Goal: Information Seeking & Learning: Get advice/opinions

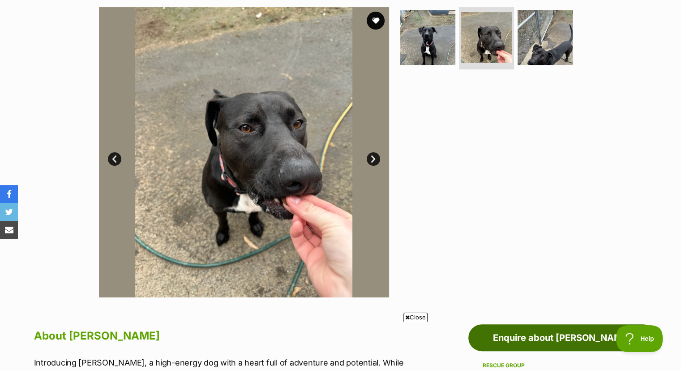
click at [584, 341] on link "Enquire about [PERSON_NAME]" at bounding box center [562, 337] width 188 height 27
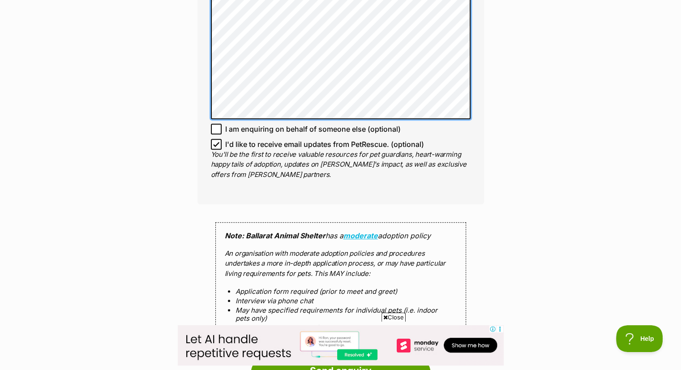
scroll to position [666, 0]
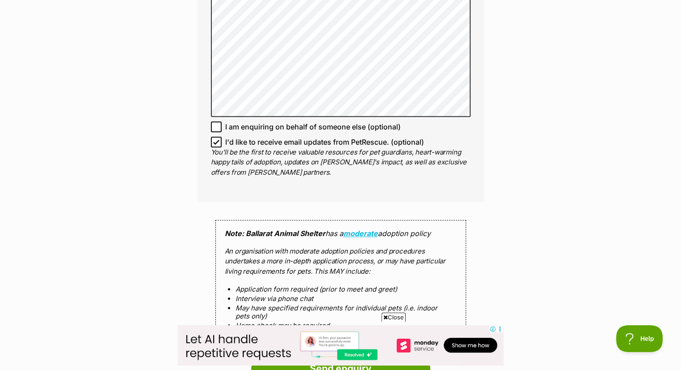
click at [390, 314] on span "Close" at bounding box center [394, 317] width 24 height 9
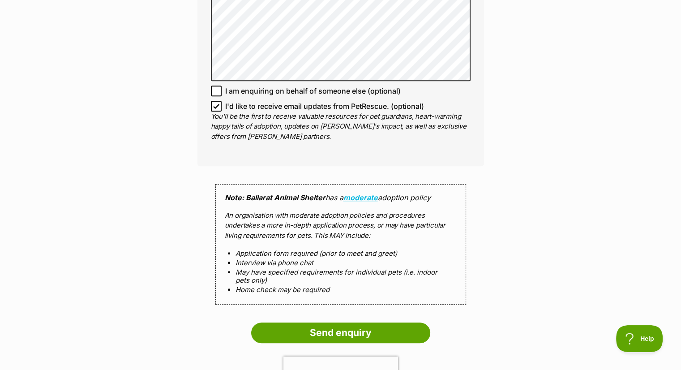
scroll to position [774, 0]
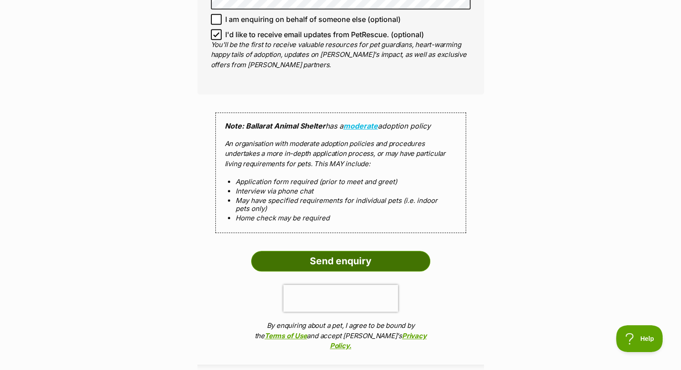
click at [367, 258] on input "Send enquiry" at bounding box center [340, 261] width 179 height 21
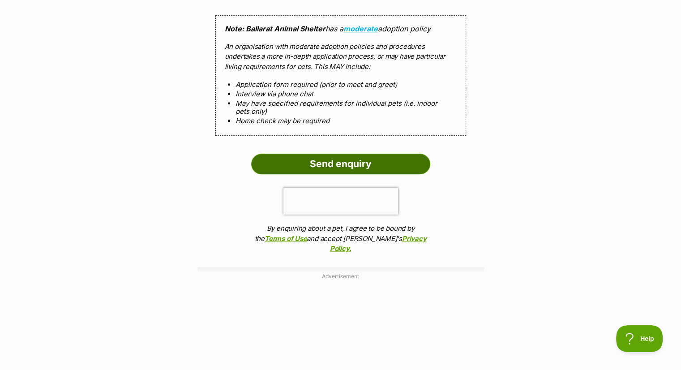
scroll to position [953, 0]
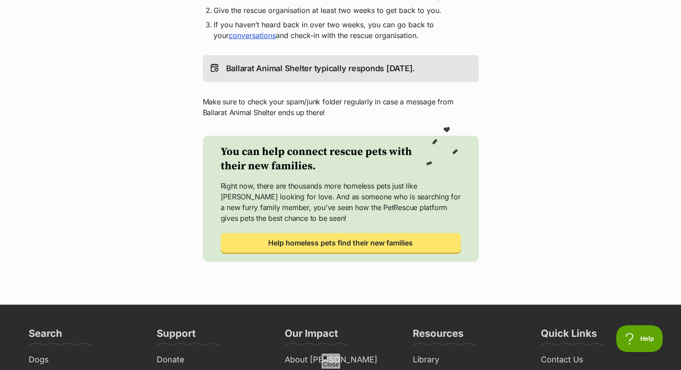
scroll to position [269, 0]
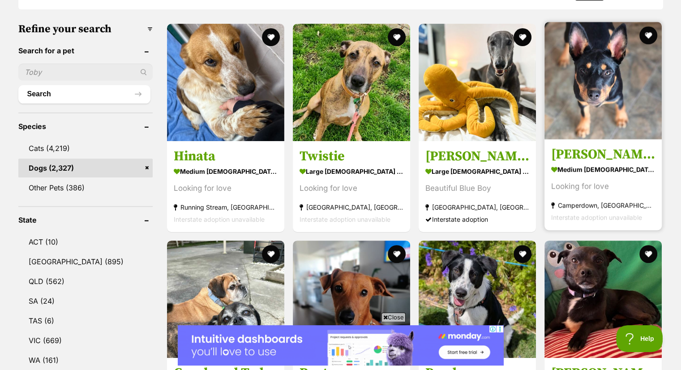
click at [582, 76] on img at bounding box center [603, 80] width 117 height 117
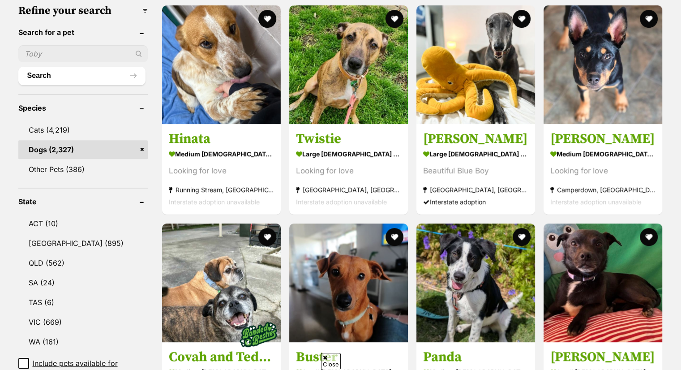
scroll to position [359, 0]
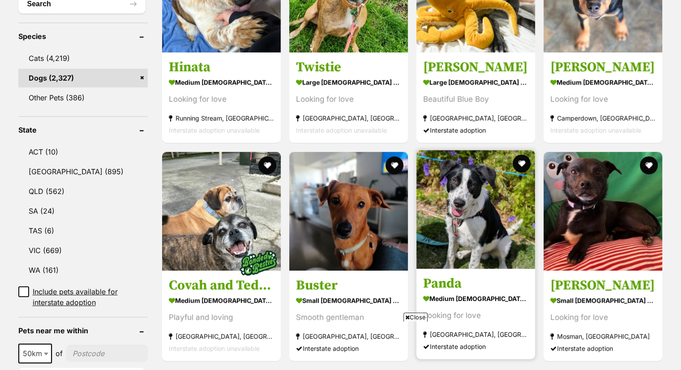
click at [446, 172] on img at bounding box center [476, 209] width 119 height 119
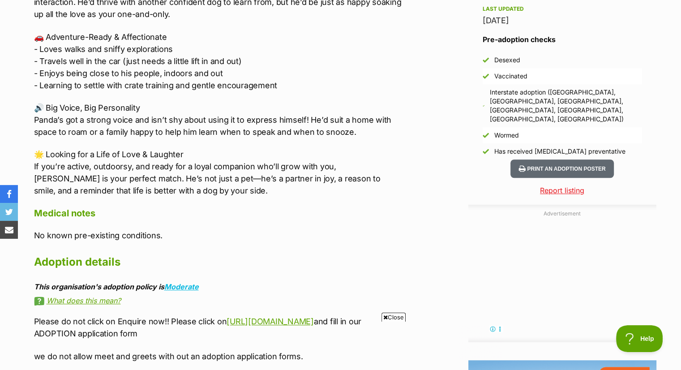
click at [59, 38] on p "🚗 Adventure-Ready & Affectionate - Loves walks and sniffy explorations - Travel…" at bounding box center [219, 61] width 370 height 60
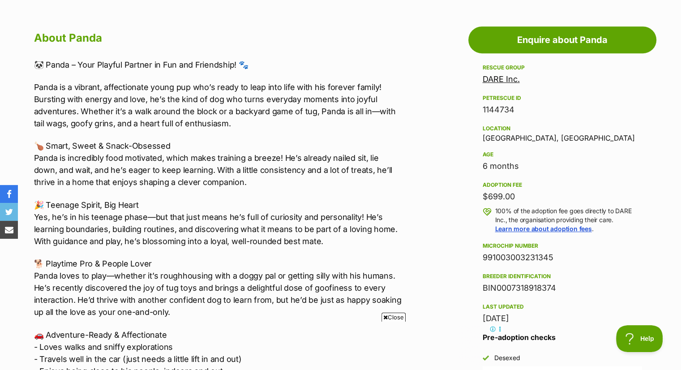
scroll to position [477, 0]
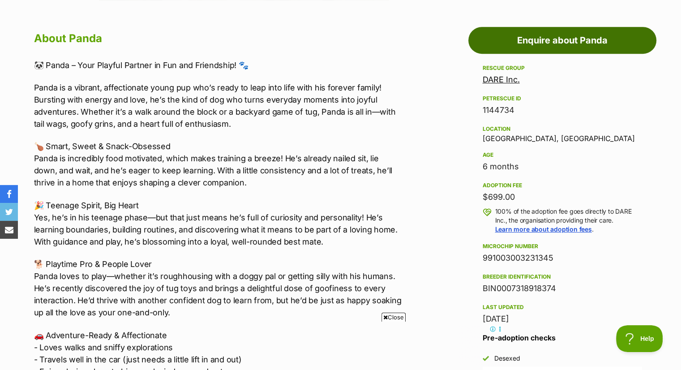
click at [616, 34] on link "Enquire about Panda" at bounding box center [562, 40] width 188 height 27
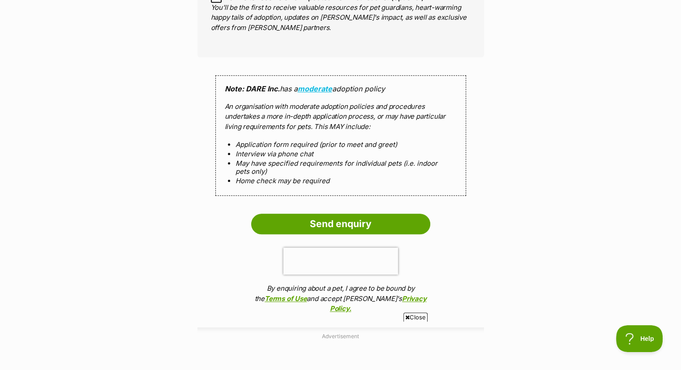
scroll to position [777, 0]
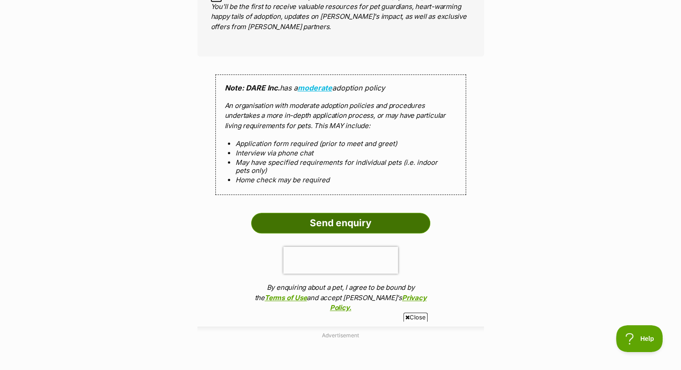
click at [283, 224] on input "Send enquiry" at bounding box center [340, 223] width 179 height 21
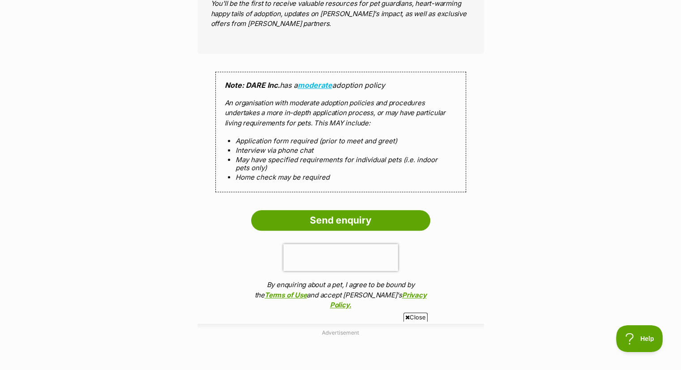
scroll to position [849, 0]
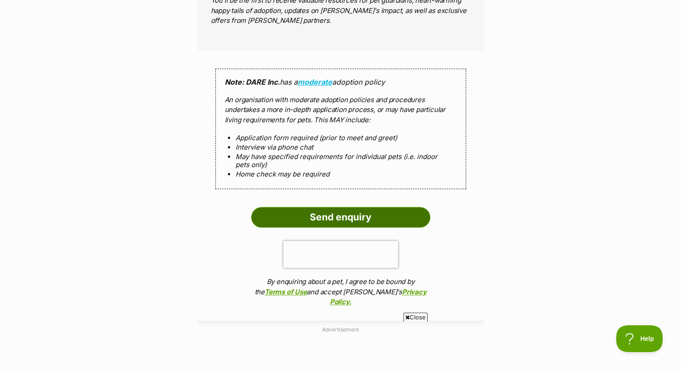
click at [387, 213] on input "Send enquiry" at bounding box center [340, 217] width 179 height 21
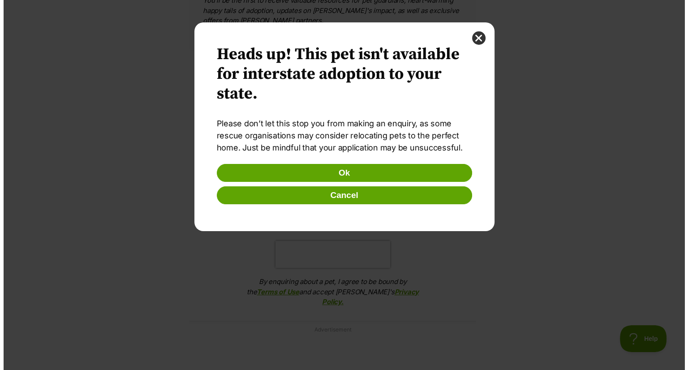
scroll to position [0, 0]
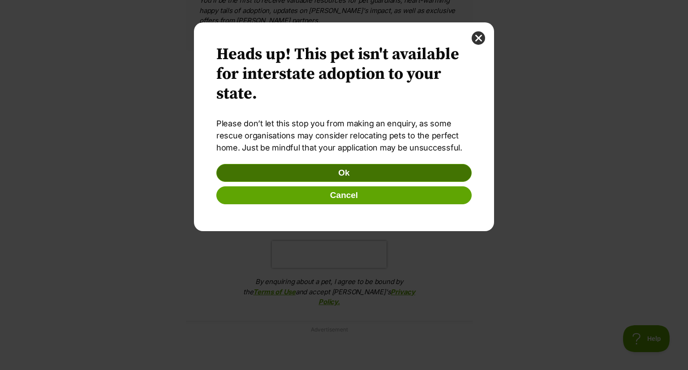
click at [382, 174] on button "Ok" at bounding box center [343, 173] width 255 height 18
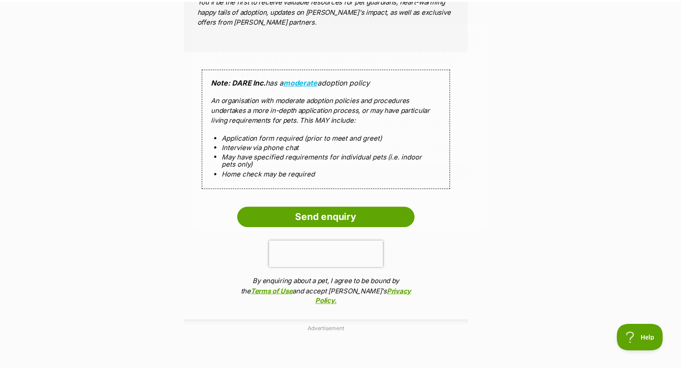
scroll to position [849, 0]
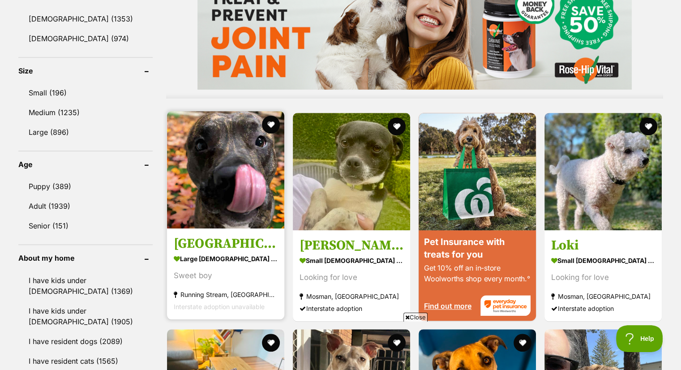
click at [235, 162] on img at bounding box center [225, 169] width 117 height 117
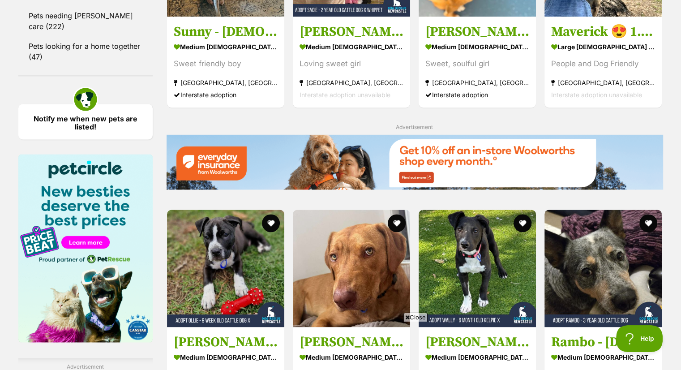
scroll to position [1254, 0]
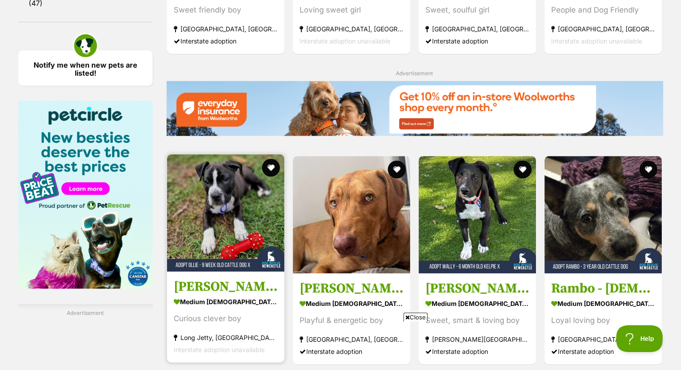
click at [235, 182] on img at bounding box center [225, 212] width 117 height 117
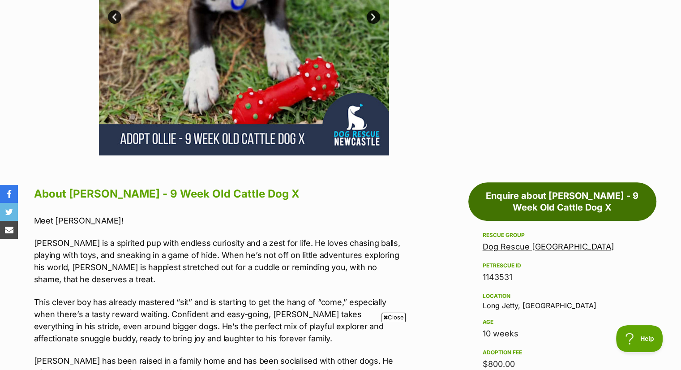
click at [533, 207] on link "Enquire about [PERSON_NAME] - 9 Week Old Cattle Dog X" at bounding box center [562, 201] width 188 height 39
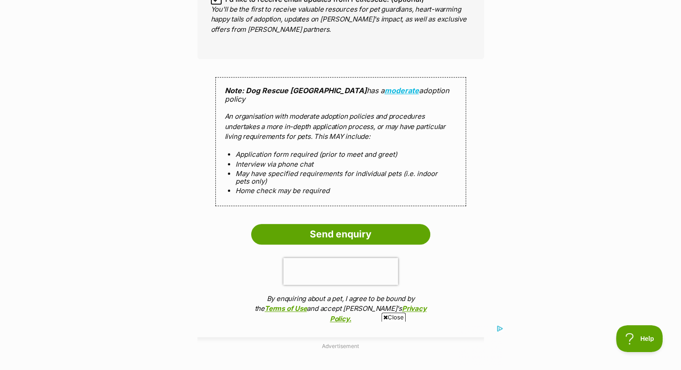
scroll to position [907, 0]
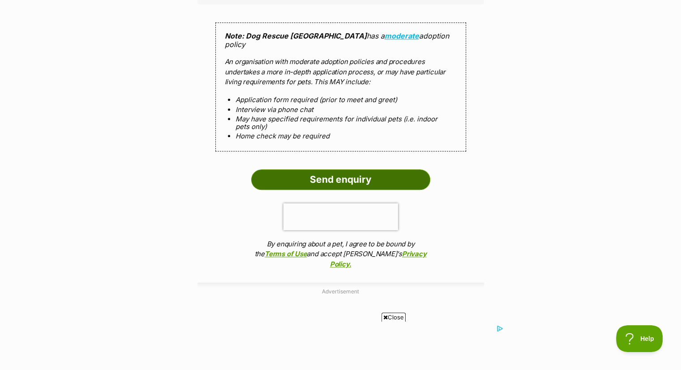
click at [291, 169] on input "Send enquiry" at bounding box center [340, 179] width 179 height 21
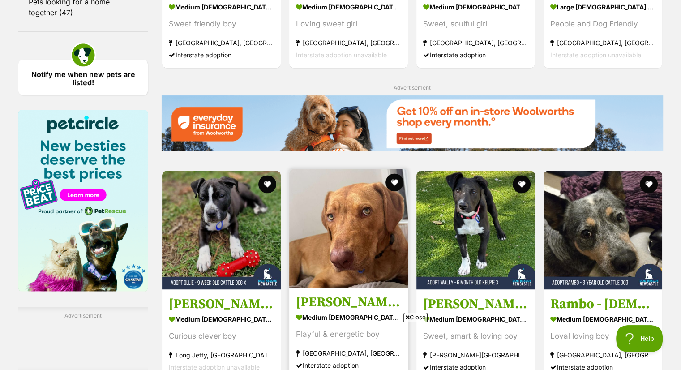
click at [349, 190] on img at bounding box center [348, 228] width 119 height 119
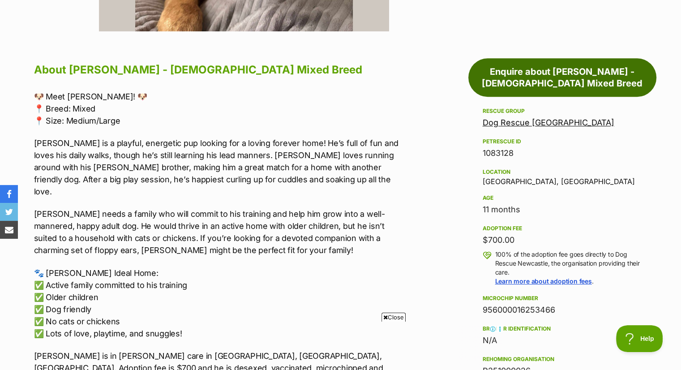
click at [587, 58] on link "Enquire about Woody - 10 Month Old Mixed Breed" at bounding box center [562, 77] width 188 height 39
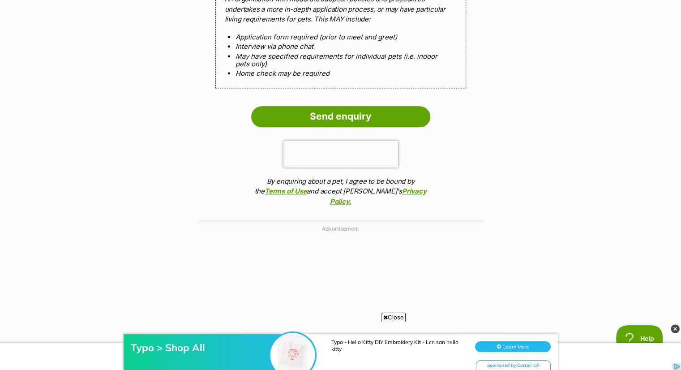
scroll to position [1010, 0]
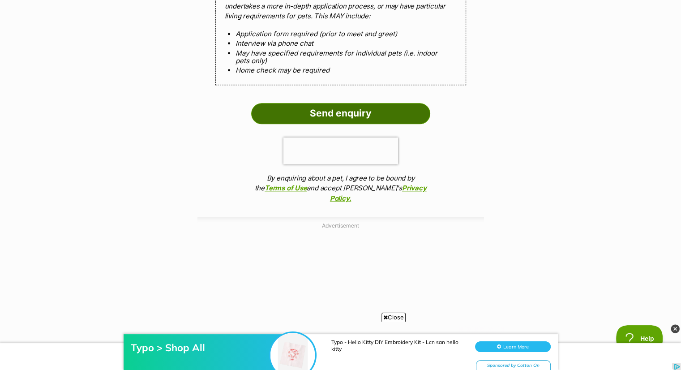
click at [332, 103] on input "Send enquiry" at bounding box center [340, 113] width 179 height 21
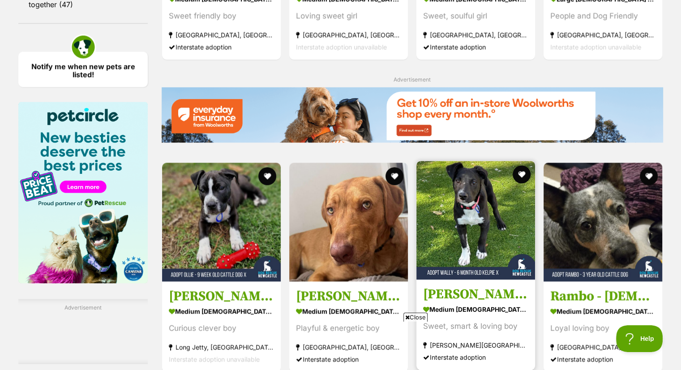
click at [474, 176] on img at bounding box center [476, 220] width 119 height 119
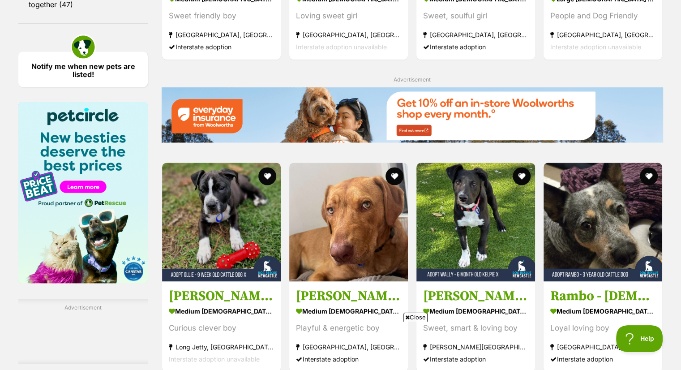
click at [267, 87] on img at bounding box center [412, 115] width 502 height 56
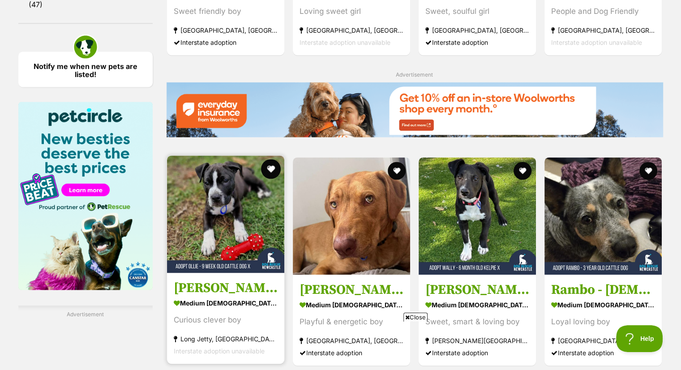
click at [272, 159] on button "favourite" at bounding box center [271, 169] width 20 height 20
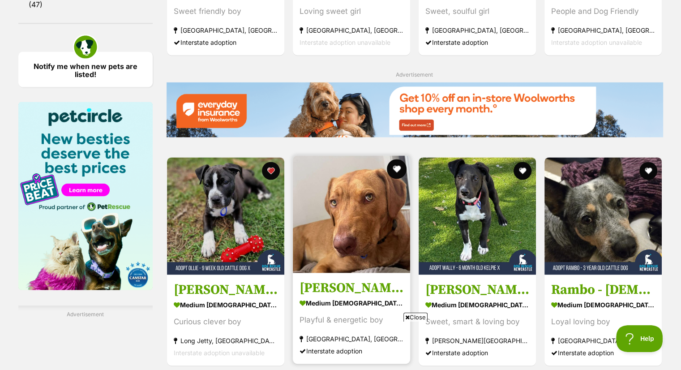
click at [396, 159] on button "favourite" at bounding box center [397, 169] width 20 height 20
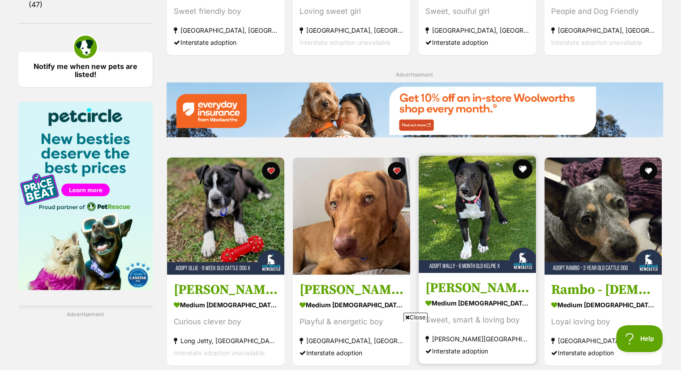
click at [520, 159] on button "favourite" at bounding box center [523, 169] width 20 height 20
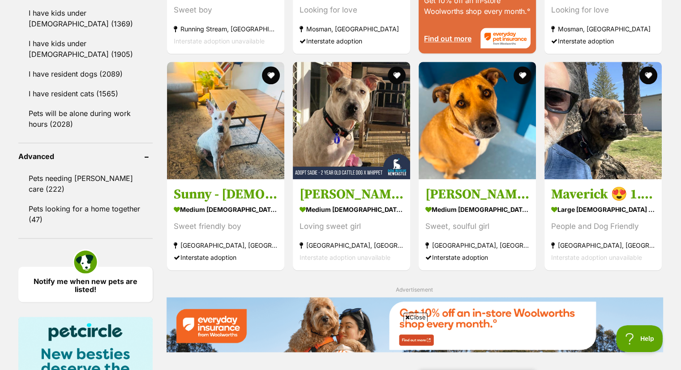
scroll to position [966, 0]
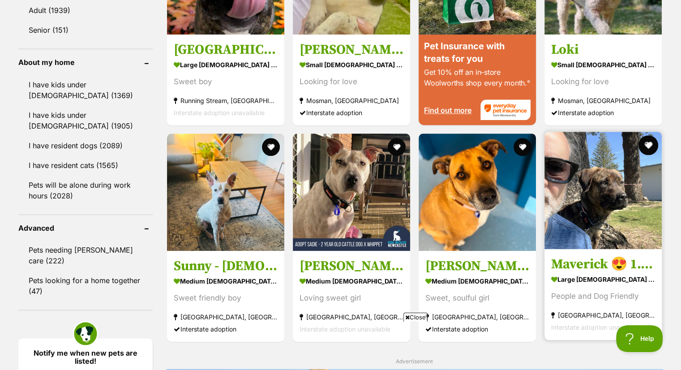
click at [646, 135] on button "favourite" at bounding box center [649, 145] width 20 height 20
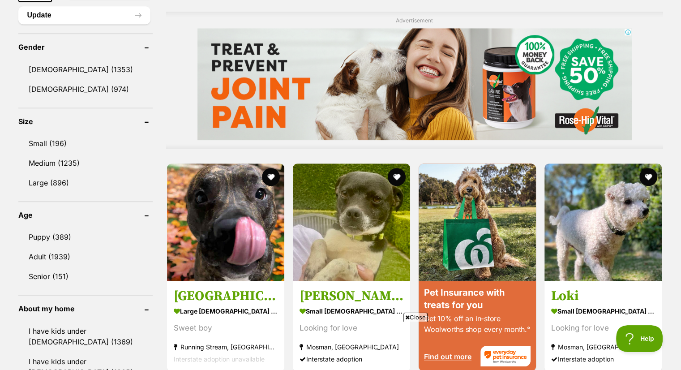
scroll to position [698, 0]
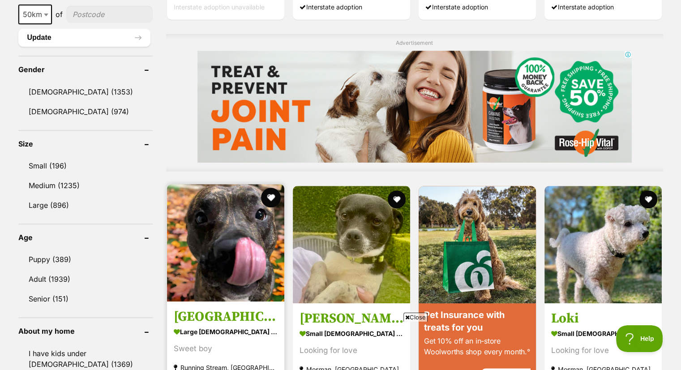
click at [271, 188] on button "favourite" at bounding box center [271, 198] width 20 height 20
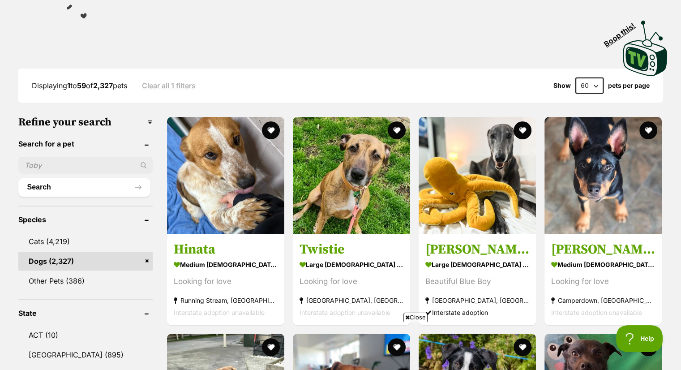
scroll to position [179, 0]
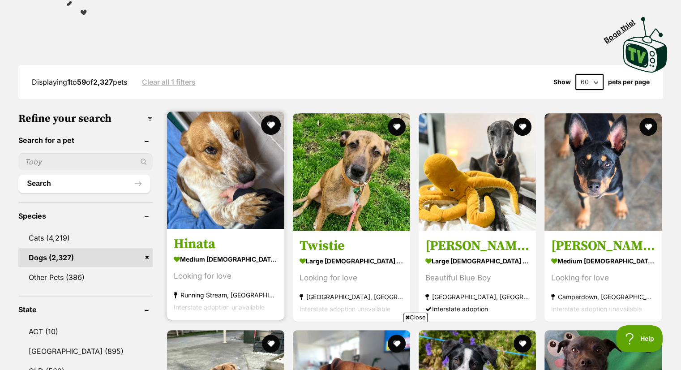
click at [270, 115] on button "favourite" at bounding box center [271, 125] width 20 height 20
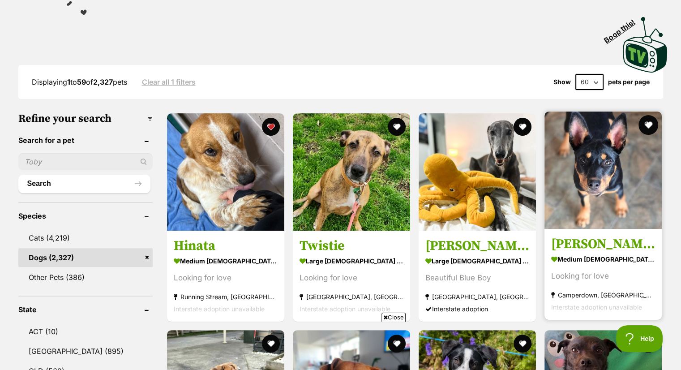
scroll to position [0, 0]
click at [647, 115] on button "favourite" at bounding box center [649, 125] width 20 height 20
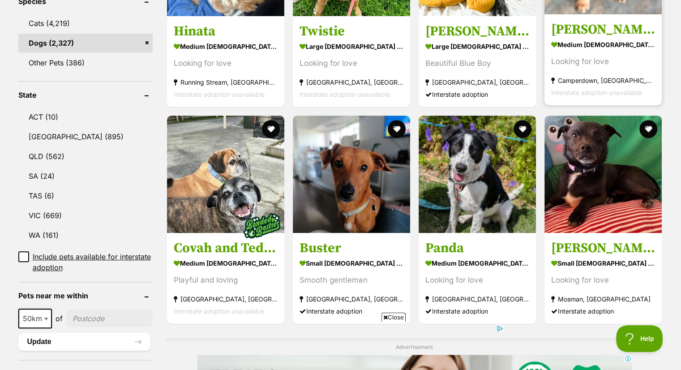
scroll to position [394, 0]
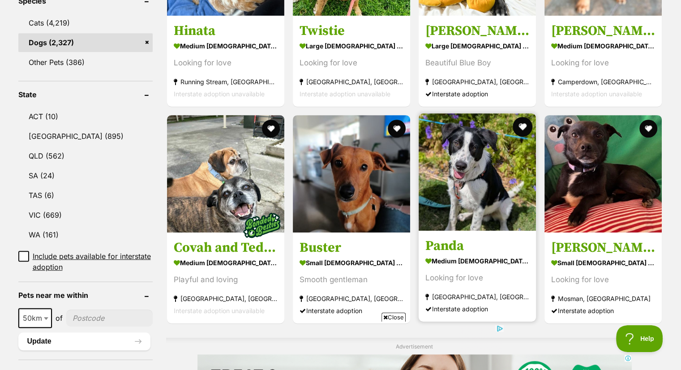
click at [521, 117] on button "favourite" at bounding box center [523, 127] width 20 height 20
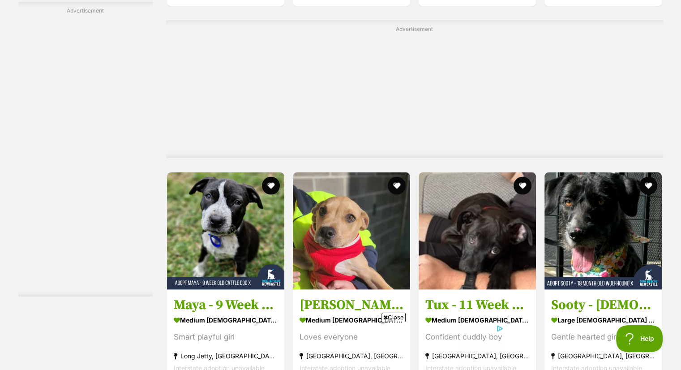
scroll to position [1630, 0]
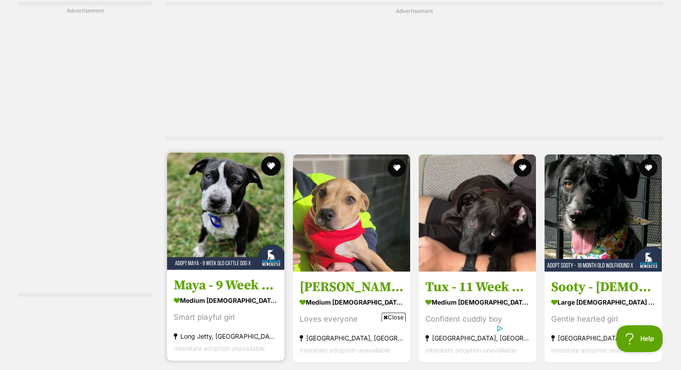
click at [270, 156] on button "favourite" at bounding box center [271, 166] width 20 height 20
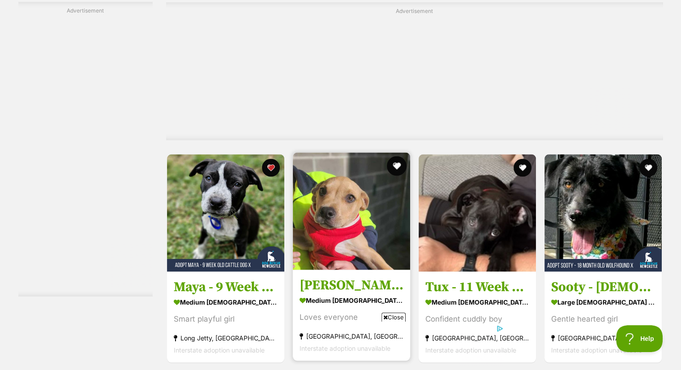
click at [398, 156] on button "favourite" at bounding box center [397, 166] width 20 height 20
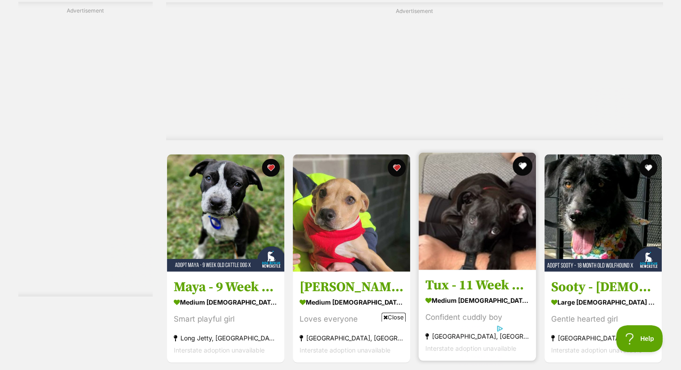
click at [521, 156] on button "favourite" at bounding box center [523, 166] width 20 height 20
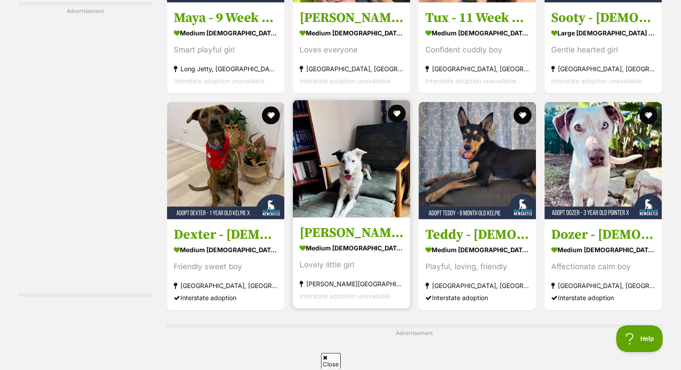
scroll to position [0, 0]
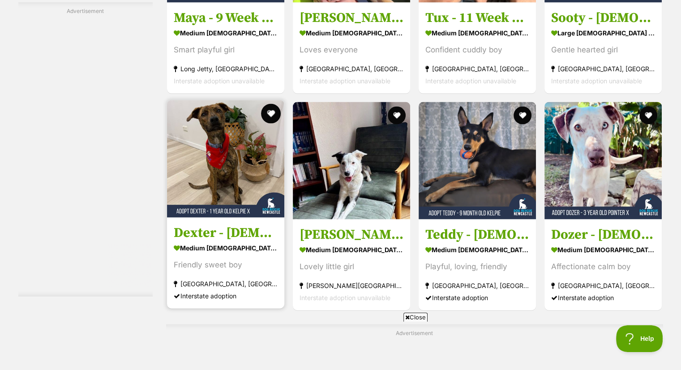
click at [270, 104] on button "favourite" at bounding box center [271, 114] width 20 height 20
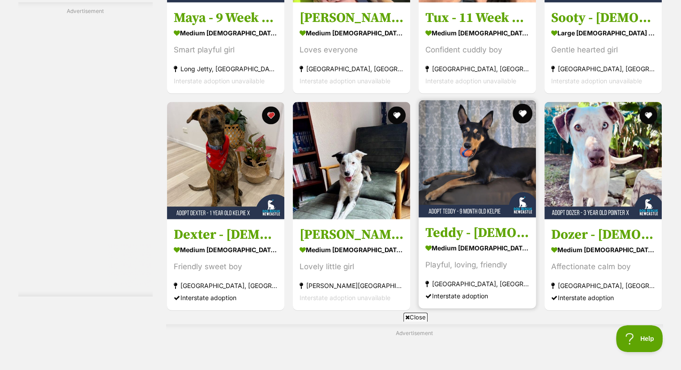
click at [523, 104] on button "favourite" at bounding box center [523, 114] width 20 height 20
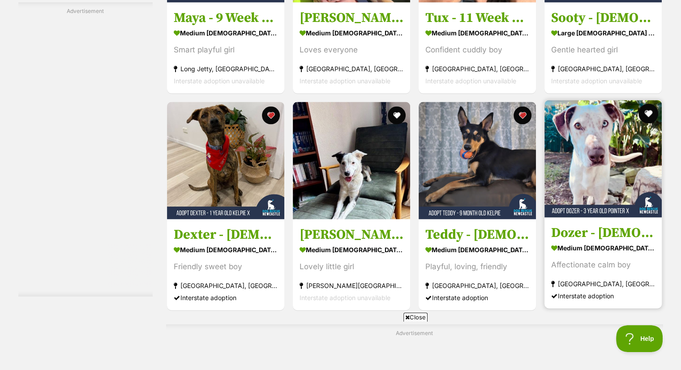
click at [648, 104] on button "favourite" at bounding box center [649, 114] width 20 height 20
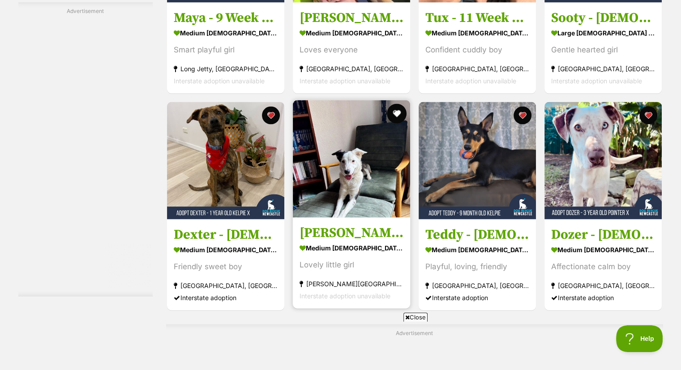
click at [396, 104] on button "favourite" at bounding box center [397, 114] width 20 height 20
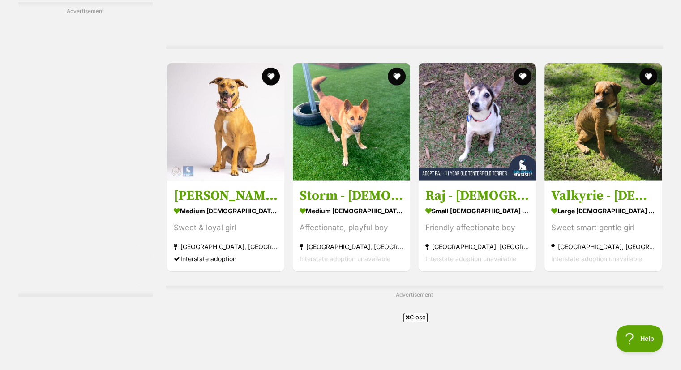
scroll to position [2347, 0]
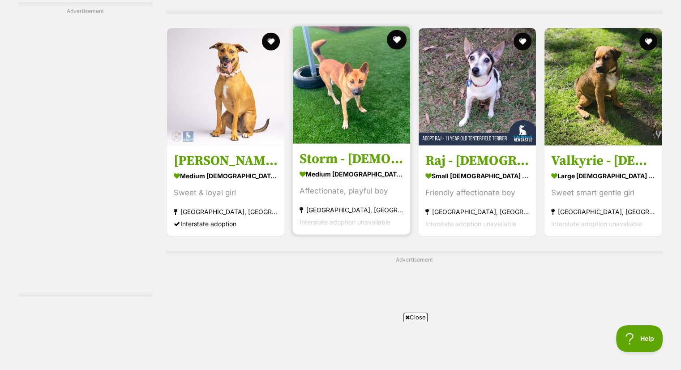
click at [395, 30] on button "favourite" at bounding box center [397, 40] width 20 height 20
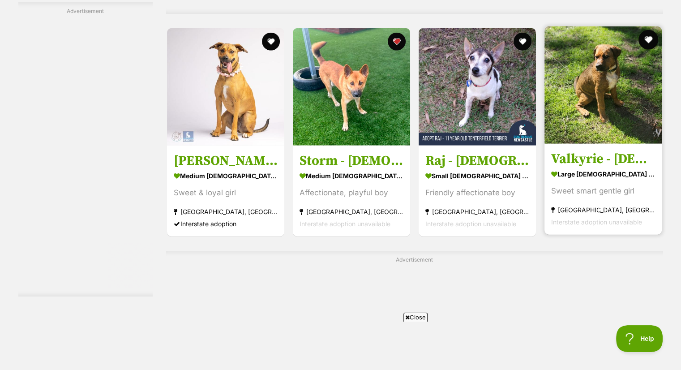
click at [648, 30] on button "favourite" at bounding box center [649, 40] width 20 height 20
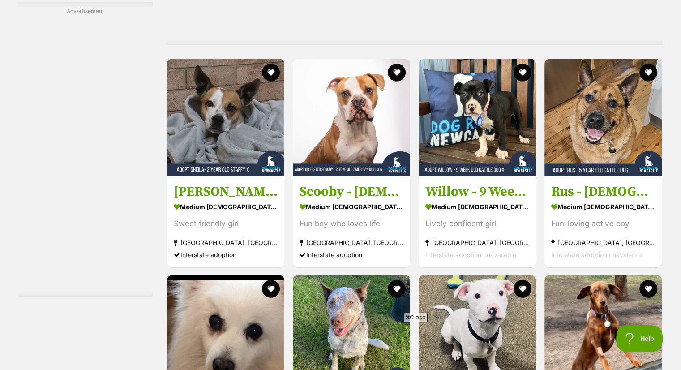
scroll to position [2723, 0]
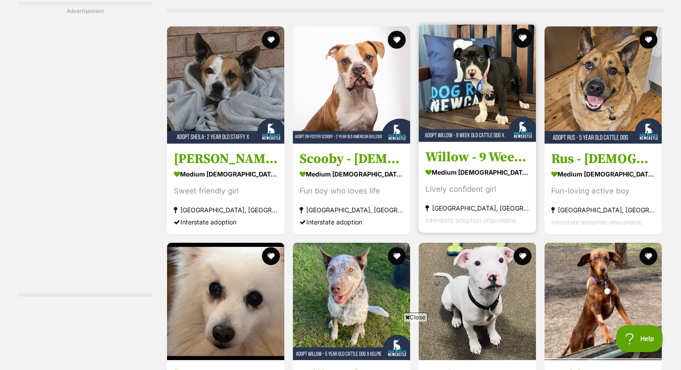
click at [524, 28] on button "favourite" at bounding box center [523, 38] width 20 height 20
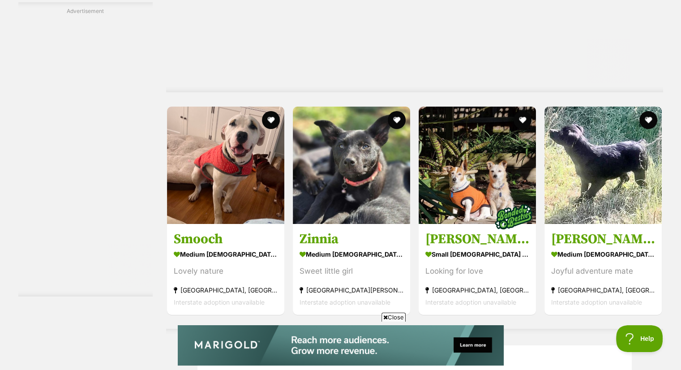
scroll to position [3260, 0]
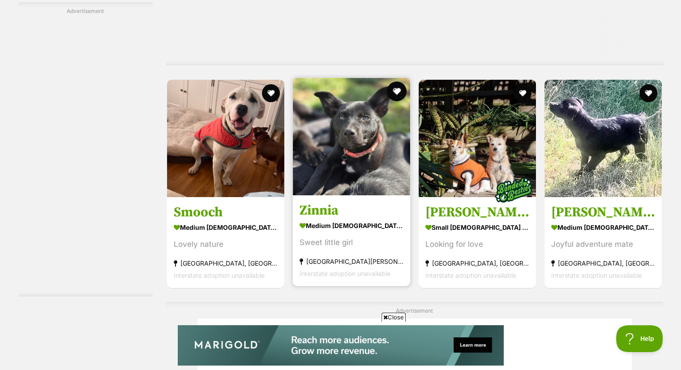
click at [392, 82] on button "favourite" at bounding box center [397, 92] width 20 height 20
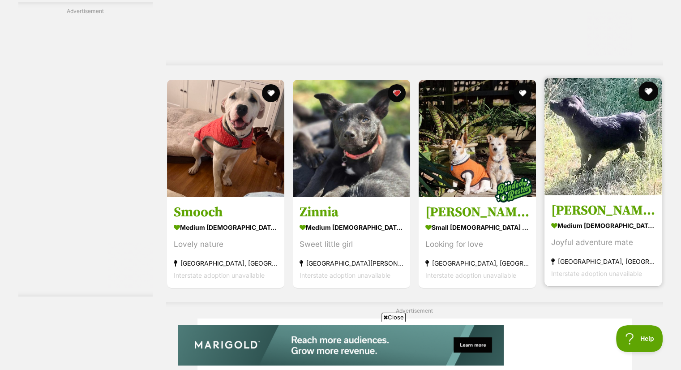
click at [649, 82] on button "favourite" at bounding box center [649, 92] width 20 height 20
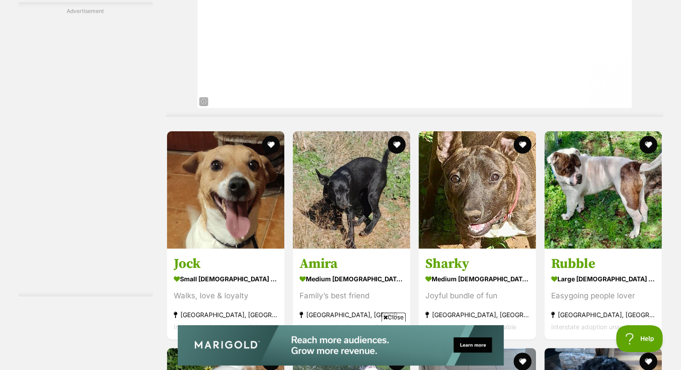
scroll to position [3601, 0]
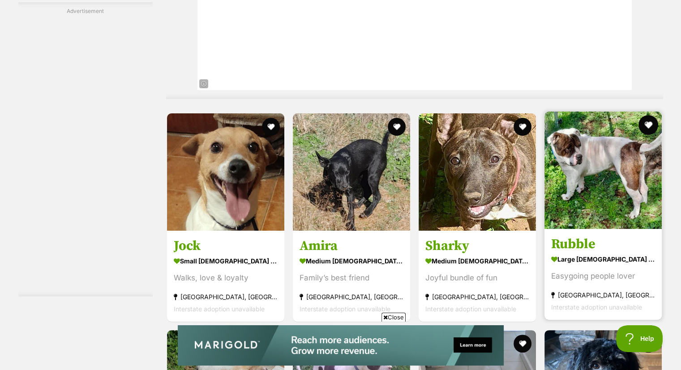
click at [645, 115] on button "favourite" at bounding box center [649, 125] width 20 height 20
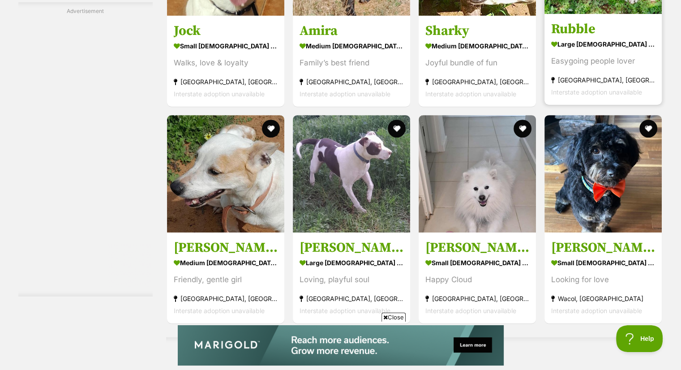
scroll to position [3834, 0]
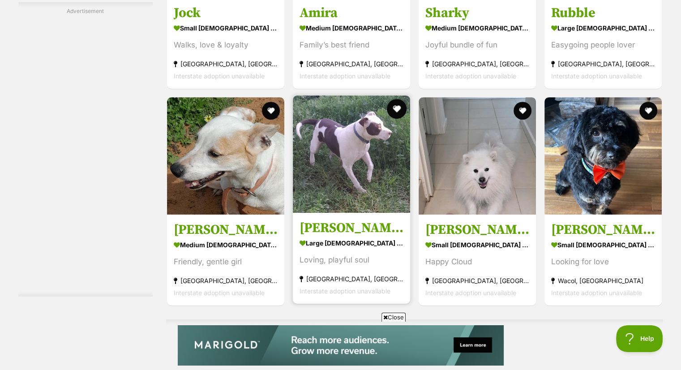
click at [396, 99] on button "favourite" at bounding box center [397, 109] width 20 height 20
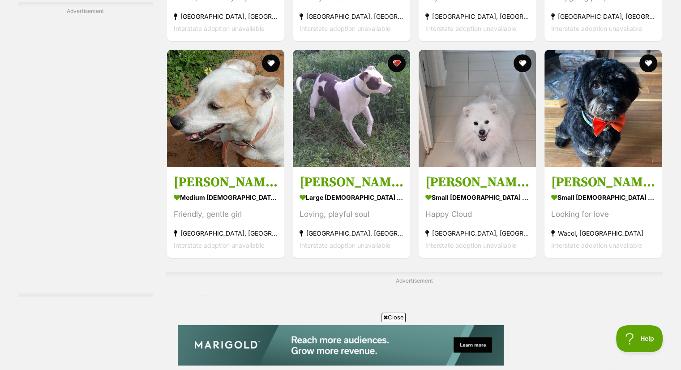
scroll to position [3905, 0]
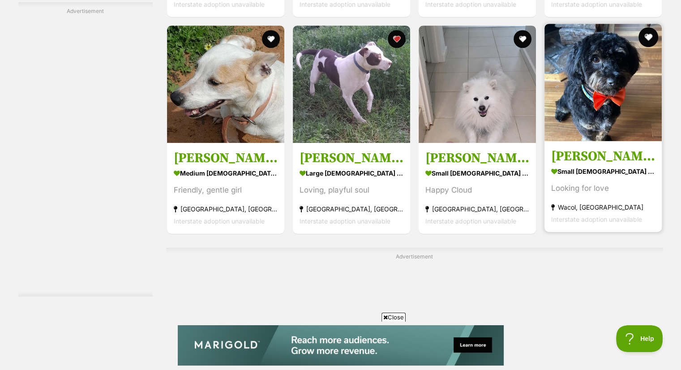
click at [650, 27] on button "favourite" at bounding box center [649, 37] width 20 height 20
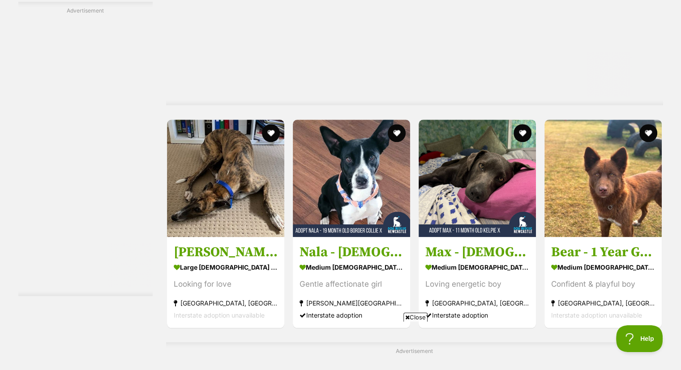
scroll to position [4246, 0]
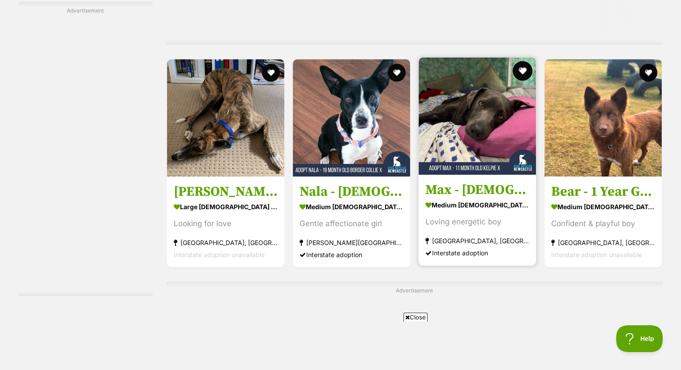
click at [522, 61] on button "favourite" at bounding box center [523, 71] width 20 height 20
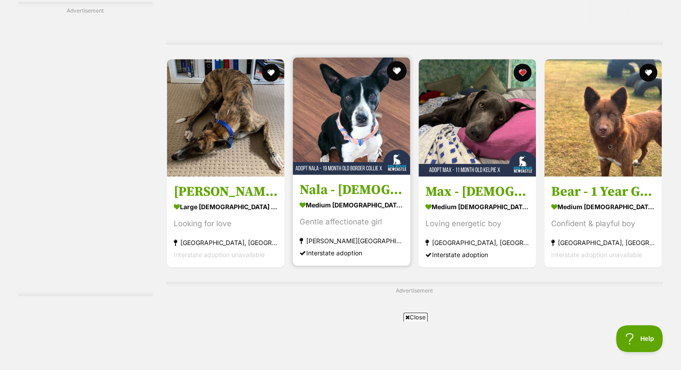
click at [395, 61] on button "favourite" at bounding box center [397, 71] width 20 height 20
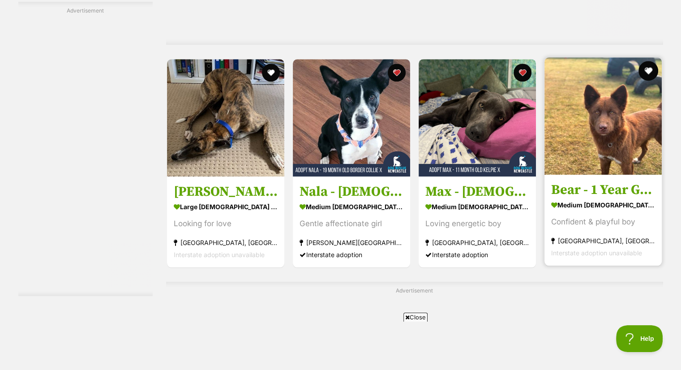
click at [646, 61] on button "favourite" at bounding box center [649, 71] width 20 height 20
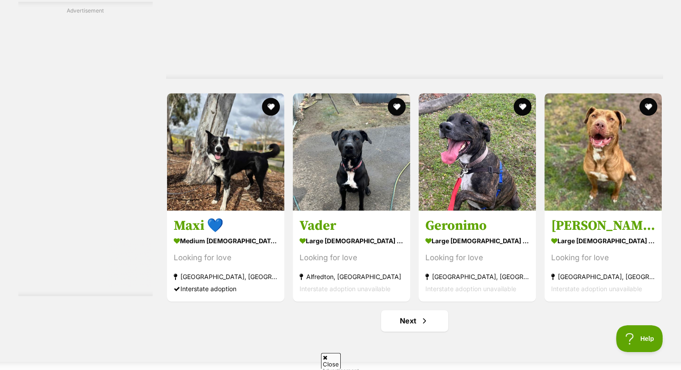
scroll to position [0, 0]
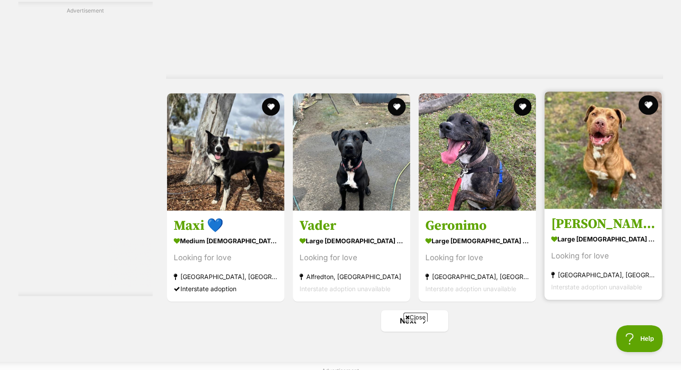
click at [646, 95] on button "favourite" at bounding box center [649, 105] width 20 height 20
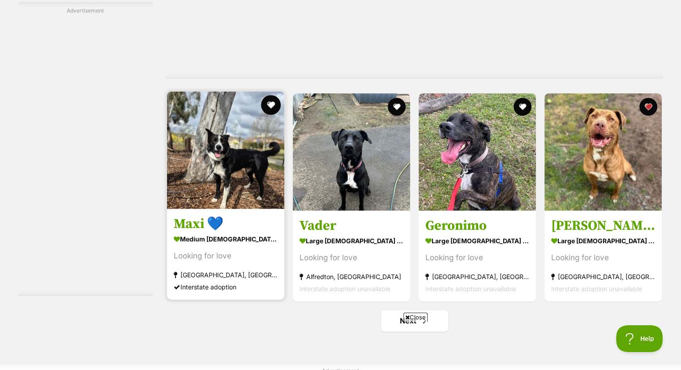
click at [267, 95] on button "favourite" at bounding box center [271, 105] width 20 height 20
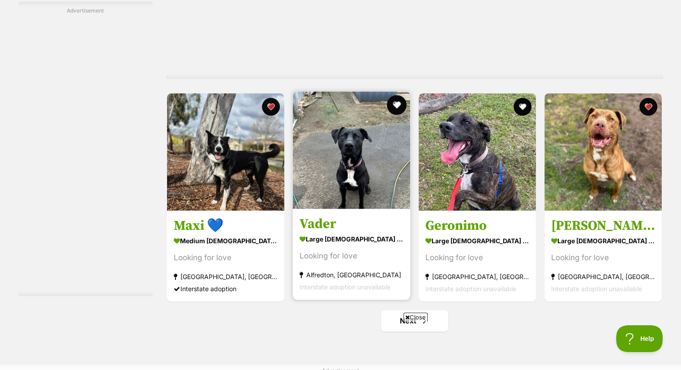
click at [395, 95] on button "favourite" at bounding box center [397, 105] width 20 height 20
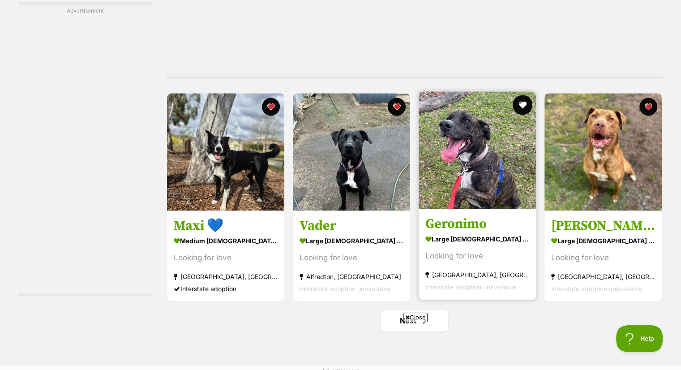
click at [522, 95] on button "favourite" at bounding box center [523, 105] width 20 height 20
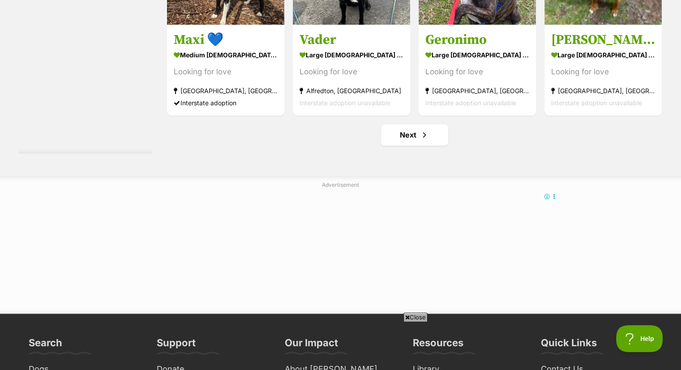
scroll to position [4783, 0]
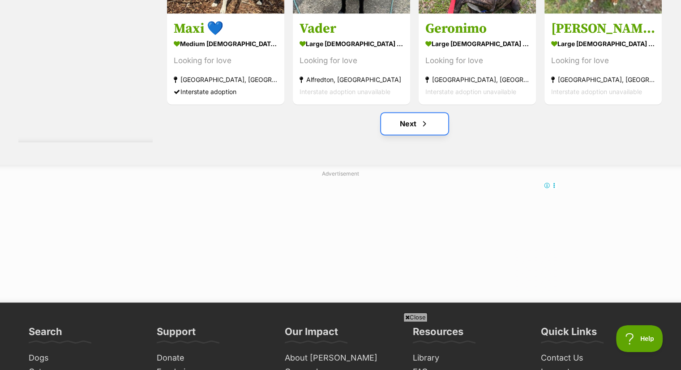
click at [412, 113] on link "Next" at bounding box center [414, 123] width 67 height 21
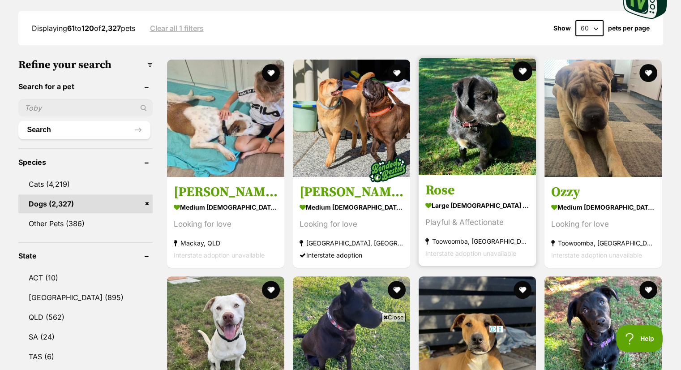
click at [520, 61] on button "favourite" at bounding box center [523, 71] width 20 height 20
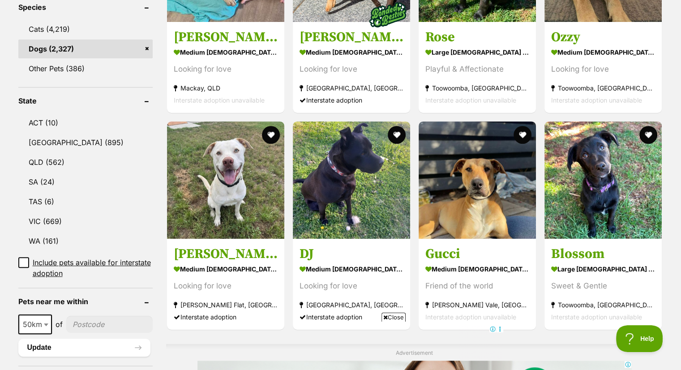
scroll to position [394, 0]
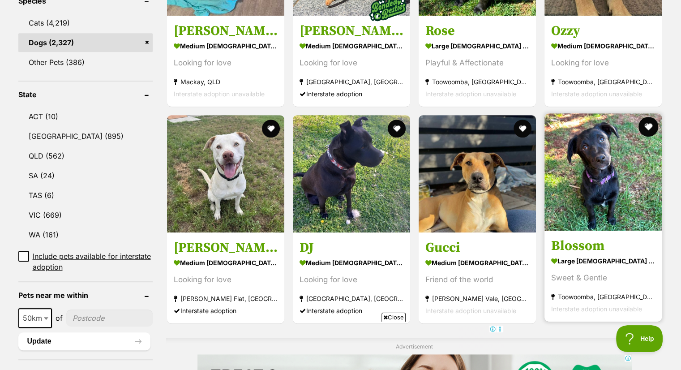
click at [652, 117] on button "favourite" at bounding box center [649, 127] width 20 height 20
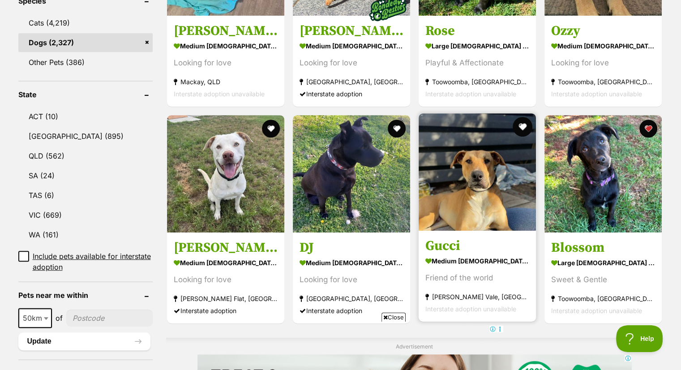
click at [520, 117] on button "favourite" at bounding box center [523, 127] width 20 height 20
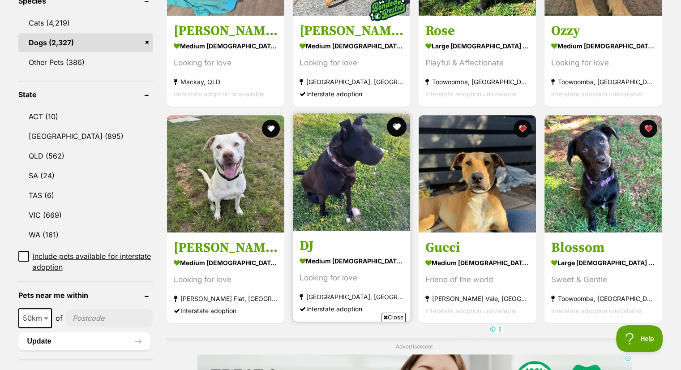
click at [391, 117] on button "favourite" at bounding box center [397, 127] width 20 height 20
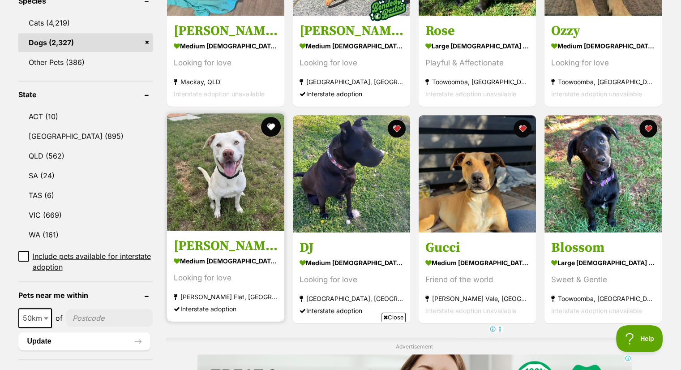
click at [270, 117] on button "favourite" at bounding box center [271, 127] width 20 height 20
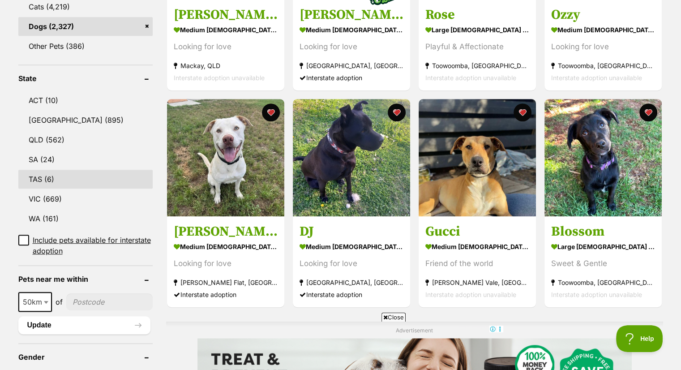
scroll to position [412, 0]
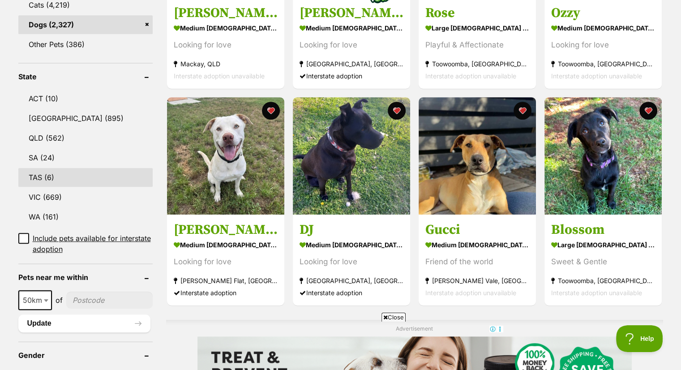
click at [134, 188] on link "VIC (669)" at bounding box center [85, 197] width 134 height 19
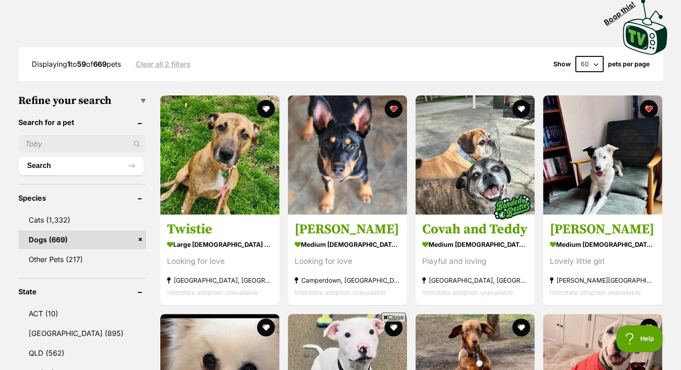
scroll to position [340, 0]
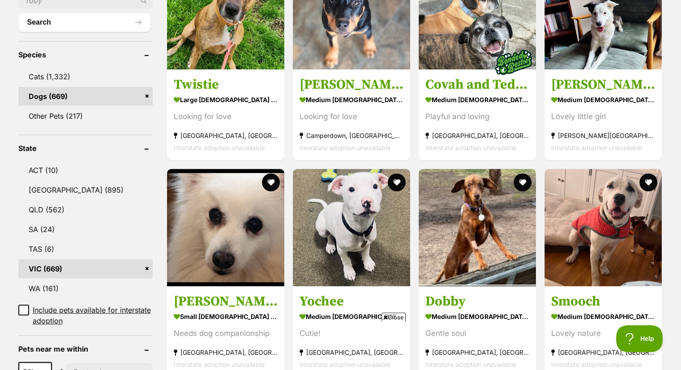
click at [146, 259] on link "VIC (669)" at bounding box center [85, 268] width 134 height 19
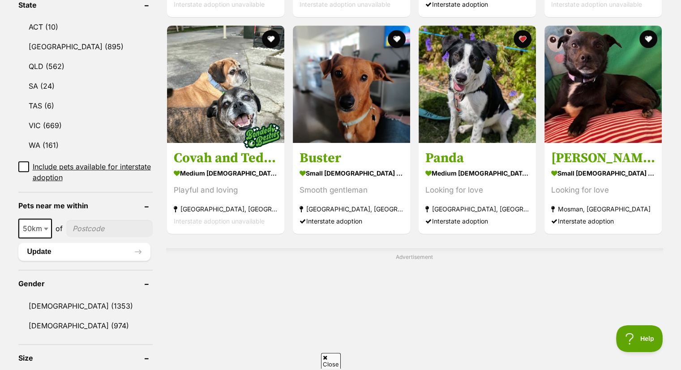
scroll to position [645, 0]
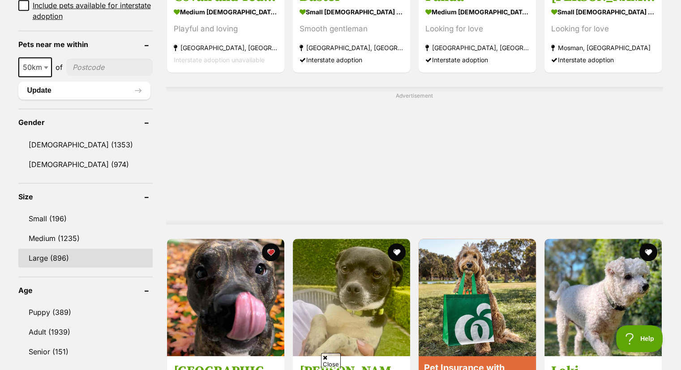
click at [81, 249] on link "Large (896)" at bounding box center [85, 258] width 134 height 19
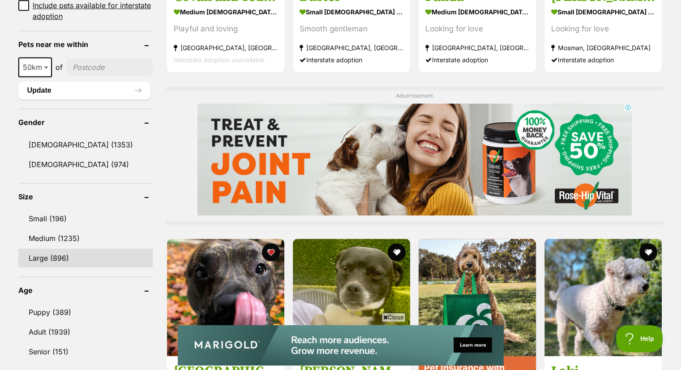
scroll to position [0, 0]
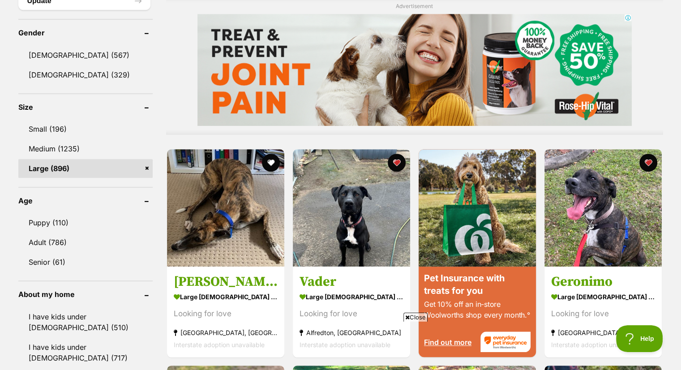
click at [147, 159] on link "Large (896)" at bounding box center [85, 168] width 134 height 19
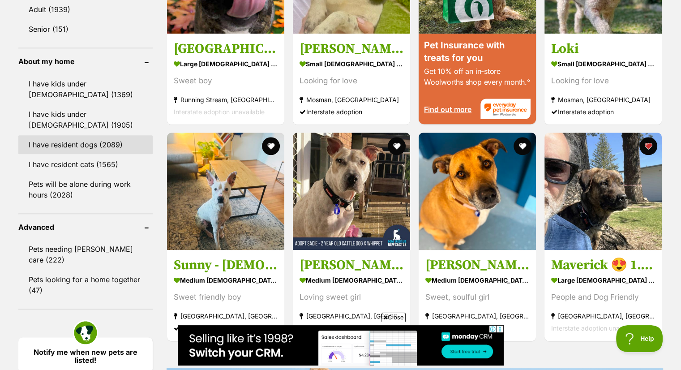
click at [81, 135] on link "I have resident dogs (2089)" at bounding box center [85, 144] width 134 height 19
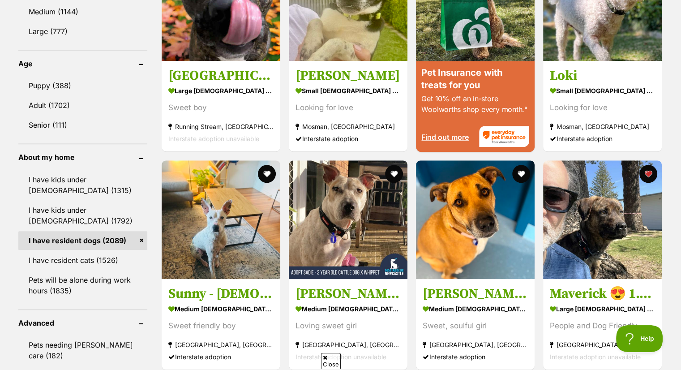
scroll to position [967, 0]
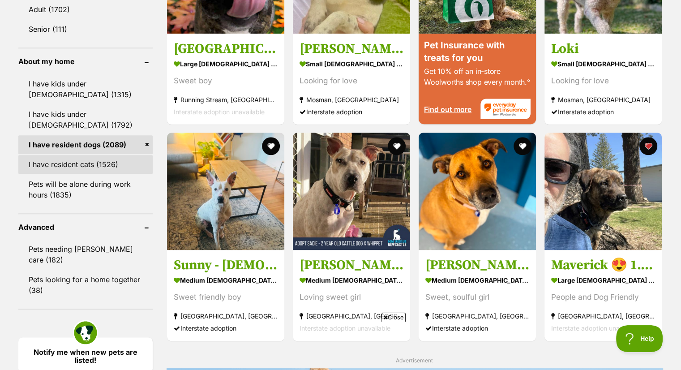
click at [93, 159] on link "I have resident cats (1526)" at bounding box center [85, 164] width 134 height 19
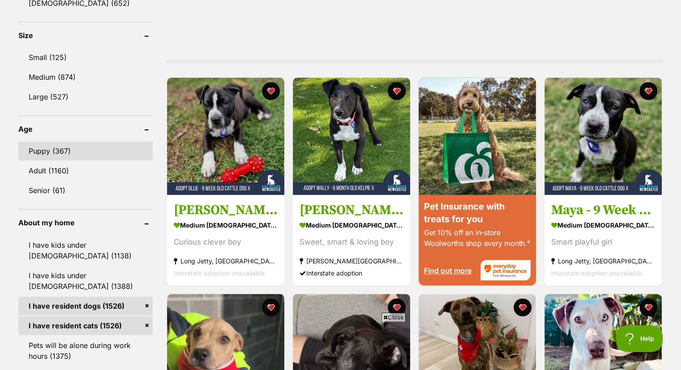
click at [91, 149] on link "Puppy (367)" at bounding box center [85, 151] width 134 height 19
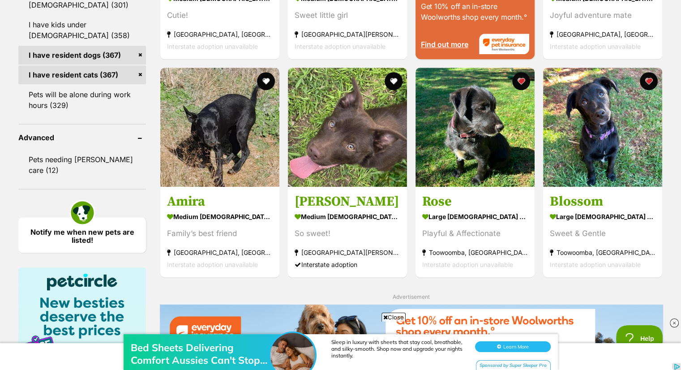
scroll to position [1039, 0]
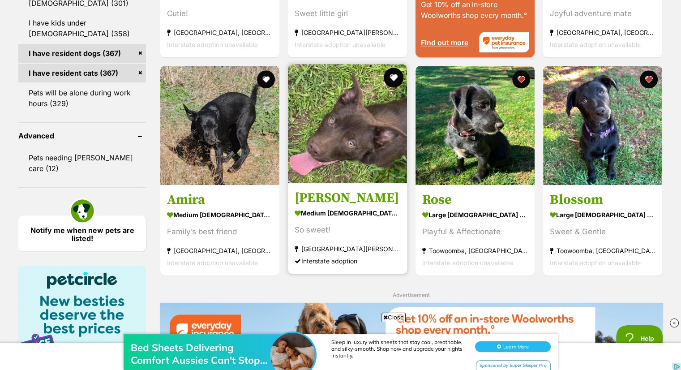
click at [395, 77] on button "favourite" at bounding box center [394, 78] width 20 height 20
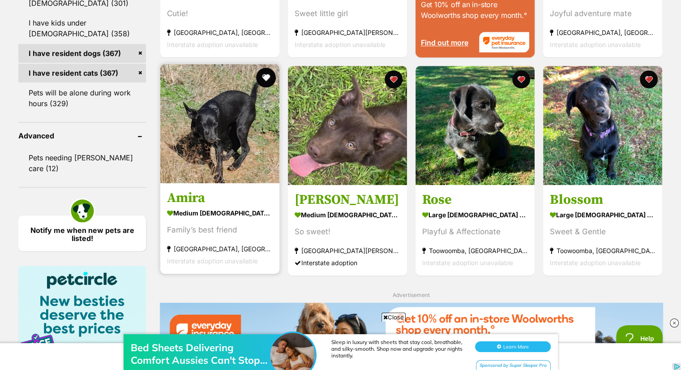
click at [267, 79] on button "favourite" at bounding box center [266, 78] width 20 height 20
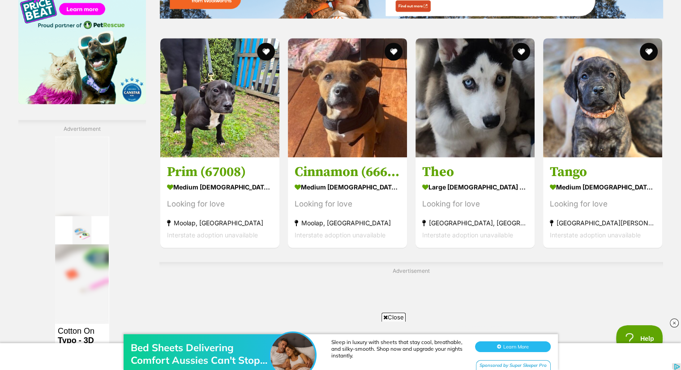
scroll to position [1379, 0]
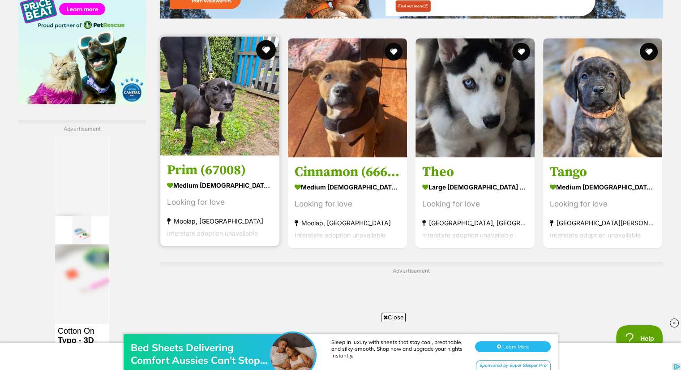
click at [261, 47] on button "favourite" at bounding box center [266, 50] width 20 height 20
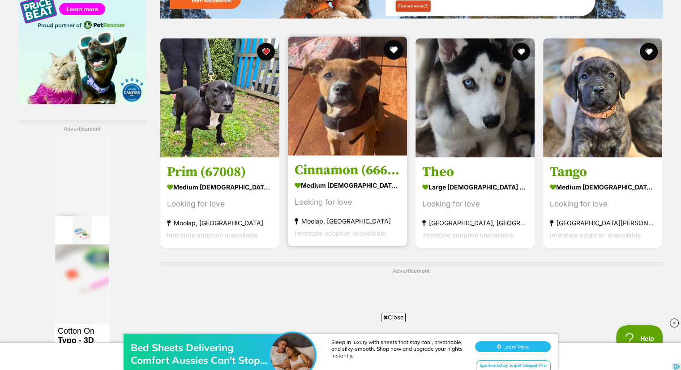
click at [391, 50] on button "favourite" at bounding box center [394, 50] width 20 height 20
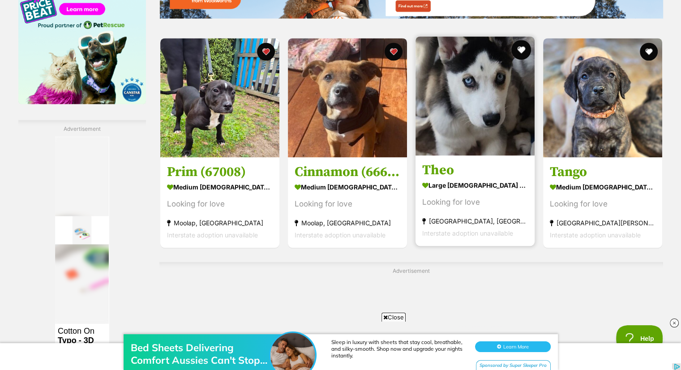
click at [522, 48] on button "favourite" at bounding box center [521, 50] width 20 height 20
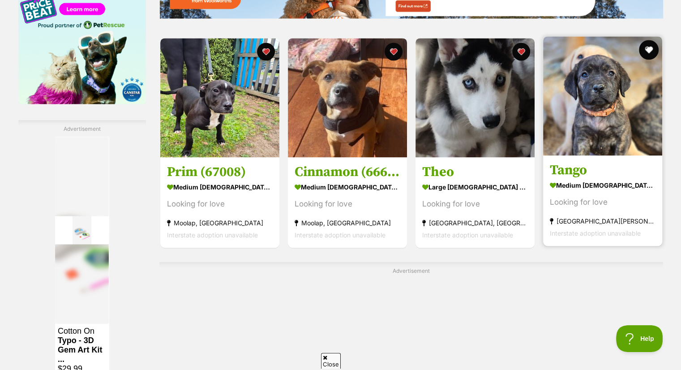
click at [650, 48] on button "favourite" at bounding box center [649, 50] width 20 height 20
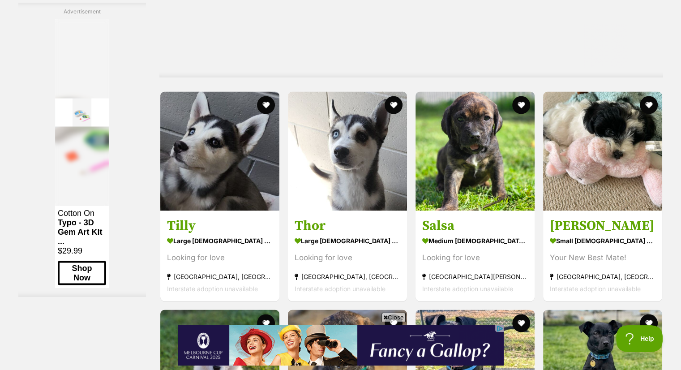
scroll to position [0, 0]
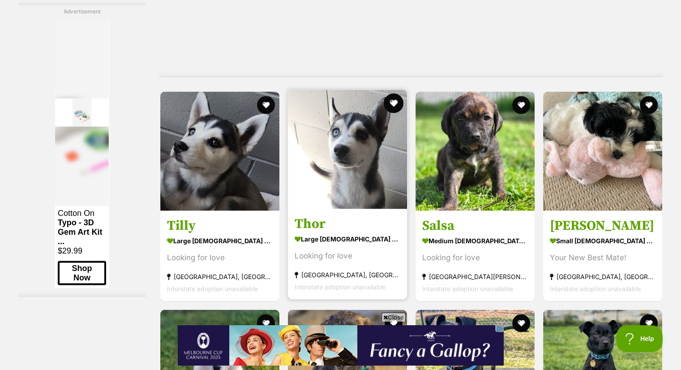
click at [393, 102] on button "favourite" at bounding box center [394, 103] width 20 height 20
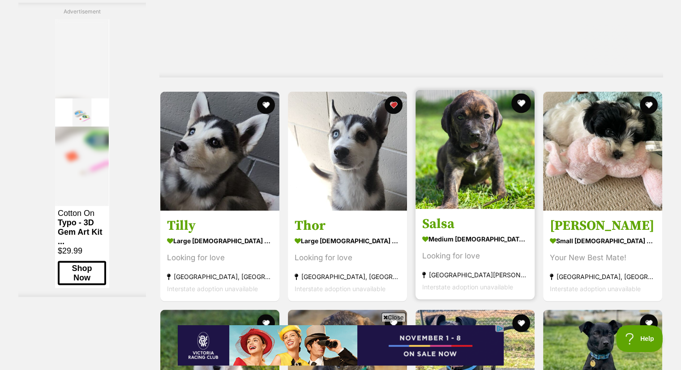
click at [519, 102] on button "favourite" at bounding box center [521, 103] width 20 height 20
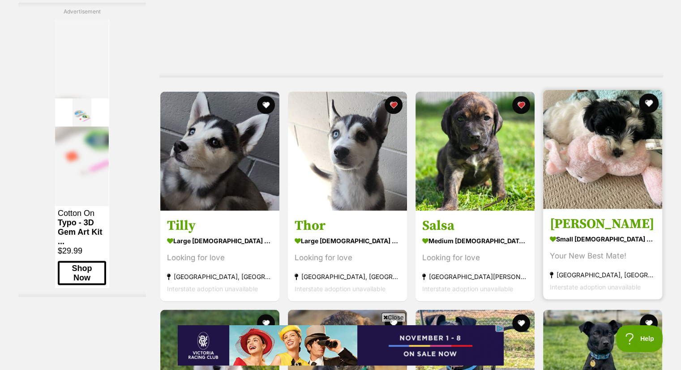
click at [648, 102] on button "favourite" at bounding box center [649, 103] width 20 height 20
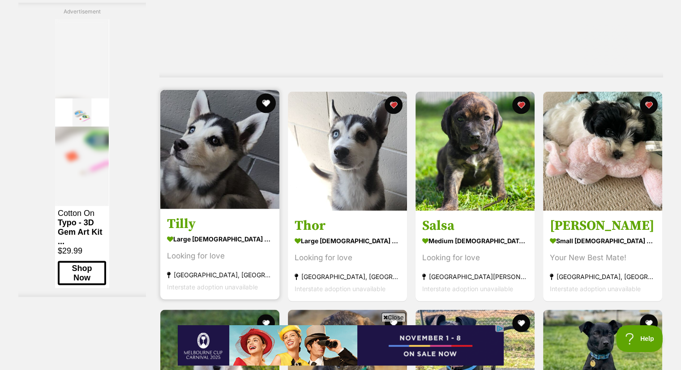
click at [263, 103] on button "favourite" at bounding box center [266, 103] width 20 height 20
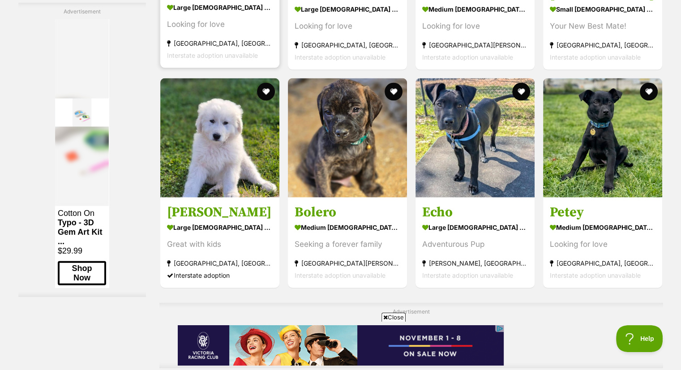
scroll to position [1935, 0]
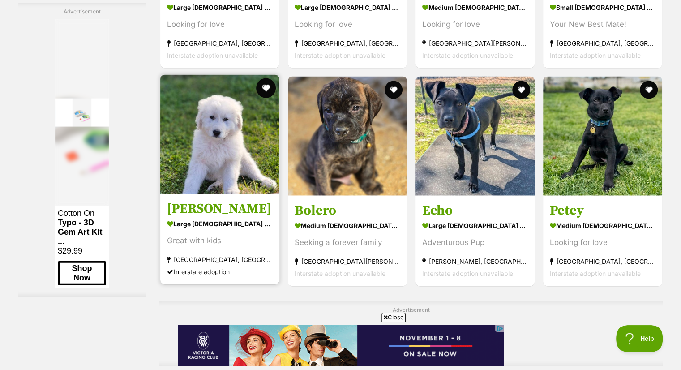
click at [265, 86] on button "favourite" at bounding box center [266, 88] width 20 height 20
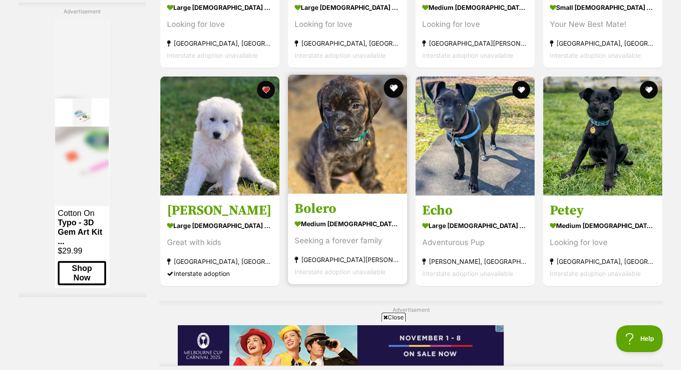
click at [391, 89] on button "favourite" at bounding box center [394, 88] width 20 height 20
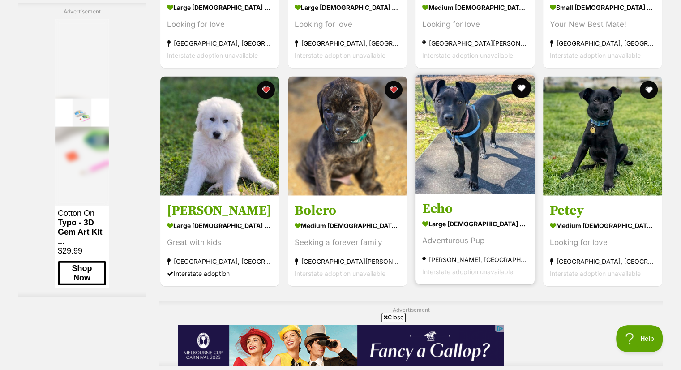
click at [521, 90] on button "favourite" at bounding box center [521, 88] width 20 height 20
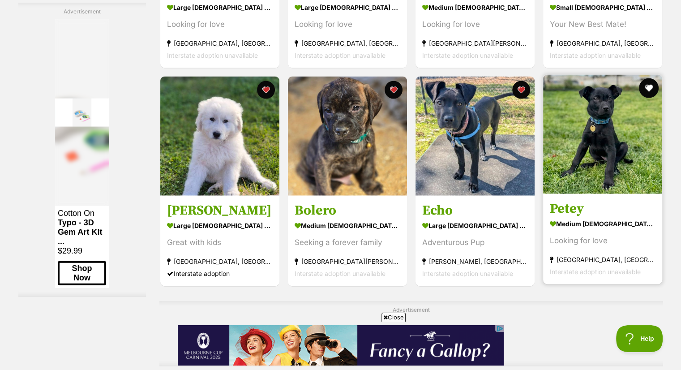
click at [647, 86] on button "favourite" at bounding box center [649, 88] width 20 height 20
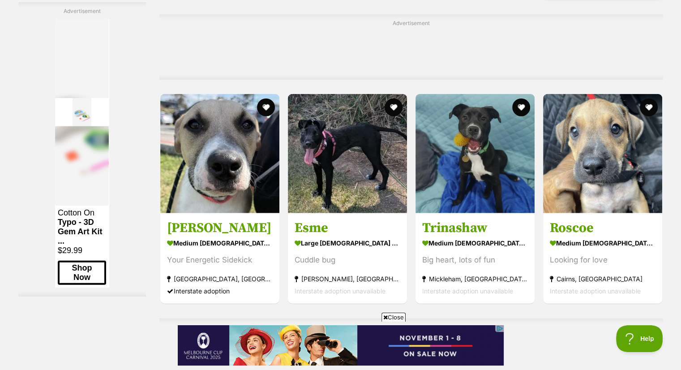
scroll to position [2239, 0]
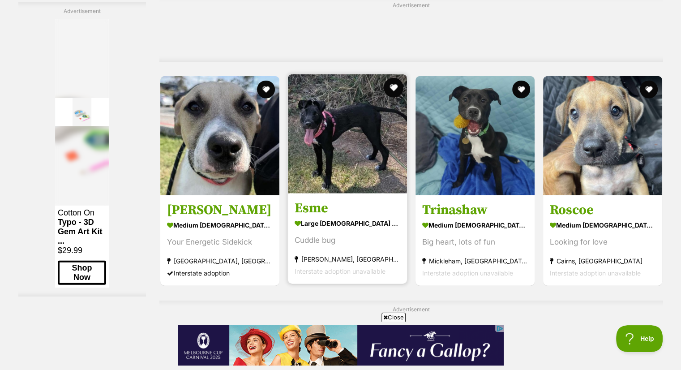
click at [394, 84] on button "favourite" at bounding box center [394, 88] width 20 height 20
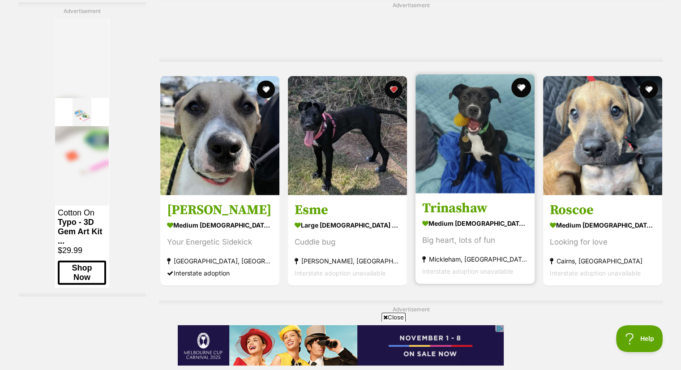
click at [521, 86] on button "favourite" at bounding box center [521, 88] width 20 height 20
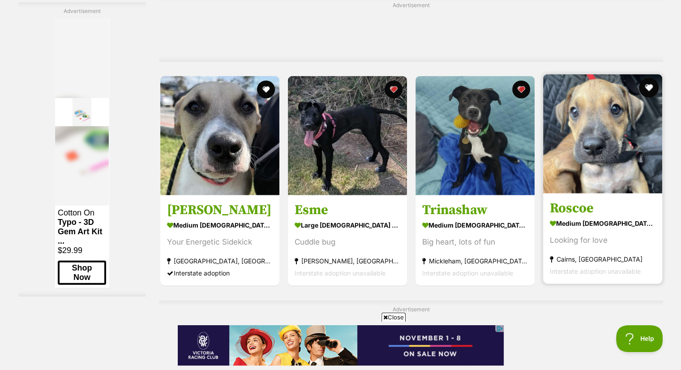
click at [648, 88] on button "favourite" at bounding box center [649, 88] width 20 height 20
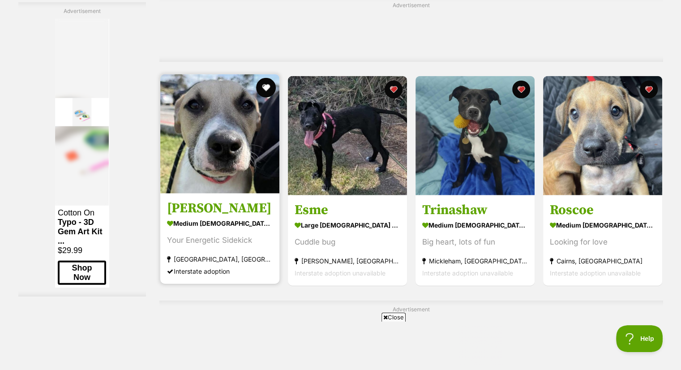
click at [266, 89] on button "favourite" at bounding box center [266, 88] width 20 height 20
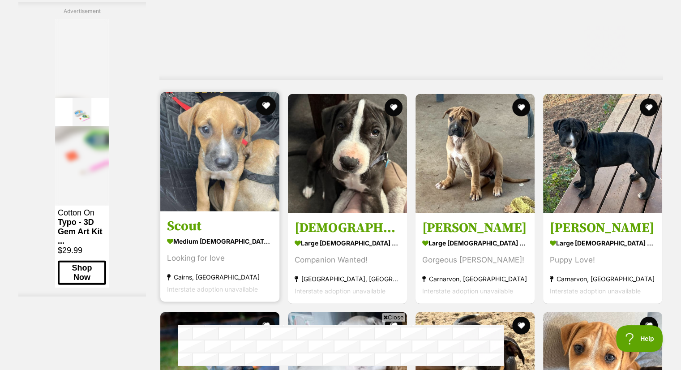
click at [264, 106] on button "favourite" at bounding box center [266, 106] width 20 height 20
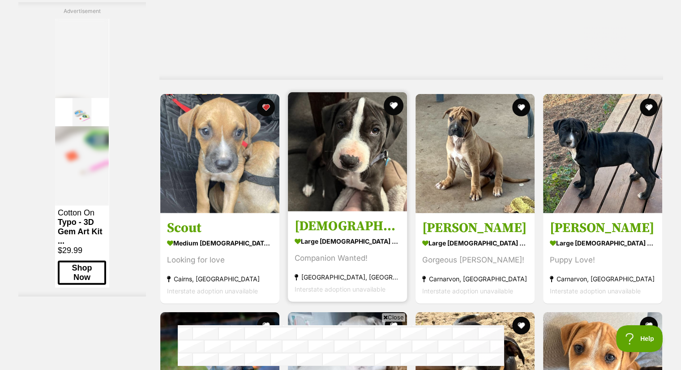
click at [390, 104] on button "favourite" at bounding box center [394, 106] width 20 height 20
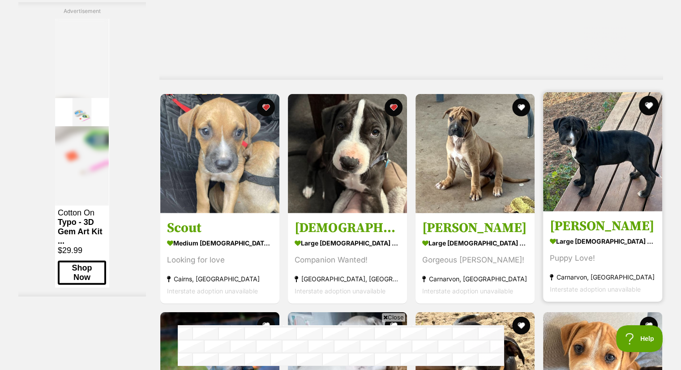
click at [649, 105] on button "favourite" at bounding box center [649, 106] width 20 height 20
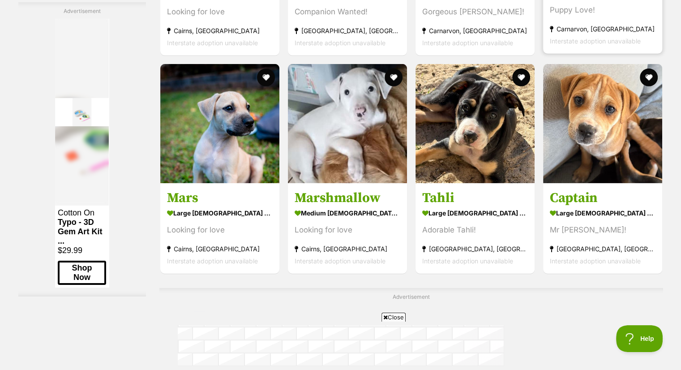
scroll to position [2866, 0]
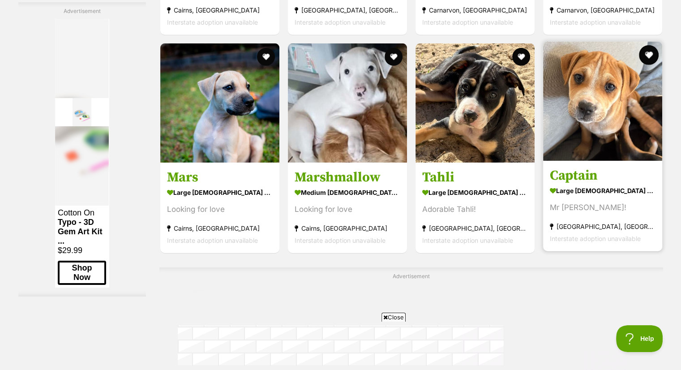
click at [648, 50] on div at bounding box center [602, 102] width 119 height 120
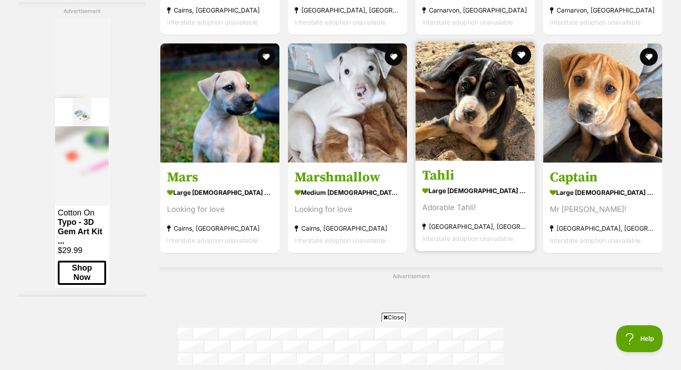
click at [516, 56] on button "favourite" at bounding box center [521, 55] width 20 height 20
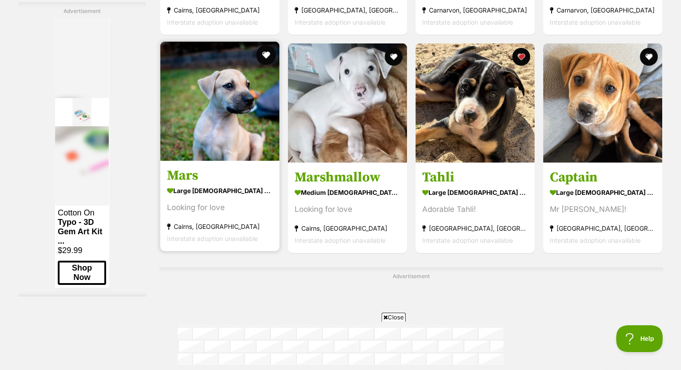
click at [265, 57] on button "favourite" at bounding box center [266, 55] width 20 height 20
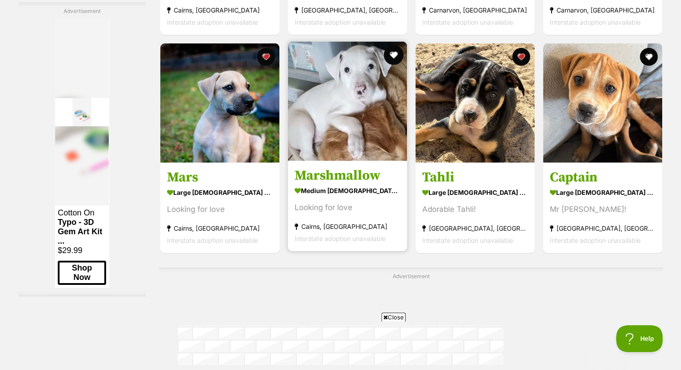
click at [389, 56] on button "favourite" at bounding box center [394, 55] width 20 height 20
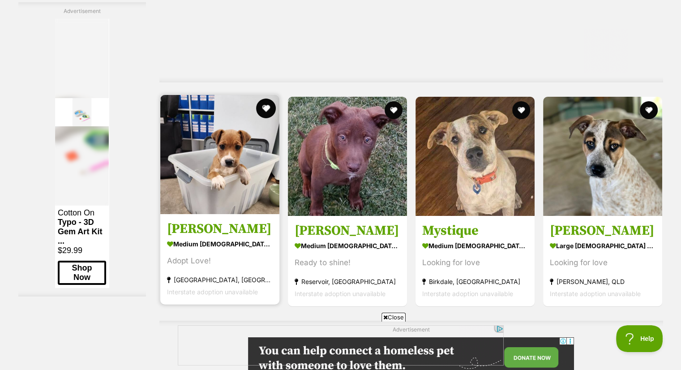
scroll to position [3207, 0]
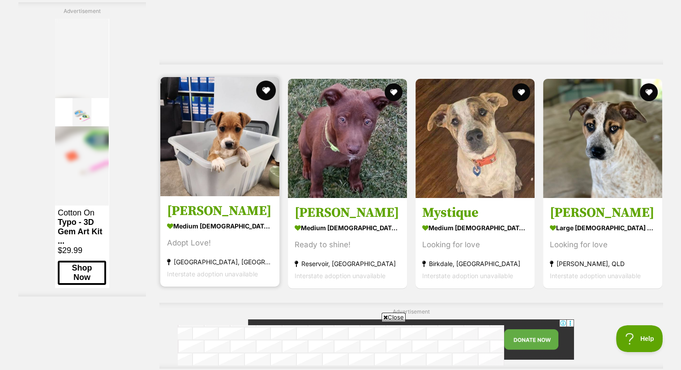
click at [263, 93] on button "favourite" at bounding box center [266, 91] width 20 height 20
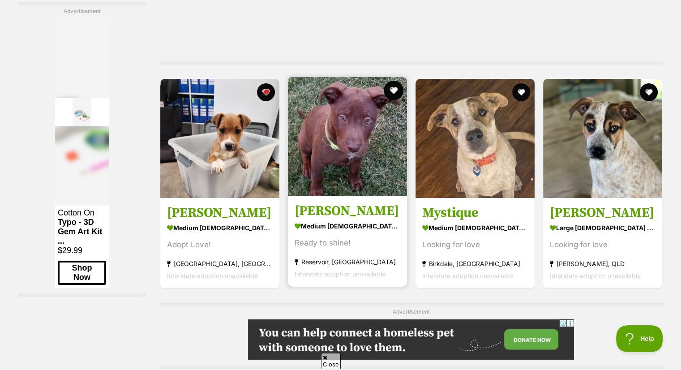
click at [389, 92] on button "favourite" at bounding box center [394, 91] width 20 height 20
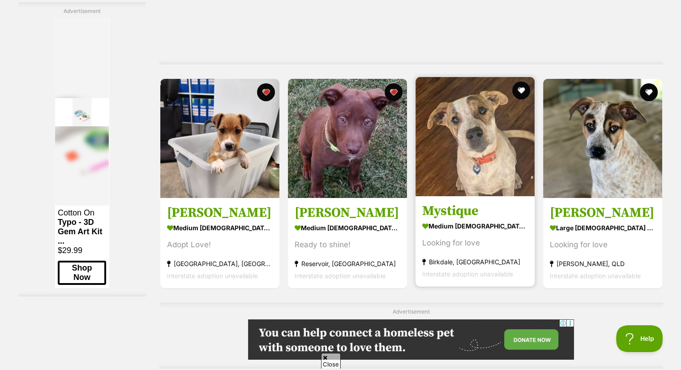
scroll to position [0, 0]
click at [517, 93] on button "favourite" at bounding box center [521, 91] width 20 height 20
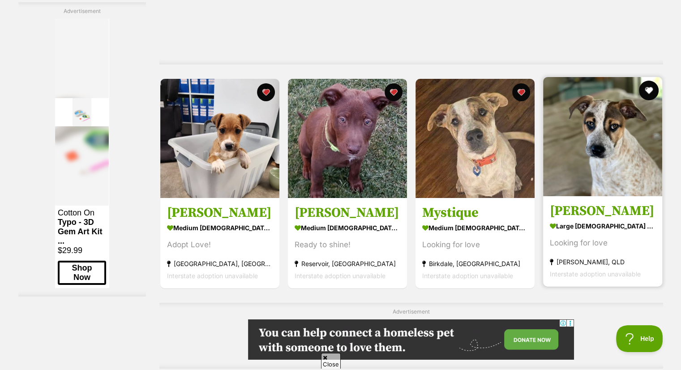
click at [648, 94] on button "favourite" at bounding box center [649, 91] width 20 height 20
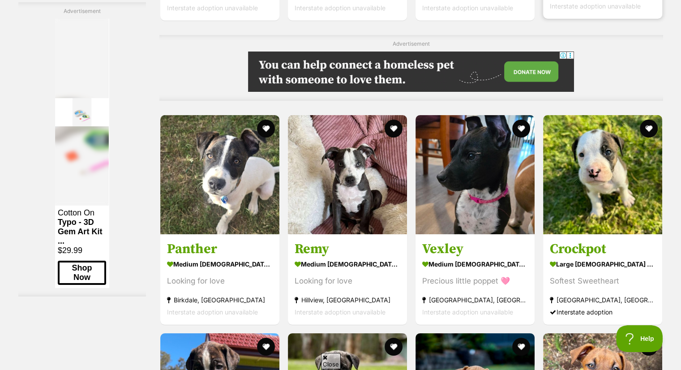
scroll to position [3475, 0]
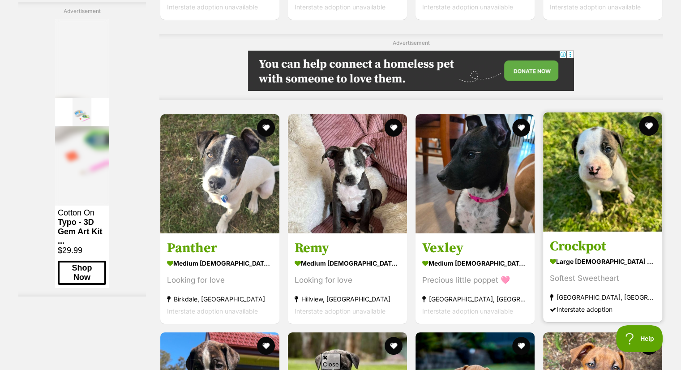
click at [647, 129] on button "favourite" at bounding box center [649, 126] width 20 height 20
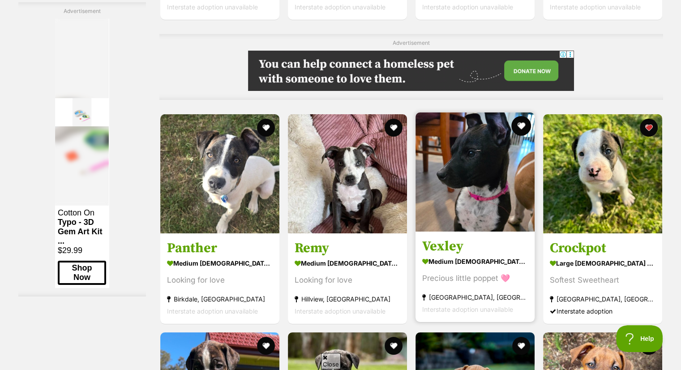
click at [515, 127] on button "favourite" at bounding box center [521, 126] width 20 height 20
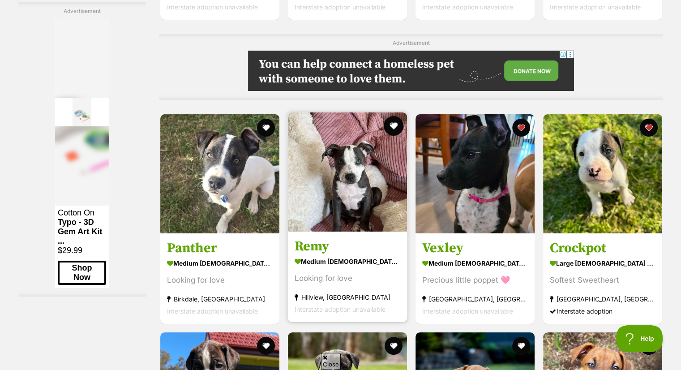
click at [389, 125] on button "favourite" at bounding box center [394, 126] width 20 height 20
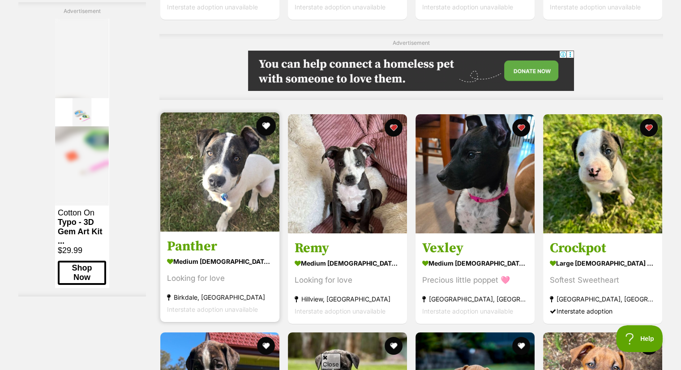
click at [262, 127] on button "favourite" at bounding box center [266, 126] width 20 height 20
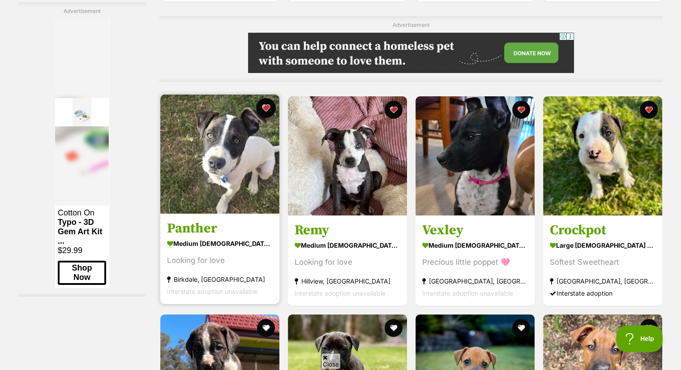
scroll to position [3672, 0]
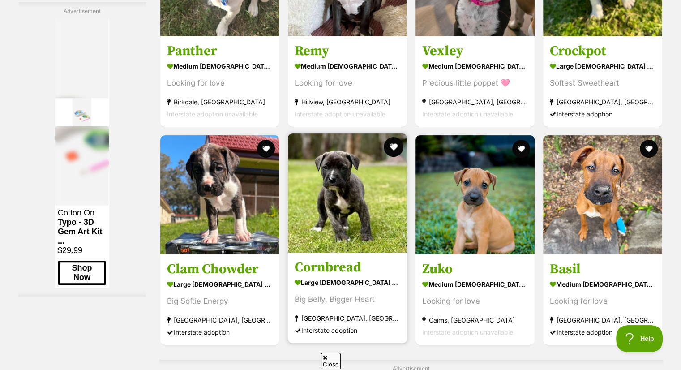
click at [387, 150] on button "favourite" at bounding box center [394, 147] width 20 height 20
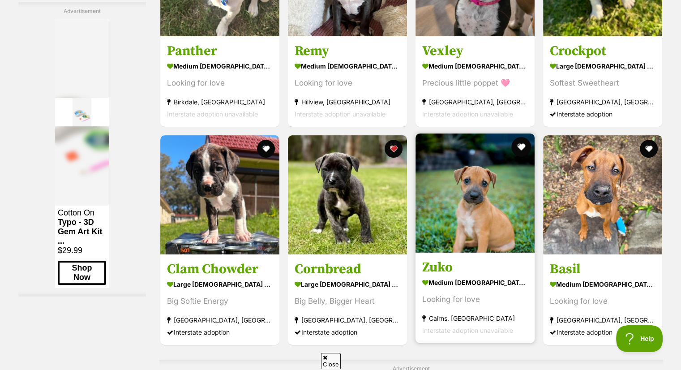
click at [520, 149] on button "favourite" at bounding box center [521, 147] width 20 height 20
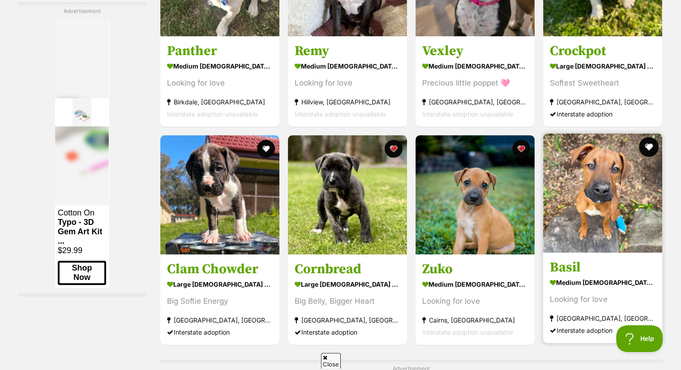
click at [648, 151] on button "favourite" at bounding box center [649, 147] width 20 height 20
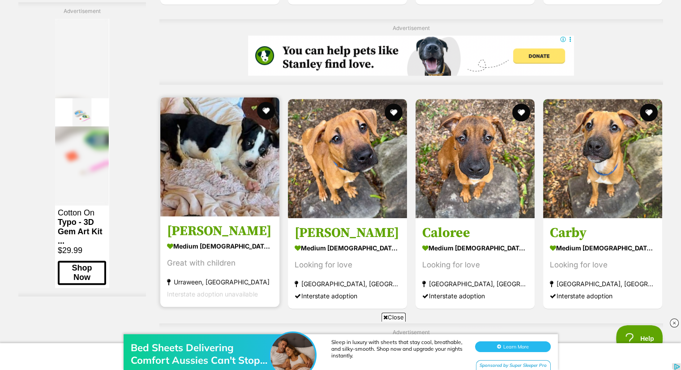
scroll to position [0, 0]
click at [263, 112] on button "favourite" at bounding box center [266, 111] width 20 height 20
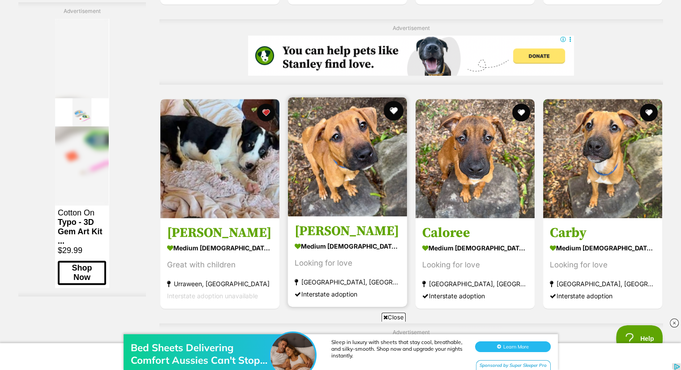
click at [390, 114] on button "favourite" at bounding box center [394, 111] width 20 height 20
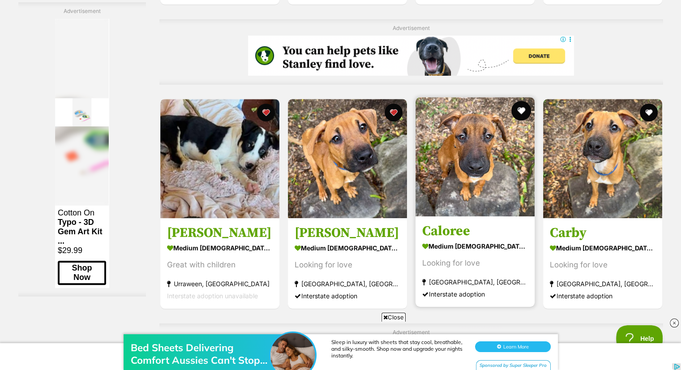
click at [518, 113] on button "favourite" at bounding box center [521, 111] width 20 height 20
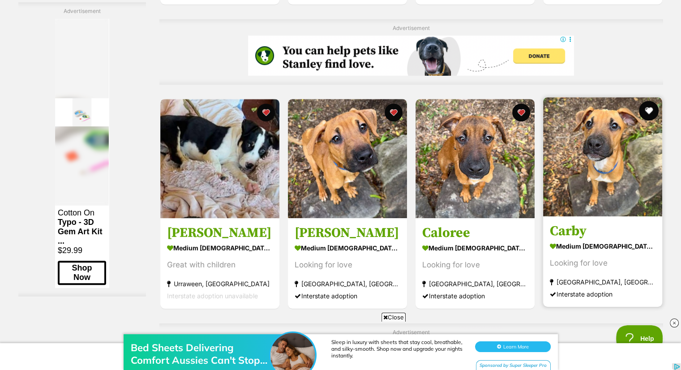
click at [646, 114] on button "favourite" at bounding box center [649, 111] width 20 height 20
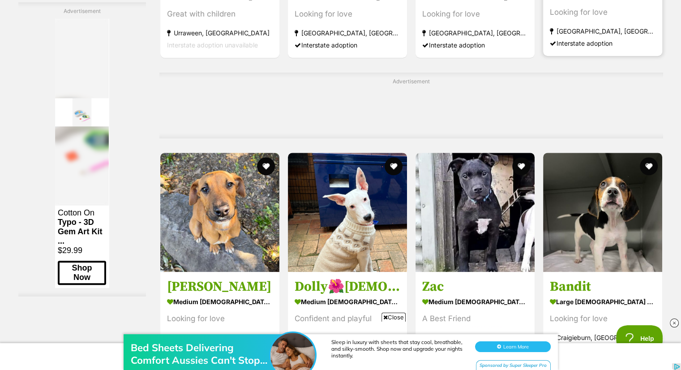
scroll to position [4371, 0]
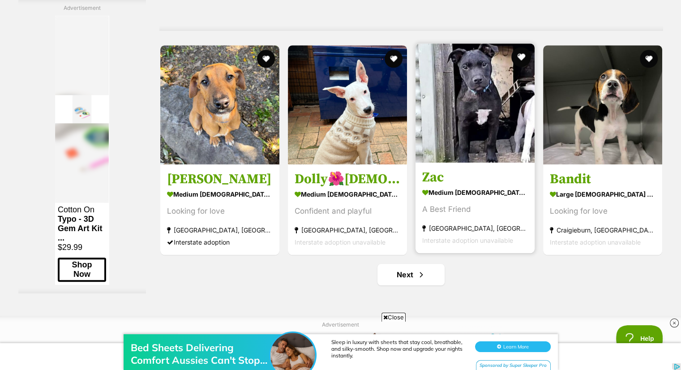
click at [520, 58] on button "favourite" at bounding box center [521, 57] width 20 height 20
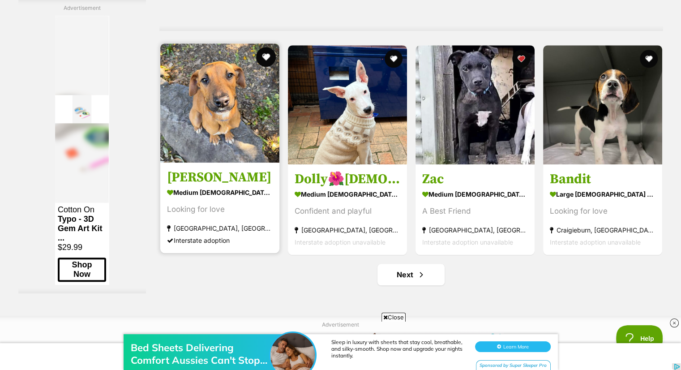
click at [265, 60] on button "favourite" at bounding box center [266, 57] width 20 height 20
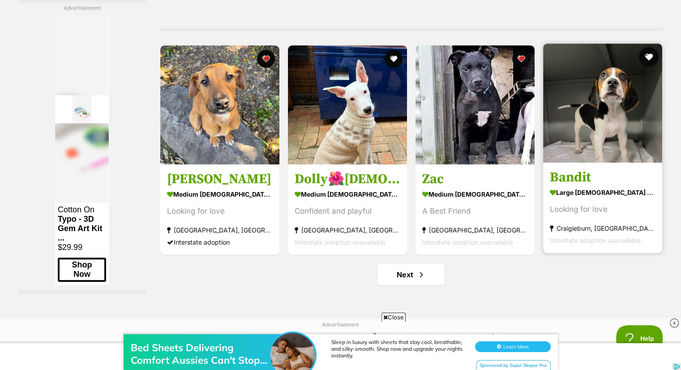
click at [645, 60] on button "favourite" at bounding box center [649, 57] width 20 height 20
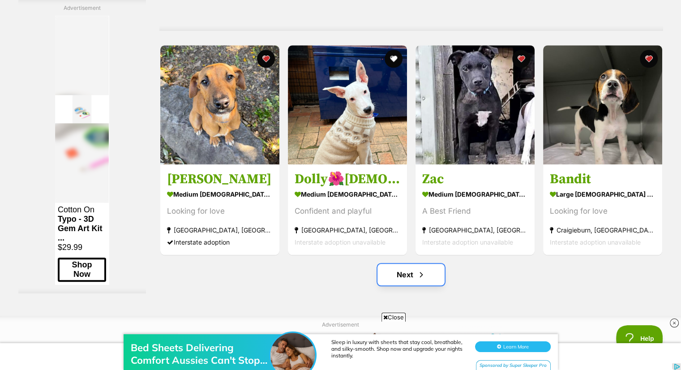
click at [413, 280] on link "Next" at bounding box center [411, 274] width 67 height 21
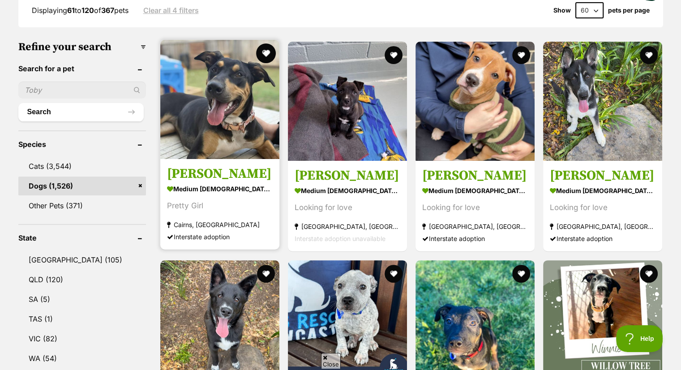
click at [266, 51] on button "favourite" at bounding box center [266, 53] width 20 height 20
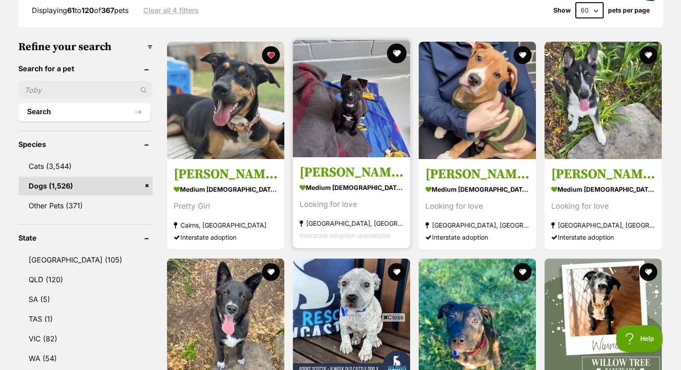
click at [395, 52] on button "favourite" at bounding box center [397, 53] width 20 height 20
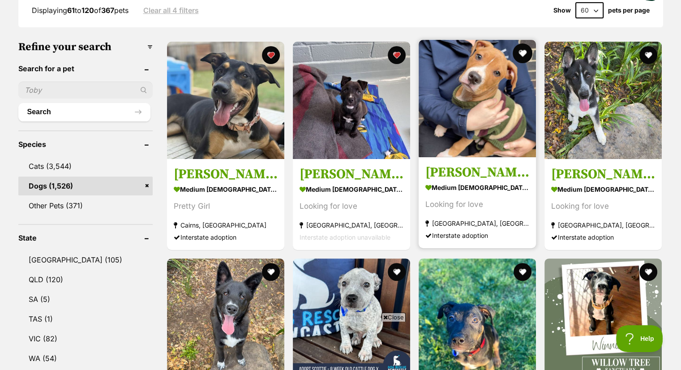
click at [523, 51] on button "favourite" at bounding box center [523, 53] width 20 height 20
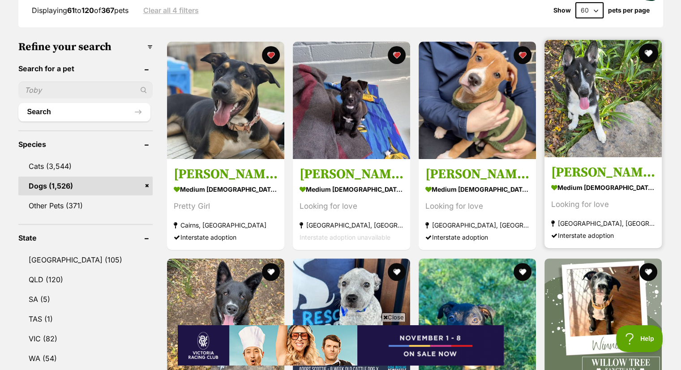
click at [647, 52] on button "favourite" at bounding box center [649, 53] width 20 height 20
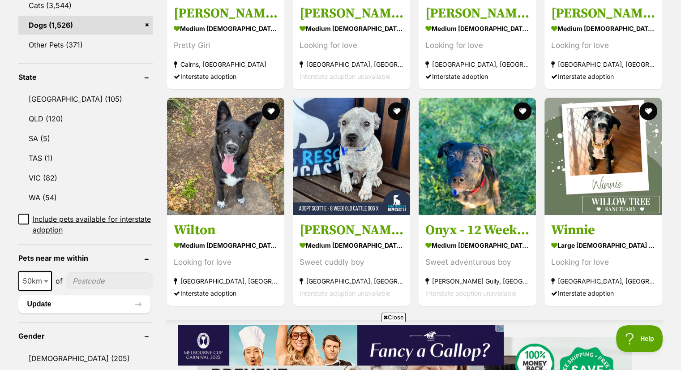
scroll to position [412, 0]
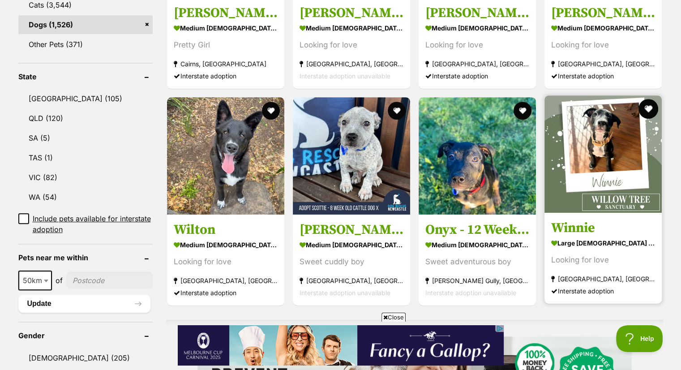
click at [650, 107] on button "favourite" at bounding box center [649, 109] width 20 height 20
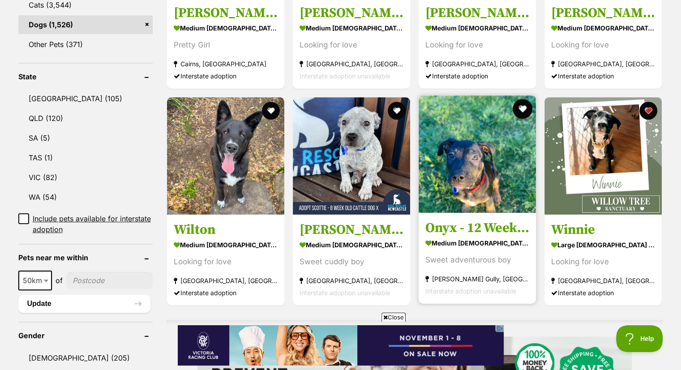
click at [517, 108] on button "favourite" at bounding box center [523, 109] width 20 height 20
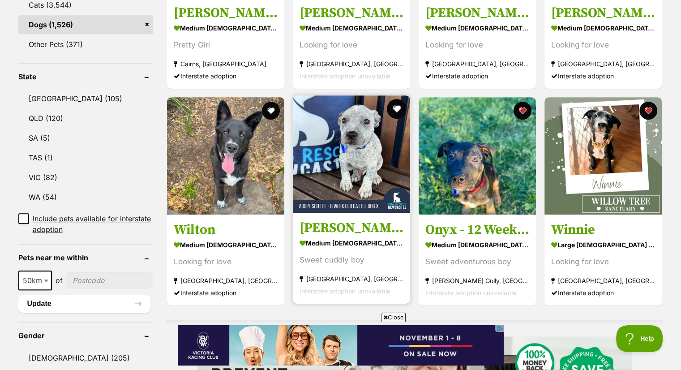
click at [398, 107] on button "favourite" at bounding box center [397, 109] width 20 height 20
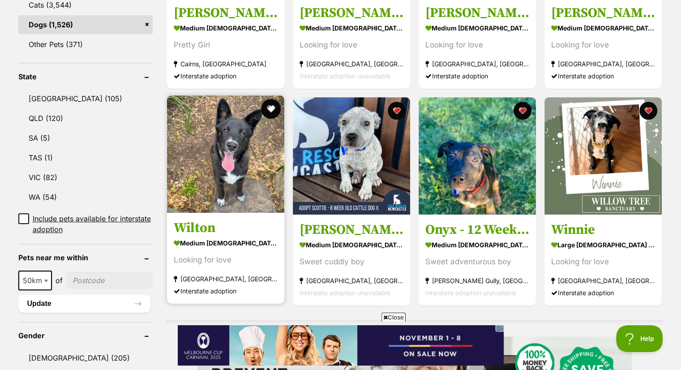
click at [271, 107] on button "favourite" at bounding box center [271, 109] width 20 height 20
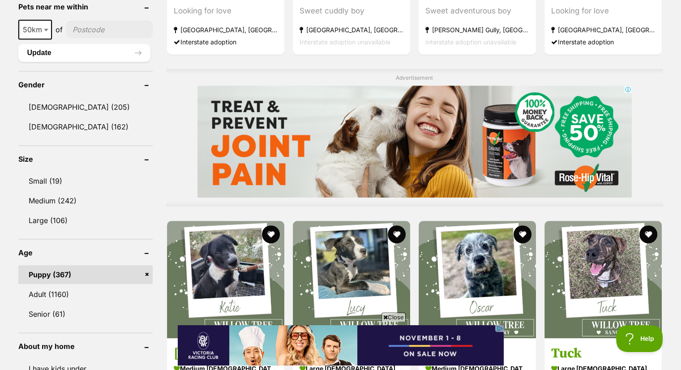
scroll to position [788, 0]
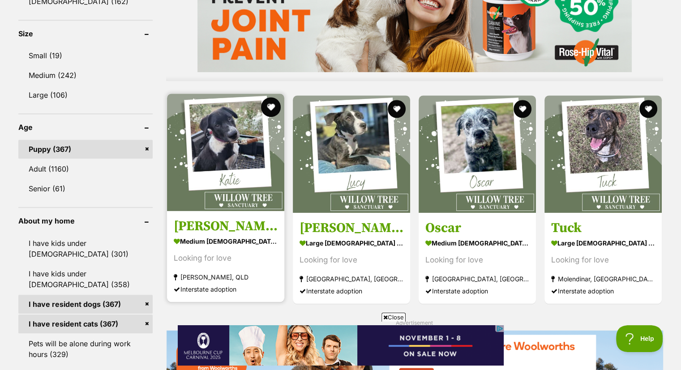
click at [274, 103] on button "favourite" at bounding box center [271, 107] width 20 height 20
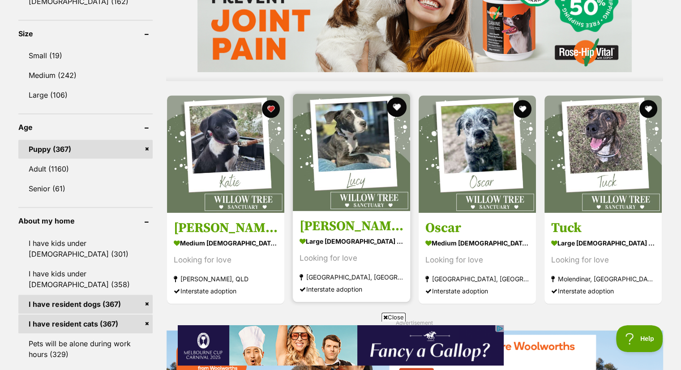
click at [397, 104] on button "favourite" at bounding box center [397, 107] width 20 height 20
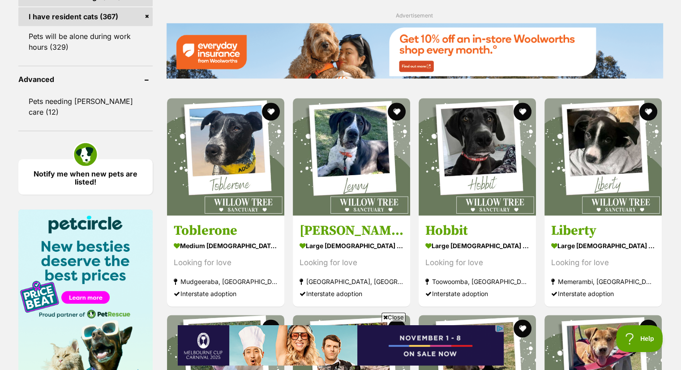
scroll to position [1111, 0]
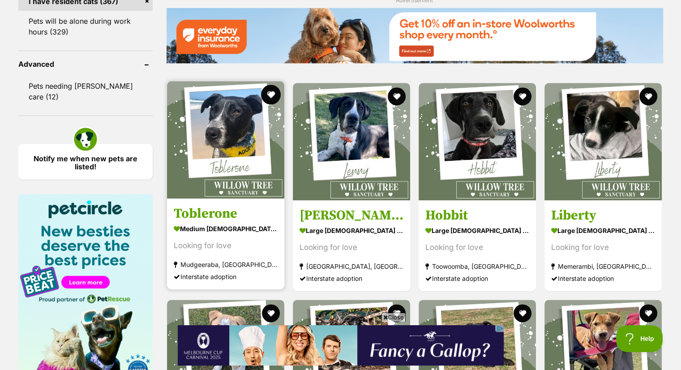
click at [269, 92] on button "favourite" at bounding box center [271, 95] width 20 height 20
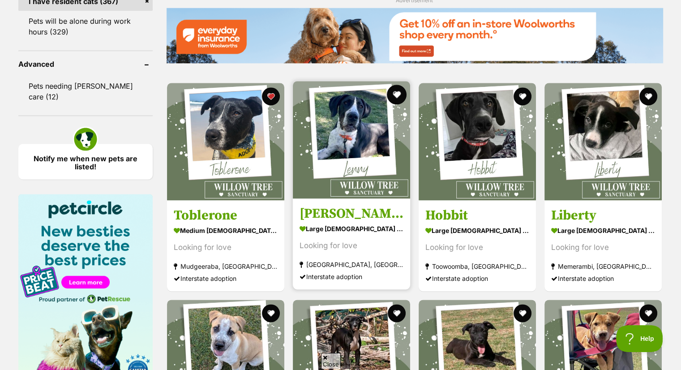
scroll to position [0, 0]
click at [398, 89] on button "favourite" at bounding box center [397, 95] width 20 height 20
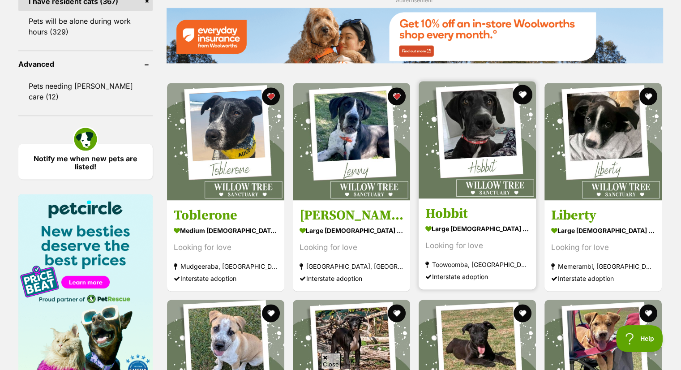
click at [522, 91] on button "favourite" at bounding box center [523, 95] width 20 height 20
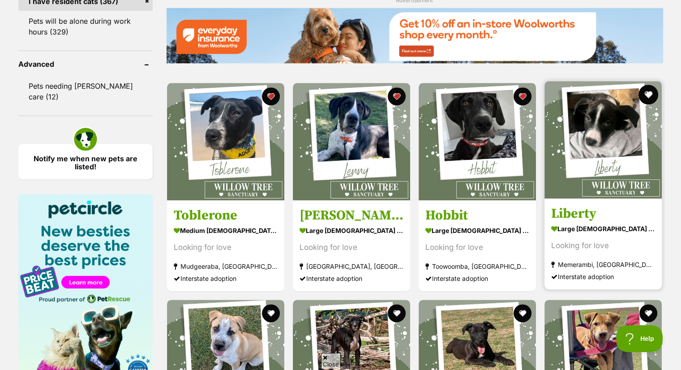
click at [648, 94] on button "favourite" at bounding box center [649, 95] width 20 height 20
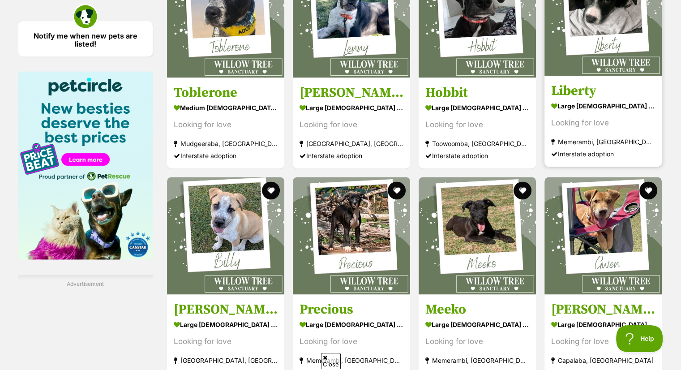
scroll to position [1254, 0]
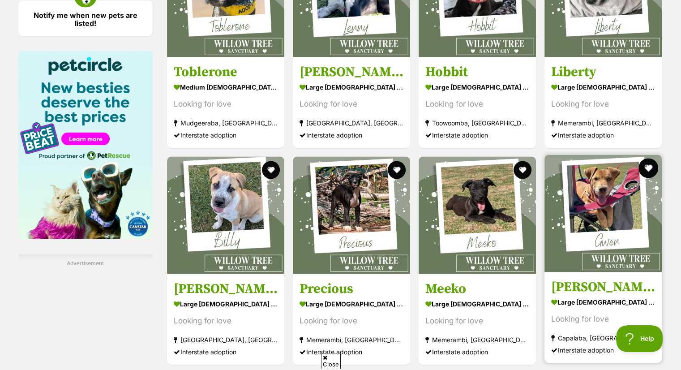
click at [648, 163] on button "favourite" at bounding box center [649, 168] width 20 height 20
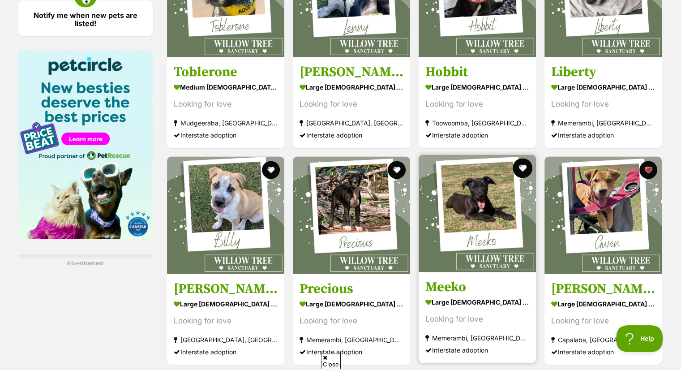
click at [518, 164] on button "favourite" at bounding box center [523, 168] width 20 height 20
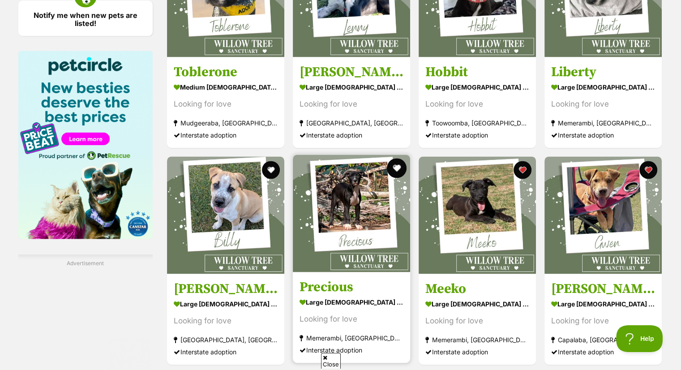
click at [399, 163] on button "favourite" at bounding box center [397, 168] width 20 height 20
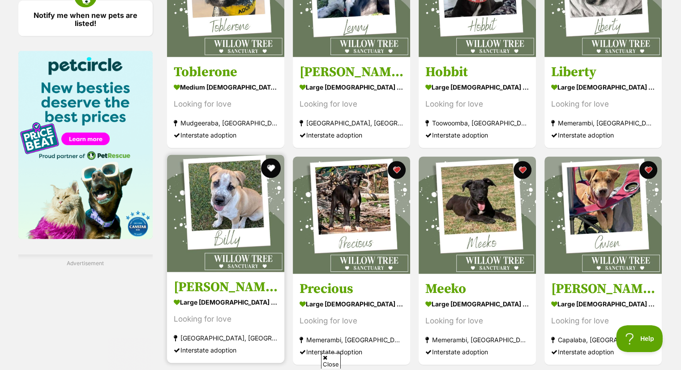
click at [268, 164] on button "favourite" at bounding box center [271, 168] width 20 height 20
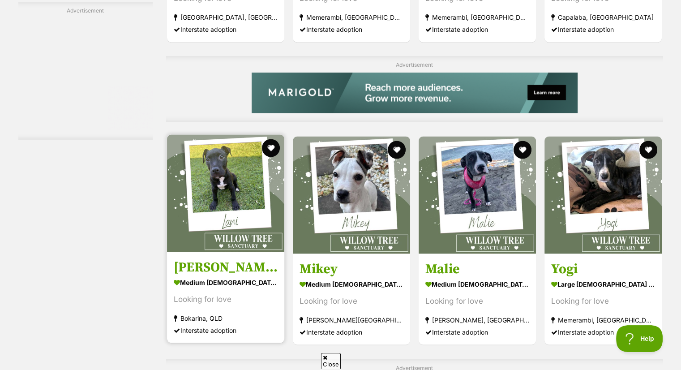
scroll to position [0, 0]
click at [272, 145] on button "favourite" at bounding box center [271, 148] width 20 height 20
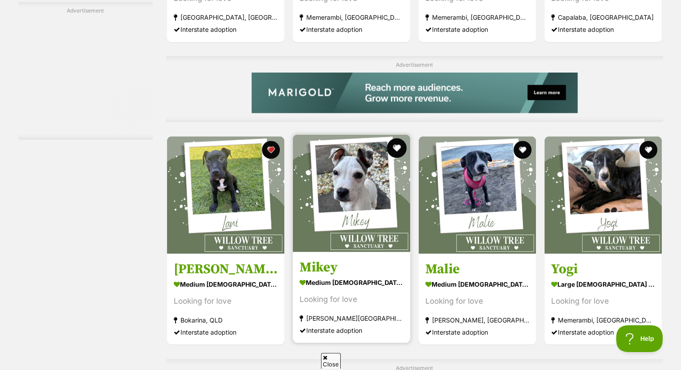
click at [398, 144] on button "favourite" at bounding box center [397, 148] width 20 height 20
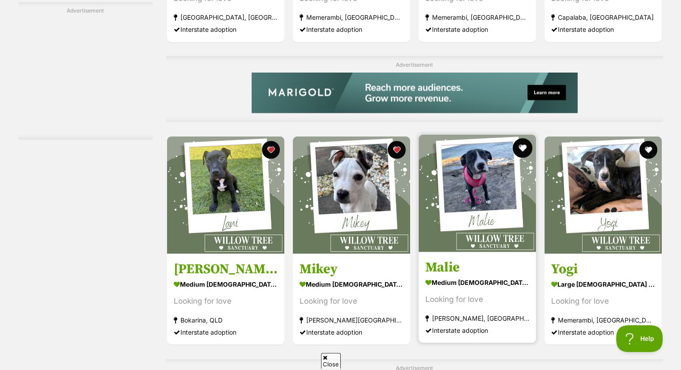
click at [527, 145] on button "favourite" at bounding box center [523, 148] width 20 height 20
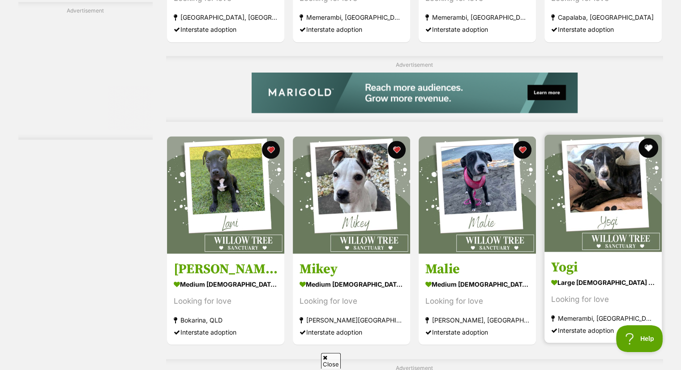
click at [652, 148] on button "favourite" at bounding box center [649, 148] width 20 height 20
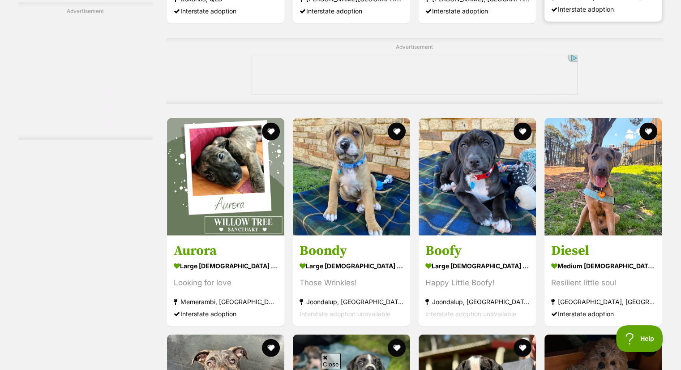
scroll to position [1899, 0]
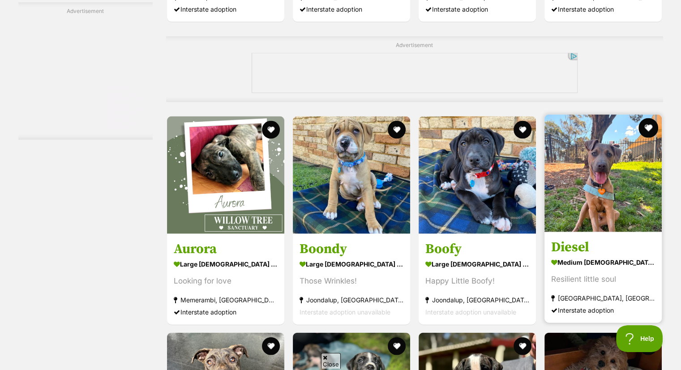
click at [649, 126] on button "favourite" at bounding box center [649, 128] width 20 height 20
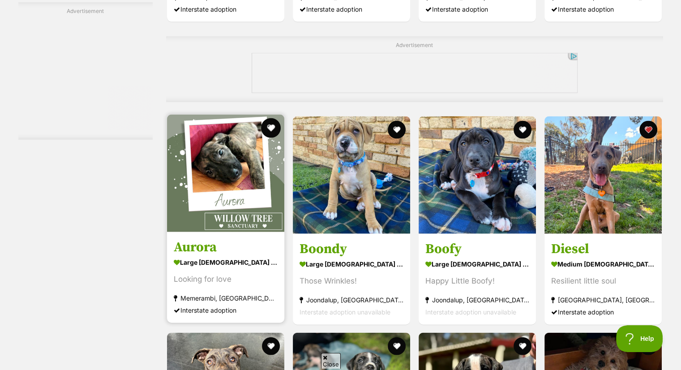
click at [273, 131] on button "favourite" at bounding box center [271, 128] width 20 height 20
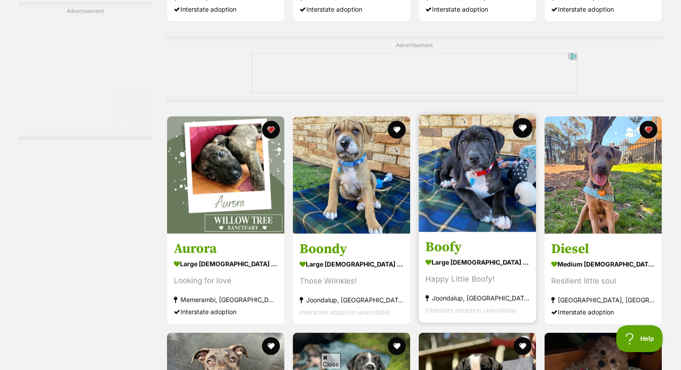
scroll to position [0, 0]
click at [520, 122] on button "favourite" at bounding box center [523, 128] width 20 height 20
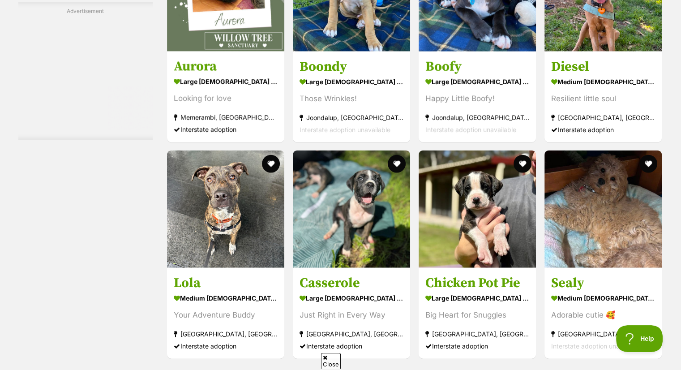
scroll to position [2114, 0]
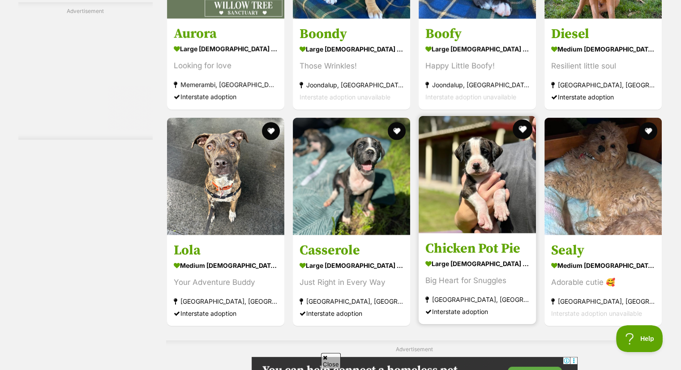
click at [521, 131] on button "favourite" at bounding box center [523, 130] width 20 height 20
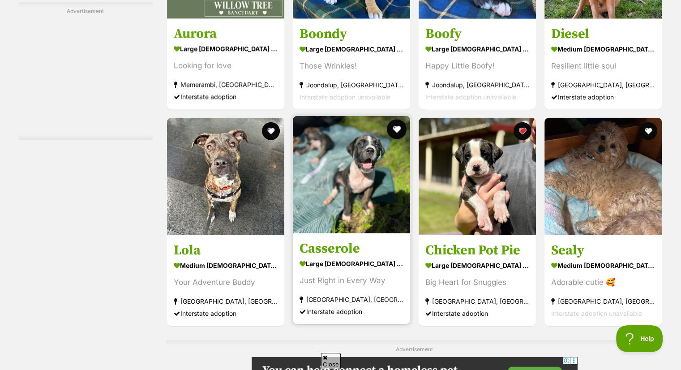
click at [396, 129] on button "favourite" at bounding box center [397, 130] width 20 height 20
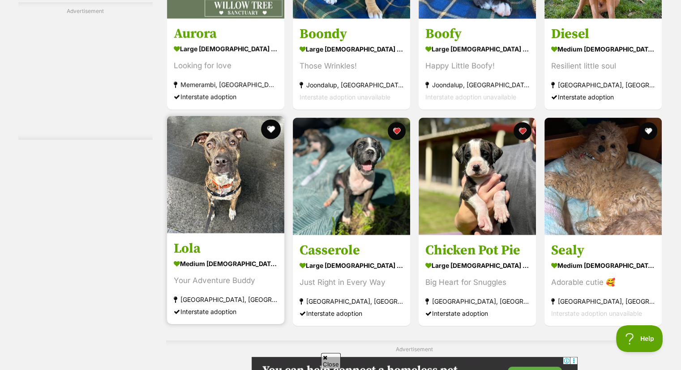
click at [271, 126] on button "favourite" at bounding box center [271, 130] width 20 height 20
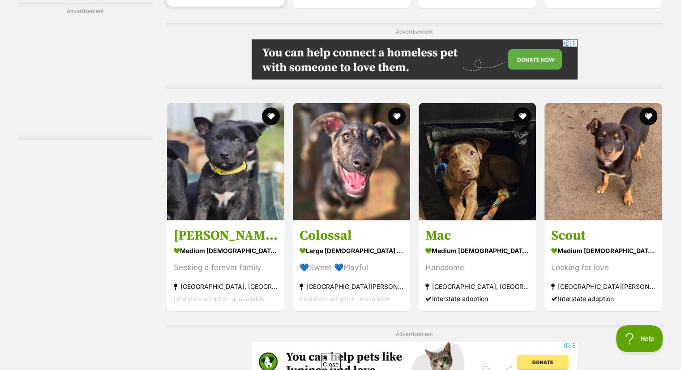
scroll to position [0, 0]
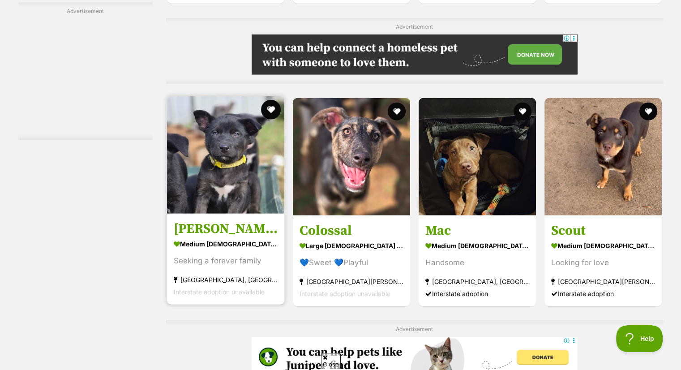
click at [270, 110] on button "favourite" at bounding box center [271, 110] width 20 height 20
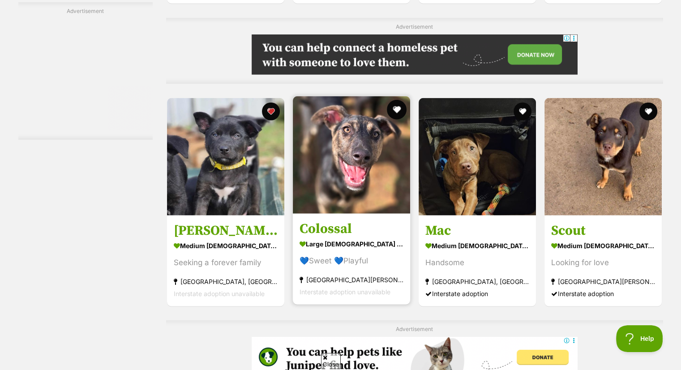
click at [394, 106] on button "favourite" at bounding box center [397, 110] width 20 height 20
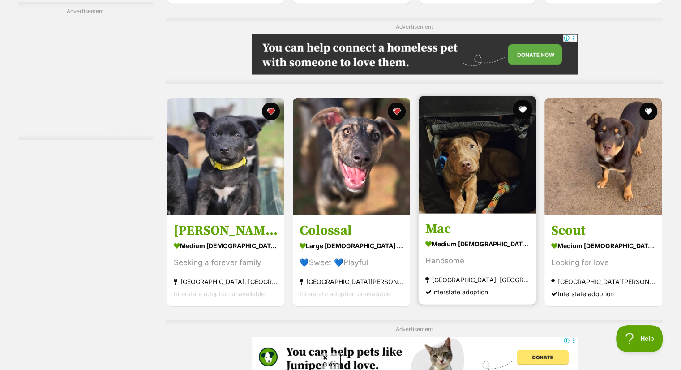
click at [524, 107] on button "favourite" at bounding box center [523, 110] width 20 height 20
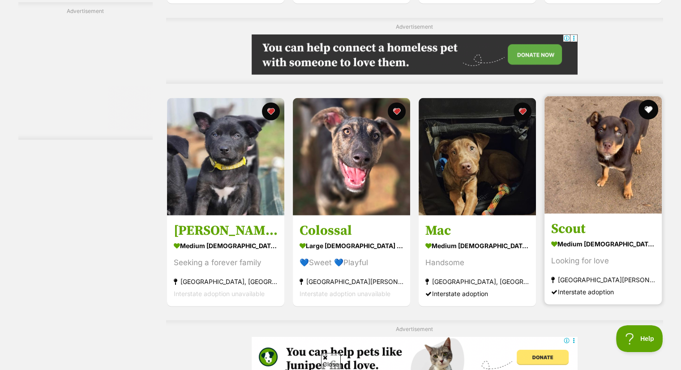
click at [647, 107] on button "favourite" at bounding box center [649, 110] width 20 height 20
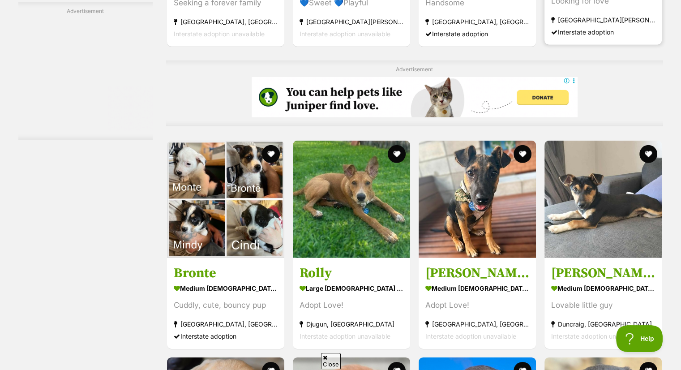
scroll to position [2741, 0]
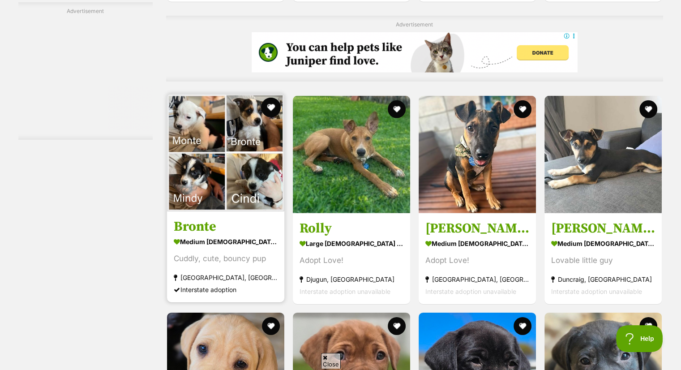
click at [270, 102] on button "favourite" at bounding box center [271, 108] width 20 height 20
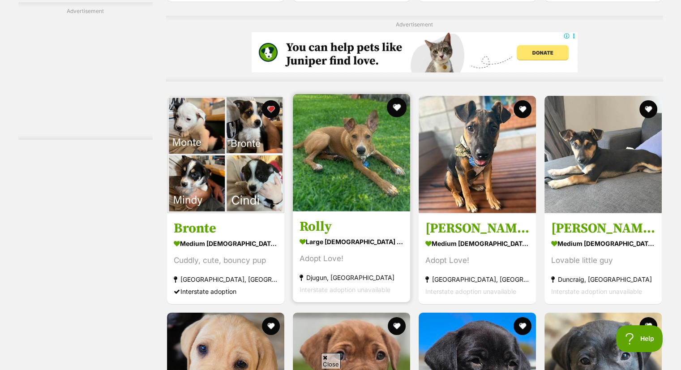
click at [399, 107] on button "favourite" at bounding box center [397, 108] width 20 height 20
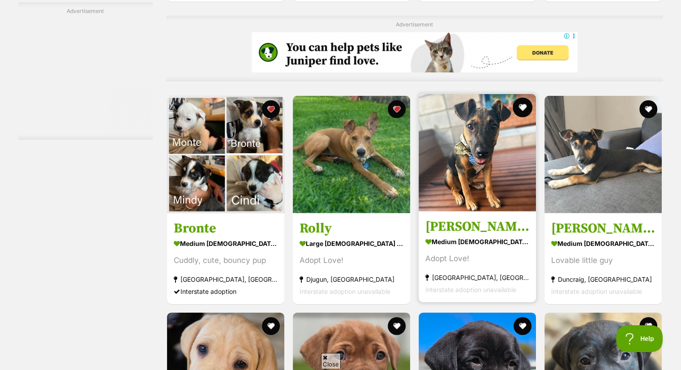
click at [519, 103] on button "favourite" at bounding box center [523, 108] width 20 height 20
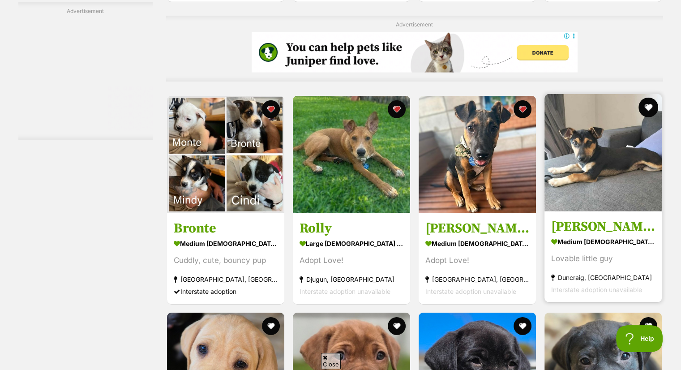
click at [648, 105] on button "favourite" at bounding box center [649, 108] width 20 height 20
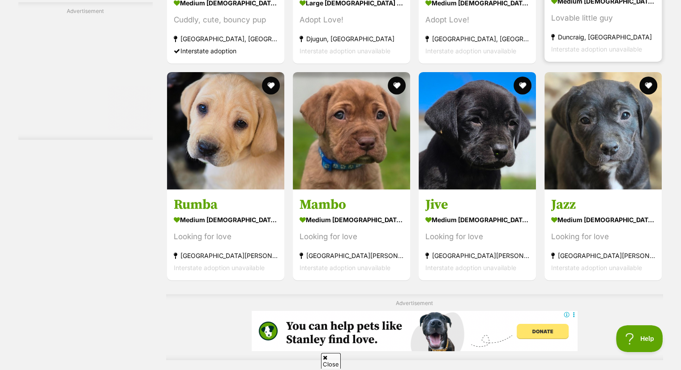
scroll to position [2992, 0]
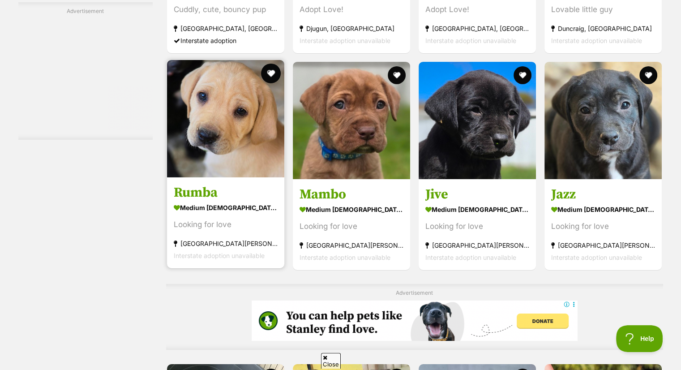
click at [271, 73] on button "favourite" at bounding box center [271, 74] width 20 height 20
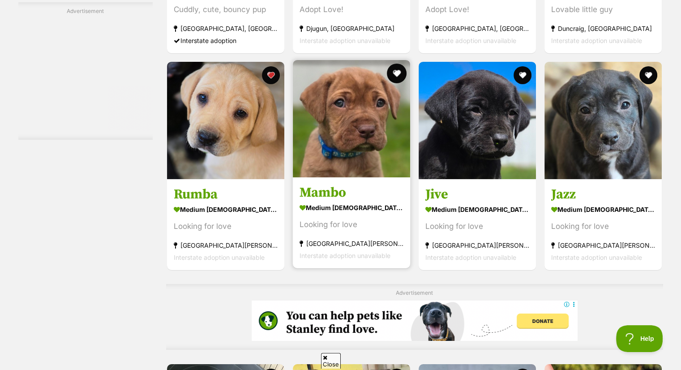
click at [395, 69] on button "favourite" at bounding box center [397, 74] width 20 height 20
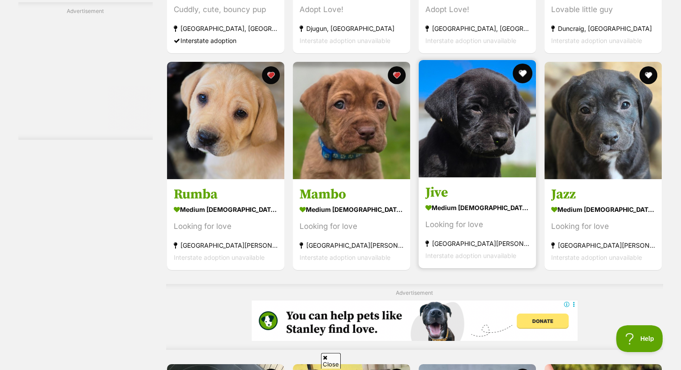
scroll to position [0, 0]
click at [520, 72] on button "favourite" at bounding box center [523, 74] width 20 height 20
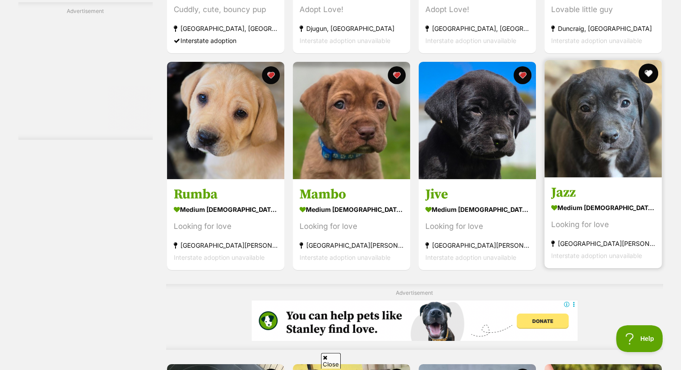
click at [652, 71] on button "favourite" at bounding box center [649, 74] width 20 height 20
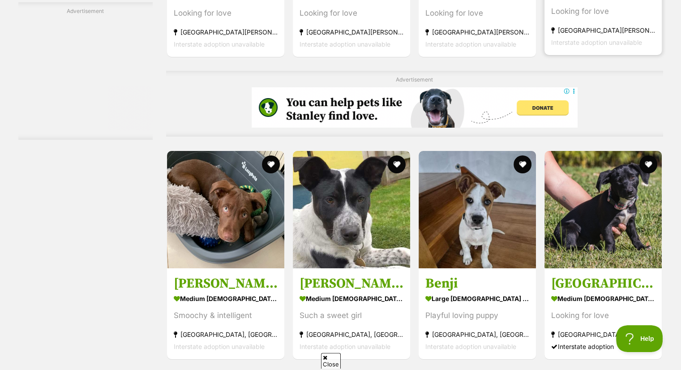
scroll to position [3242, 0]
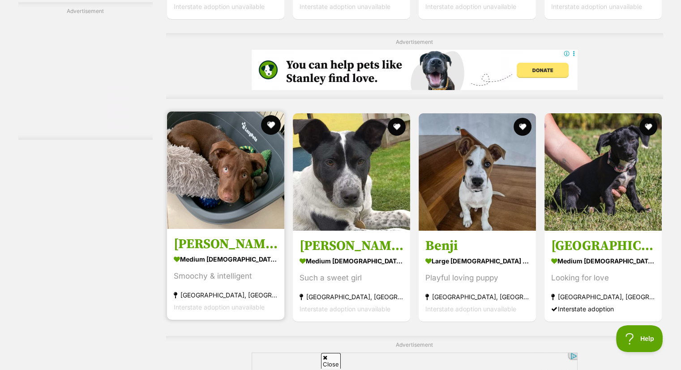
click at [271, 123] on button "favourite" at bounding box center [271, 125] width 20 height 20
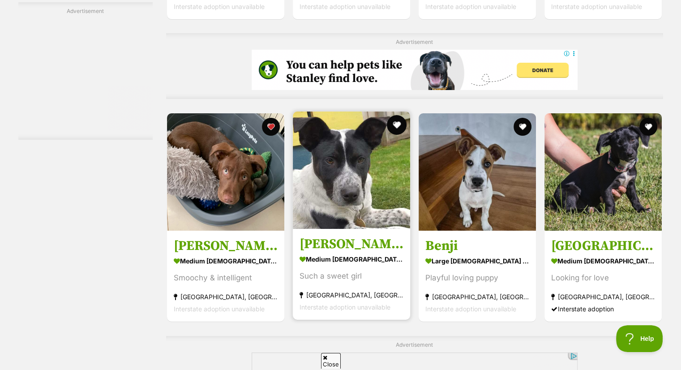
click at [399, 118] on button "favourite" at bounding box center [397, 125] width 20 height 20
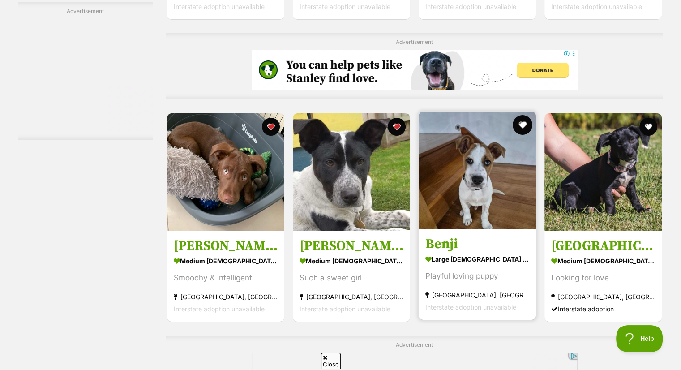
click at [523, 122] on button "favourite" at bounding box center [523, 125] width 20 height 20
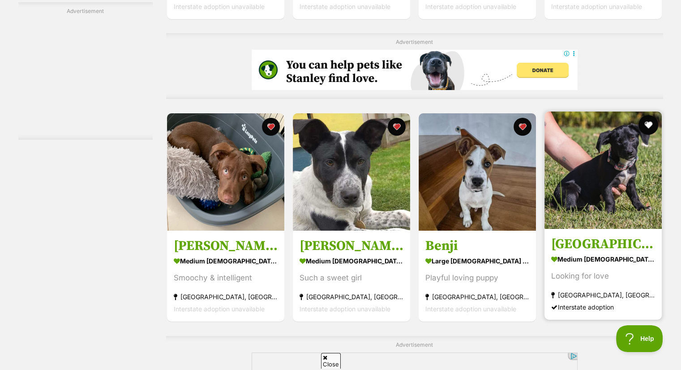
click at [647, 125] on button "favourite" at bounding box center [649, 125] width 20 height 20
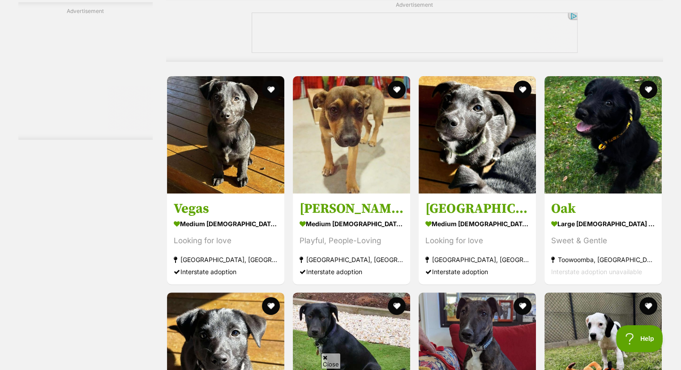
scroll to position [3583, 0]
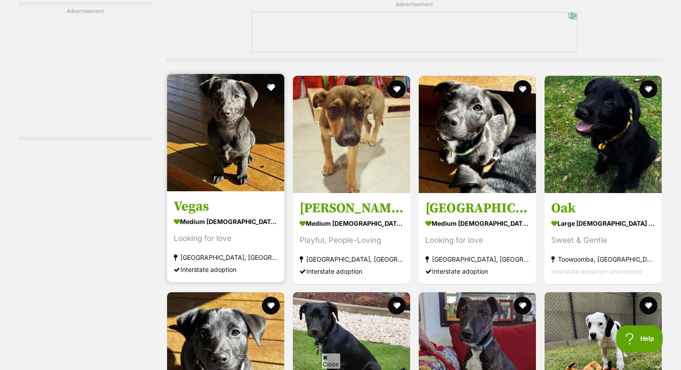
click at [272, 87] on button "favourite" at bounding box center [271, 87] width 20 height 20
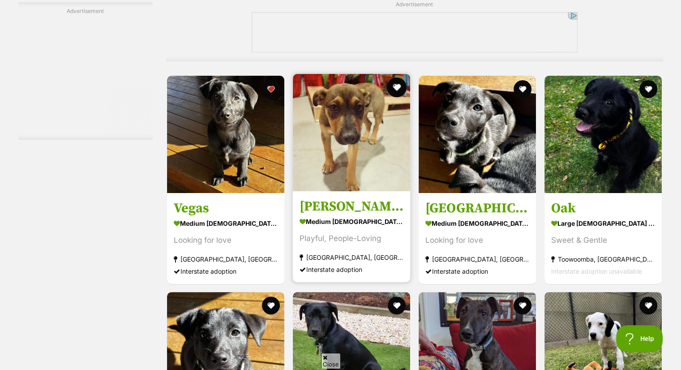
click at [399, 88] on button "favourite" at bounding box center [397, 87] width 20 height 20
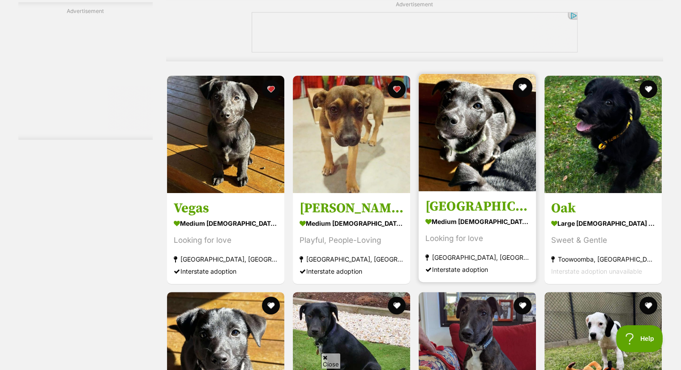
click at [522, 82] on button "favourite" at bounding box center [523, 87] width 20 height 20
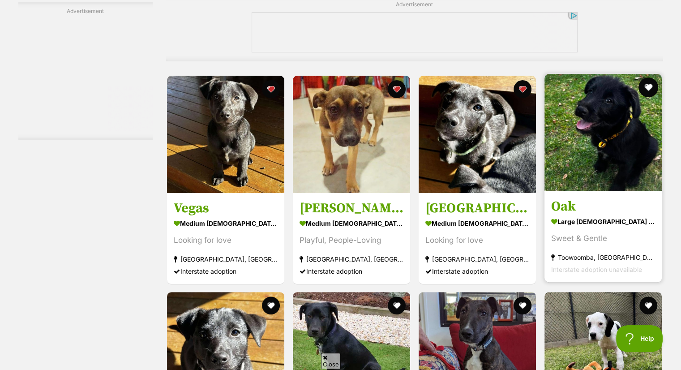
click at [649, 89] on button "favourite" at bounding box center [649, 87] width 20 height 20
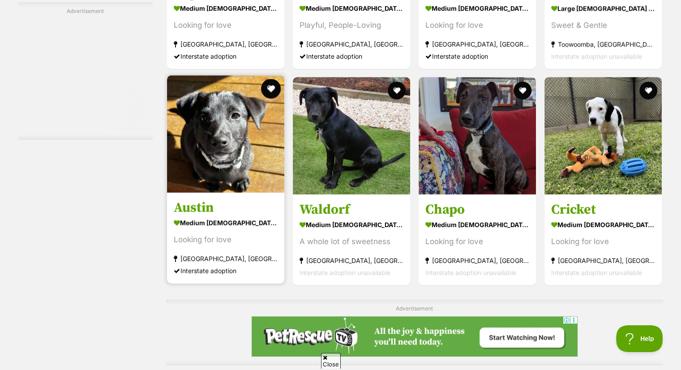
scroll to position [0, 0]
click at [267, 83] on button "favourite" at bounding box center [271, 89] width 20 height 20
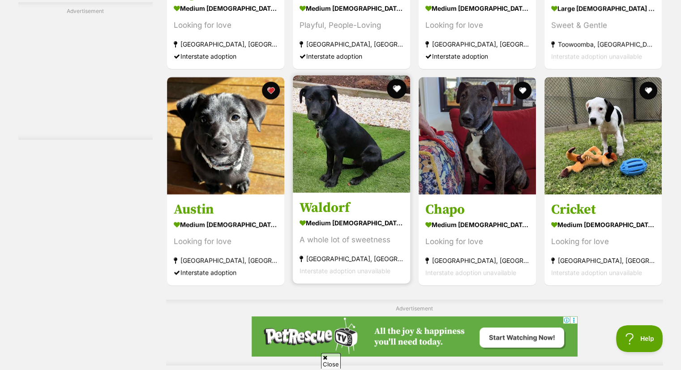
click at [399, 86] on button "favourite" at bounding box center [397, 89] width 20 height 20
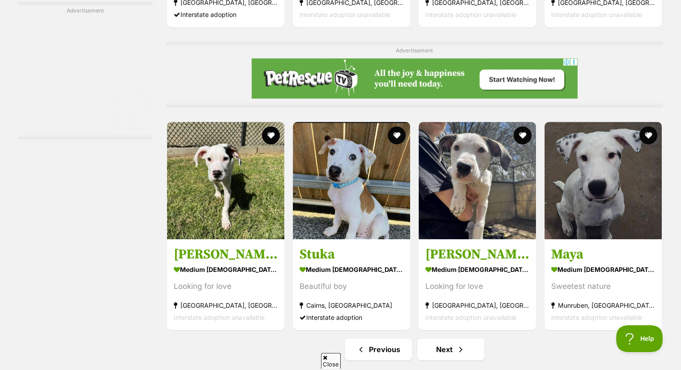
scroll to position [4067, 0]
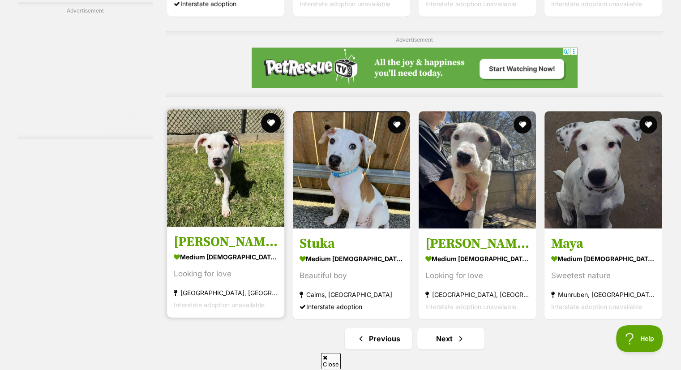
click at [270, 125] on button "favourite" at bounding box center [271, 123] width 20 height 20
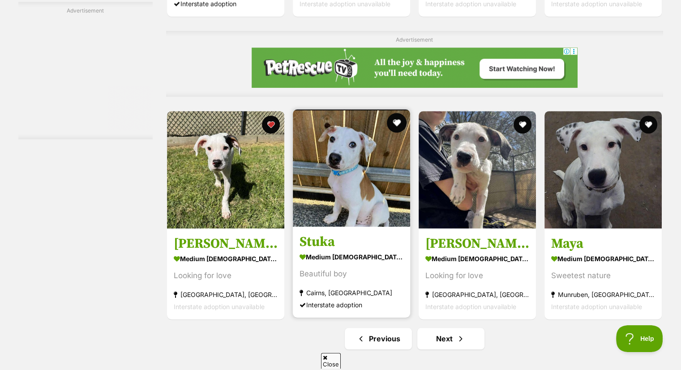
click at [391, 123] on button "favourite" at bounding box center [397, 123] width 20 height 20
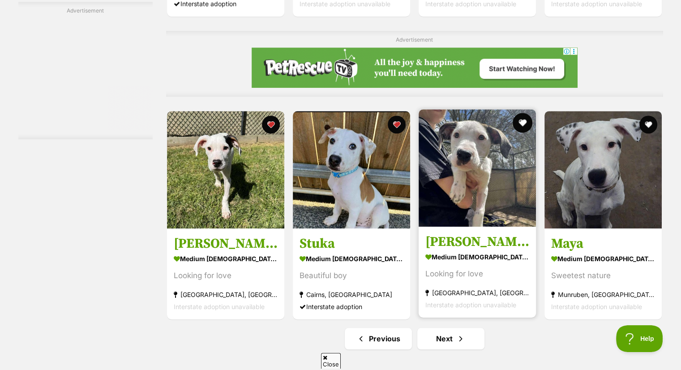
click at [520, 119] on button "favourite" at bounding box center [523, 123] width 20 height 20
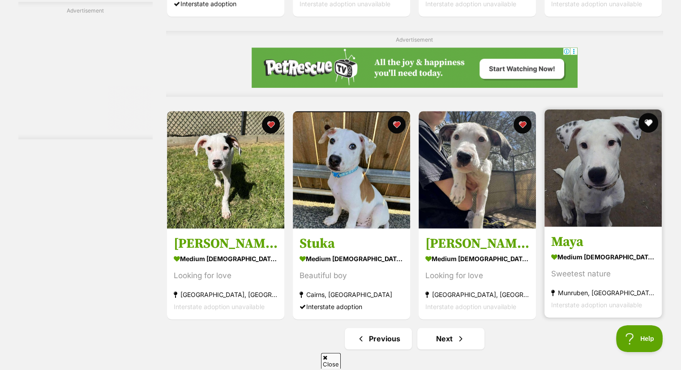
scroll to position [0, 0]
click at [648, 124] on button "favourite" at bounding box center [649, 123] width 20 height 20
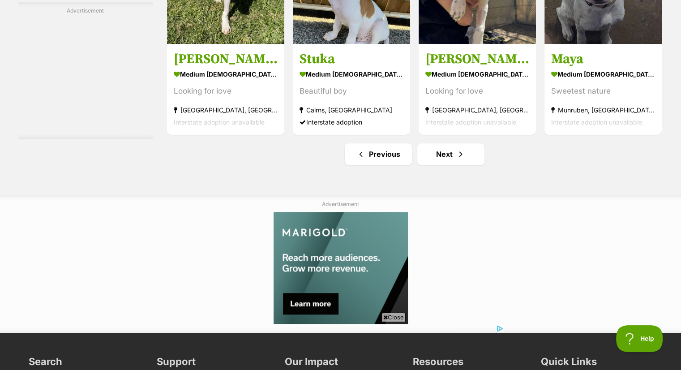
scroll to position [4264, 0]
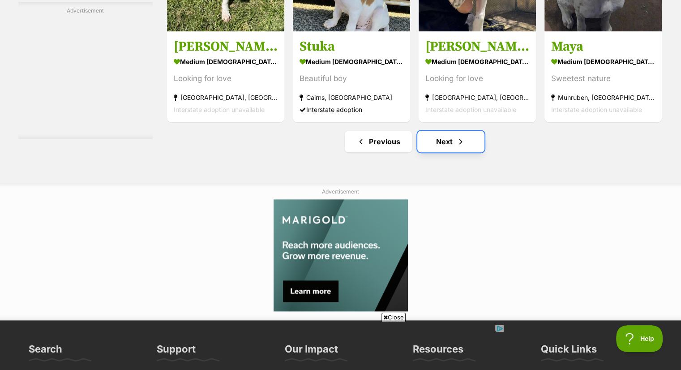
click at [466, 142] on link "Next" at bounding box center [450, 141] width 67 height 21
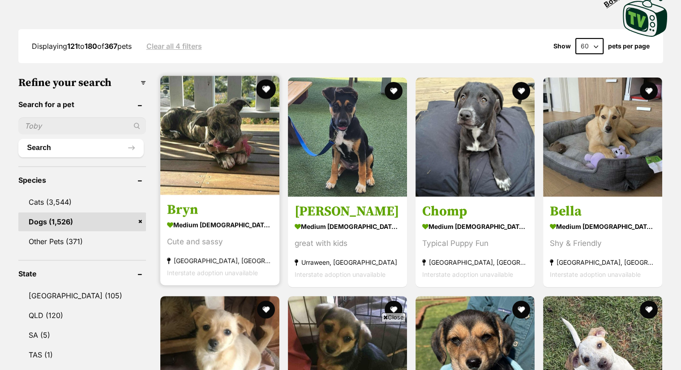
click at [266, 90] on button "favourite" at bounding box center [266, 89] width 20 height 20
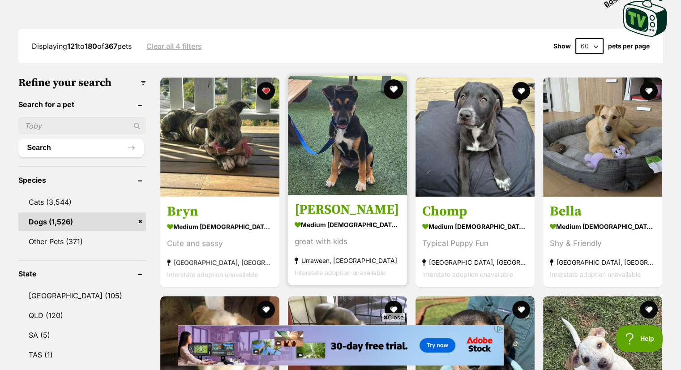
click at [389, 88] on button "favourite" at bounding box center [394, 89] width 20 height 20
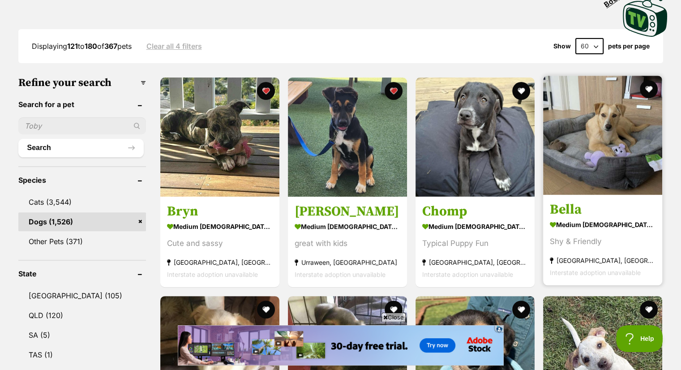
click at [521, 90] on button "favourite" at bounding box center [521, 91] width 18 height 18
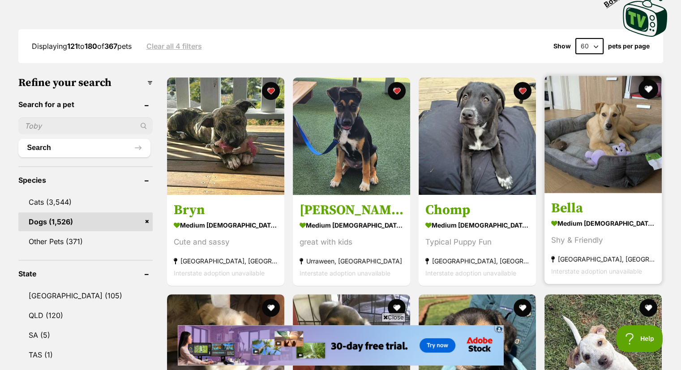
click at [650, 85] on button "favourite" at bounding box center [649, 89] width 20 height 20
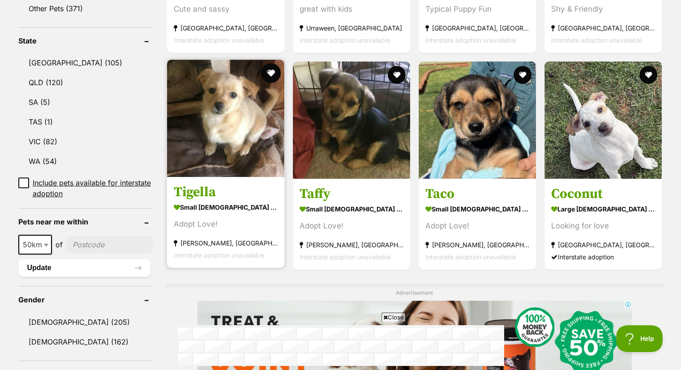
click at [273, 69] on button "favourite" at bounding box center [271, 73] width 20 height 20
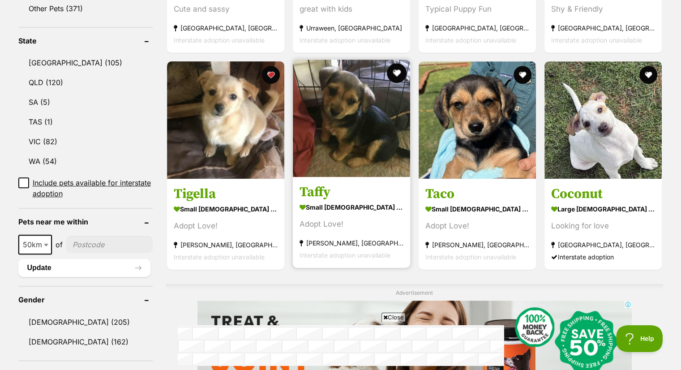
click at [398, 70] on button "favourite" at bounding box center [397, 73] width 20 height 20
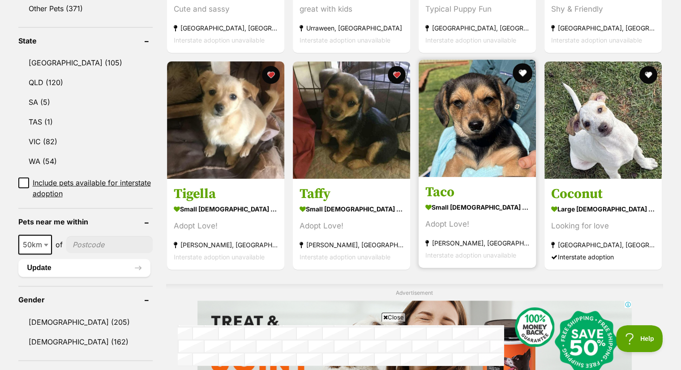
click at [524, 72] on button "favourite" at bounding box center [523, 73] width 20 height 20
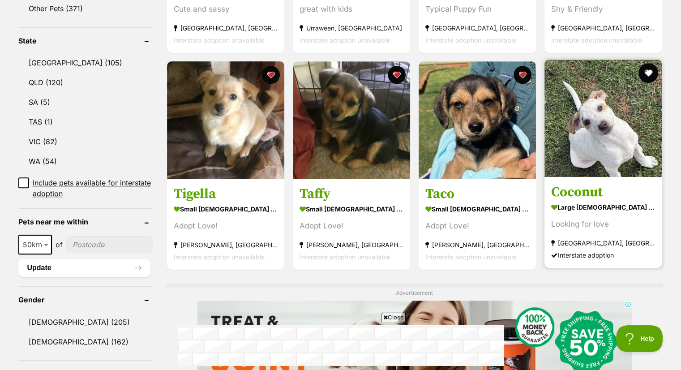
click at [645, 68] on button "favourite" at bounding box center [649, 73] width 20 height 20
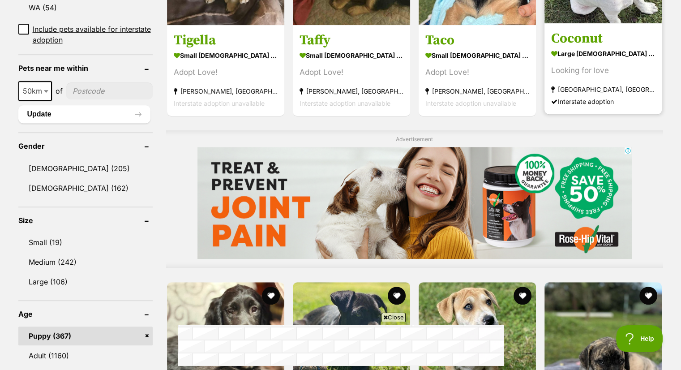
scroll to position [717, 0]
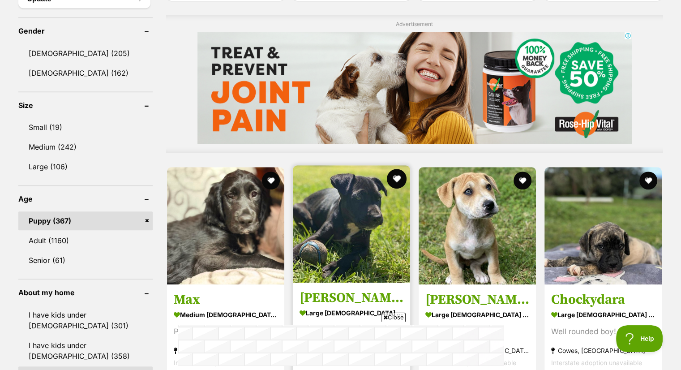
click at [394, 172] on button "favourite" at bounding box center [397, 179] width 20 height 20
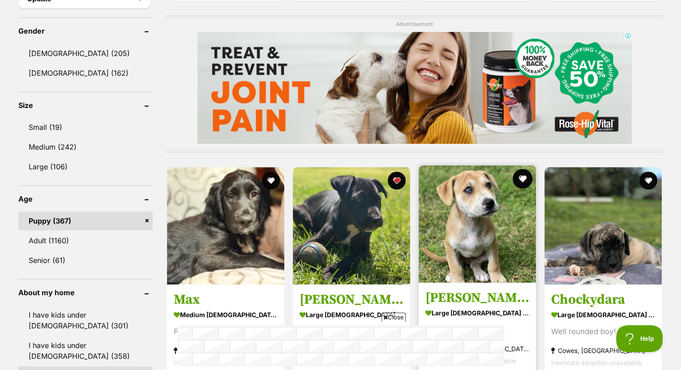
click at [524, 174] on button "favourite" at bounding box center [523, 179] width 20 height 20
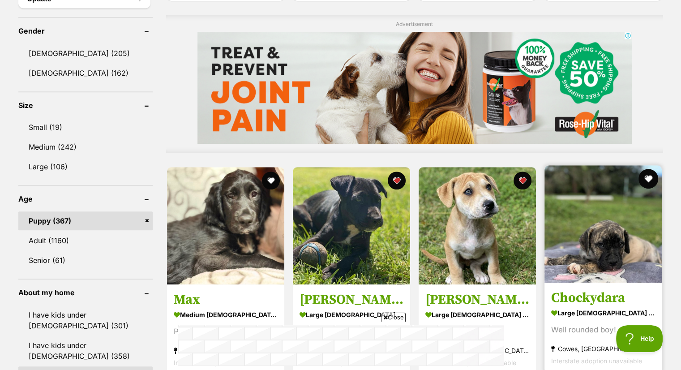
click at [652, 173] on button "favourite" at bounding box center [649, 179] width 20 height 20
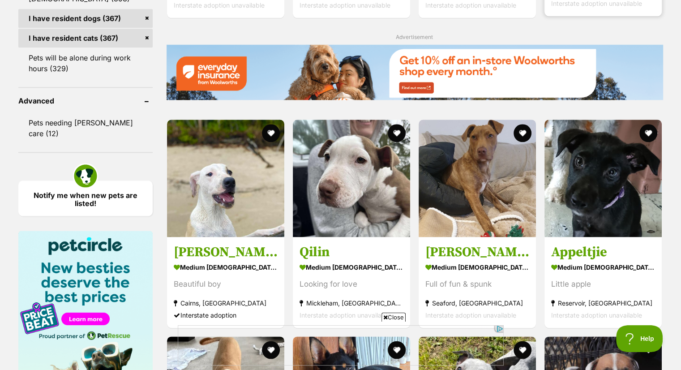
scroll to position [1075, 0]
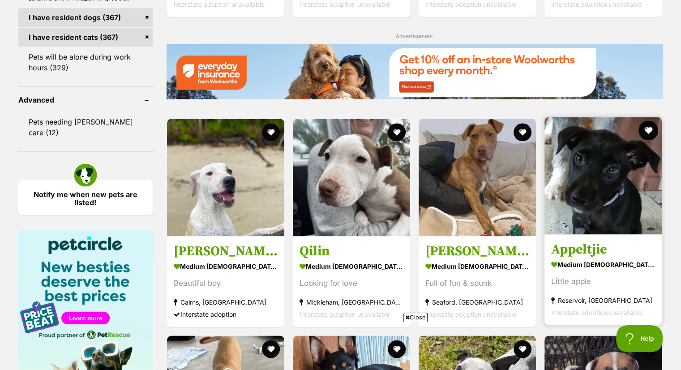
click at [648, 128] on button "favourite" at bounding box center [649, 130] width 20 height 20
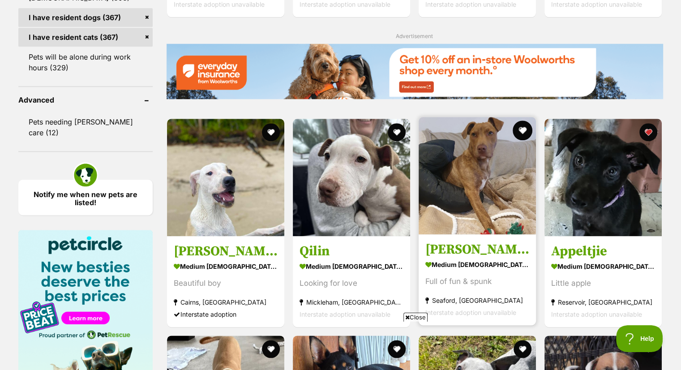
click at [523, 129] on button "favourite" at bounding box center [523, 130] width 20 height 20
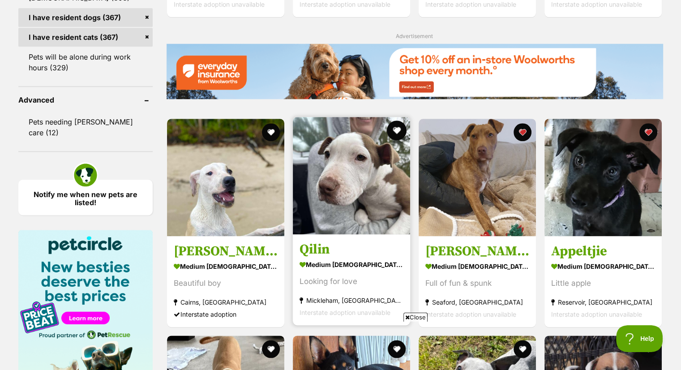
click at [394, 125] on button "favourite" at bounding box center [397, 130] width 20 height 20
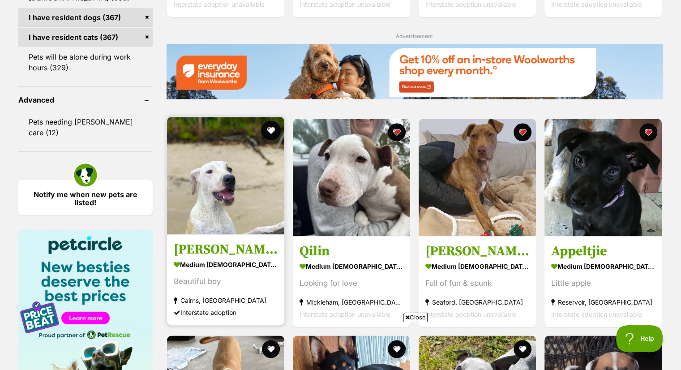
click at [269, 128] on button "favourite" at bounding box center [271, 130] width 20 height 20
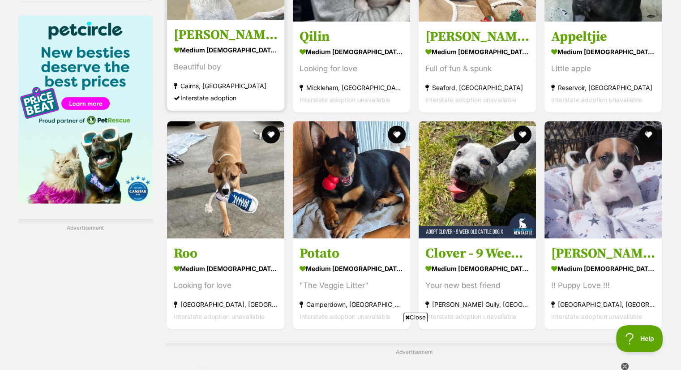
scroll to position [1290, 0]
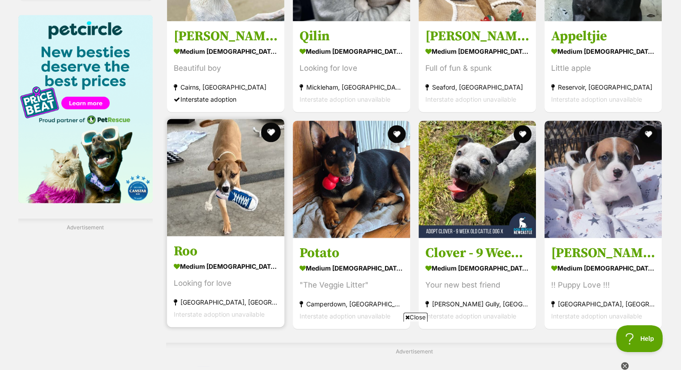
click at [271, 129] on button "favourite" at bounding box center [271, 132] width 20 height 20
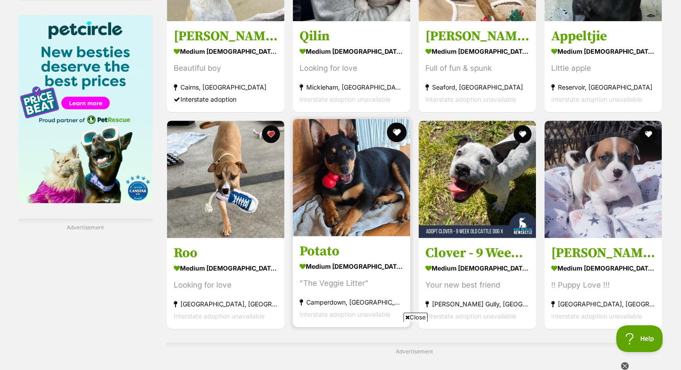
click at [395, 133] on button "favourite" at bounding box center [397, 132] width 20 height 20
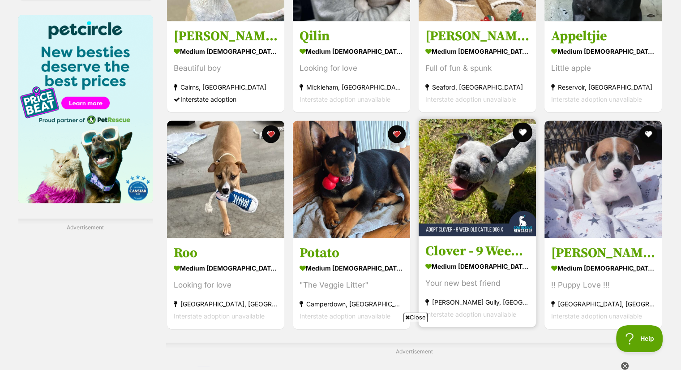
click at [523, 133] on button "favourite" at bounding box center [523, 132] width 20 height 20
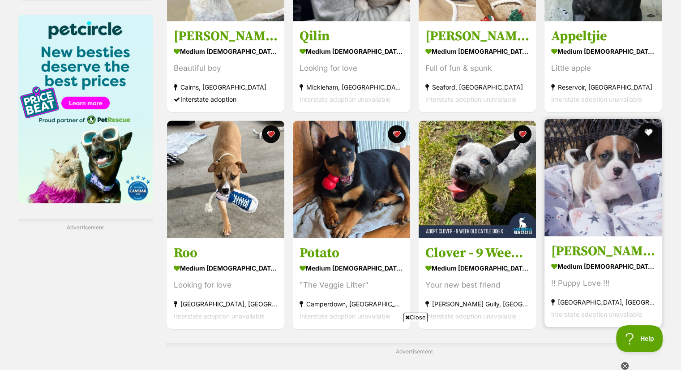
click at [647, 130] on button "favourite" at bounding box center [649, 132] width 20 height 20
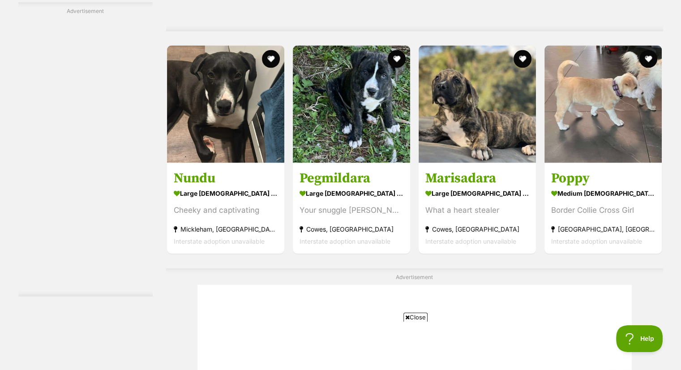
scroll to position [1791, 0]
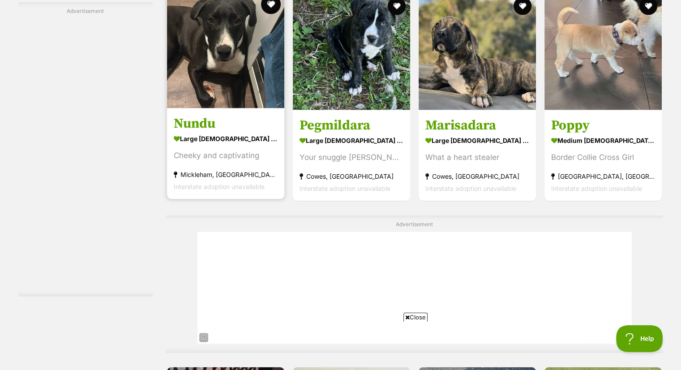
click at [273, 1] on button "favourite" at bounding box center [271, 5] width 20 height 20
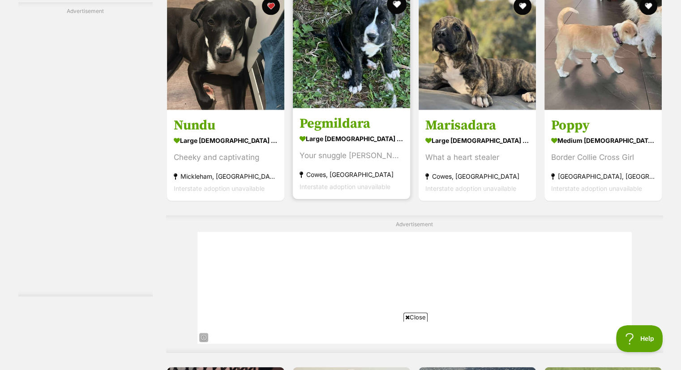
click at [397, 4] on button "favourite" at bounding box center [397, 5] width 20 height 20
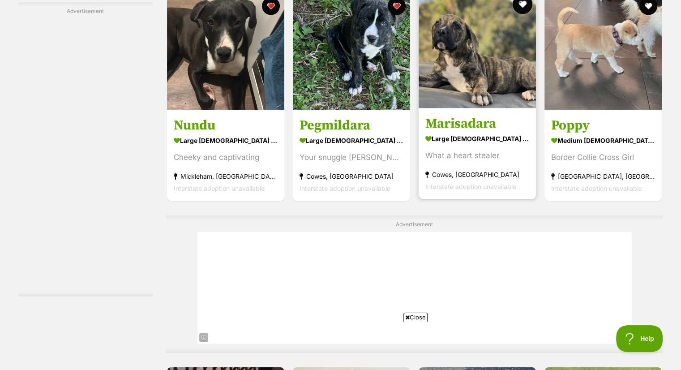
click at [515, 4] on button "favourite" at bounding box center [523, 5] width 20 height 20
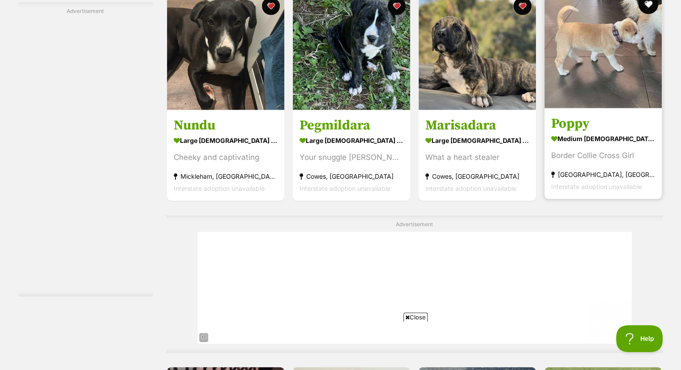
click at [644, 6] on button "favourite" at bounding box center [649, 5] width 20 height 20
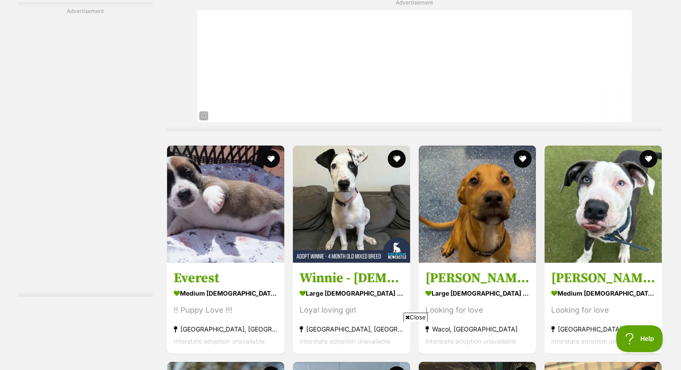
scroll to position [2060, 0]
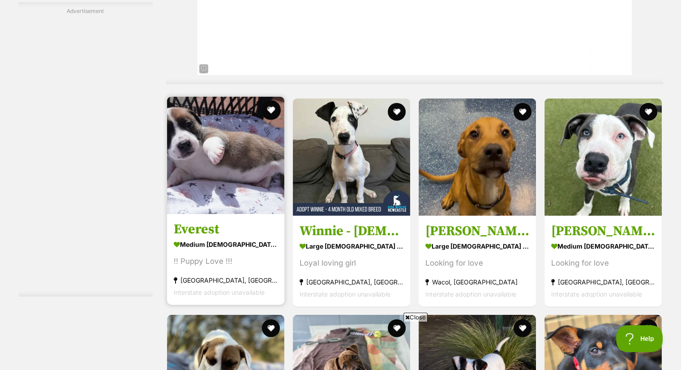
click at [271, 110] on button "favourite" at bounding box center [271, 110] width 20 height 20
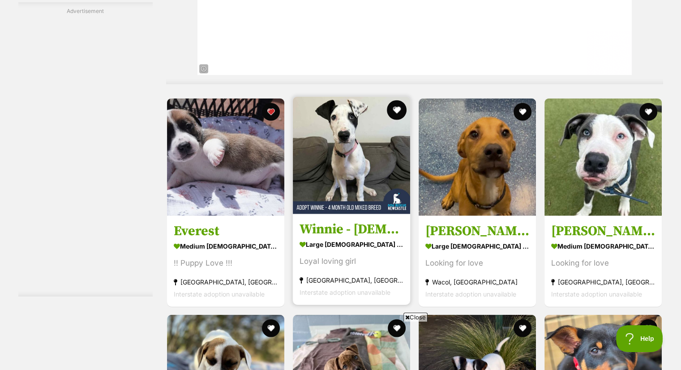
click at [394, 107] on button "favourite" at bounding box center [397, 110] width 20 height 20
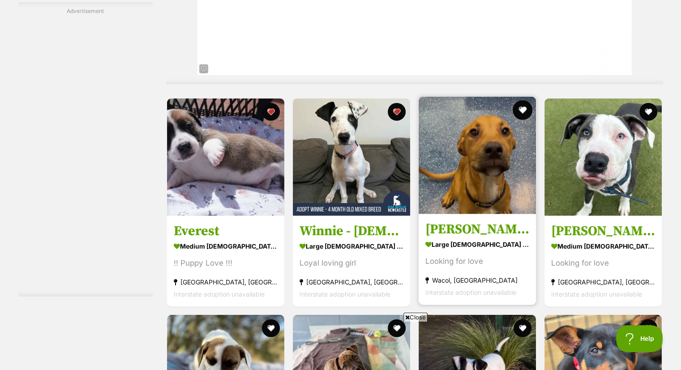
click at [523, 110] on button "favourite" at bounding box center [523, 110] width 20 height 20
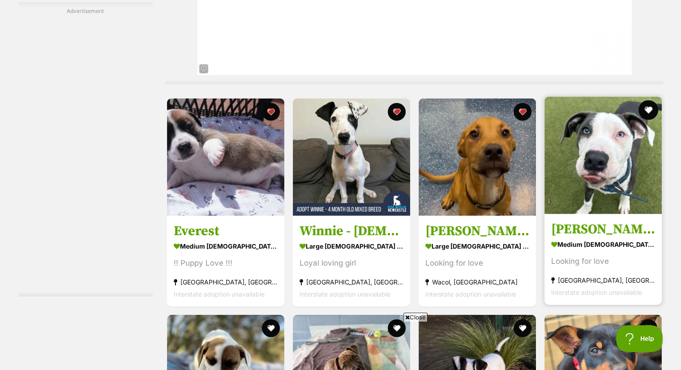
click at [648, 108] on button "favourite" at bounding box center [649, 110] width 20 height 20
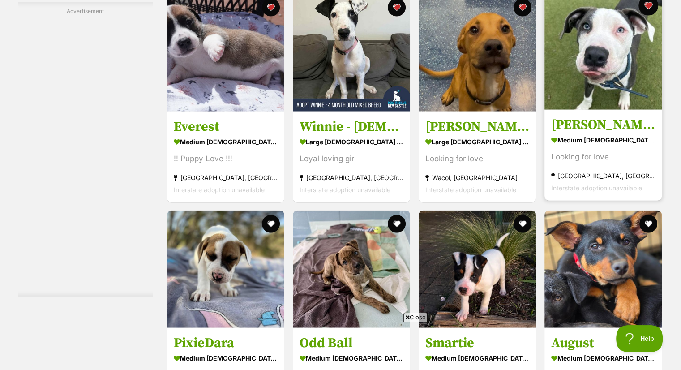
scroll to position [2257, 0]
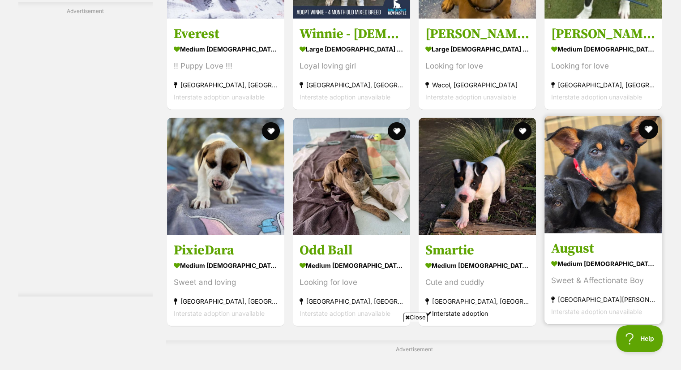
click at [654, 123] on button "favourite" at bounding box center [649, 130] width 20 height 20
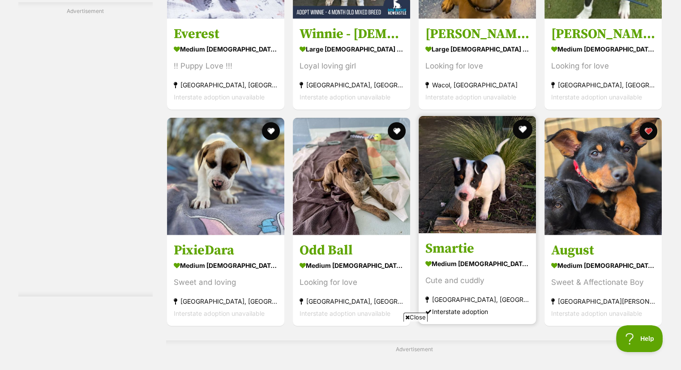
click at [525, 129] on button "favourite" at bounding box center [523, 130] width 20 height 20
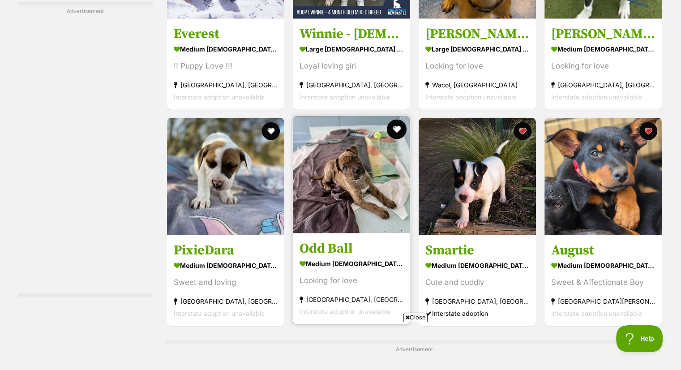
click at [399, 131] on button "favourite" at bounding box center [397, 130] width 20 height 20
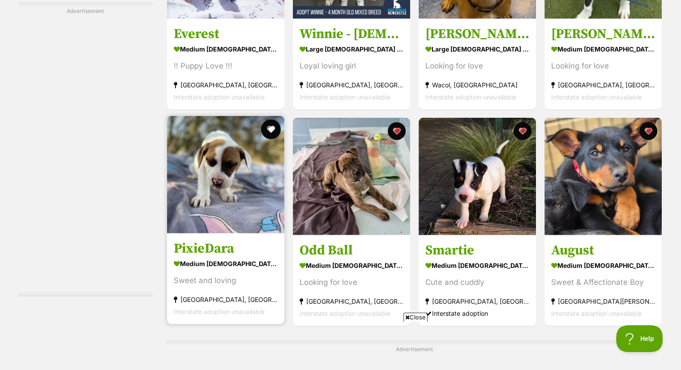
click at [271, 130] on button "favourite" at bounding box center [271, 130] width 20 height 20
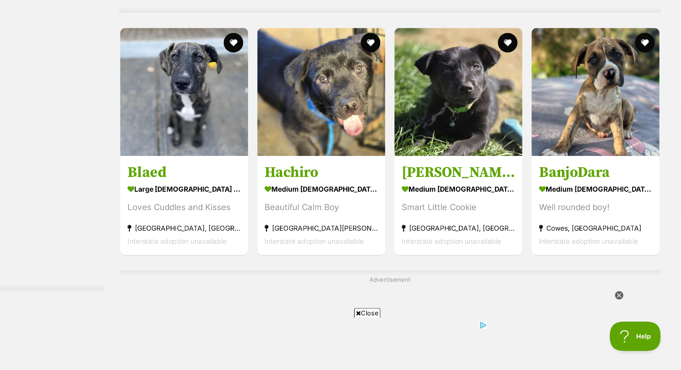
scroll to position [2694, 0]
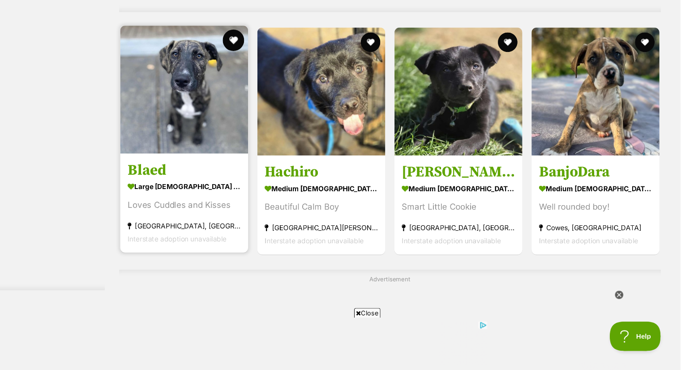
click at [268, 64] on button "favourite" at bounding box center [271, 67] width 20 height 20
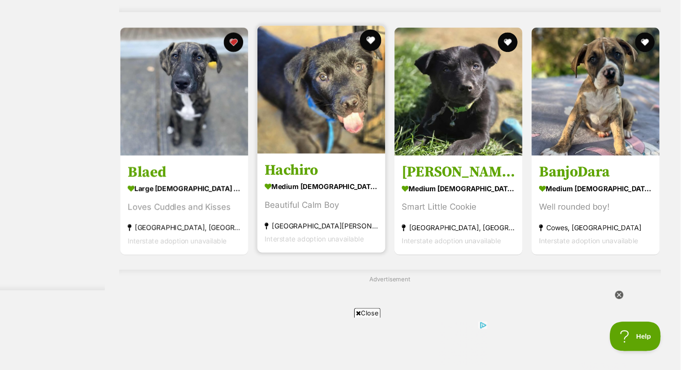
click at [397, 67] on button "favourite" at bounding box center [397, 67] width 20 height 20
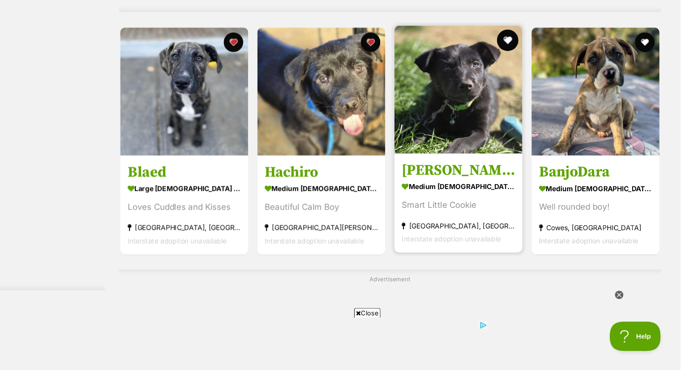
click at [522, 67] on button "favourite" at bounding box center [523, 67] width 20 height 20
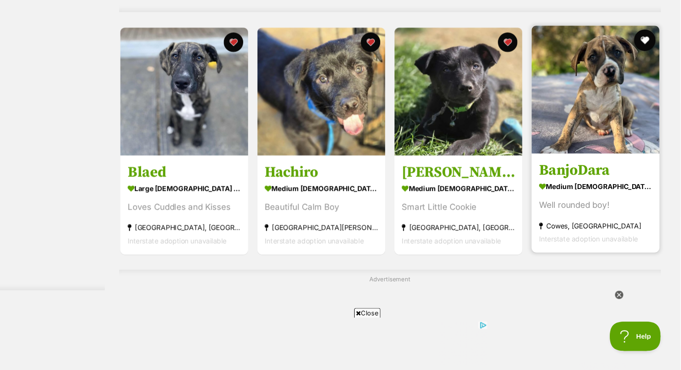
click at [648, 64] on button "favourite" at bounding box center [649, 67] width 20 height 20
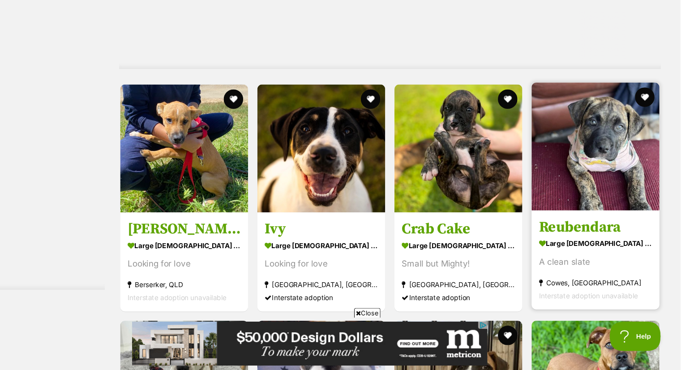
scroll to position [0, 0]
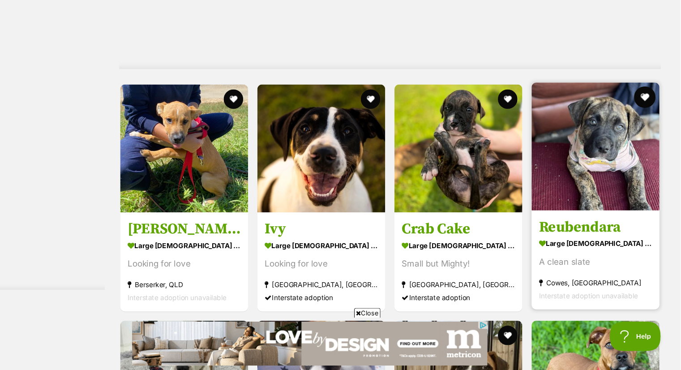
click at [650, 118] on button "favourite" at bounding box center [649, 119] width 20 height 20
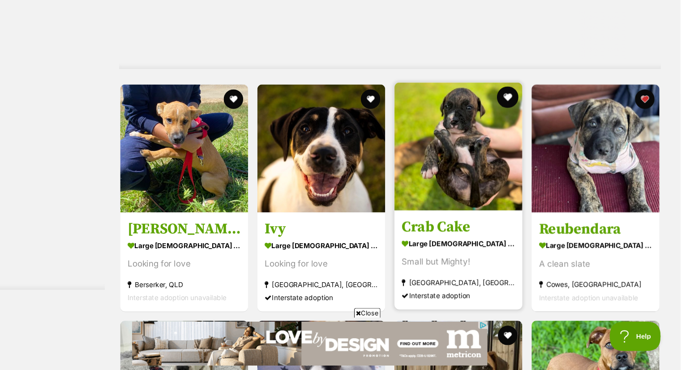
click at [523, 116] on button "favourite" at bounding box center [523, 119] width 20 height 20
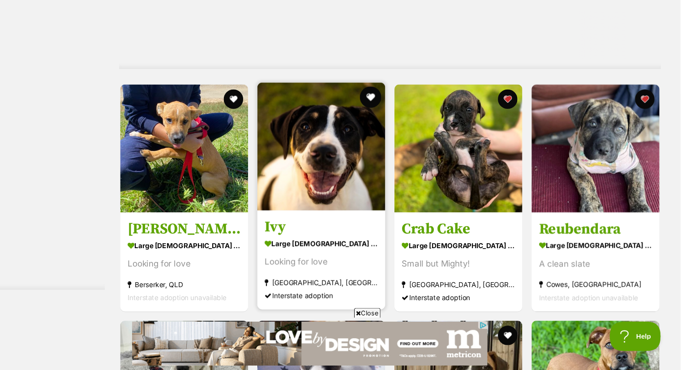
click at [396, 117] on button "favourite" at bounding box center [397, 119] width 20 height 20
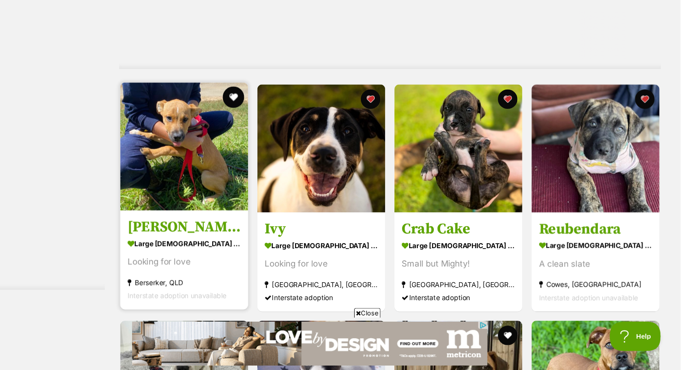
click at [269, 118] on button "favourite" at bounding box center [271, 119] width 20 height 20
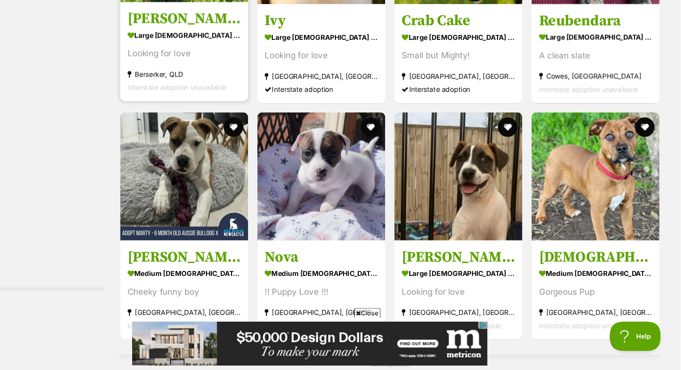
scroll to position [3231, 0]
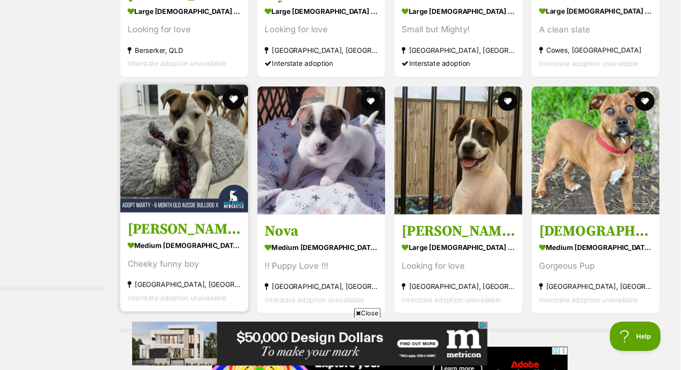
click at [266, 119] on button "favourite" at bounding box center [271, 121] width 20 height 20
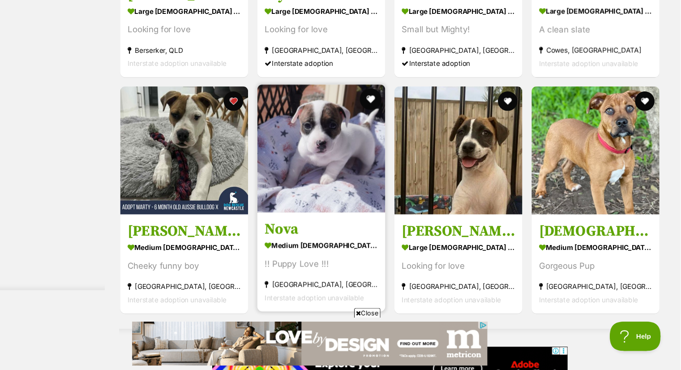
click at [397, 118] on button "favourite" at bounding box center [397, 121] width 20 height 20
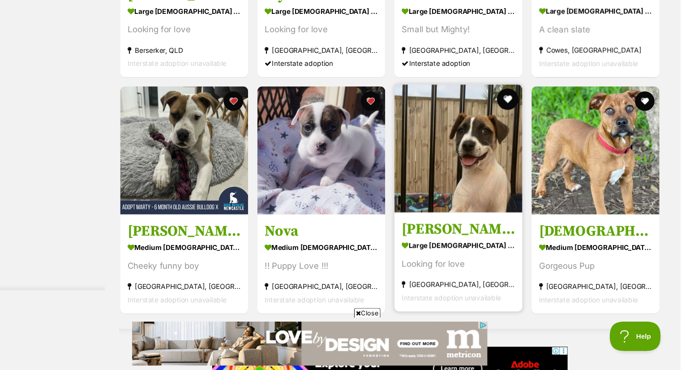
click at [521, 116] on button "favourite" at bounding box center [523, 121] width 20 height 20
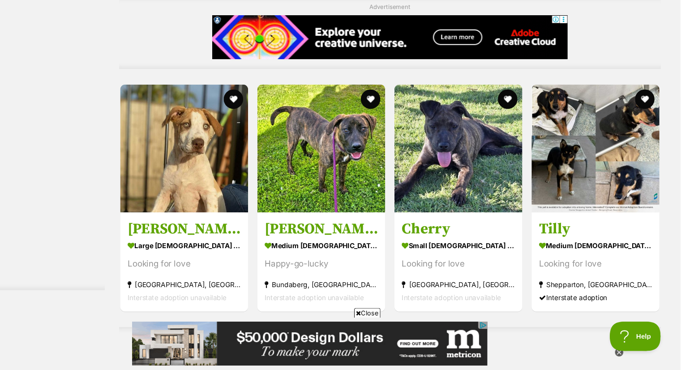
scroll to position [3553, 0]
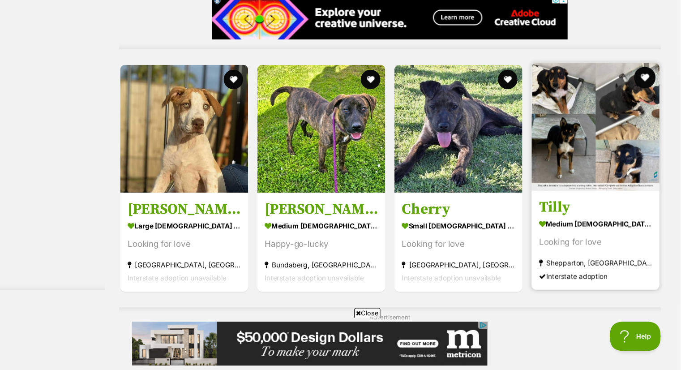
click at [648, 101] on button "favourite" at bounding box center [649, 101] width 20 height 20
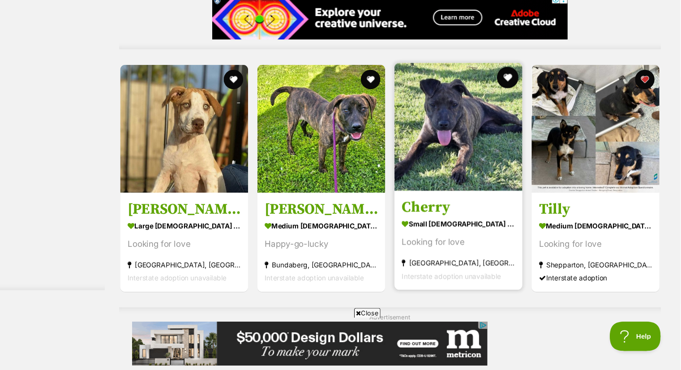
click at [521, 97] on button "favourite" at bounding box center [523, 101] width 20 height 20
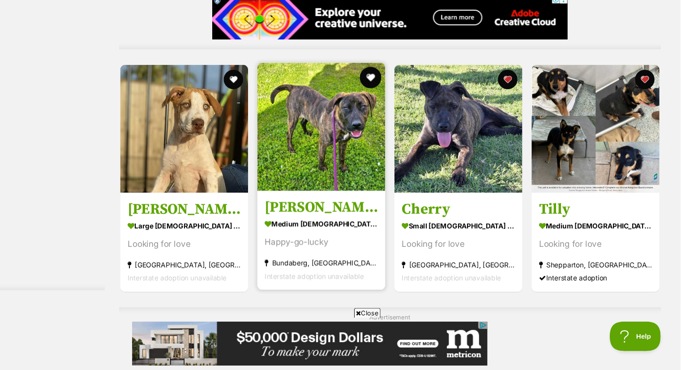
click at [396, 100] on button "favourite" at bounding box center [397, 101] width 20 height 20
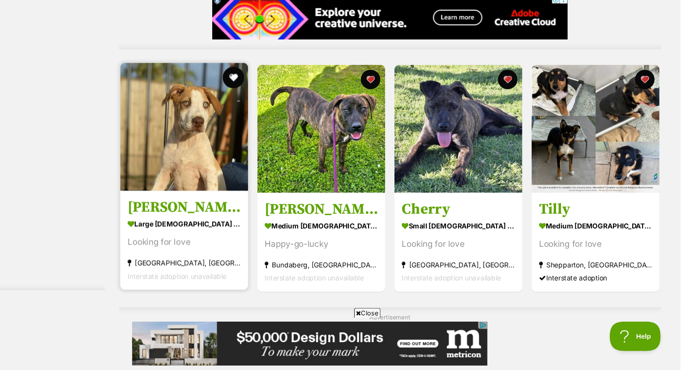
click at [270, 99] on button "favourite" at bounding box center [271, 101] width 20 height 20
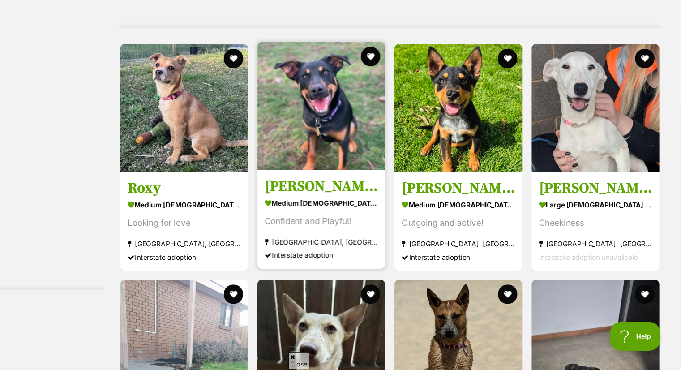
scroll to position [0, 0]
click at [399, 85] on button "favourite" at bounding box center [397, 82] width 20 height 20
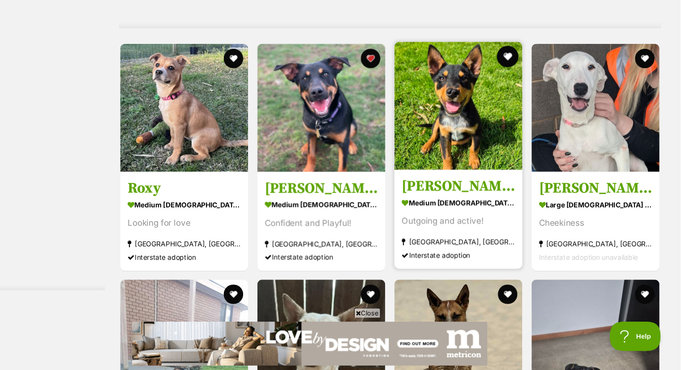
click at [524, 83] on button "favourite" at bounding box center [523, 82] width 20 height 20
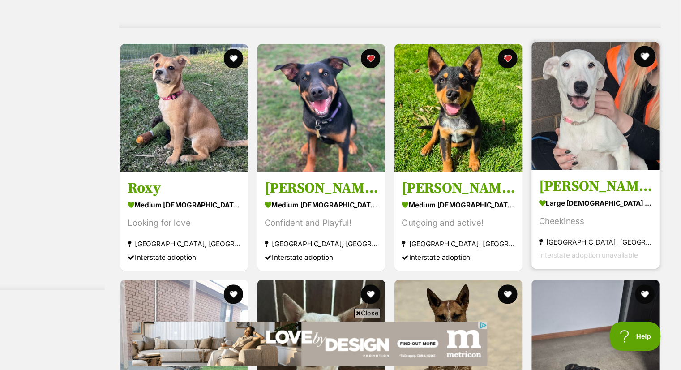
click at [651, 82] on button "favourite" at bounding box center [649, 82] width 20 height 20
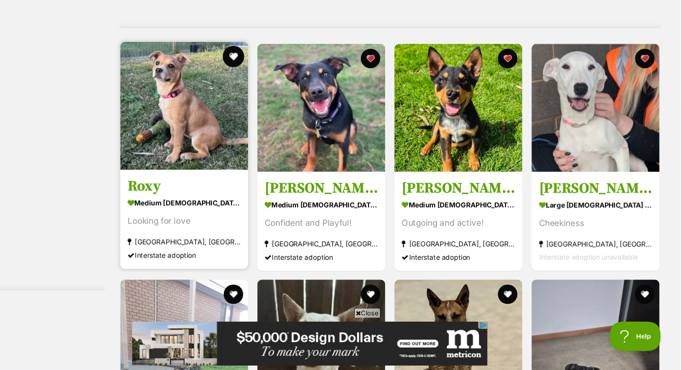
click at [273, 80] on button "favourite" at bounding box center [271, 82] width 20 height 20
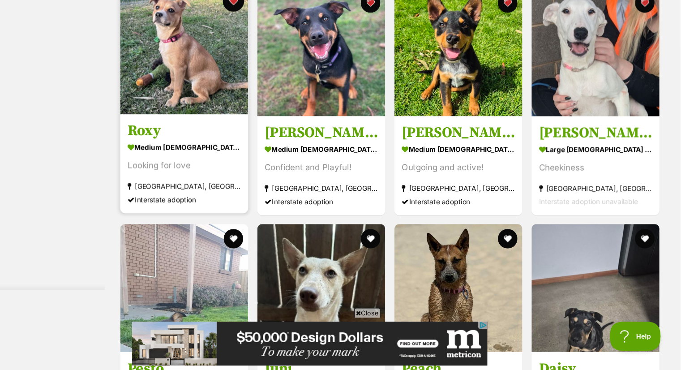
scroll to position [4144, 0]
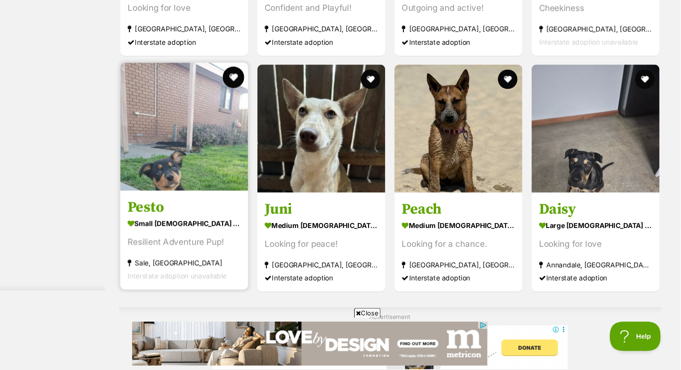
click at [271, 99] on button "favourite" at bounding box center [271, 101] width 20 height 20
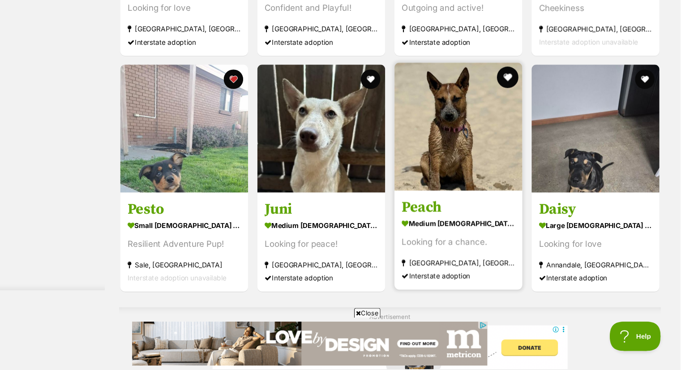
click at [522, 104] on button "favourite" at bounding box center [523, 101] width 20 height 20
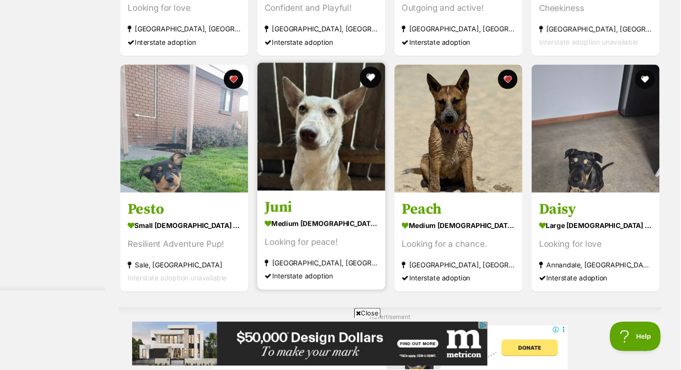
click at [389, 101] on button "favourite" at bounding box center [397, 101] width 20 height 20
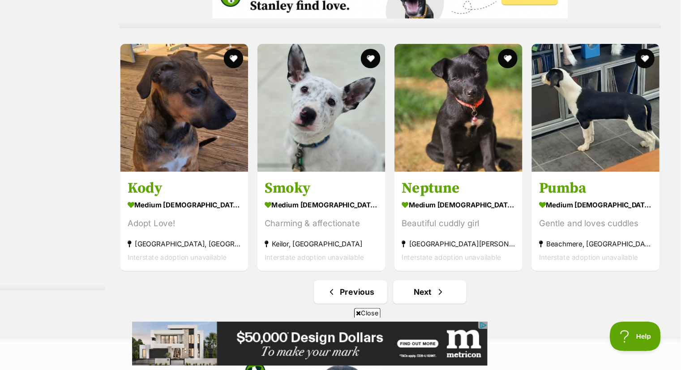
scroll to position [4484, 0]
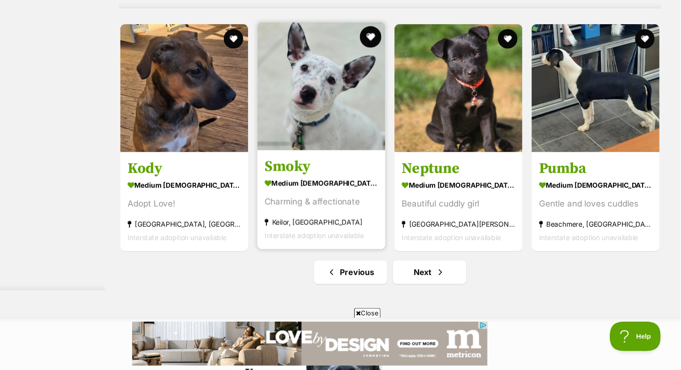
click at [400, 59] on button "favourite" at bounding box center [397, 64] width 20 height 20
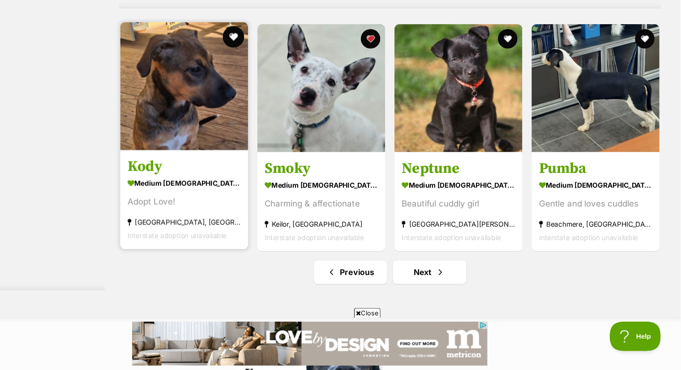
click at [272, 68] on button "favourite" at bounding box center [271, 64] width 20 height 20
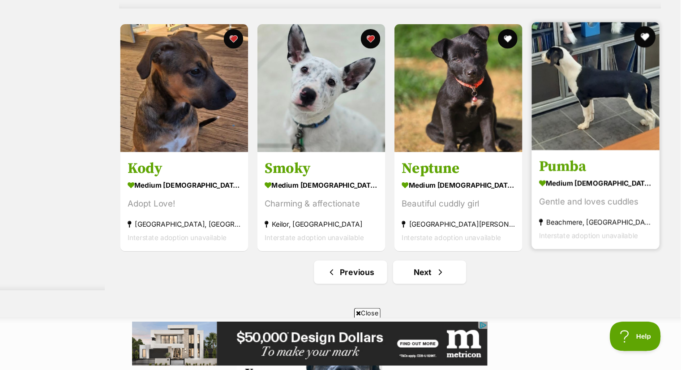
click at [647, 63] on button "favourite" at bounding box center [649, 64] width 20 height 20
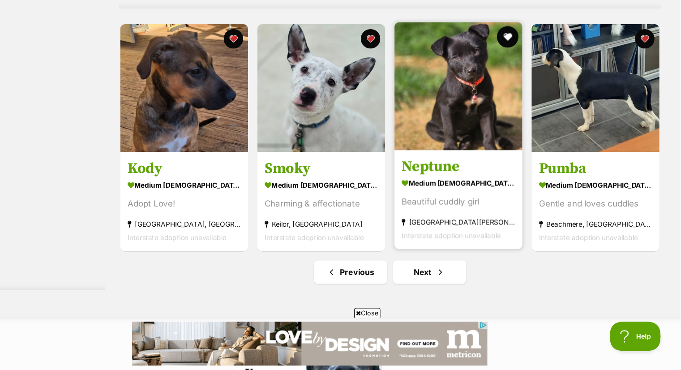
click at [522, 64] on button "favourite" at bounding box center [523, 64] width 20 height 20
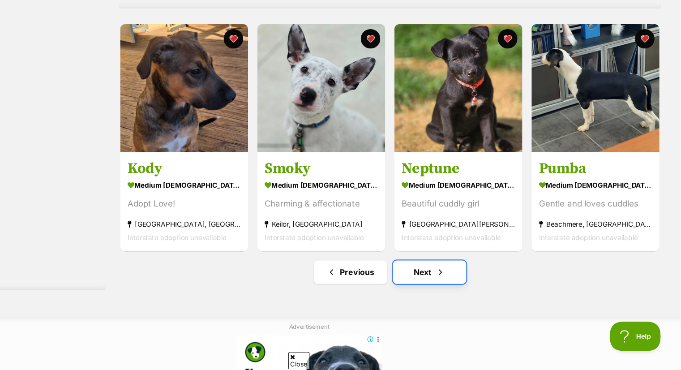
click at [449, 277] on link "Next" at bounding box center [450, 279] width 67 height 21
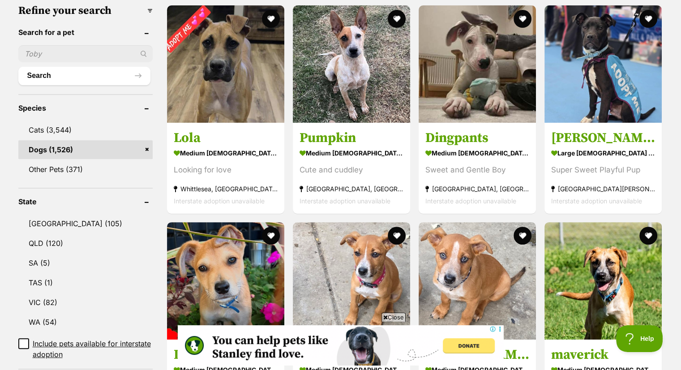
scroll to position [287, 0]
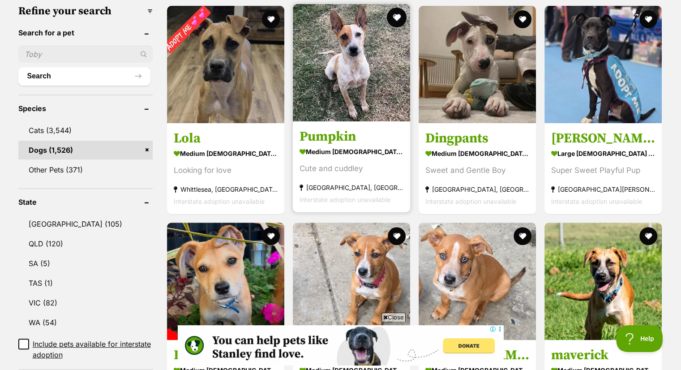
click at [399, 18] on button "favourite" at bounding box center [397, 18] width 20 height 20
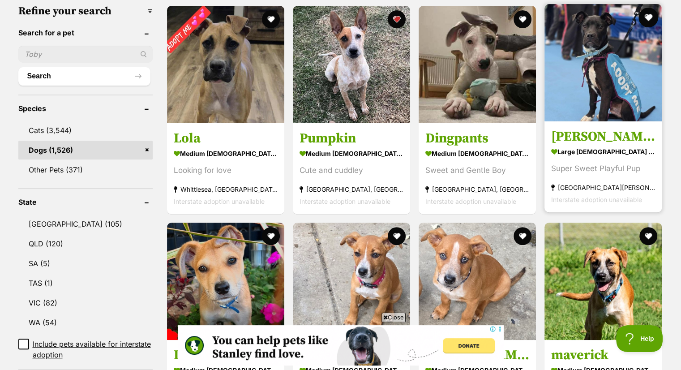
click at [650, 13] on button "favourite" at bounding box center [649, 18] width 20 height 20
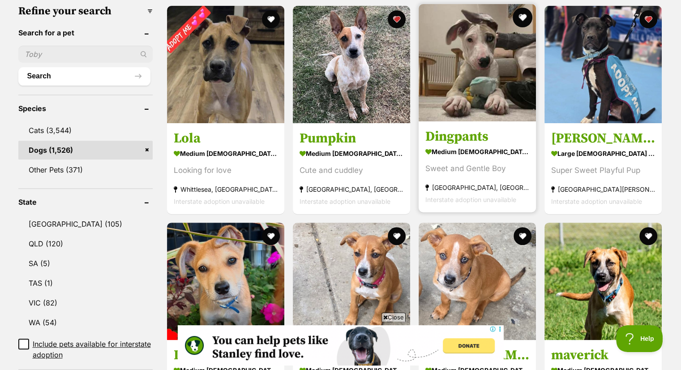
click at [519, 17] on button "favourite" at bounding box center [523, 18] width 20 height 20
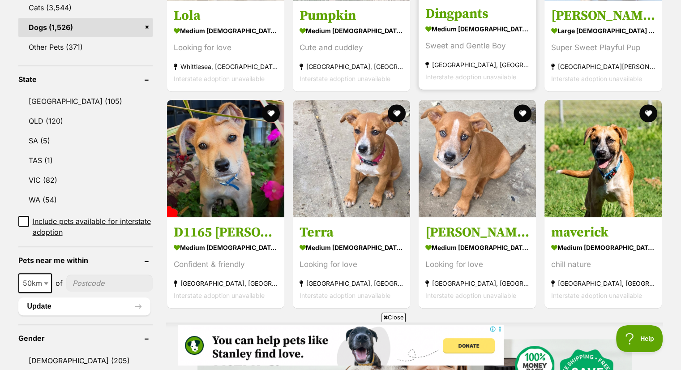
scroll to position [412, 0]
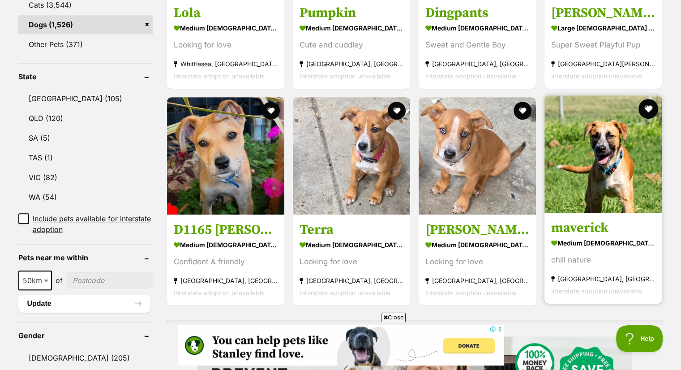
click at [649, 109] on button "favourite" at bounding box center [649, 109] width 20 height 20
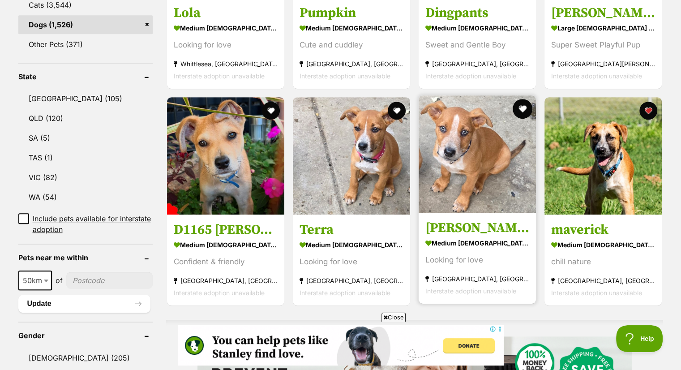
click at [521, 102] on button "favourite" at bounding box center [523, 109] width 20 height 20
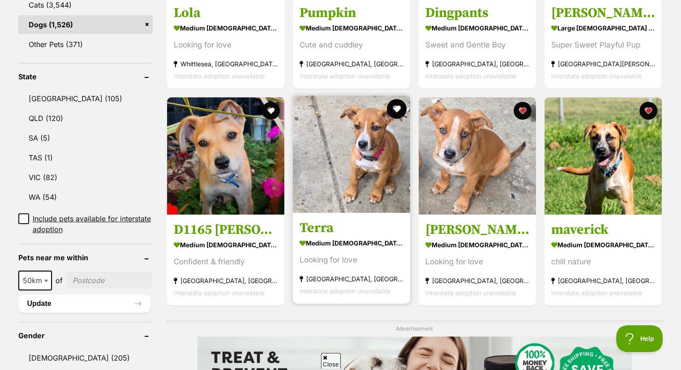
click at [395, 106] on button "favourite" at bounding box center [397, 109] width 20 height 20
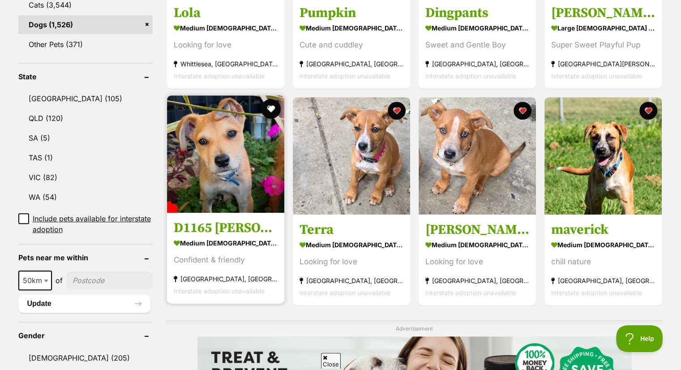
scroll to position [0, 0]
click at [267, 107] on button "favourite" at bounding box center [271, 109] width 20 height 20
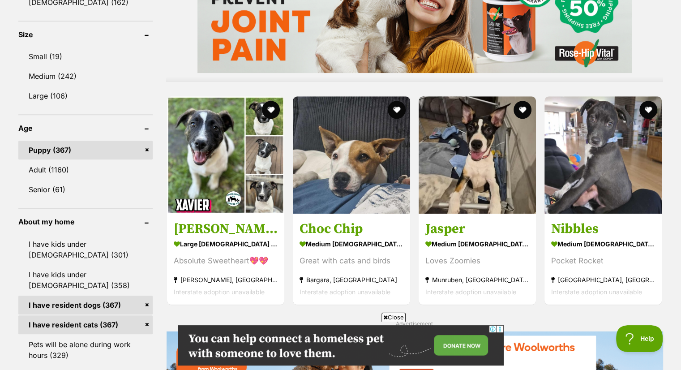
scroll to position [788, 0]
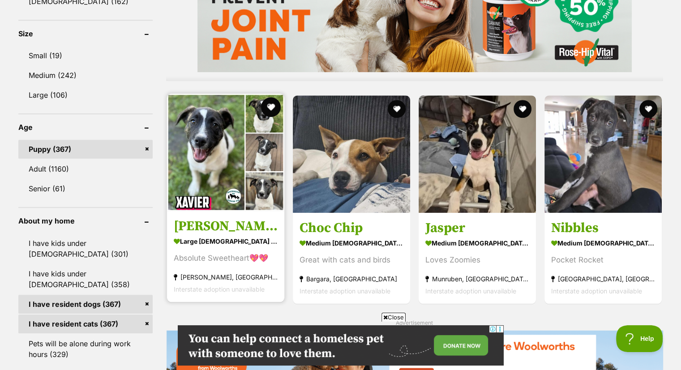
click at [269, 104] on button "favourite" at bounding box center [271, 107] width 20 height 20
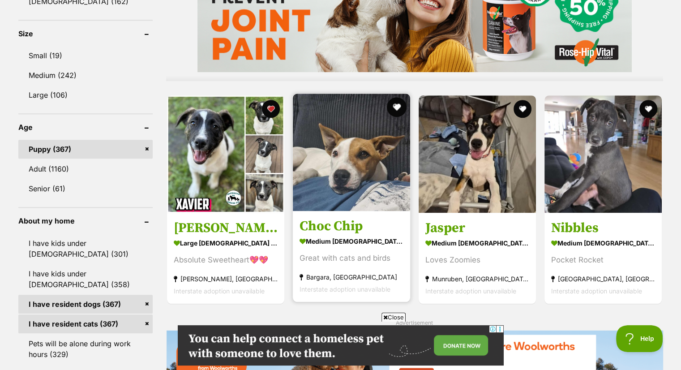
click at [397, 103] on button "favourite" at bounding box center [397, 107] width 20 height 20
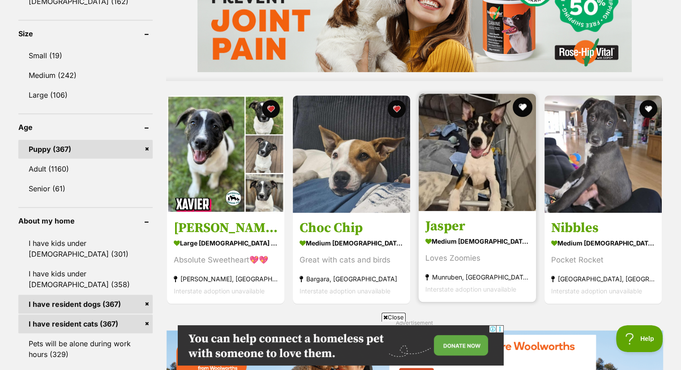
click at [521, 103] on button "favourite" at bounding box center [523, 107] width 20 height 20
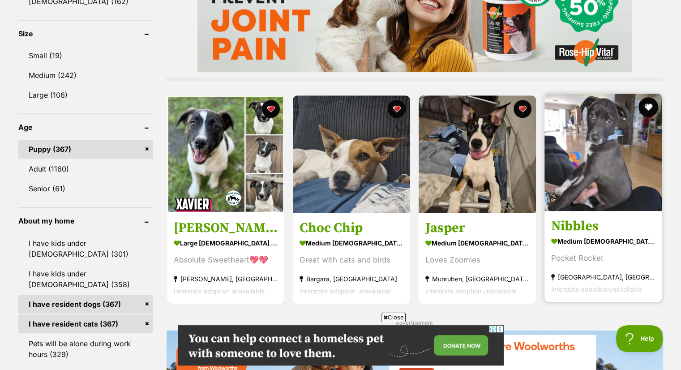
click at [650, 102] on button "favourite" at bounding box center [649, 107] width 20 height 20
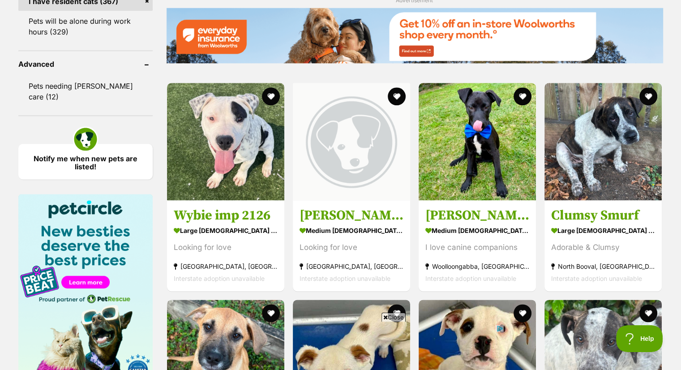
scroll to position [0, 0]
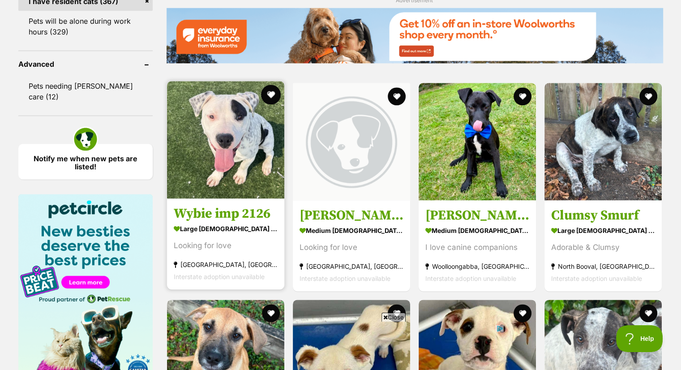
click at [269, 90] on button "favourite" at bounding box center [271, 95] width 20 height 20
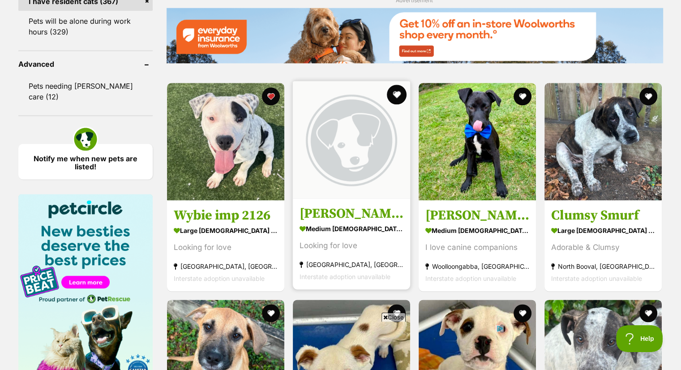
click at [399, 95] on button "favourite" at bounding box center [397, 95] width 20 height 20
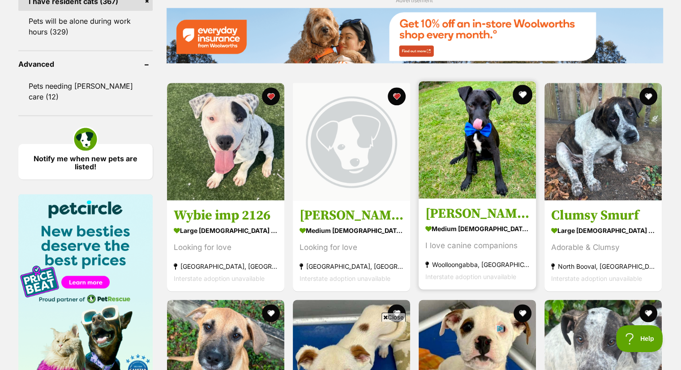
click at [520, 92] on button "favourite" at bounding box center [523, 95] width 20 height 20
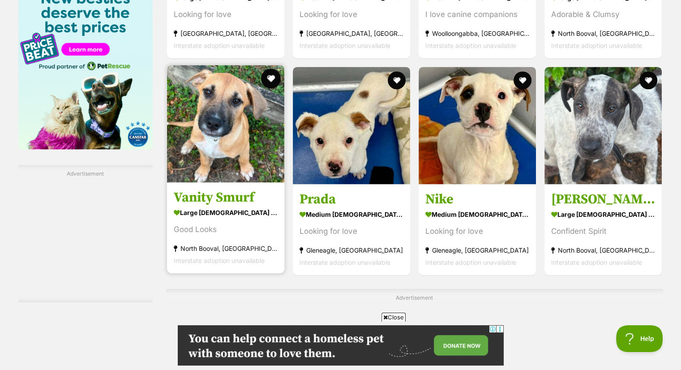
click at [271, 73] on button "favourite" at bounding box center [271, 79] width 20 height 20
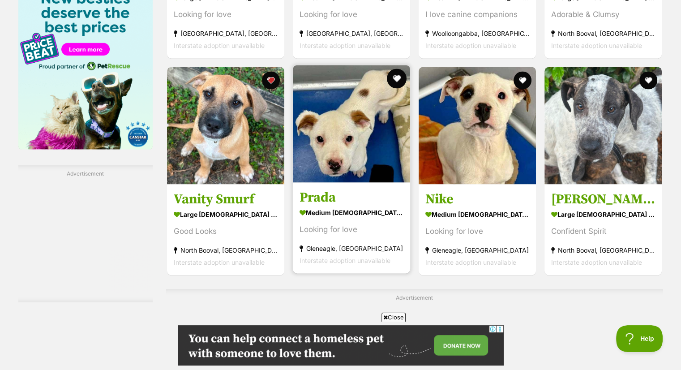
click at [398, 81] on button "favourite" at bounding box center [397, 79] width 20 height 20
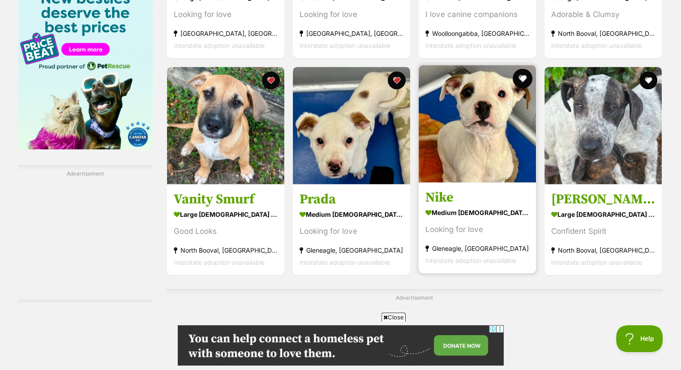
click at [520, 76] on button "favourite" at bounding box center [523, 79] width 20 height 20
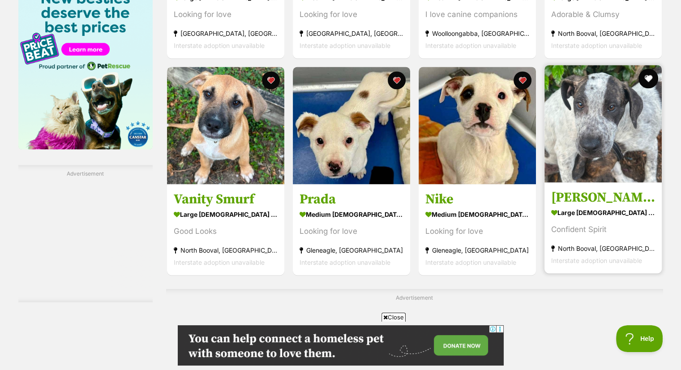
click at [646, 75] on button "favourite" at bounding box center [649, 79] width 20 height 20
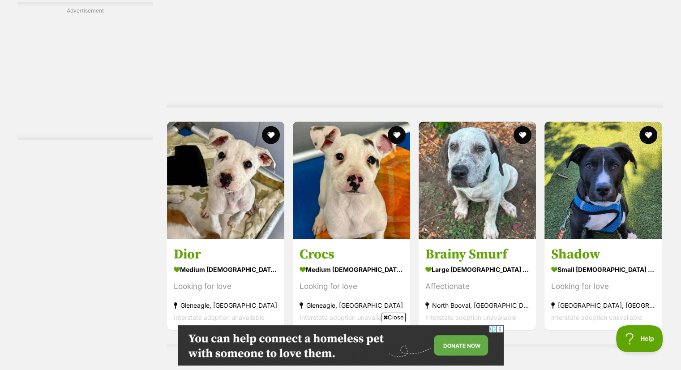
scroll to position [1738, 0]
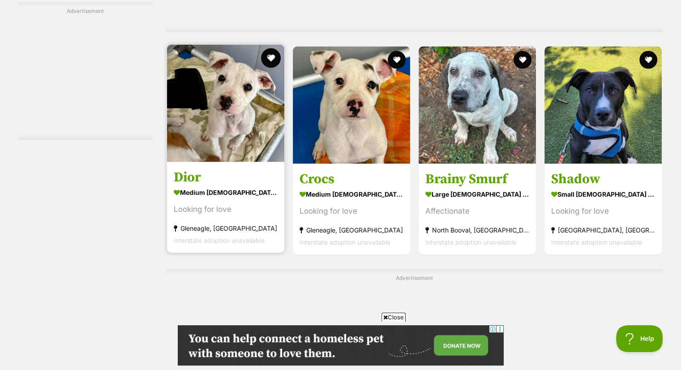
click at [272, 56] on button "favourite" at bounding box center [271, 58] width 20 height 20
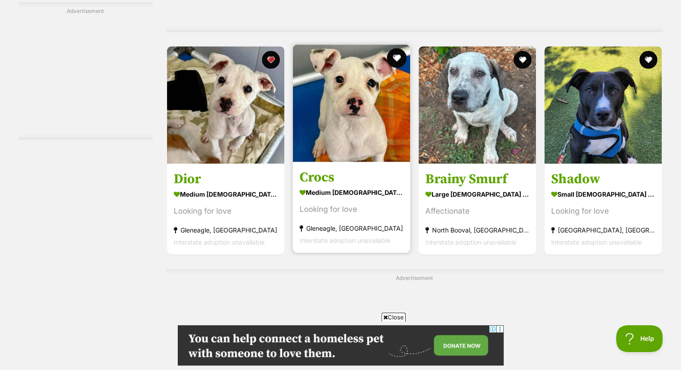
click at [392, 58] on button "favourite" at bounding box center [397, 58] width 20 height 20
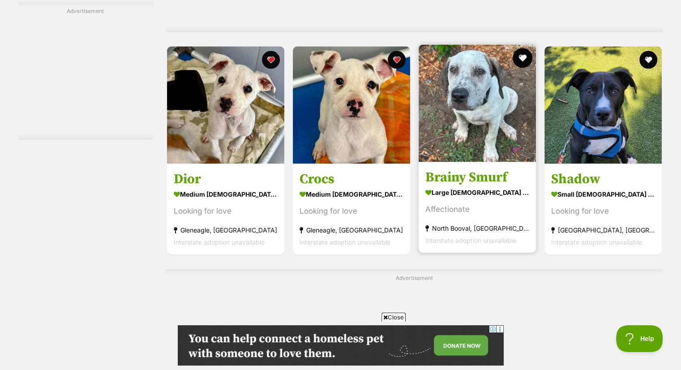
click at [518, 53] on button "favourite" at bounding box center [523, 58] width 20 height 20
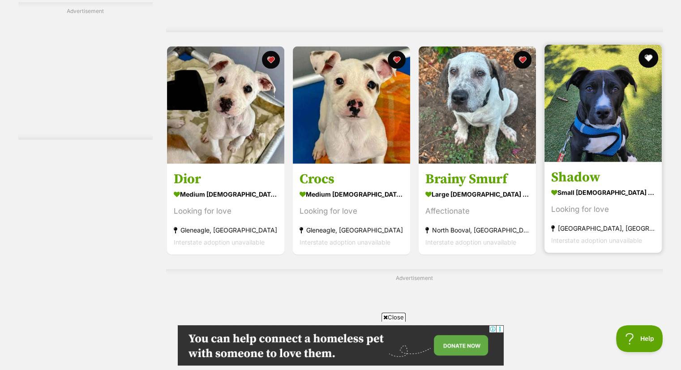
click at [648, 55] on button "favourite" at bounding box center [649, 58] width 20 height 20
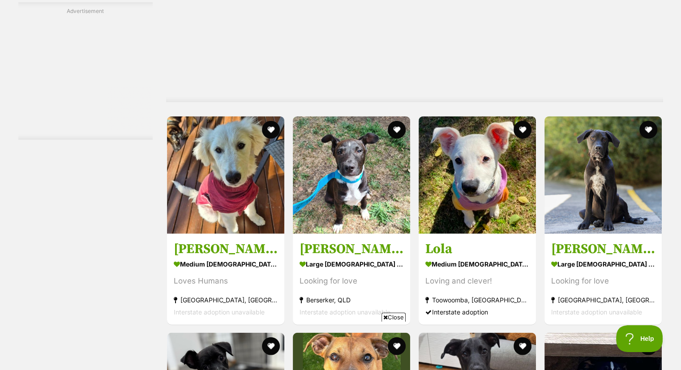
scroll to position [2060, 0]
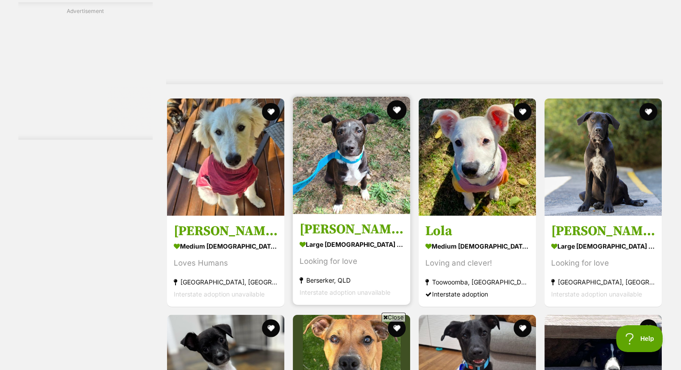
click at [399, 103] on button "favourite" at bounding box center [397, 110] width 20 height 20
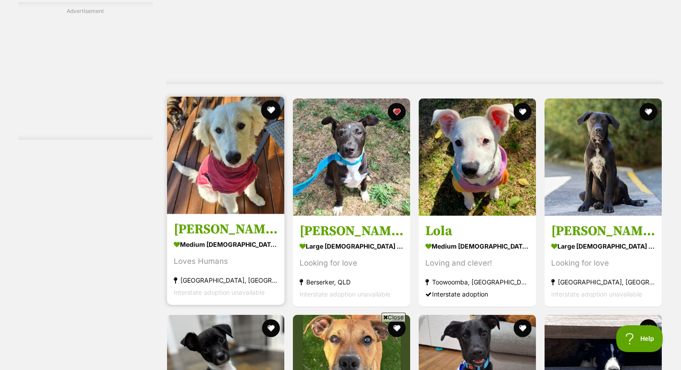
click at [271, 108] on button "favourite" at bounding box center [271, 110] width 20 height 20
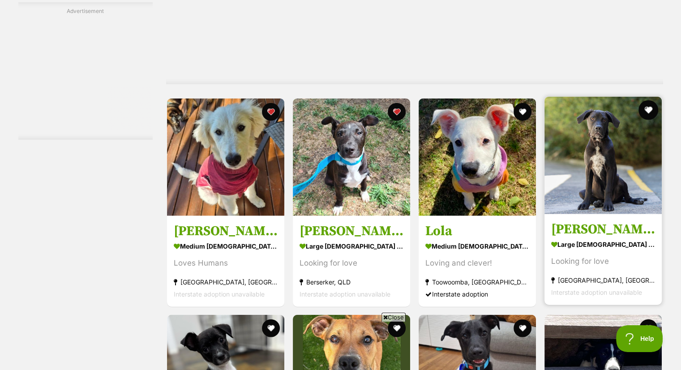
click at [648, 110] on button "favourite" at bounding box center [649, 110] width 20 height 20
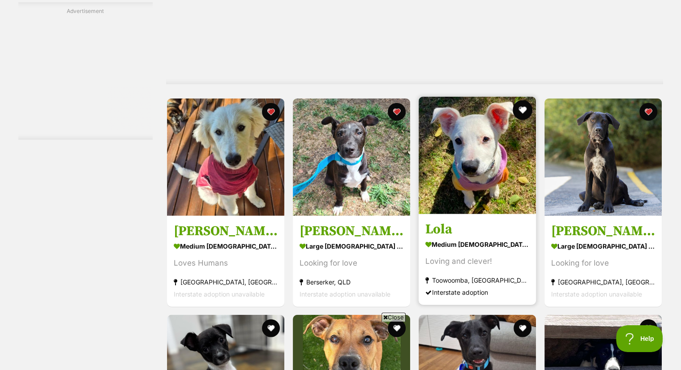
click at [518, 106] on button "favourite" at bounding box center [523, 110] width 20 height 20
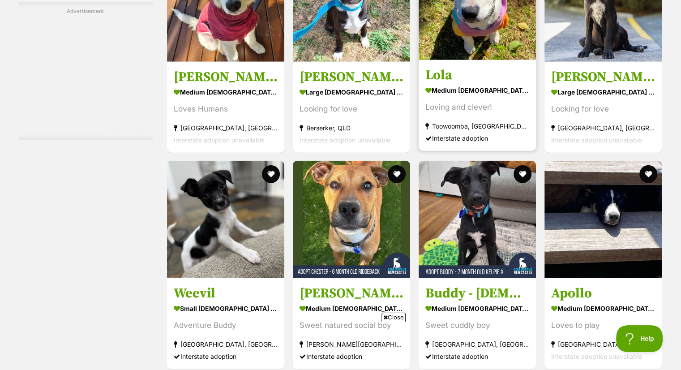
scroll to position [2347, 0]
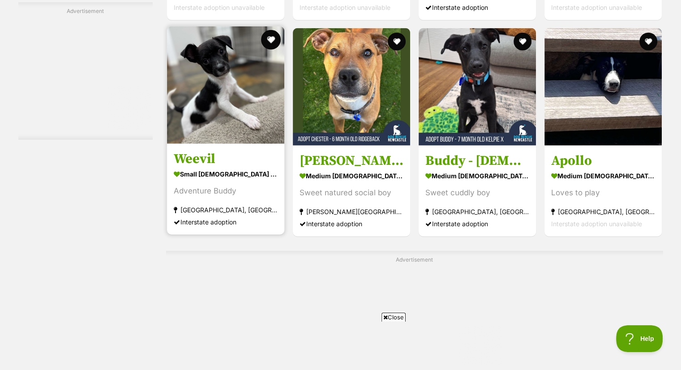
click at [269, 36] on button "favourite" at bounding box center [271, 40] width 20 height 20
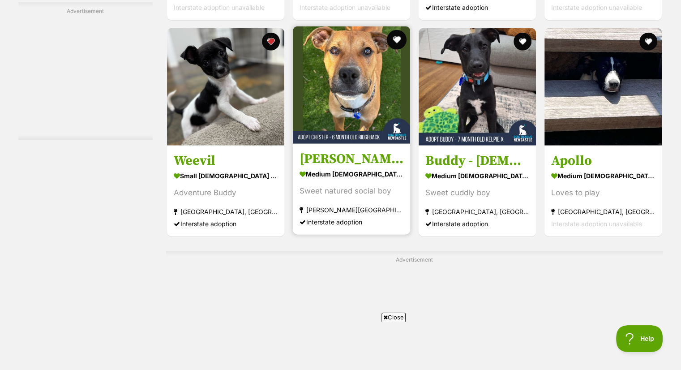
click at [395, 38] on button "favourite" at bounding box center [397, 40] width 20 height 20
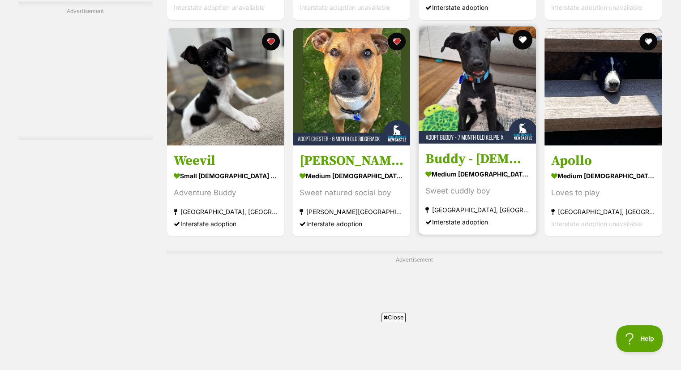
click at [524, 36] on button "favourite" at bounding box center [523, 40] width 20 height 20
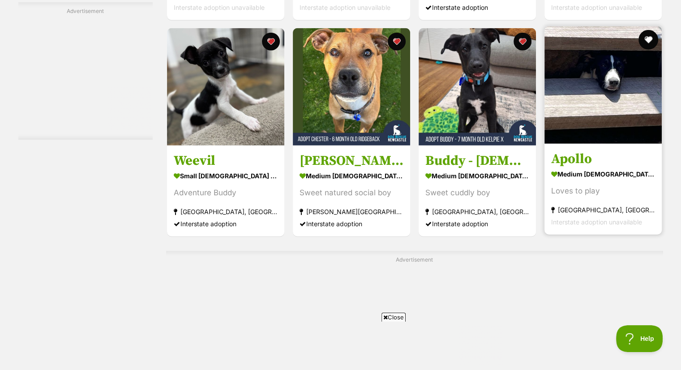
click at [646, 38] on button "favourite" at bounding box center [649, 40] width 20 height 20
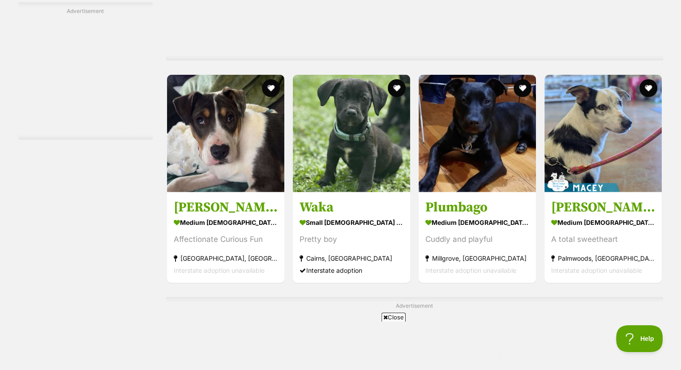
scroll to position [2705, 0]
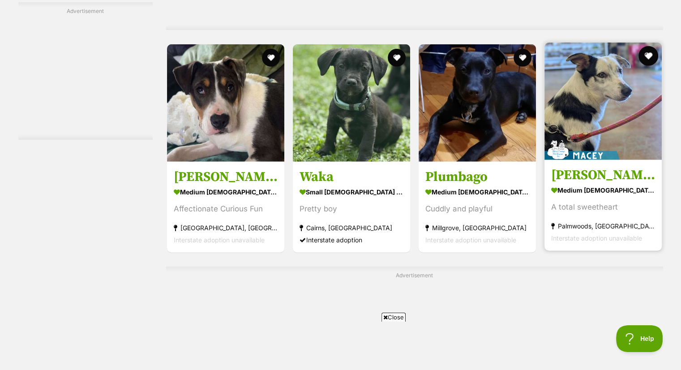
click at [648, 52] on button "favourite" at bounding box center [649, 56] width 20 height 20
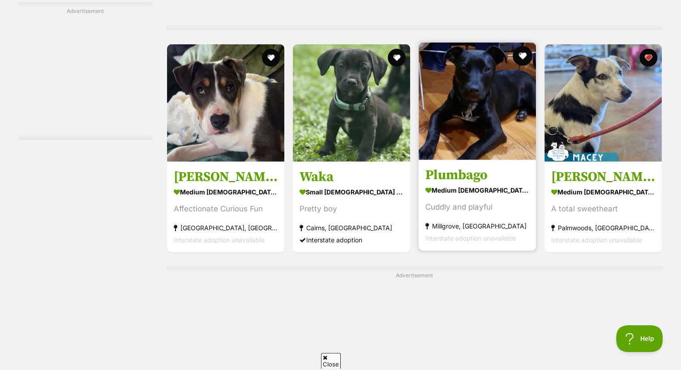
click at [525, 54] on button "favourite" at bounding box center [523, 56] width 20 height 20
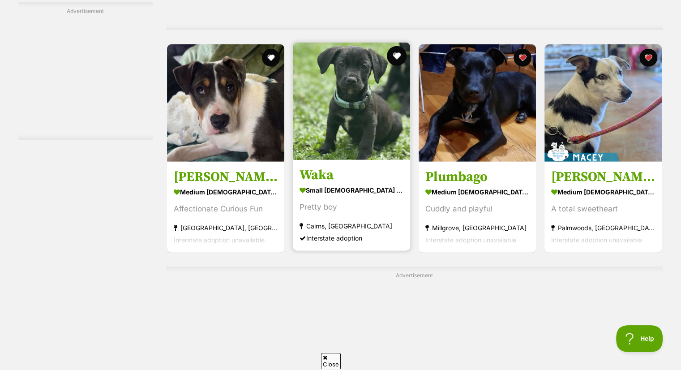
scroll to position [0, 0]
click at [397, 53] on button "favourite" at bounding box center [397, 56] width 20 height 20
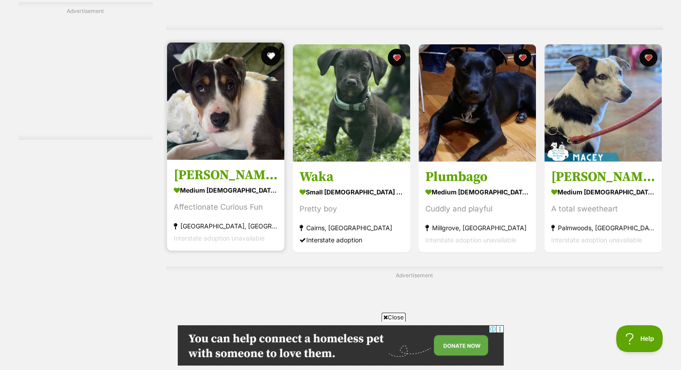
click at [266, 53] on button "favourite" at bounding box center [271, 56] width 20 height 20
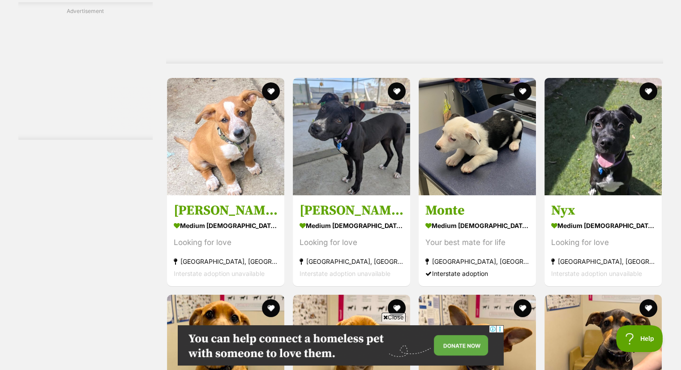
scroll to position [3063, 0]
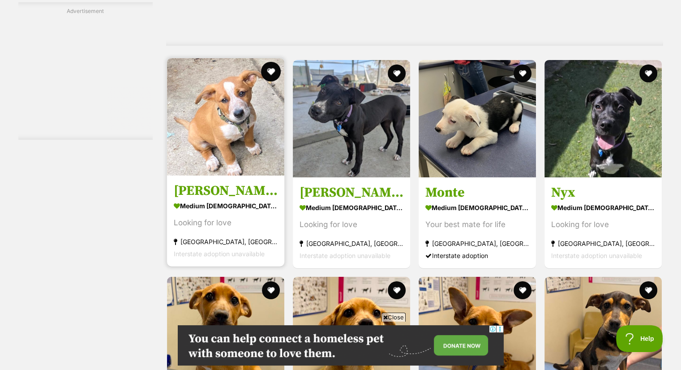
click at [271, 73] on button "favourite" at bounding box center [271, 72] width 20 height 20
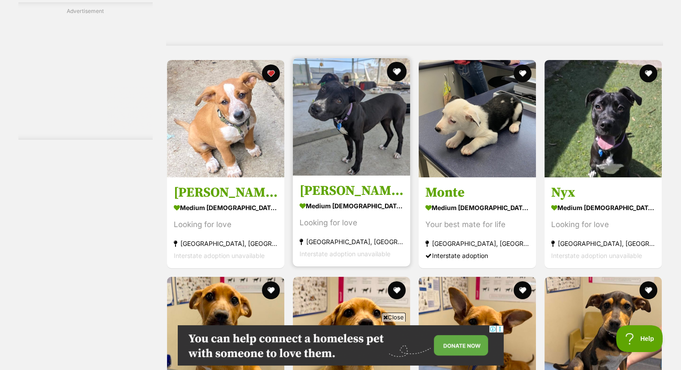
click at [395, 72] on button "favourite" at bounding box center [397, 72] width 20 height 20
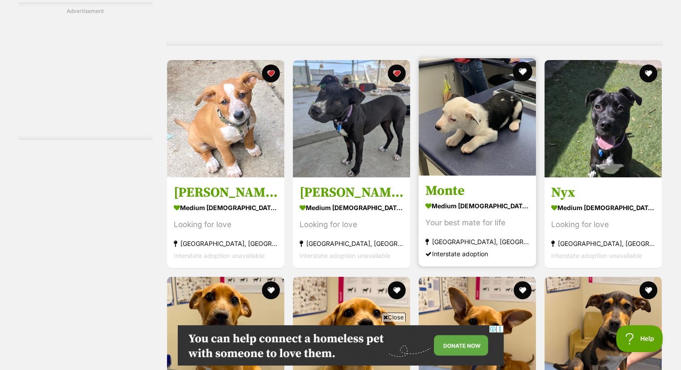
click at [520, 74] on button "favourite" at bounding box center [523, 72] width 20 height 20
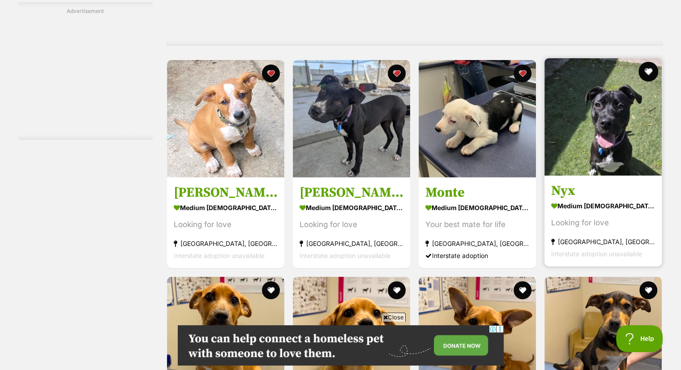
click at [648, 72] on button "favourite" at bounding box center [649, 72] width 20 height 20
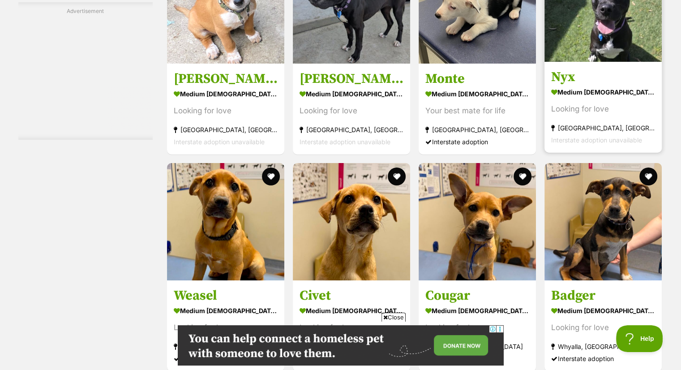
scroll to position [3296, 0]
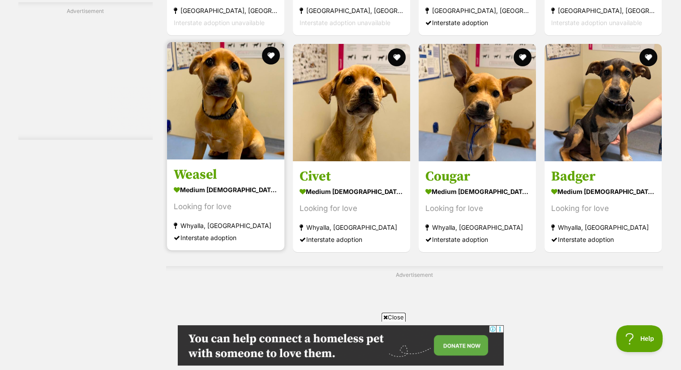
click at [260, 53] on img at bounding box center [225, 100] width 117 height 117
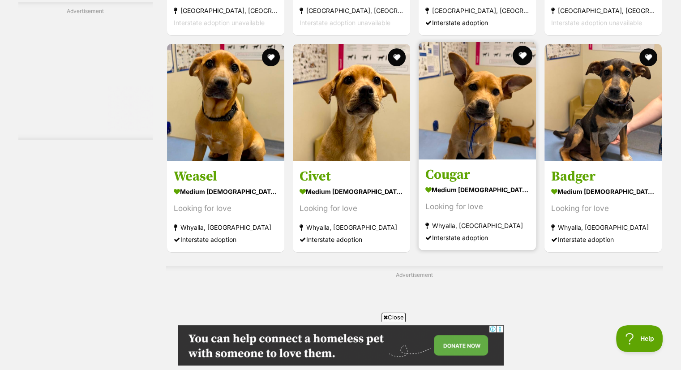
click at [523, 56] on button "favourite" at bounding box center [523, 56] width 20 height 20
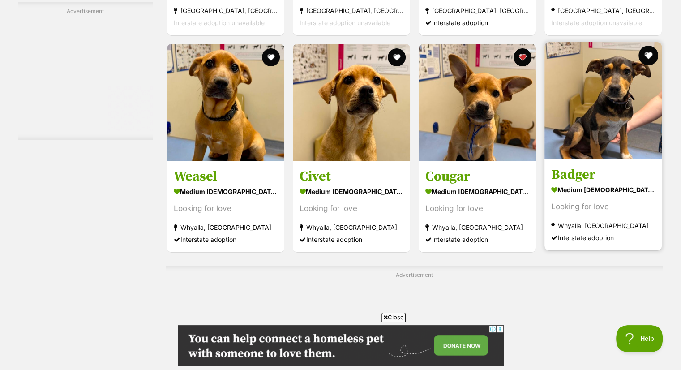
click at [648, 52] on button "favourite" at bounding box center [649, 56] width 20 height 20
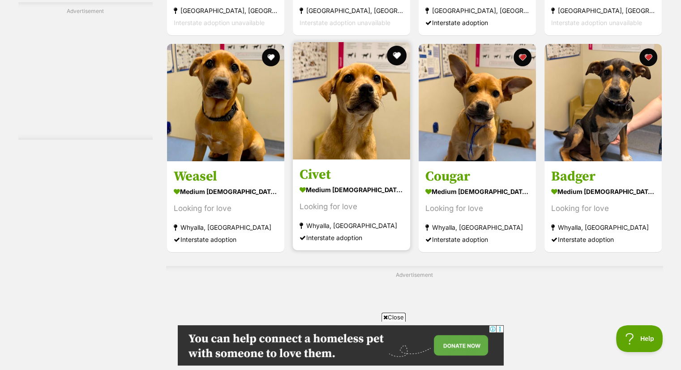
click at [396, 54] on button "favourite" at bounding box center [397, 56] width 20 height 20
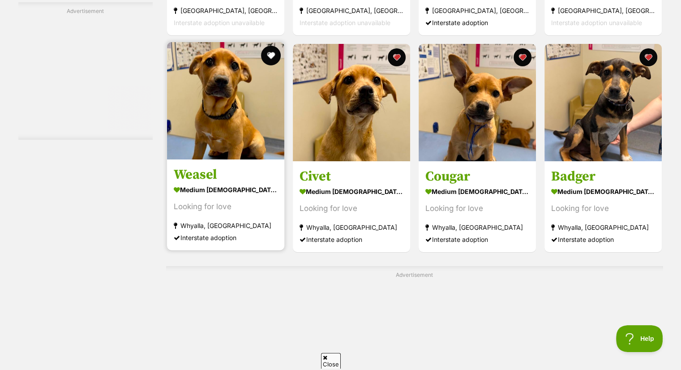
click at [267, 56] on button "favourite" at bounding box center [271, 56] width 20 height 20
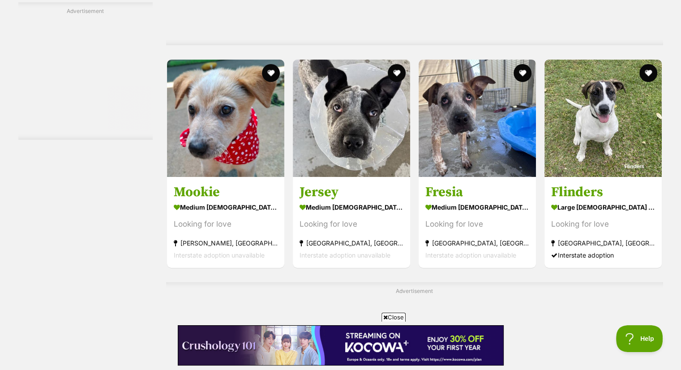
scroll to position [0, 0]
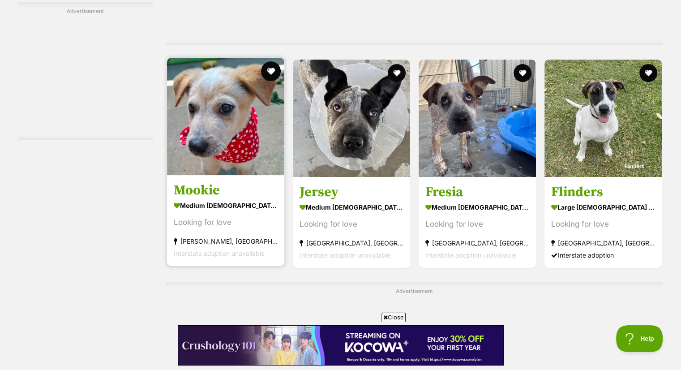
click at [268, 68] on button "favourite" at bounding box center [271, 71] width 20 height 20
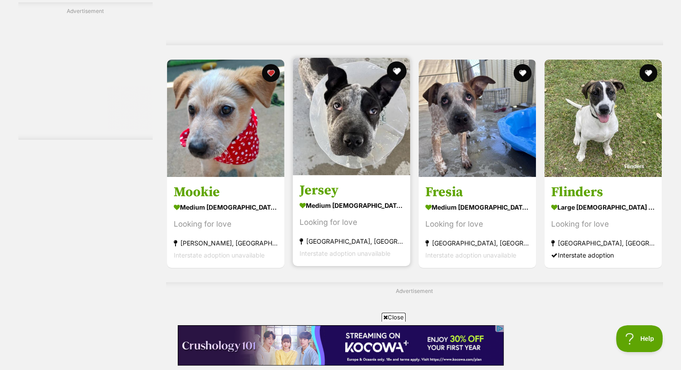
click at [395, 65] on button "favourite" at bounding box center [397, 71] width 20 height 20
click at [399, 69] on button "favourite" at bounding box center [397, 71] width 20 height 20
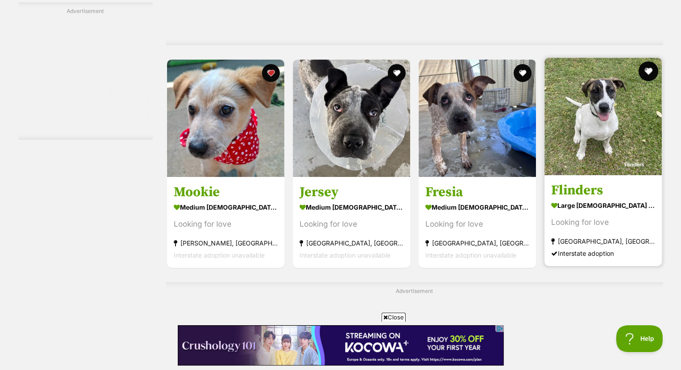
click at [646, 72] on button "favourite" at bounding box center [649, 71] width 20 height 20
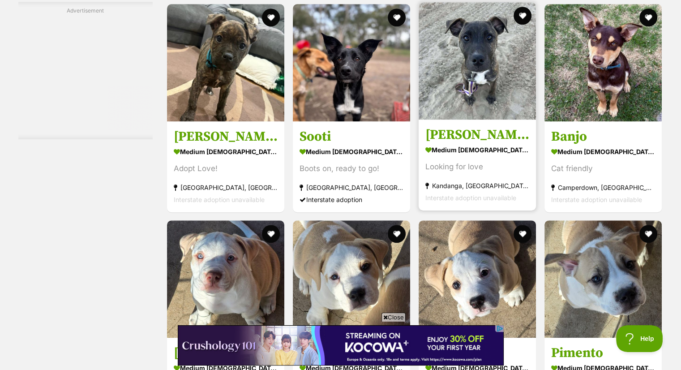
scroll to position [4067, 0]
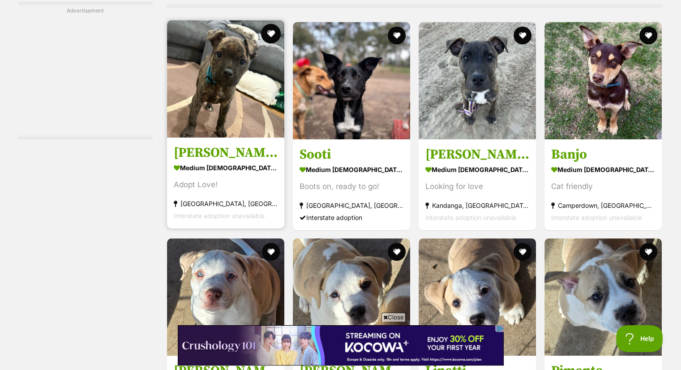
click at [274, 30] on button "favourite" at bounding box center [271, 34] width 20 height 20
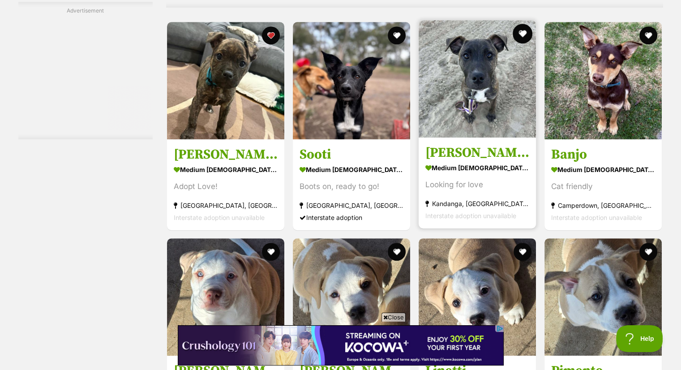
click at [524, 34] on button "favourite" at bounding box center [523, 34] width 20 height 20
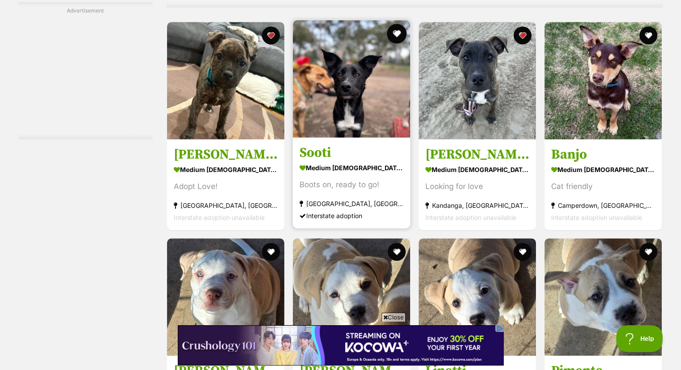
click at [396, 30] on button "favourite" at bounding box center [397, 34] width 20 height 20
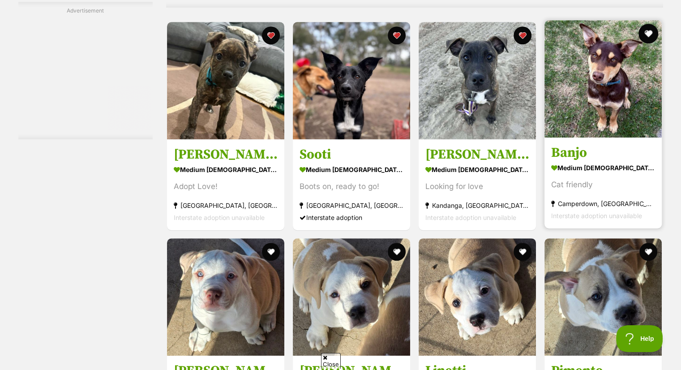
click at [641, 33] on button "favourite" at bounding box center [649, 34] width 20 height 20
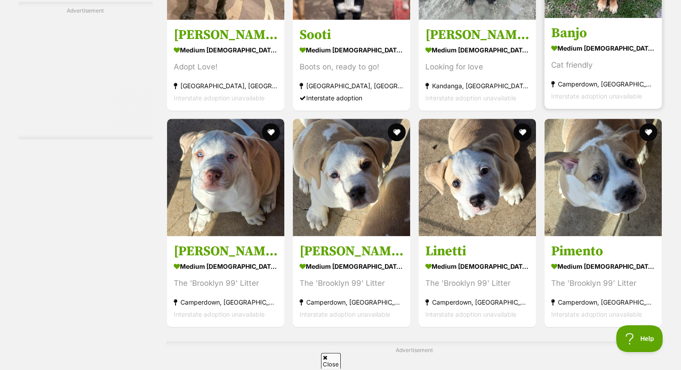
scroll to position [4210, 0]
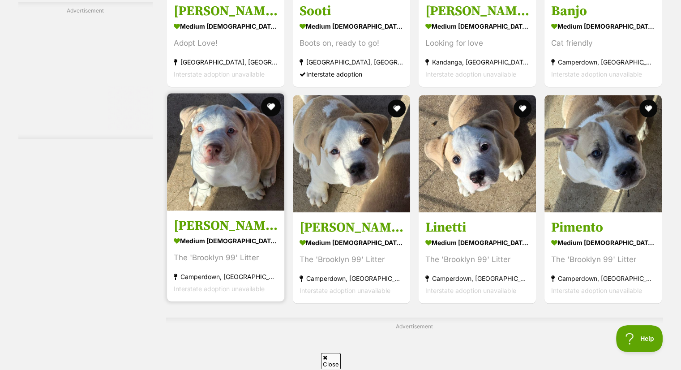
click at [269, 103] on button "favourite" at bounding box center [271, 107] width 20 height 20
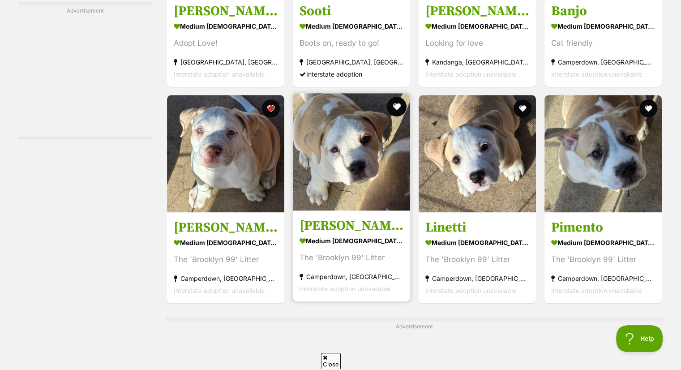
click at [396, 106] on button "favourite" at bounding box center [397, 107] width 20 height 20
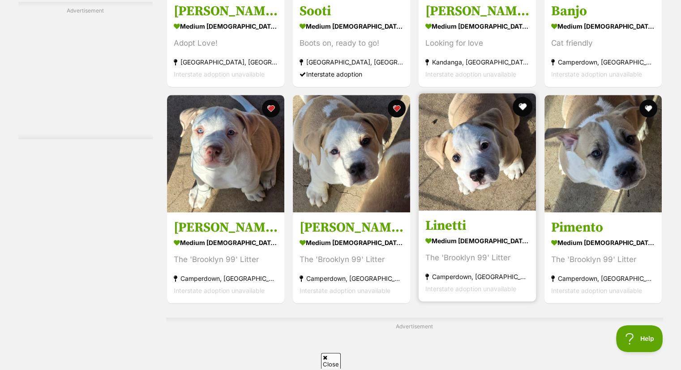
click at [525, 105] on button "favourite" at bounding box center [523, 107] width 20 height 20
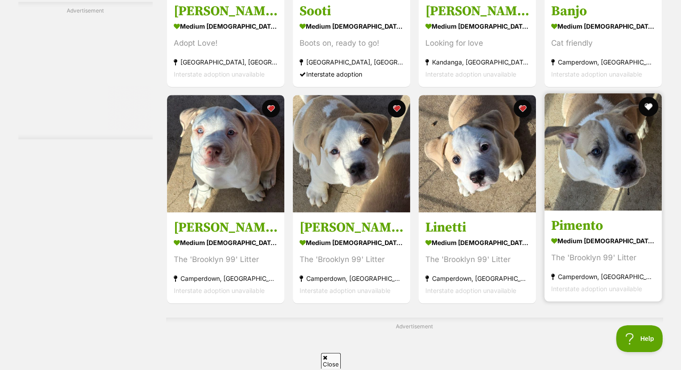
click at [646, 104] on button "favourite" at bounding box center [649, 107] width 20 height 20
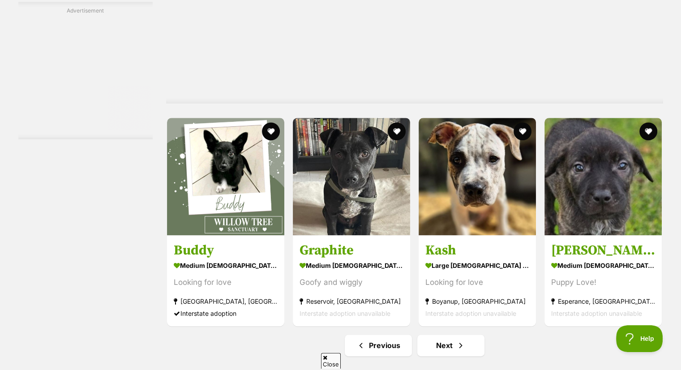
scroll to position [4568, 0]
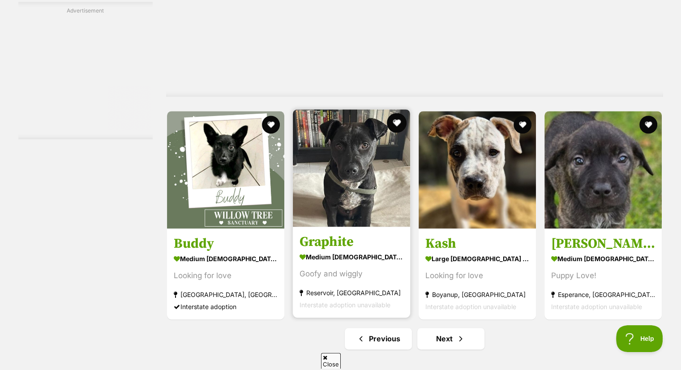
click at [398, 121] on button "favourite" at bounding box center [397, 123] width 20 height 20
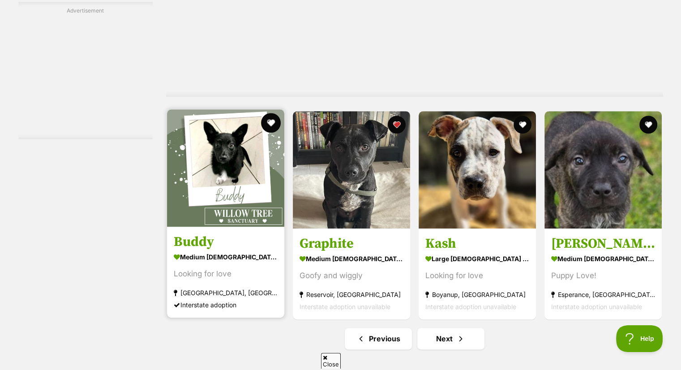
click at [272, 120] on button "favourite" at bounding box center [271, 123] width 20 height 20
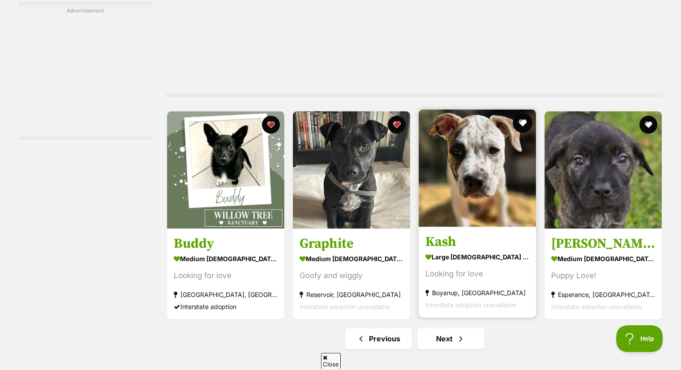
click at [527, 119] on button "favourite" at bounding box center [523, 123] width 20 height 20
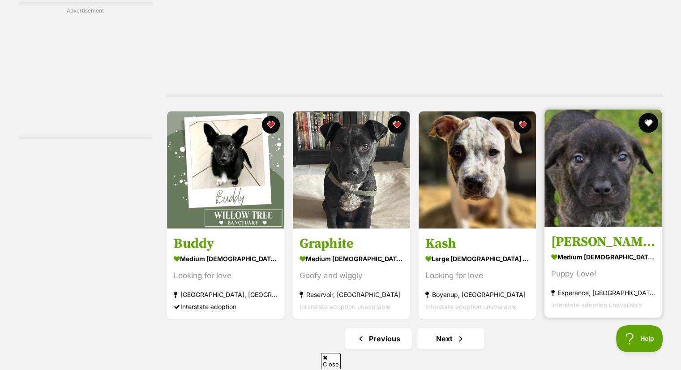
click at [645, 121] on button "favourite" at bounding box center [649, 123] width 20 height 20
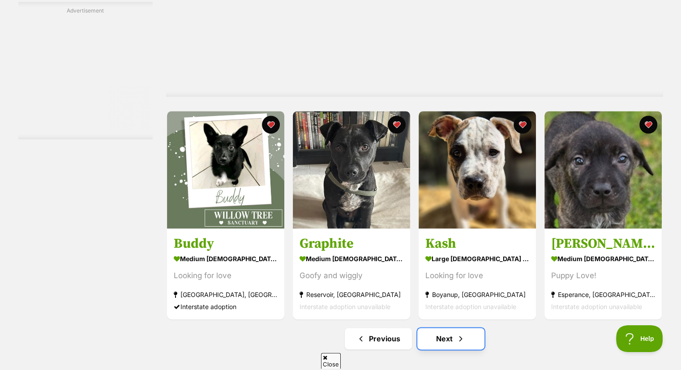
click at [435, 340] on link "Next" at bounding box center [450, 338] width 67 height 21
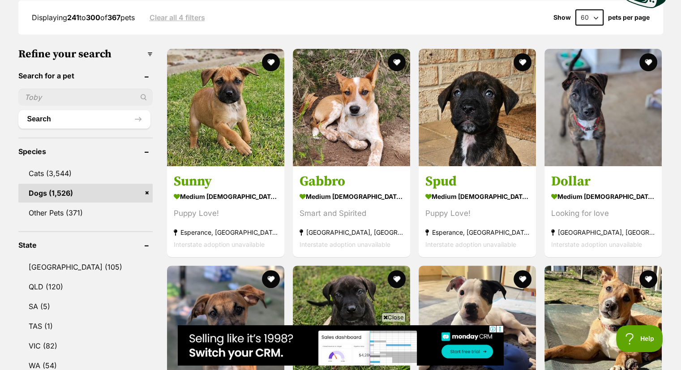
scroll to position [251, 0]
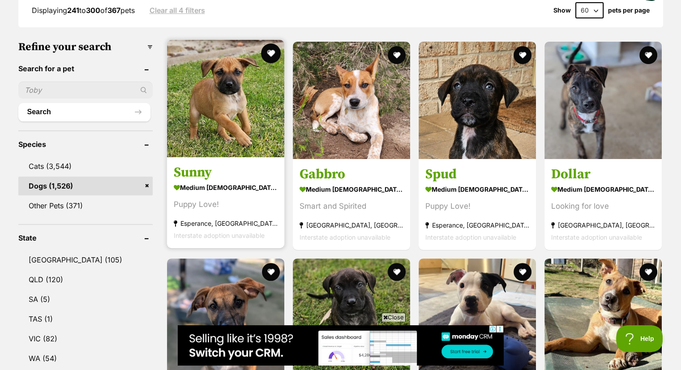
click at [275, 50] on button "favourite" at bounding box center [271, 53] width 20 height 20
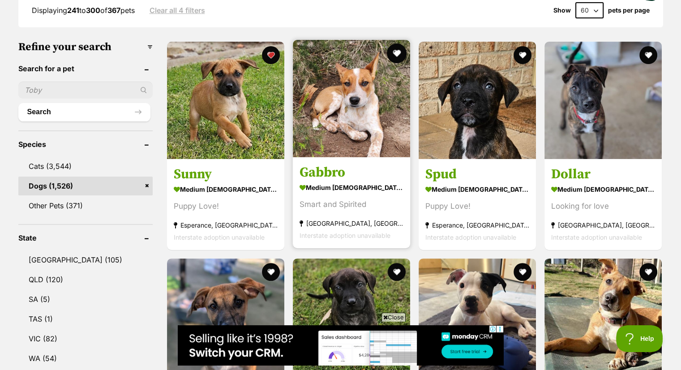
click at [393, 52] on button "favourite" at bounding box center [397, 53] width 20 height 20
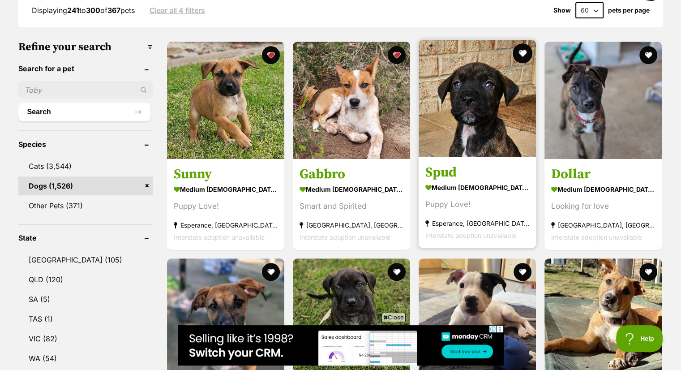
click at [520, 49] on button "favourite" at bounding box center [523, 53] width 20 height 20
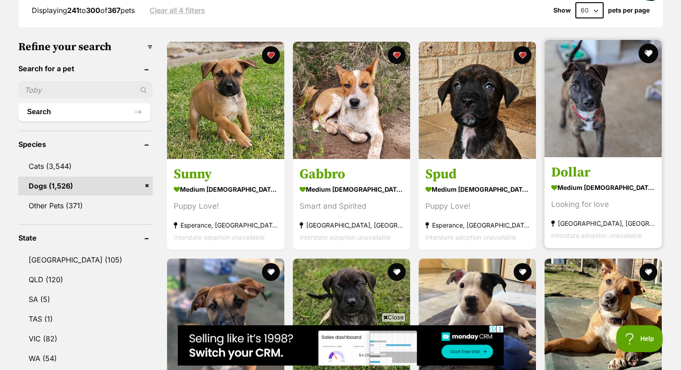
click at [647, 52] on button "favourite" at bounding box center [649, 53] width 20 height 20
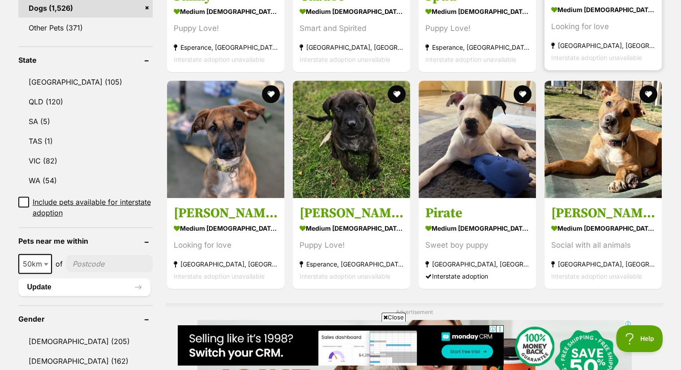
scroll to position [448, 0]
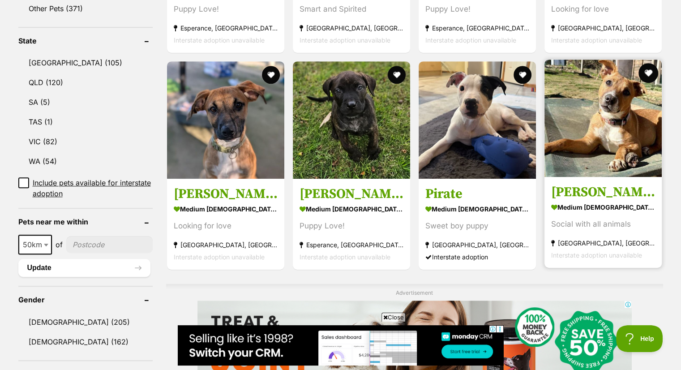
click at [650, 69] on button "favourite" at bounding box center [649, 73] width 20 height 20
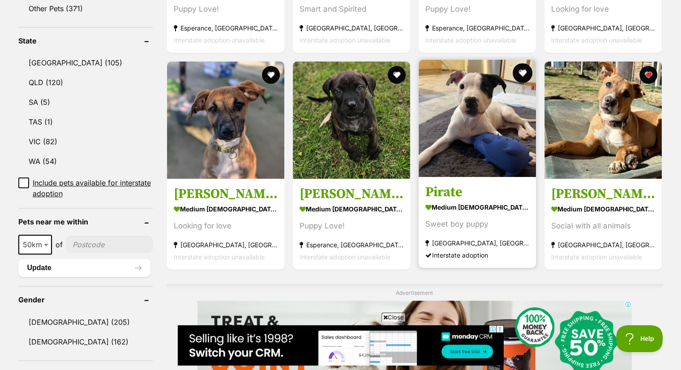
click at [518, 72] on button "favourite" at bounding box center [523, 73] width 20 height 20
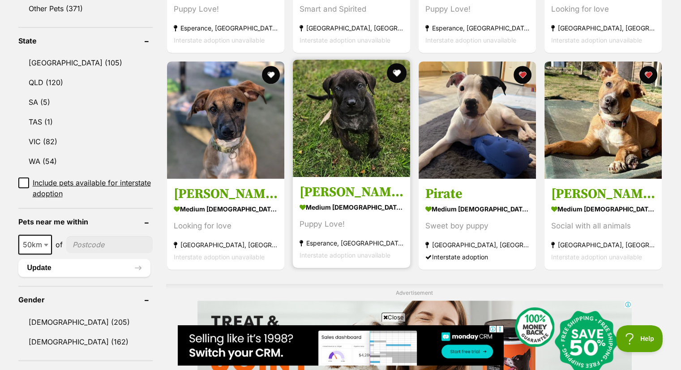
click at [394, 74] on button "favourite" at bounding box center [397, 73] width 20 height 20
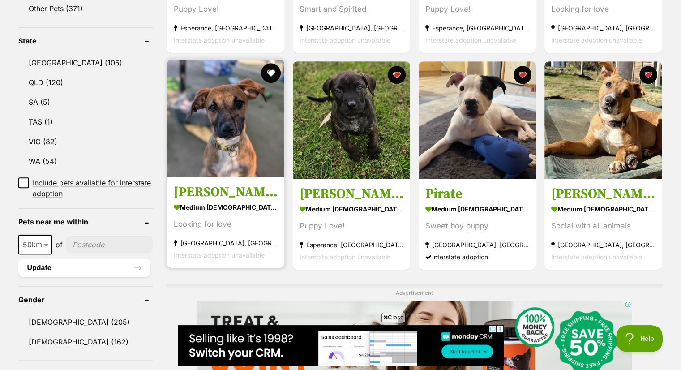
click at [271, 69] on button "favourite" at bounding box center [271, 73] width 20 height 20
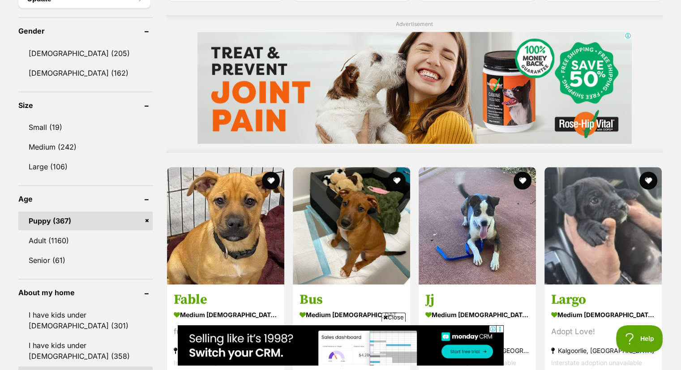
scroll to position [770, 0]
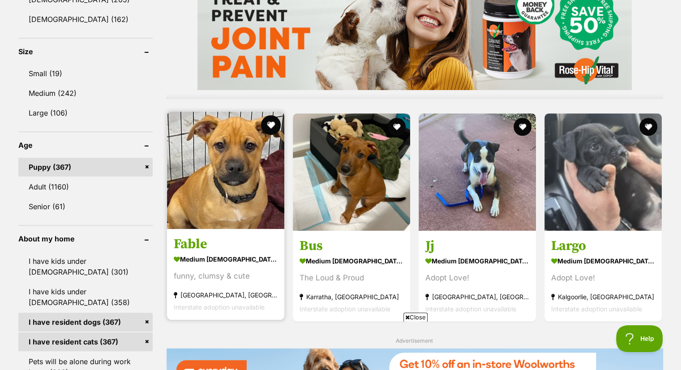
click at [271, 121] on button "favourite" at bounding box center [271, 125] width 20 height 20
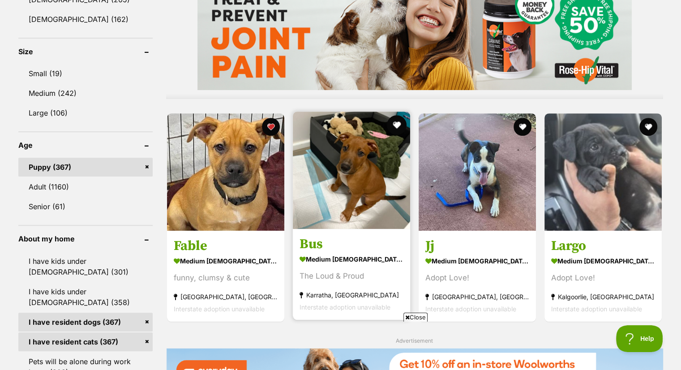
click at [398, 124] on button "favourite" at bounding box center [397, 125] width 20 height 20
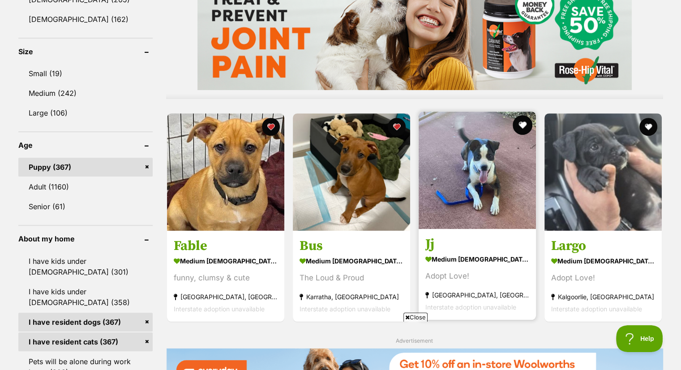
click at [520, 119] on button "favourite" at bounding box center [523, 125] width 20 height 20
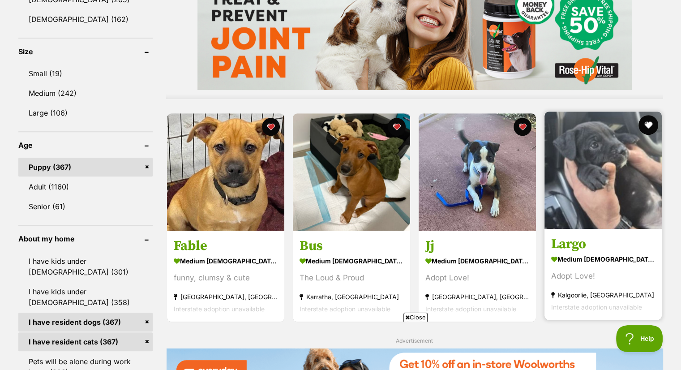
click at [647, 122] on button "favourite" at bounding box center [649, 125] width 20 height 20
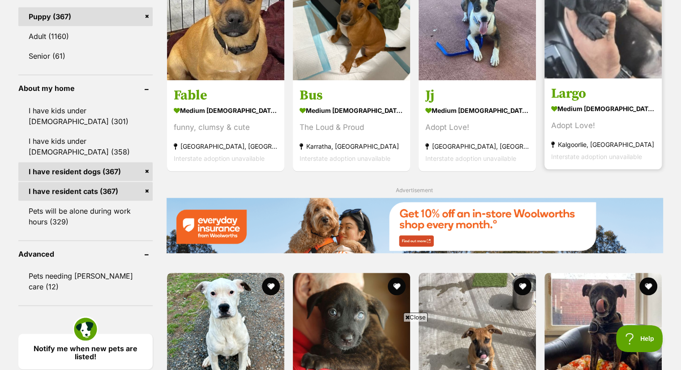
scroll to position [1021, 0]
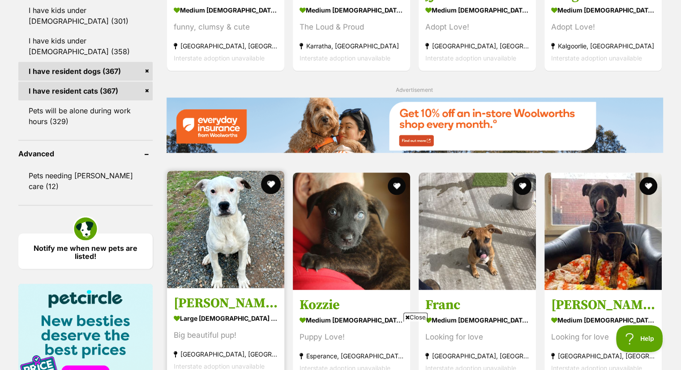
click at [270, 184] on button "favourite" at bounding box center [271, 184] width 20 height 20
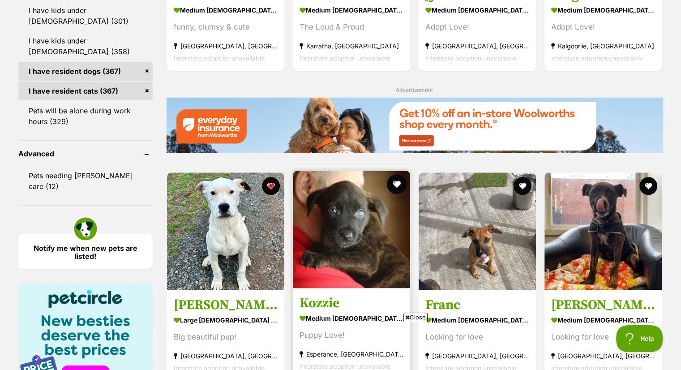
click at [397, 180] on button "favourite" at bounding box center [397, 184] width 20 height 20
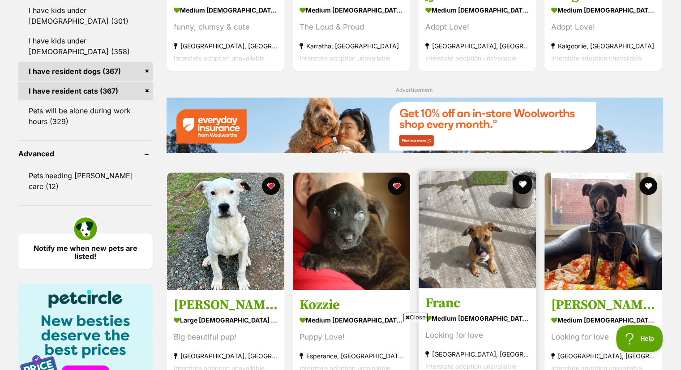
click at [521, 180] on button "favourite" at bounding box center [523, 184] width 20 height 20
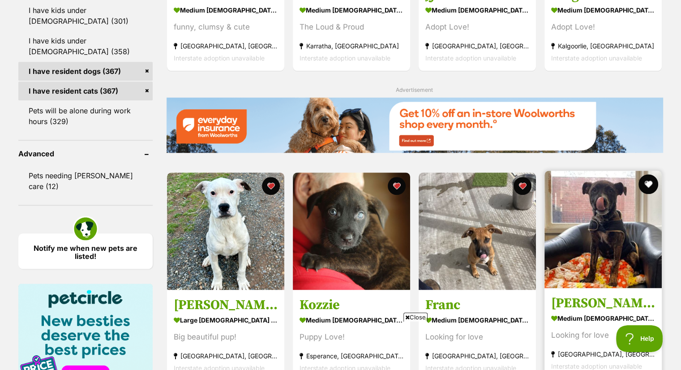
click at [645, 182] on button "favourite" at bounding box center [649, 184] width 20 height 20
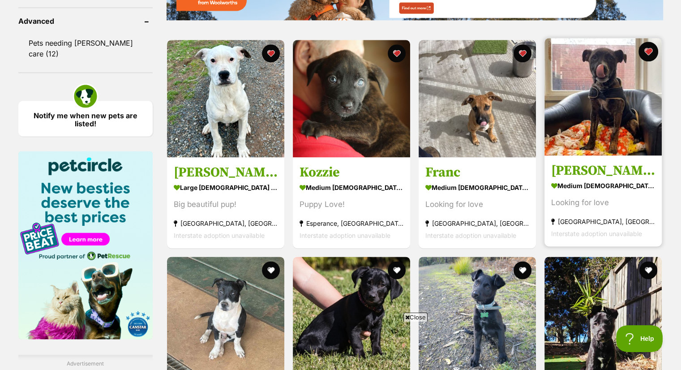
scroll to position [1290, 0]
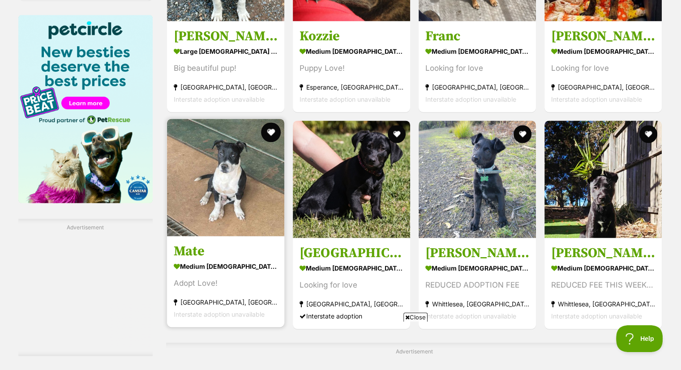
click at [268, 129] on button "favourite" at bounding box center [271, 132] width 20 height 20
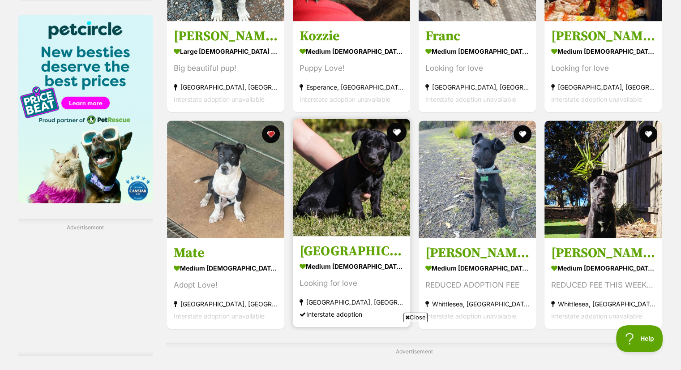
click at [397, 131] on button "favourite" at bounding box center [397, 132] width 20 height 20
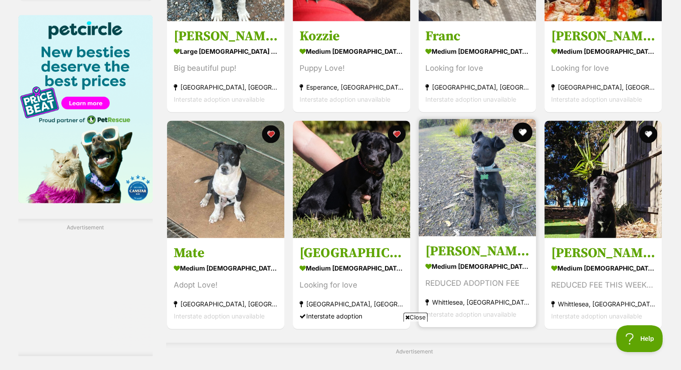
click at [525, 129] on button "favourite" at bounding box center [523, 132] width 20 height 20
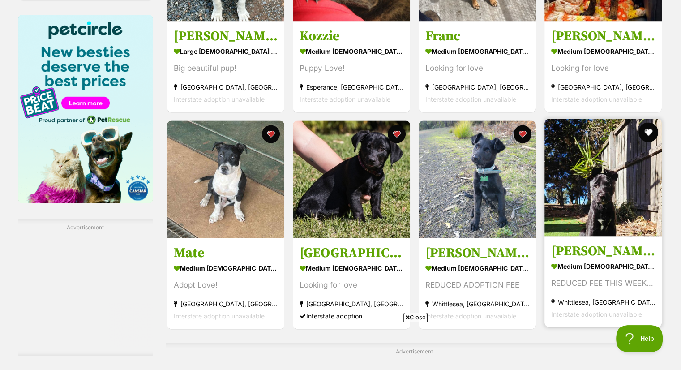
click at [646, 129] on button "favourite" at bounding box center [649, 132] width 20 height 20
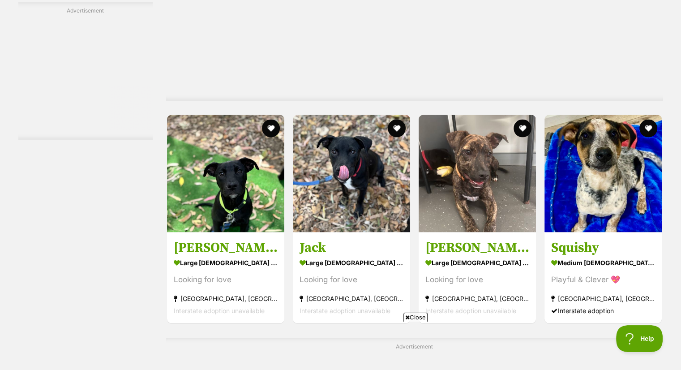
scroll to position [1702, 0]
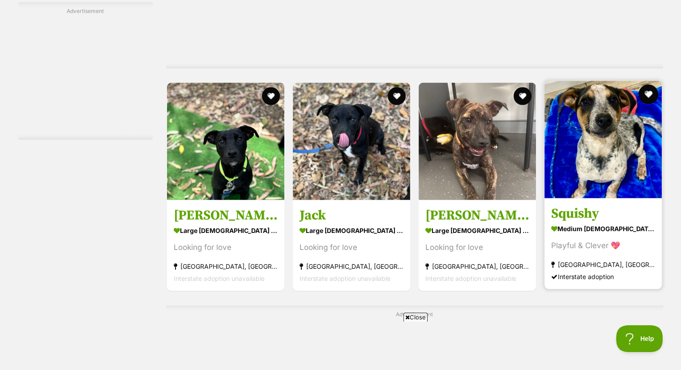
click at [649, 91] on button "favourite" at bounding box center [649, 94] width 20 height 20
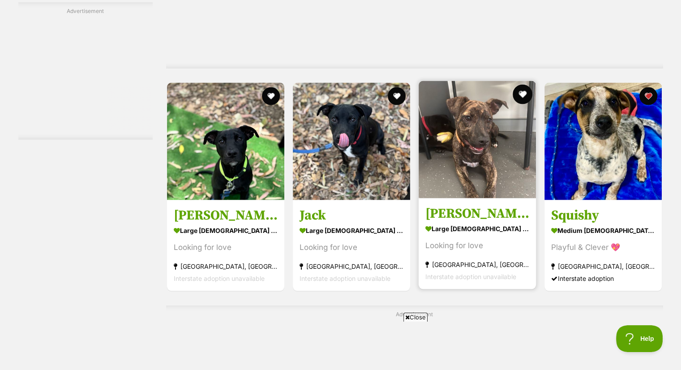
click at [521, 96] on button "favourite" at bounding box center [523, 94] width 20 height 20
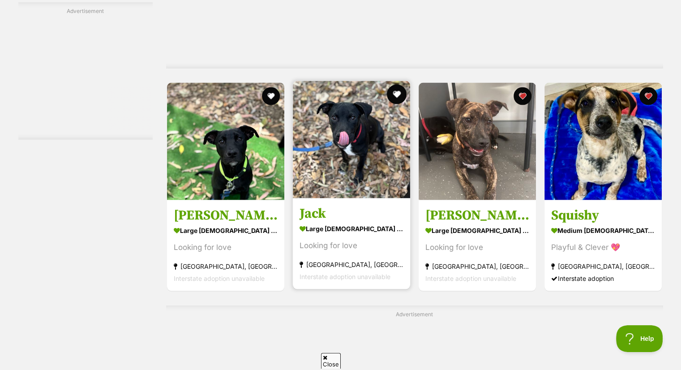
click at [396, 88] on button "favourite" at bounding box center [397, 94] width 20 height 20
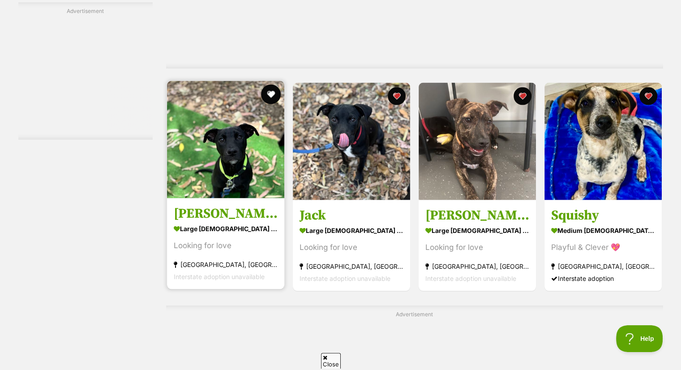
scroll to position [0, 0]
click at [267, 91] on button "favourite" at bounding box center [271, 94] width 20 height 20
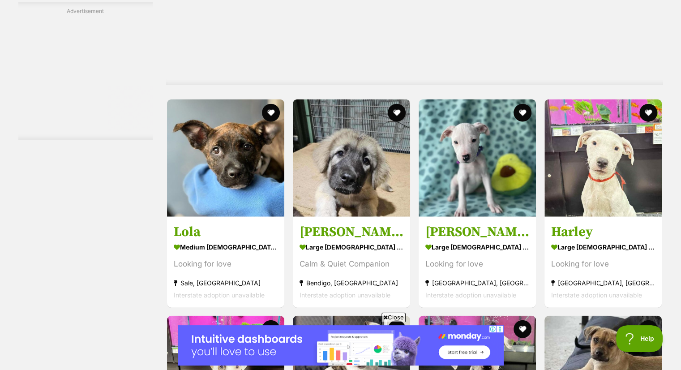
scroll to position [2060, 0]
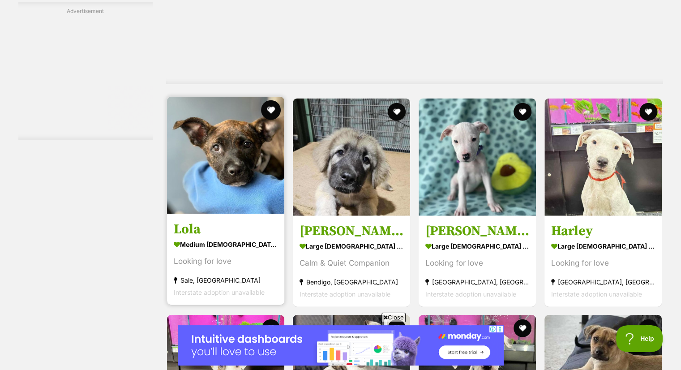
click at [268, 105] on button "favourite" at bounding box center [271, 110] width 20 height 20
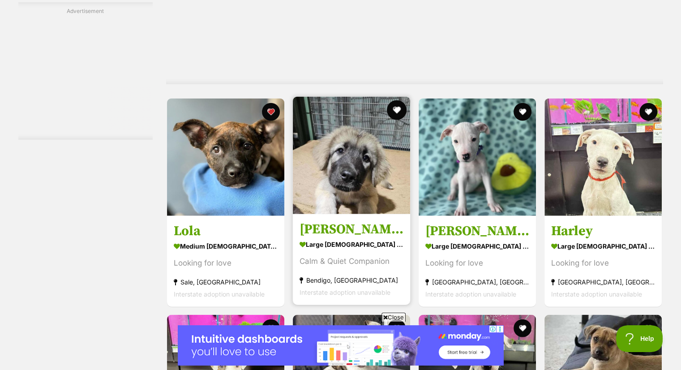
click at [396, 104] on button "favourite" at bounding box center [397, 110] width 20 height 20
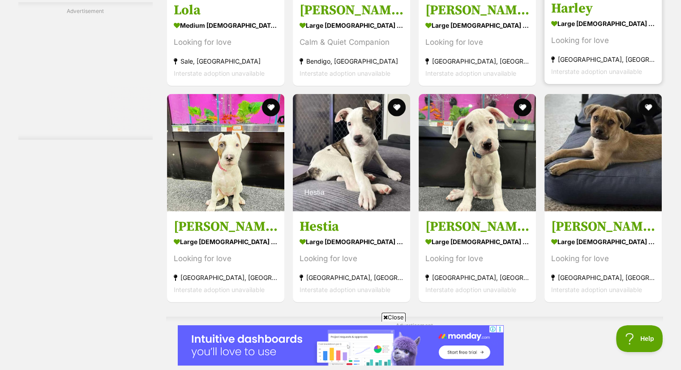
scroll to position [2329, 0]
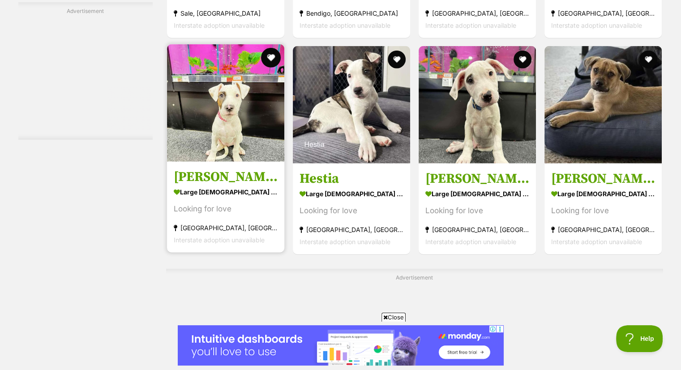
click at [271, 54] on button "favourite" at bounding box center [271, 58] width 20 height 20
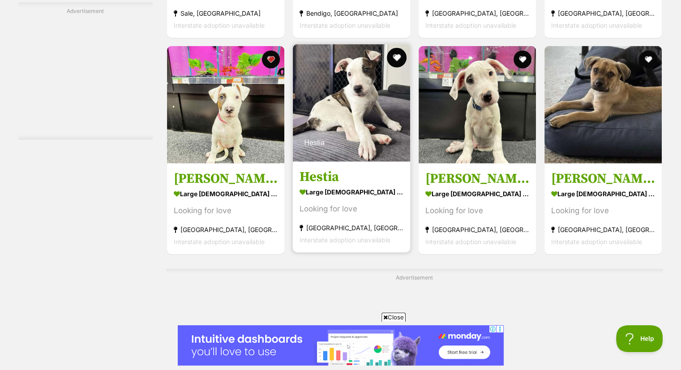
click at [398, 55] on button "favourite" at bounding box center [397, 58] width 20 height 20
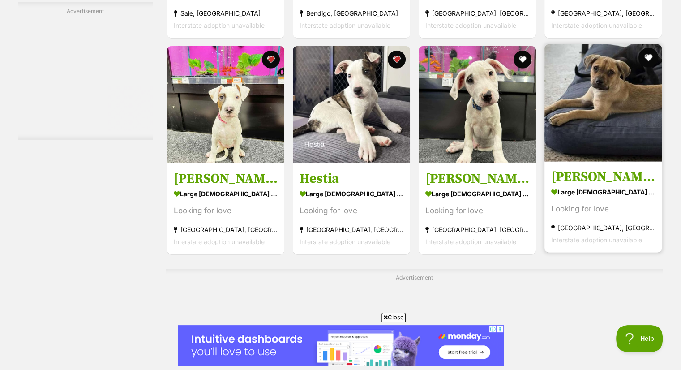
click at [647, 54] on button "favourite" at bounding box center [649, 58] width 20 height 20
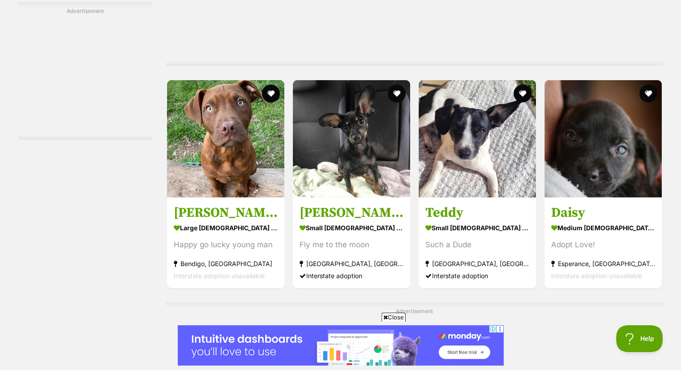
scroll to position [2705, 0]
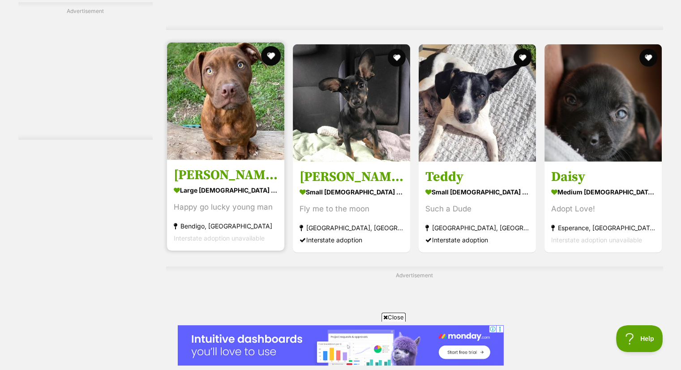
click at [271, 56] on button "favourite" at bounding box center [271, 56] width 20 height 20
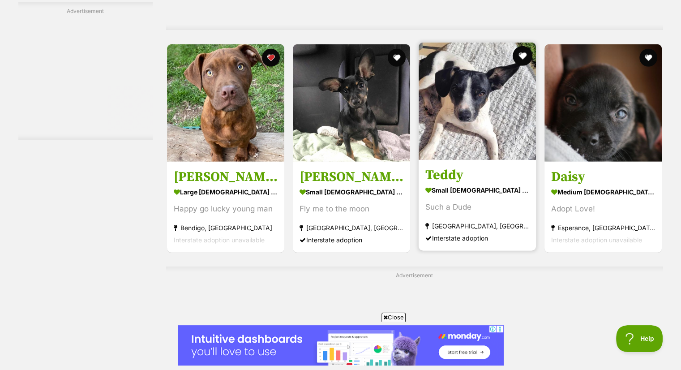
click at [521, 58] on button "favourite" at bounding box center [523, 56] width 20 height 20
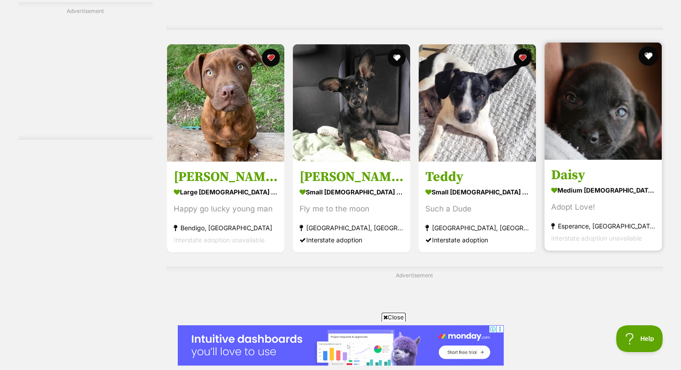
click at [645, 52] on button "favourite" at bounding box center [649, 56] width 20 height 20
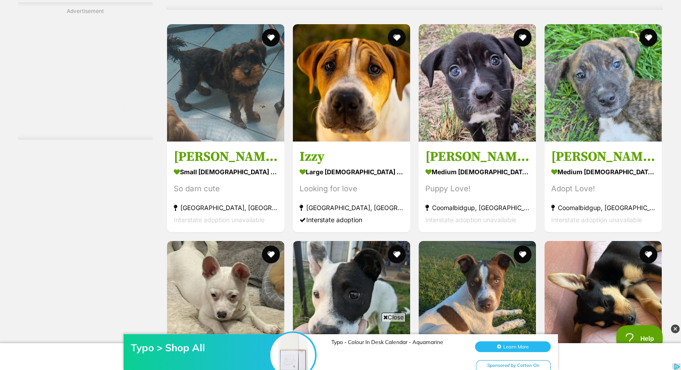
scroll to position [0, 0]
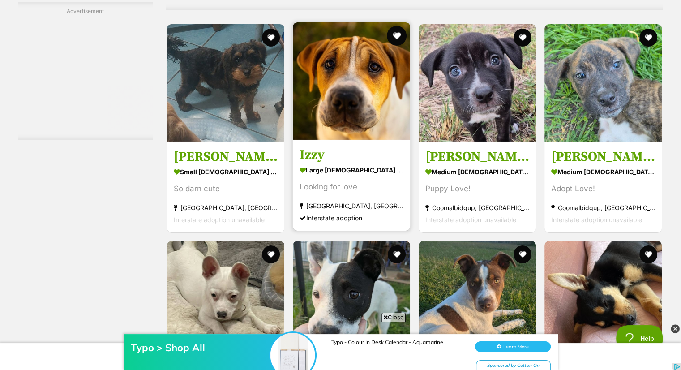
click at [394, 35] on button "favourite" at bounding box center [397, 36] width 20 height 20
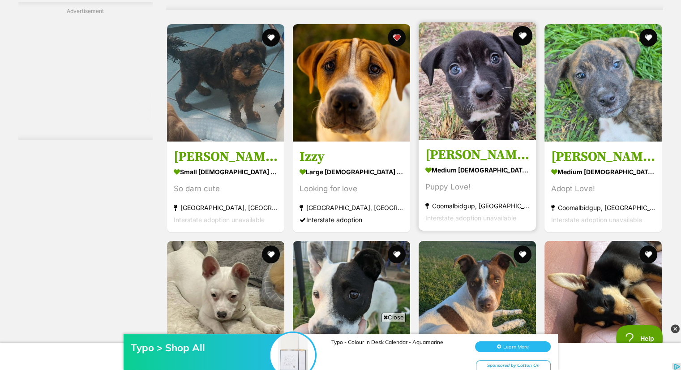
click at [521, 31] on button "favourite" at bounding box center [523, 36] width 20 height 20
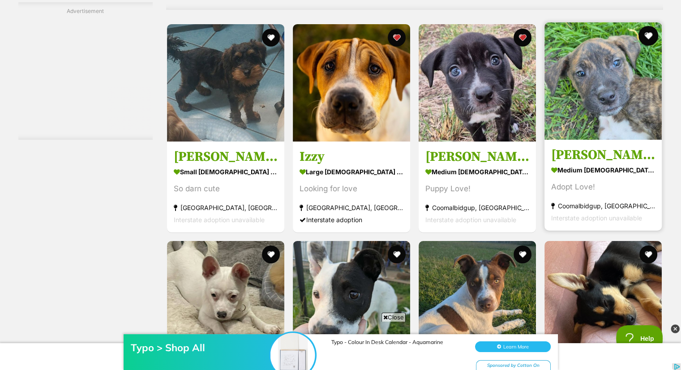
click at [643, 34] on button "favourite" at bounding box center [649, 36] width 20 height 20
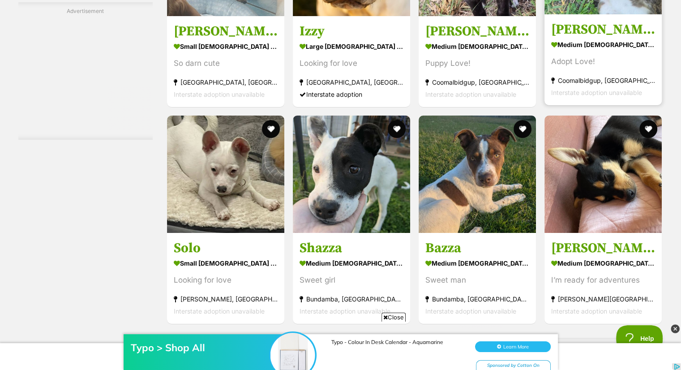
scroll to position [3242, 0]
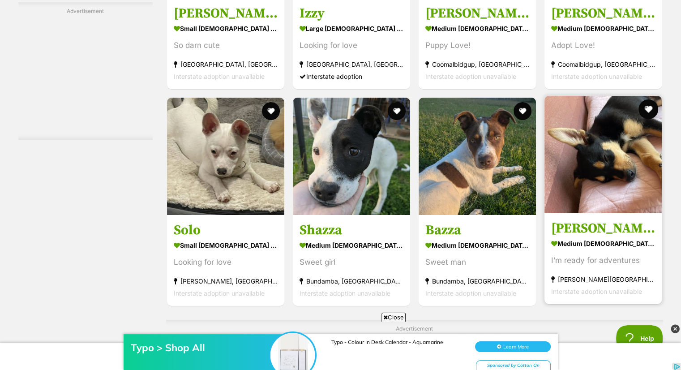
click at [647, 107] on button "favourite" at bounding box center [649, 109] width 20 height 20
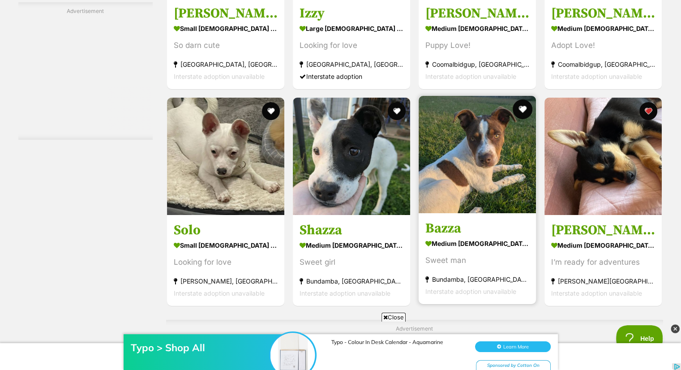
click at [522, 107] on button "favourite" at bounding box center [523, 109] width 20 height 20
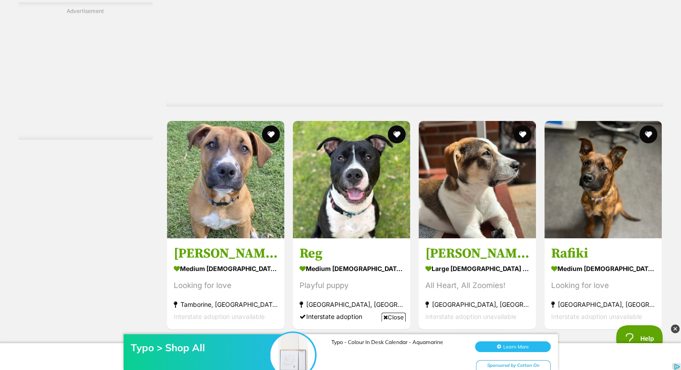
scroll to position [3637, 0]
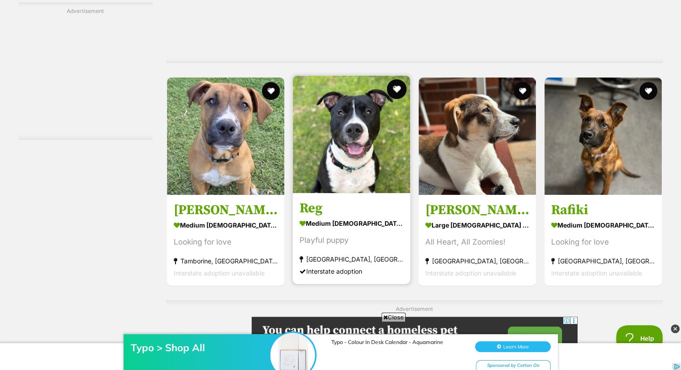
click at [395, 84] on button "favourite" at bounding box center [397, 89] width 20 height 20
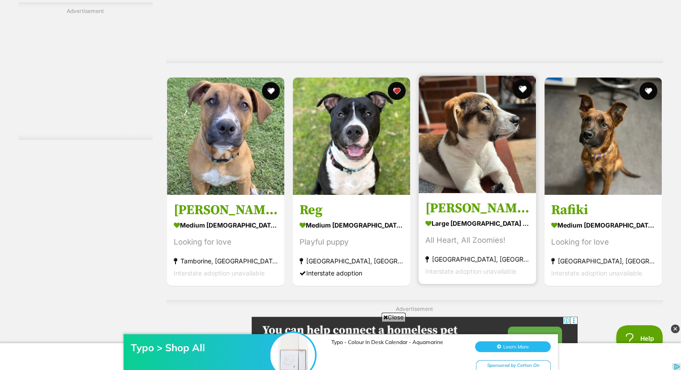
click at [520, 87] on button "favourite" at bounding box center [523, 89] width 20 height 20
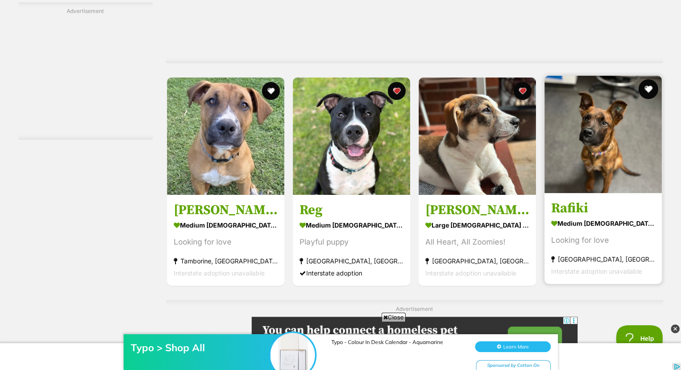
click at [648, 83] on button "favourite" at bounding box center [649, 89] width 20 height 20
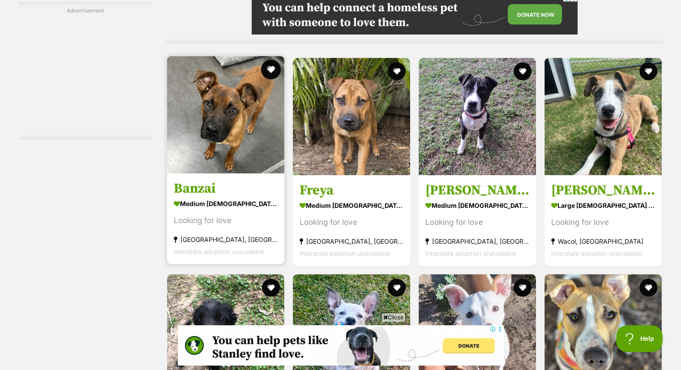
scroll to position [0, 0]
click at [274, 67] on button "favourite" at bounding box center [271, 70] width 20 height 20
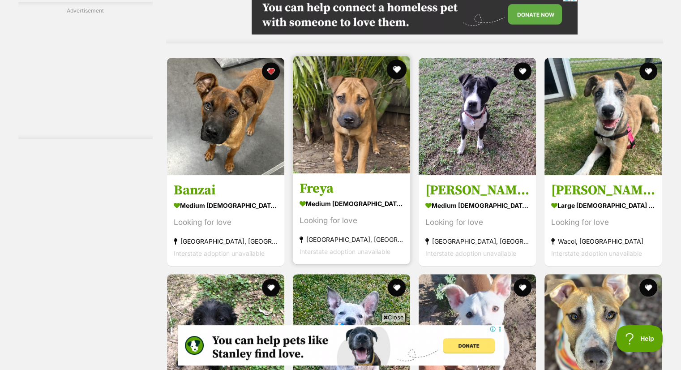
click at [394, 68] on button "favourite" at bounding box center [397, 70] width 20 height 20
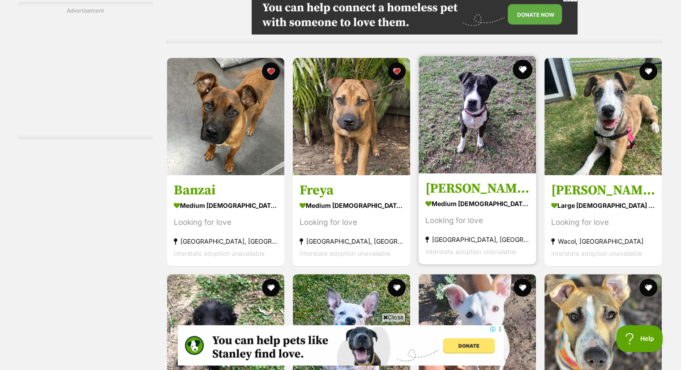
click at [524, 68] on button "favourite" at bounding box center [523, 70] width 20 height 20
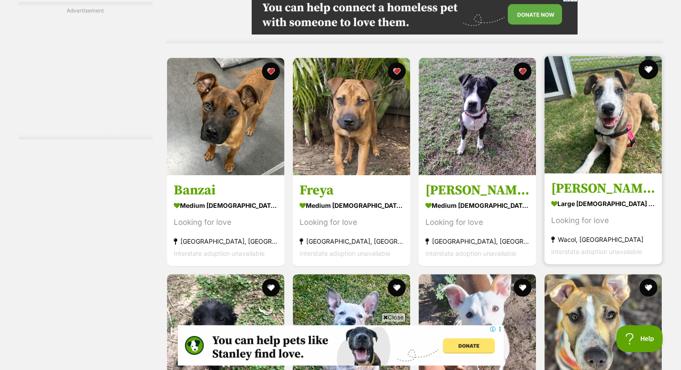
click at [644, 67] on button "favourite" at bounding box center [649, 70] width 20 height 20
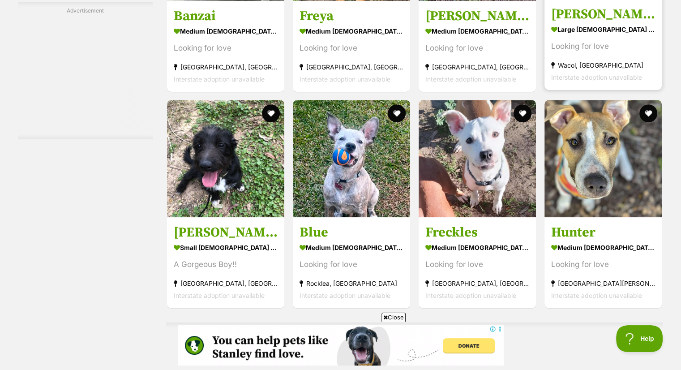
scroll to position [4174, 0]
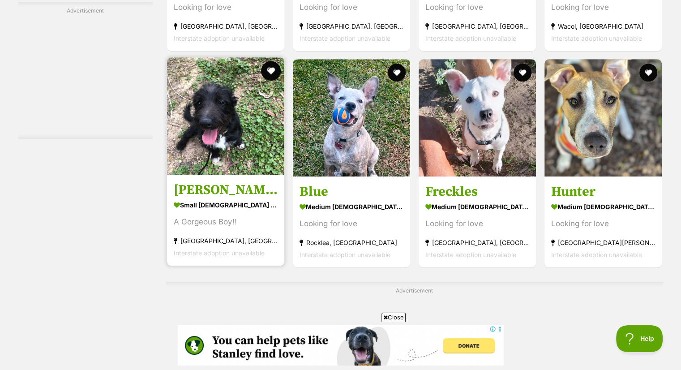
click at [271, 75] on button "favourite" at bounding box center [271, 71] width 20 height 20
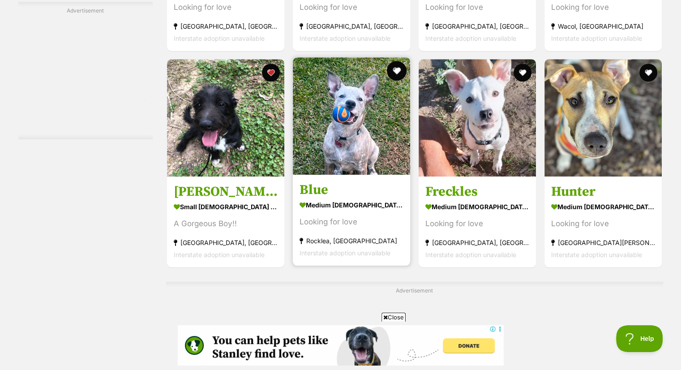
click at [396, 73] on button "favourite" at bounding box center [397, 71] width 20 height 20
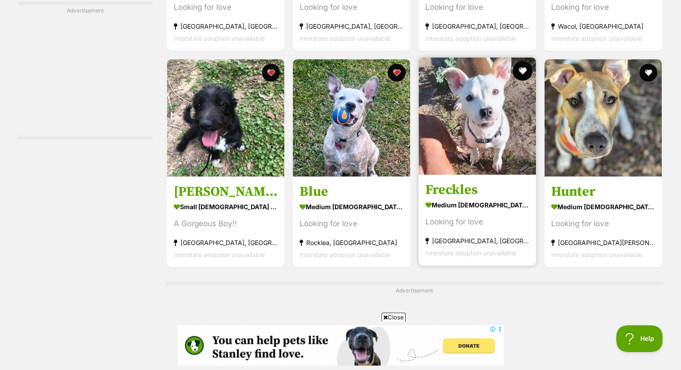
click at [520, 67] on button "favourite" at bounding box center [523, 71] width 20 height 20
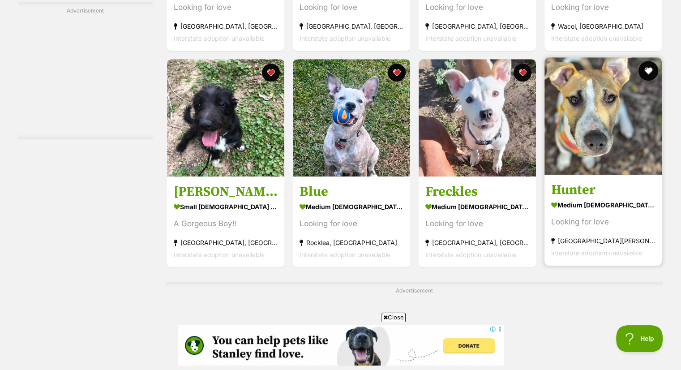
click at [648, 67] on button "favourite" at bounding box center [649, 71] width 20 height 20
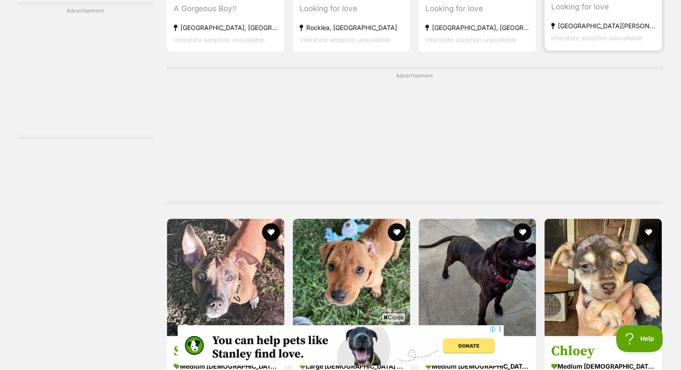
scroll to position [4550, 0]
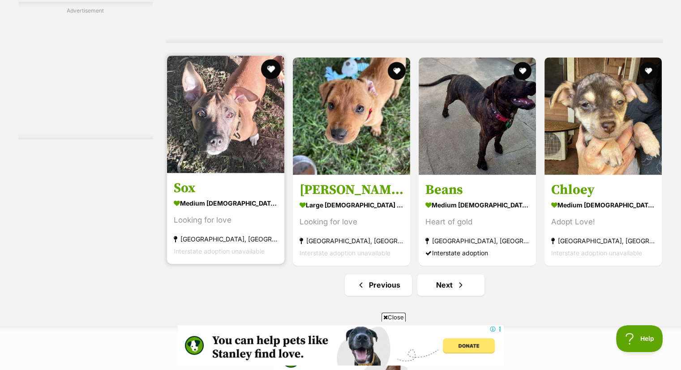
click at [267, 66] on button "favourite" at bounding box center [271, 69] width 20 height 20
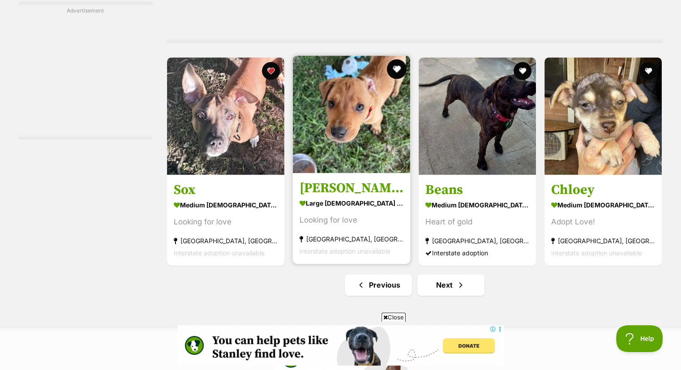
click at [396, 66] on button "favourite" at bounding box center [397, 69] width 20 height 20
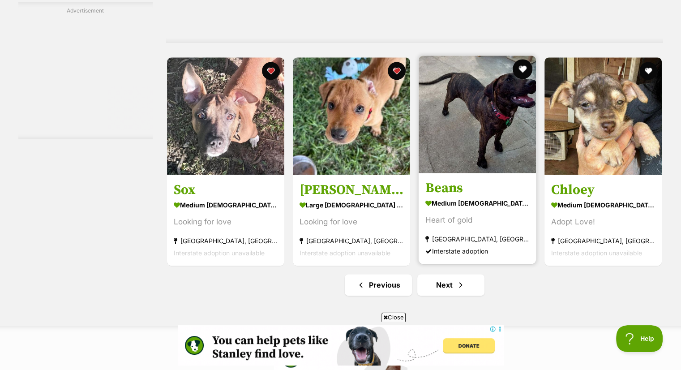
click at [523, 68] on button "favourite" at bounding box center [523, 69] width 20 height 20
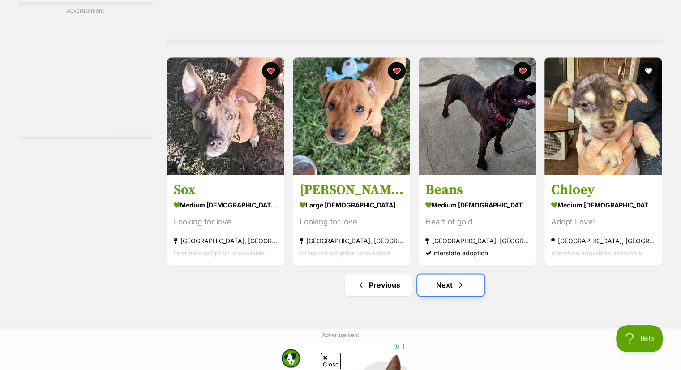
click at [455, 283] on link "Next" at bounding box center [450, 284] width 67 height 21
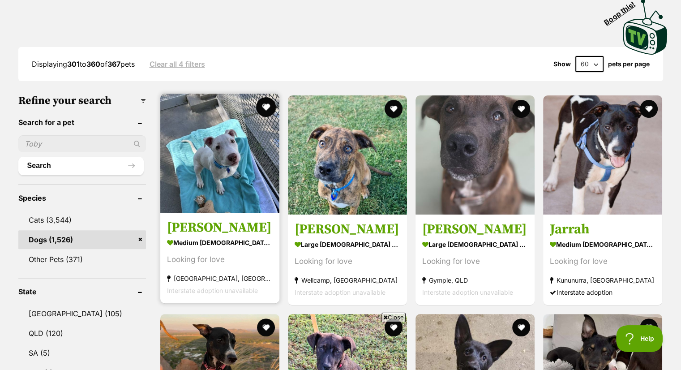
click at [263, 105] on button "favourite" at bounding box center [266, 107] width 20 height 20
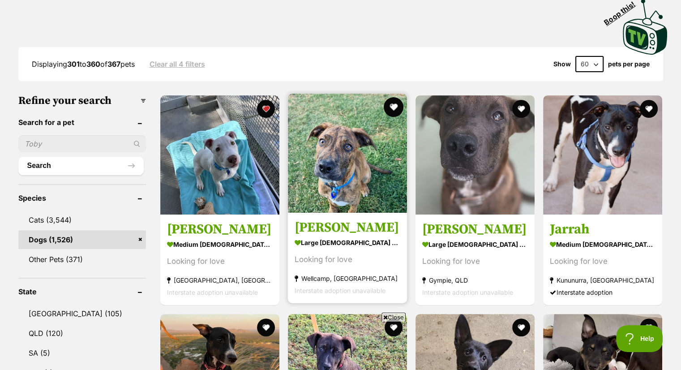
click at [392, 105] on button "favourite" at bounding box center [394, 107] width 20 height 20
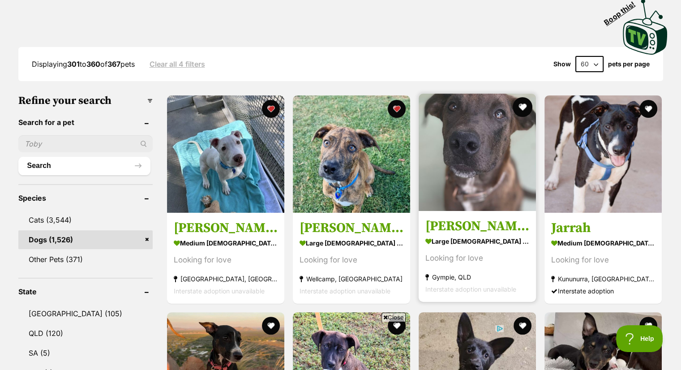
click at [524, 104] on button "favourite" at bounding box center [523, 107] width 20 height 20
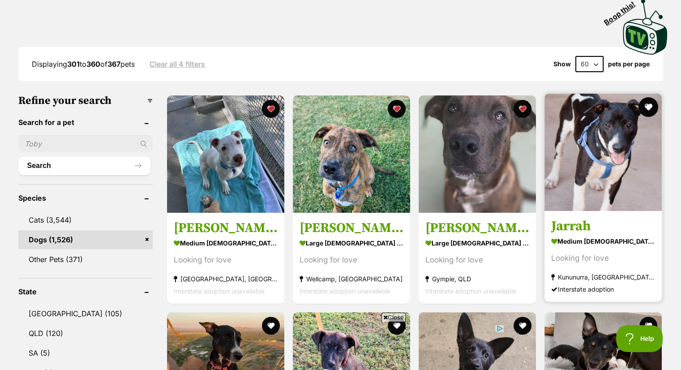
click at [648, 103] on button "favourite" at bounding box center [649, 107] width 20 height 20
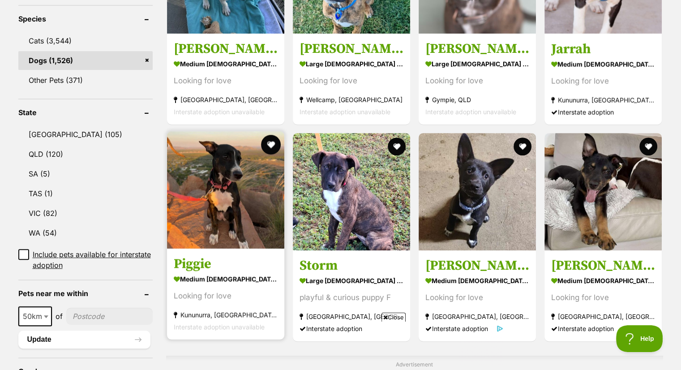
click at [272, 142] on button "favourite" at bounding box center [271, 145] width 20 height 20
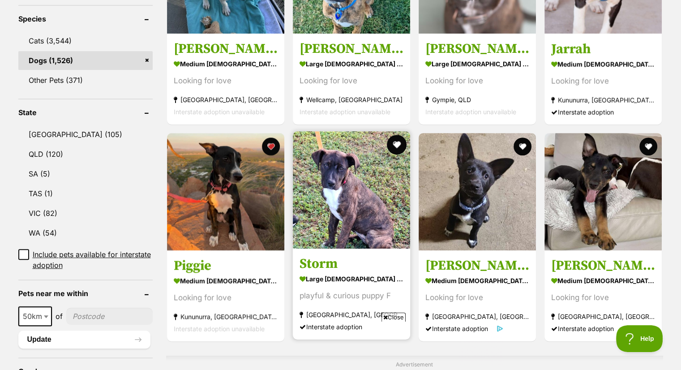
click at [397, 139] on button "favourite" at bounding box center [397, 145] width 20 height 20
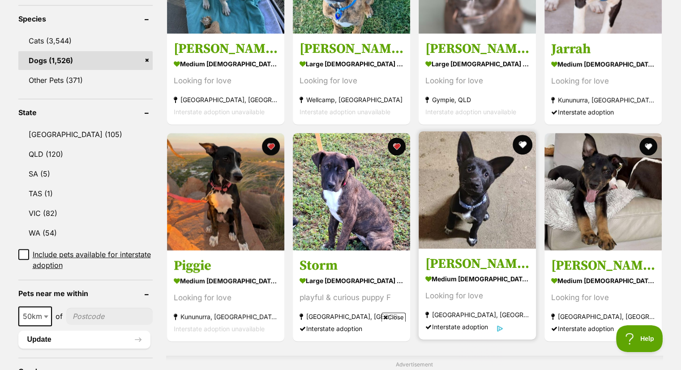
click at [518, 140] on button "favourite" at bounding box center [523, 145] width 20 height 20
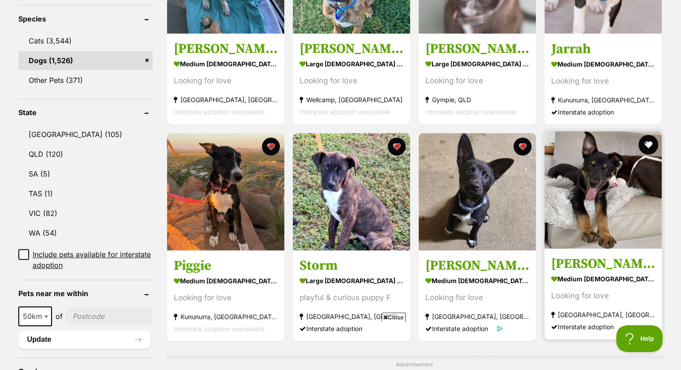
click at [648, 142] on button "favourite" at bounding box center [649, 145] width 20 height 20
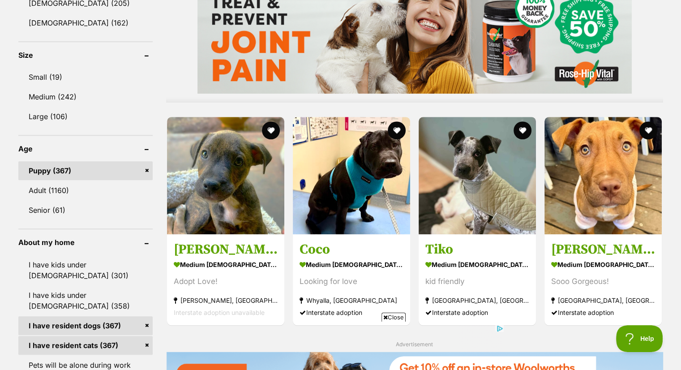
scroll to position [770, 0]
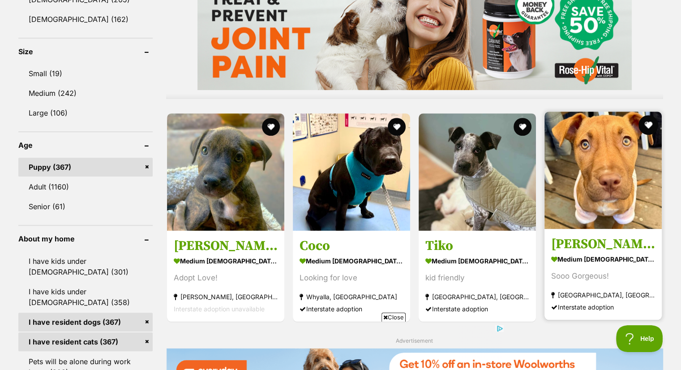
click at [648, 122] on button "favourite" at bounding box center [649, 125] width 20 height 20
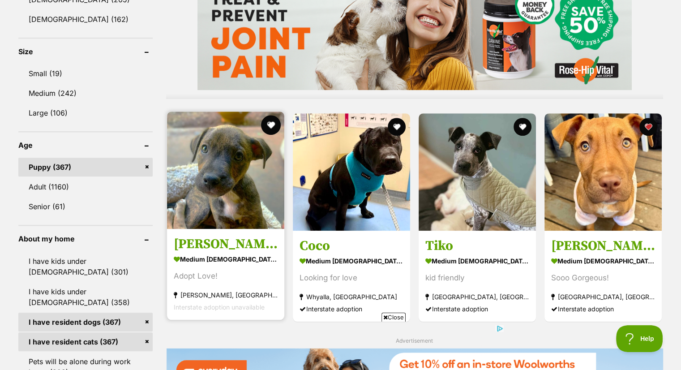
click at [266, 122] on button "favourite" at bounding box center [271, 125] width 20 height 20
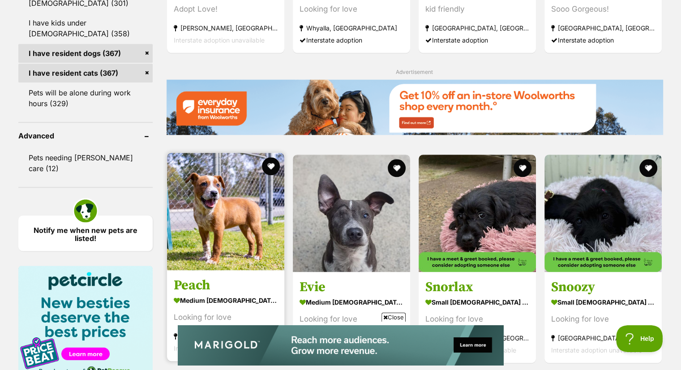
scroll to position [0, 0]
click at [267, 160] on button "favourite" at bounding box center [271, 166] width 20 height 20
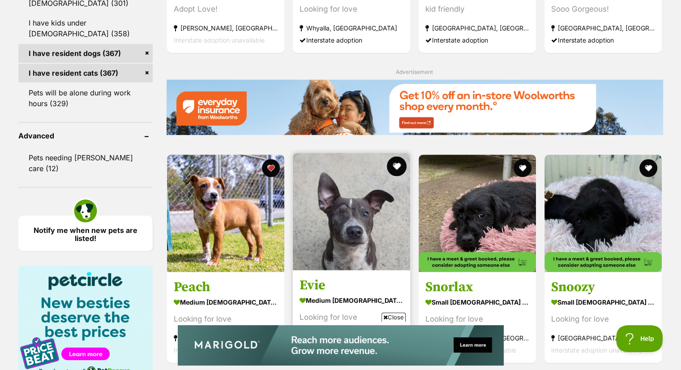
click at [399, 164] on button "favourite" at bounding box center [397, 166] width 20 height 20
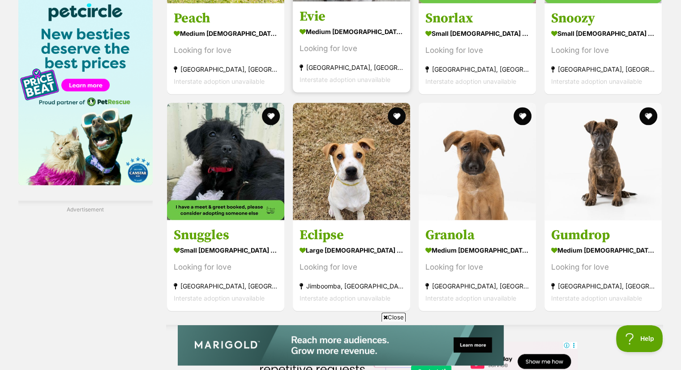
scroll to position [1326, 0]
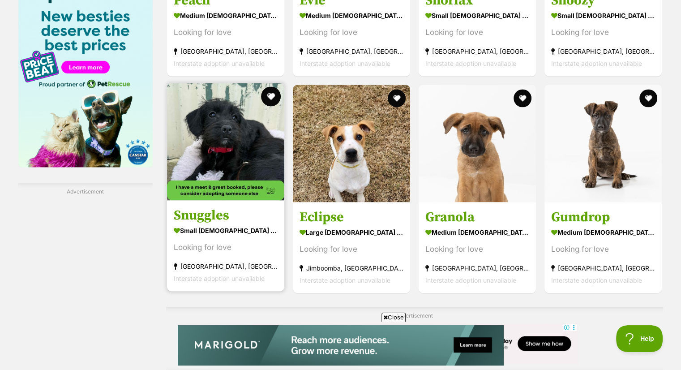
click at [270, 94] on button "favourite" at bounding box center [271, 96] width 20 height 20
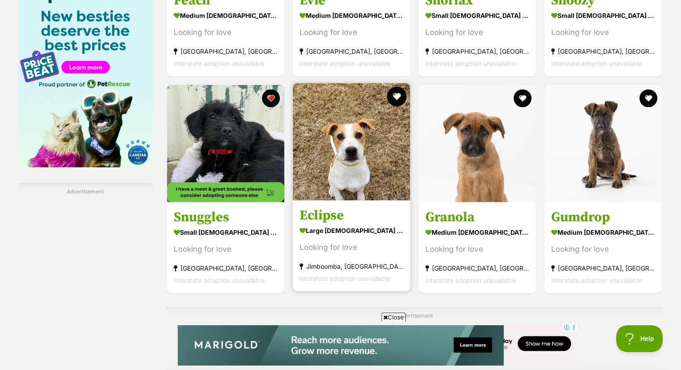
click at [395, 92] on button "favourite" at bounding box center [397, 96] width 20 height 20
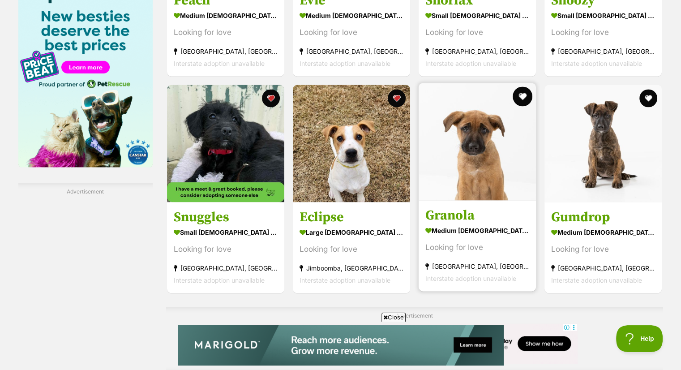
click at [520, 90] on button "favourite" at bounding box center [523, 96] width 20 height 20
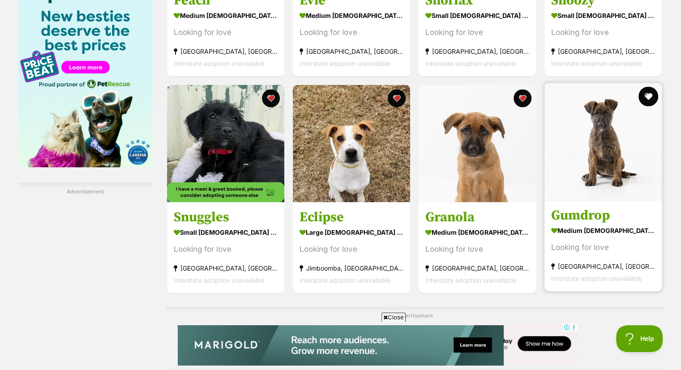
click at [649, 94] on button "favourite" at bounding box center [649, 96] width 20 height 20
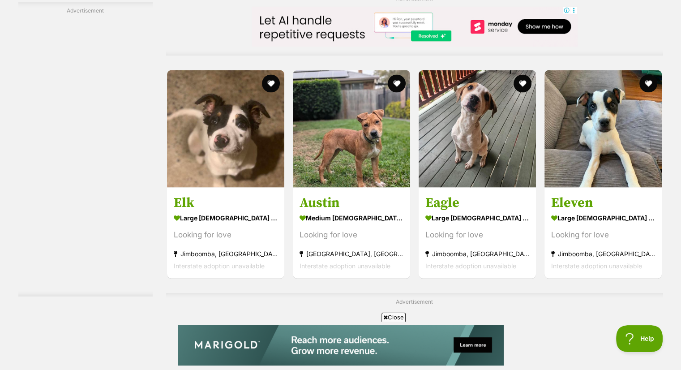
scroll to position [1648, 0]
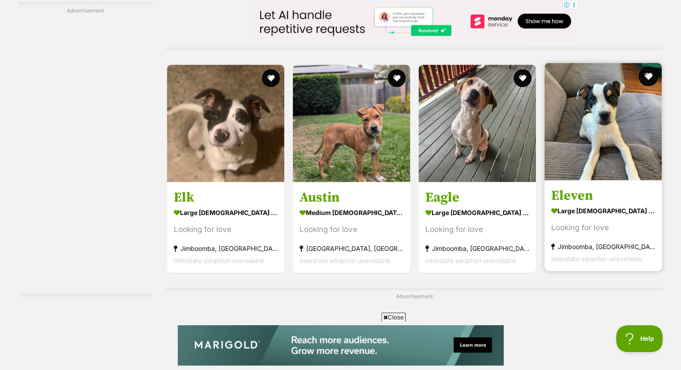
click at [648, 76] on button "favourite" at bounding box center [649, 76] width 20 height 20
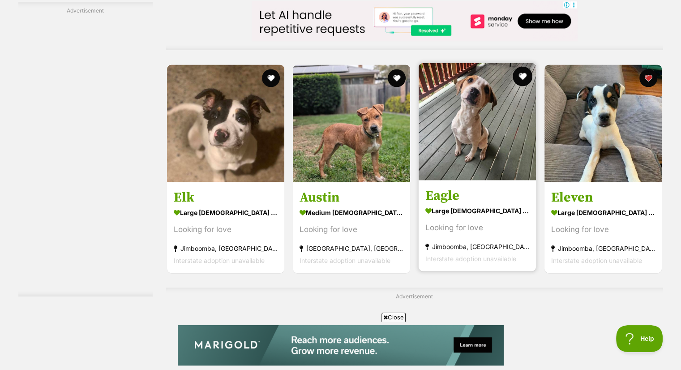
click at [520, 74] on button "favourite" at bounding box center [523, 76] width 20 height 20
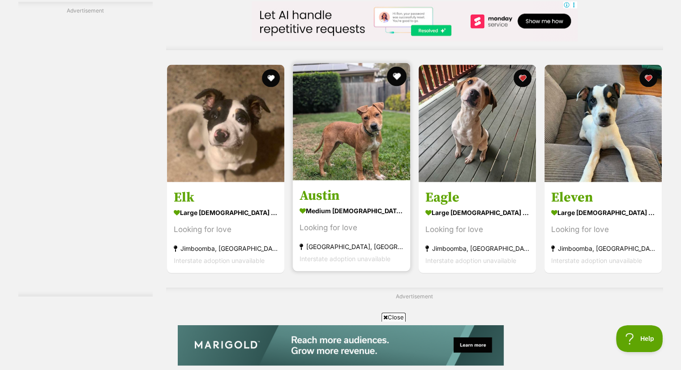
click at [398, 73] on button "favourite" at bounding box center [397, 76] width 20 height 20
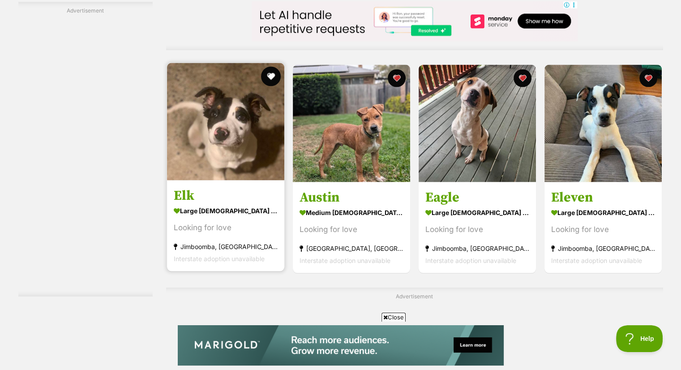
click at [274, 75] on button "favourite" at bounding box center [271, 76] width 20 height 20
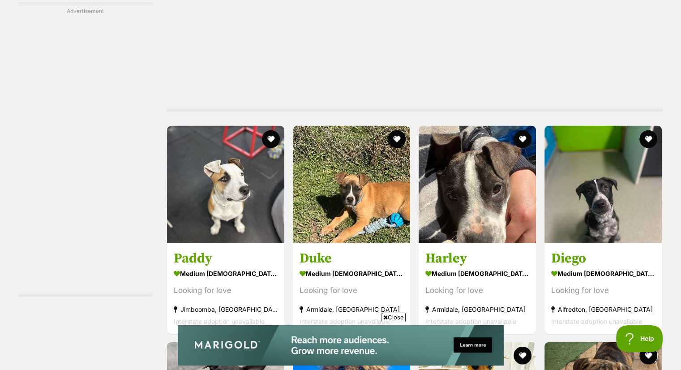
scroll to position [2042, 0]
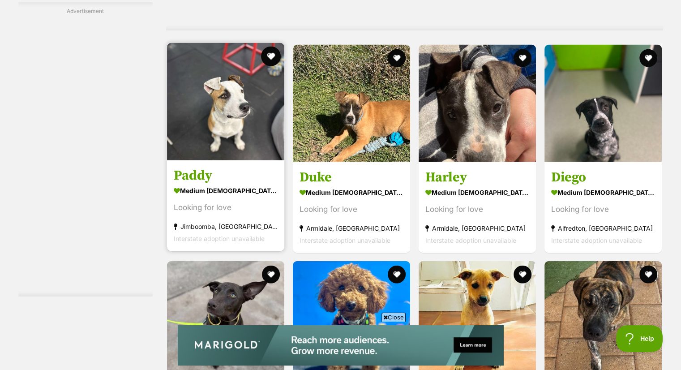
click at [271, 56] on button "favourite" at bounding box center [271, 57] width 20 height 20
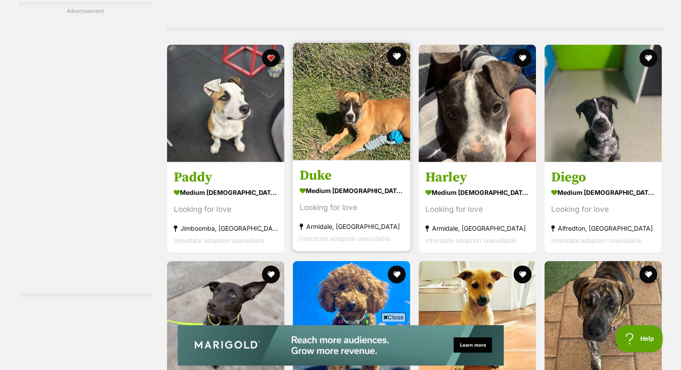
click at [397, 55] on button "favourite" at bounding box center [397, 57] width 20 height 20
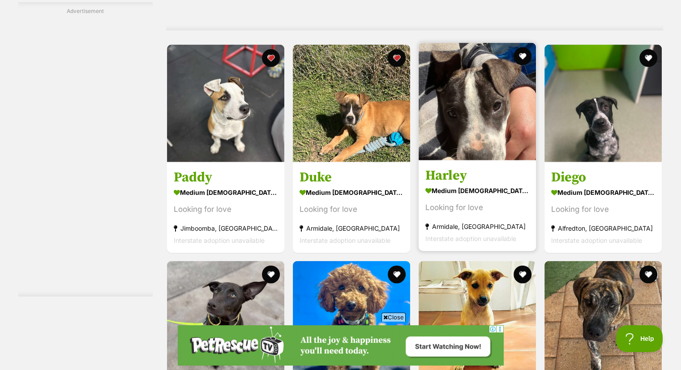
scroll to position [0, 0]
click at [523, 52] on button "favourite" at bounding box center [523, 57] width 20 height 20
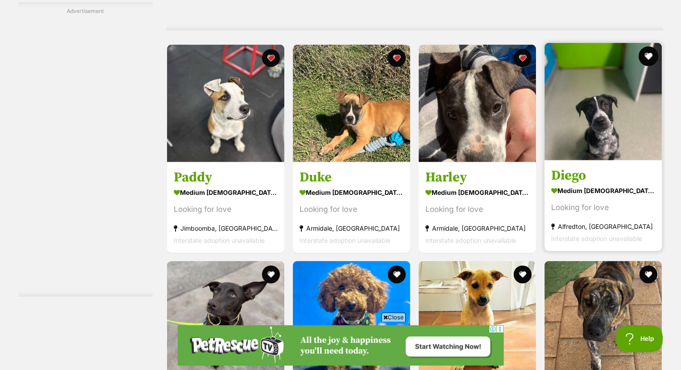
click at [651, 52] on button "favourite" at bounding box center [649, 57] width 20 height 20
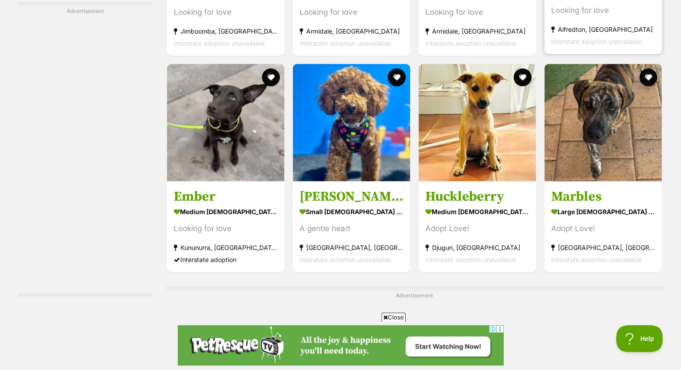
scroll to position [2257, 0]
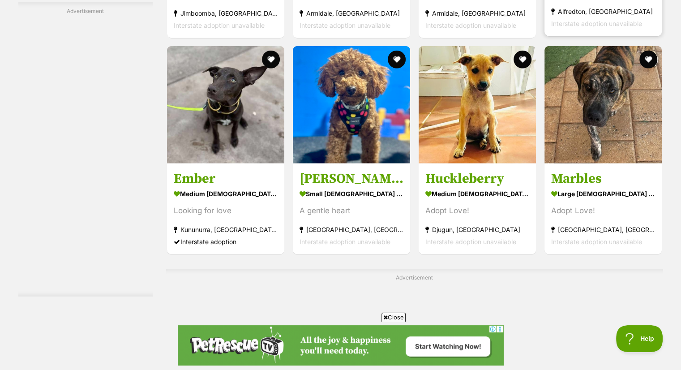
click at [651, 52] on button "favourite" at bounding box center [649, 60] width 18 height 18
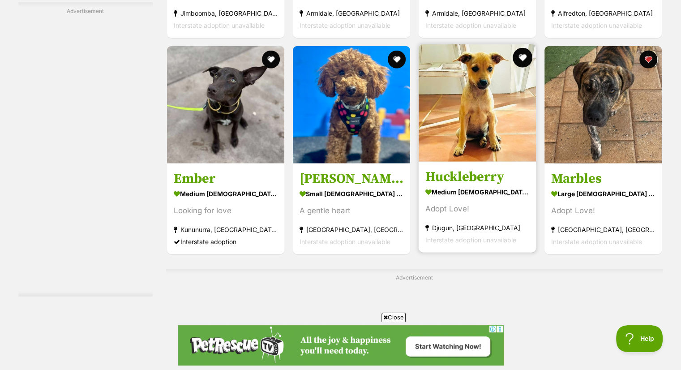
click at [523, 56] on button "favourite" at bounding box center [523, 58] width 20 height 20
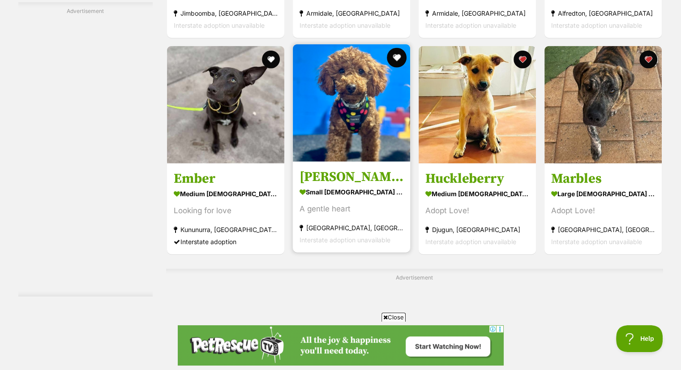
click at [394, 54] on button "favourite" at bounding box center [397, 58] width 20 height 20
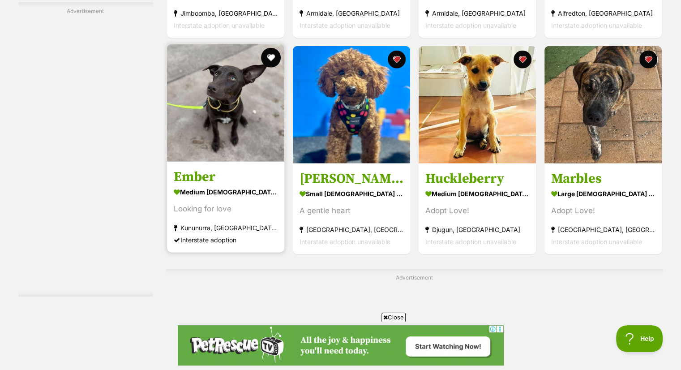
click at [266, 56] on button "favourite" at bounding box center [271, 58] width 20 height 20
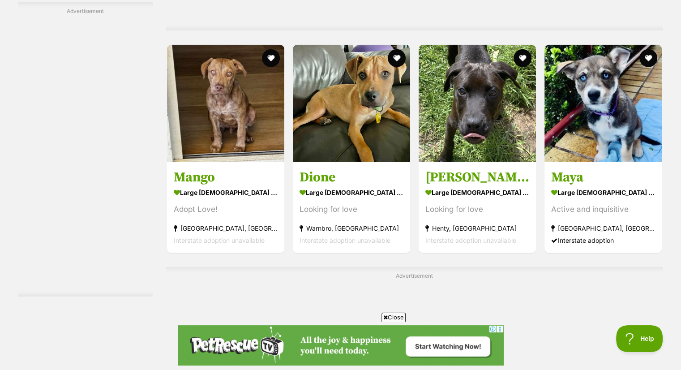
scroll to position [2633, 0]
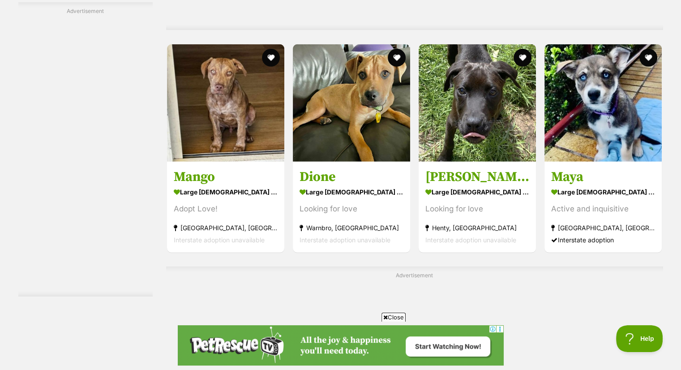
click at [266, 56] on button "favourite" at bounding box center [271, 58] width 18 height 18
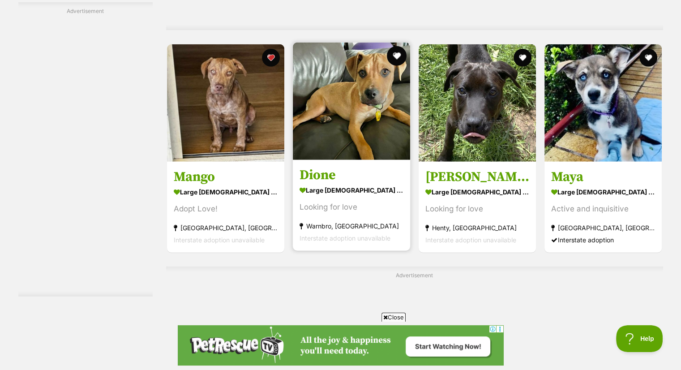
click at [399, 52] on button "favourite" at bounding box center [397, 56] width 20 height 20
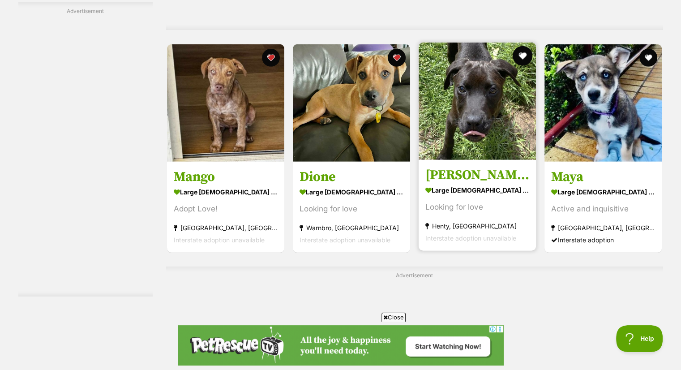
click at [524, 51] on button "favourite" at bounding box center [523, 56] width 20 height 20
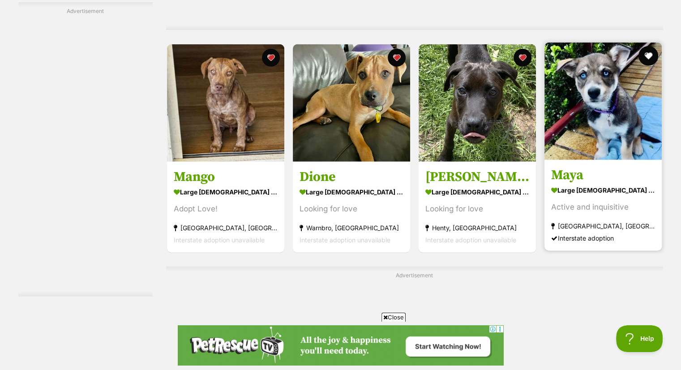
click at [648, 52] on button "favourite" at bounding box center [649, 56] width 20 height 20
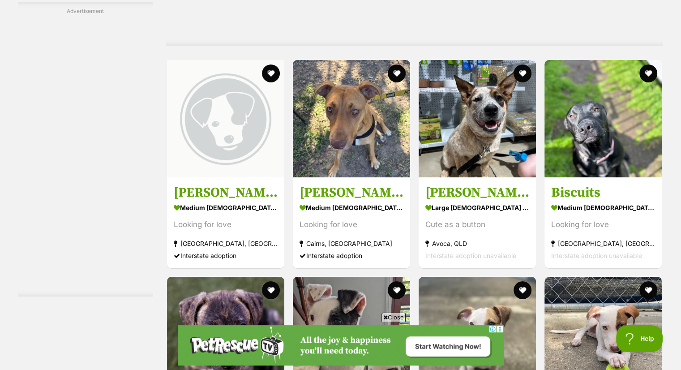
scroll to position [3010, 0]
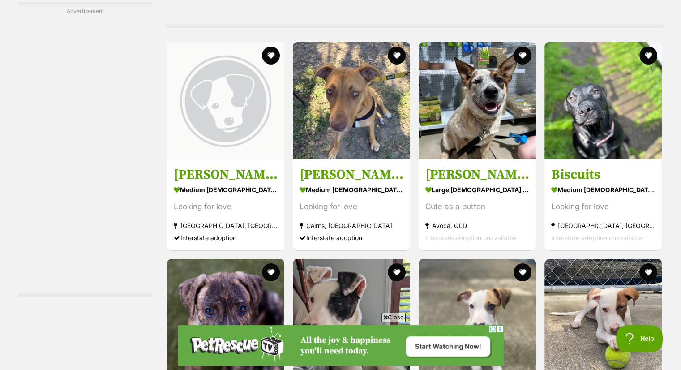
click at [648, 52] on button "favourite" at bounding box center [649, 56] width 18 height 18
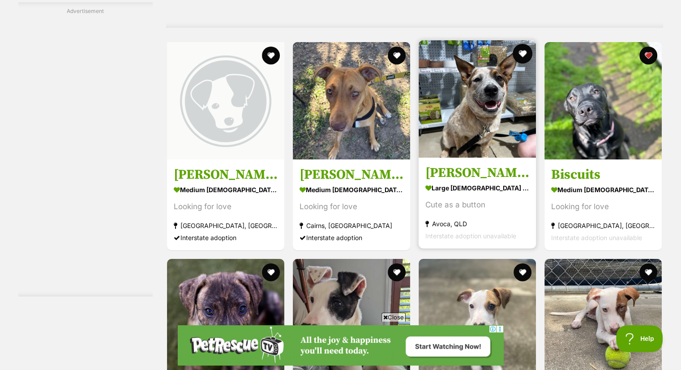
click at [521, 54] on button "favourite" at bounding box center [523, 54] width 20 height 20
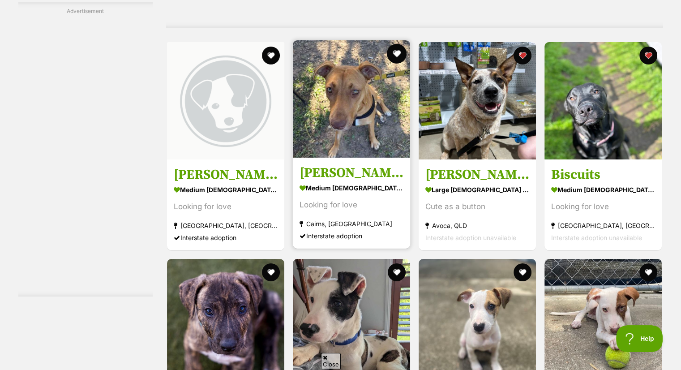
click at [399, 52] on button "favourite" at bounding box center [397, 54] width 20 height 20
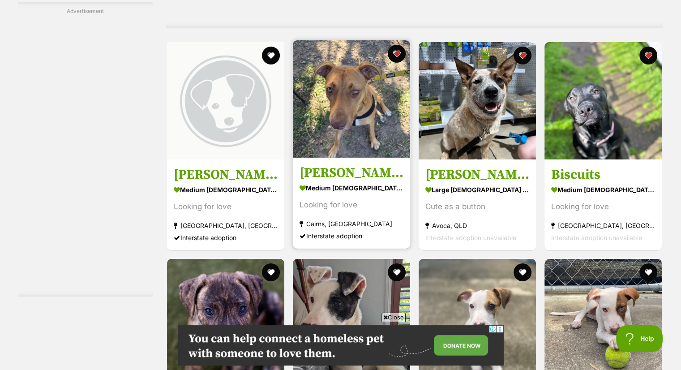
scroll to position [0, 0]
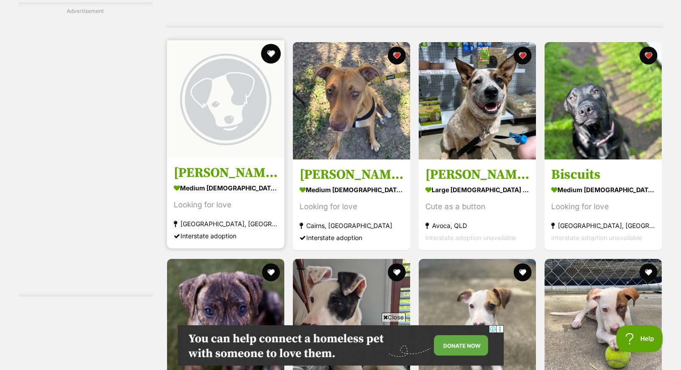
click at [275, 51] on button "favourite" at bounding box center [271, 54] width 20 height 20
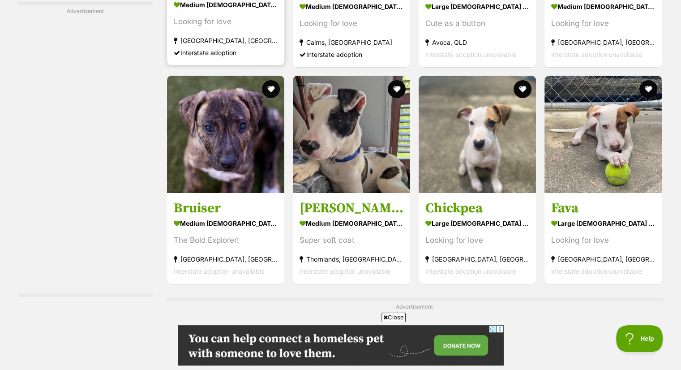
scroll to position [3225, 0]
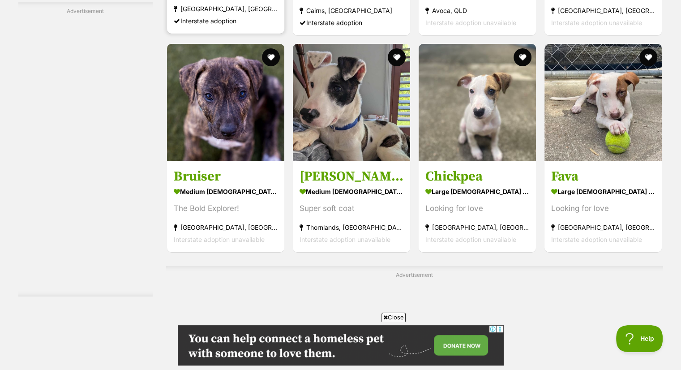
click at [275, 51] on button "favourite" at bounding box center [271, 57] width 18 height 18
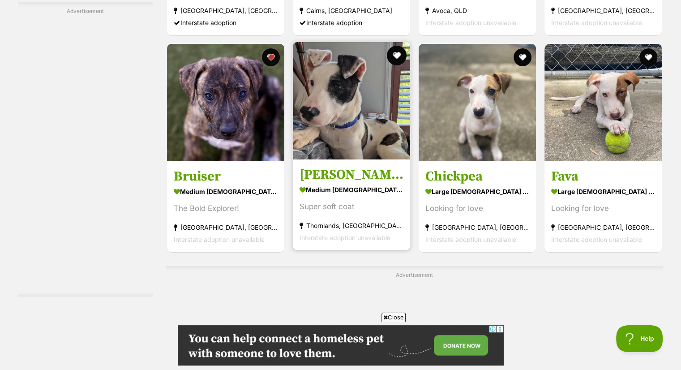
click at [393, 55] on button "favourite" at bounding box center [397, 56] width 20 height 20
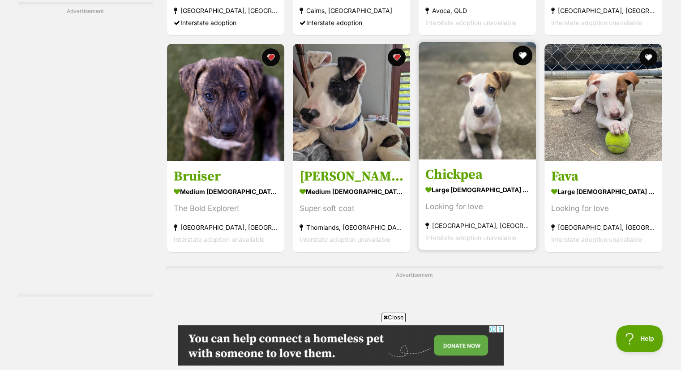
click at [520, 55] on button "favourite" at bounding box center [523, 56] width 20 height 20
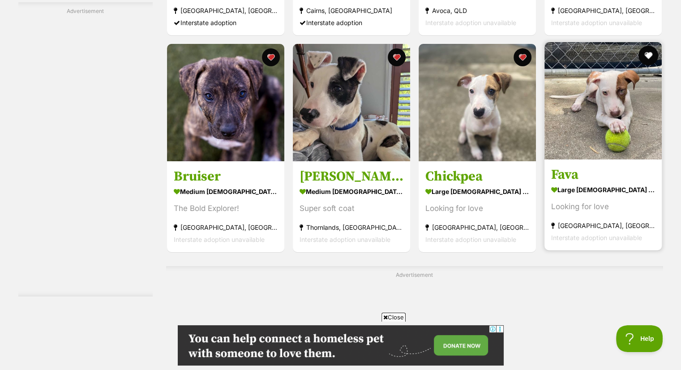
click at [647, 51] on button "favourite" at bounding box center [649, 56] width 20 height 20
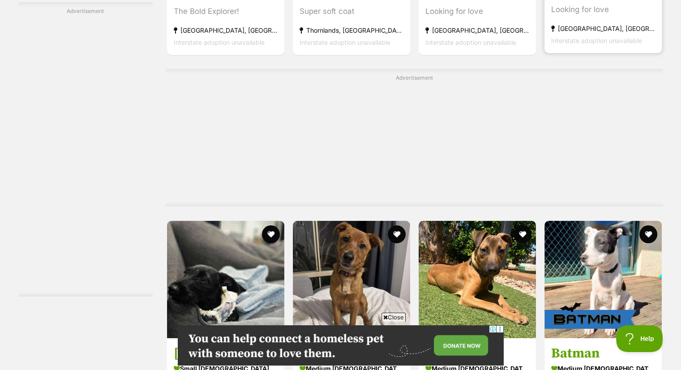
scroll to position [3475, 0]
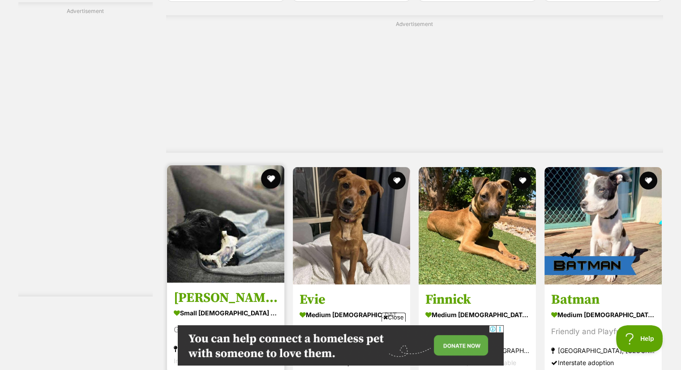
click at [272, 178] on button "favourite" at bounding box center [271, 179] width 20 height 20
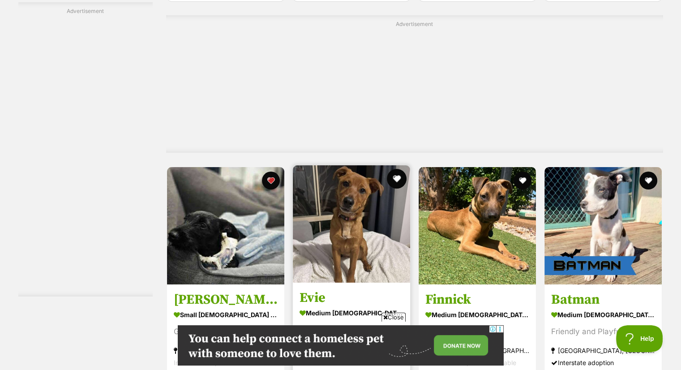
click at [399, 174] on button "favourite" at bounding box center [397, 179] width 20 height 20
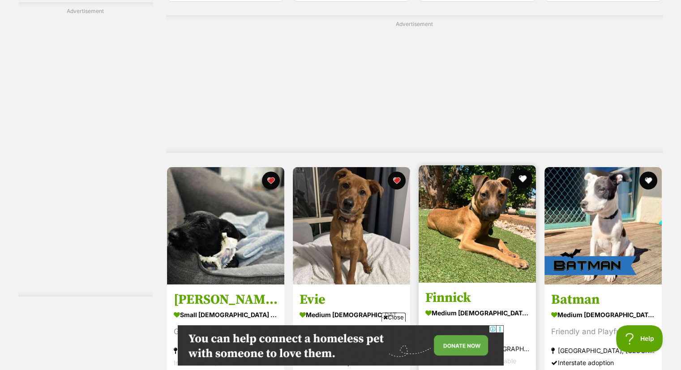
click at [520, 178] on button "favourite" at bounding box center [523, 179] width 20 height 20
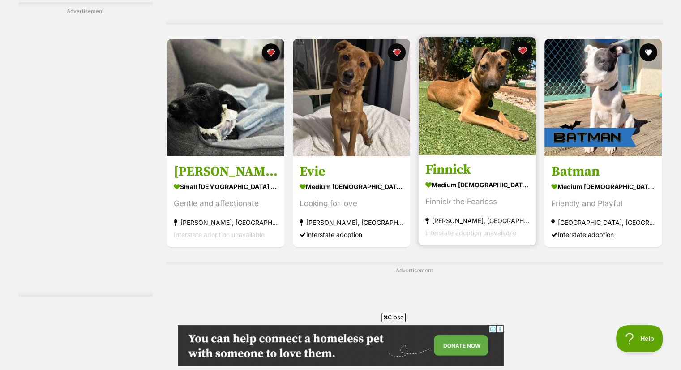
scroll to position [3619, 0]
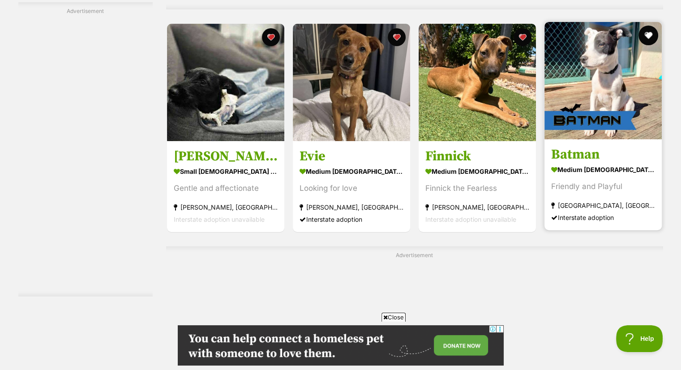
click at [648, 33] on button "favourite" at bounding box center [649, 36] width 20 height 20
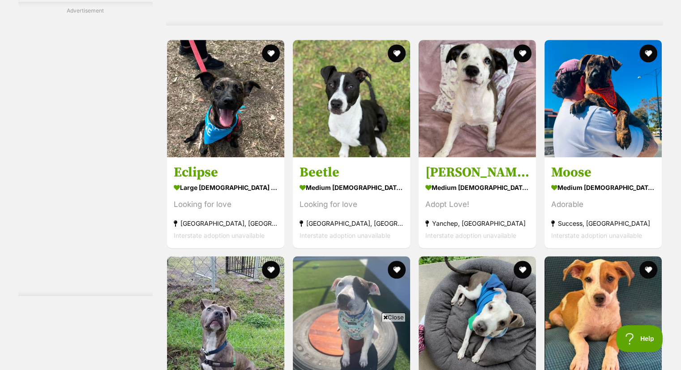
scroll to position [3995, 0]
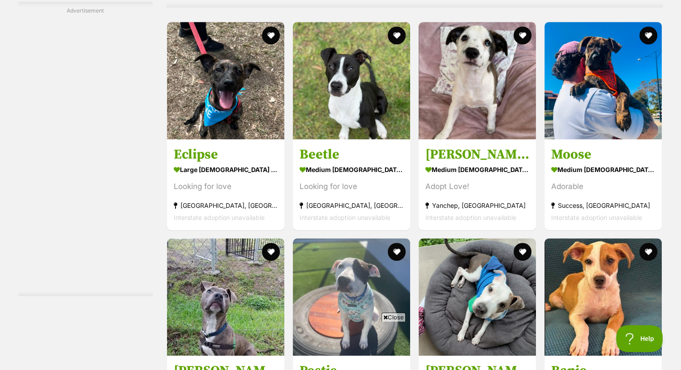
click at [648, 33] on button "favourite" at bounding box center [649, 35] width 18 height 18
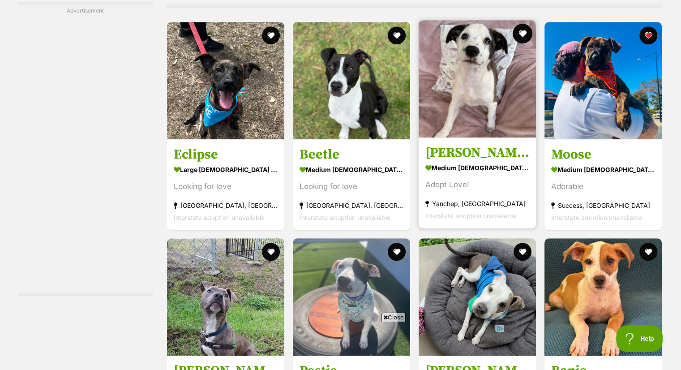
click at [523, 27] on button "favourite" at bounding box center [523, 34] width 20 height 20
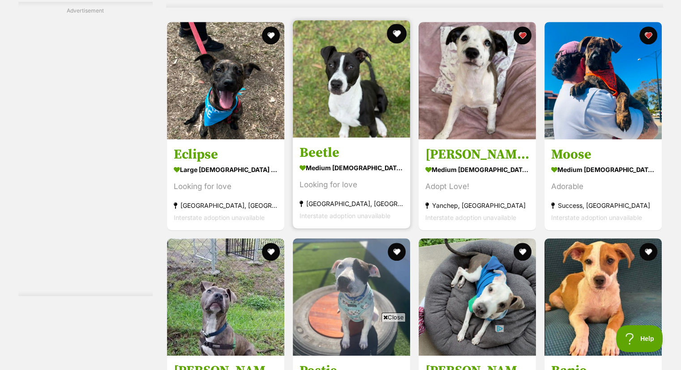
click at [399, 29] on button "favourite" at bounding box center [397, 34] width 20 height 20
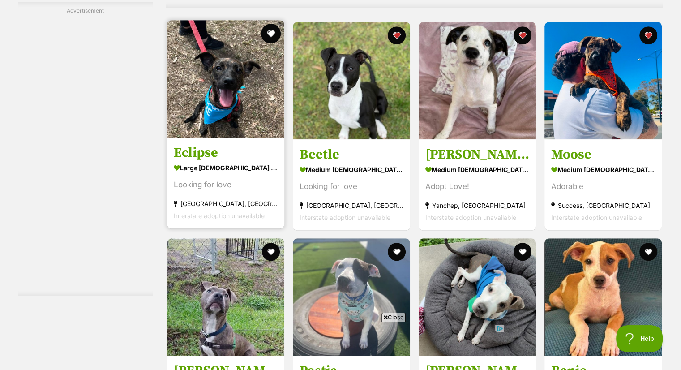
click at [267, 28] on button "favourite" at bounding box center [271, 34] width 20 height 20
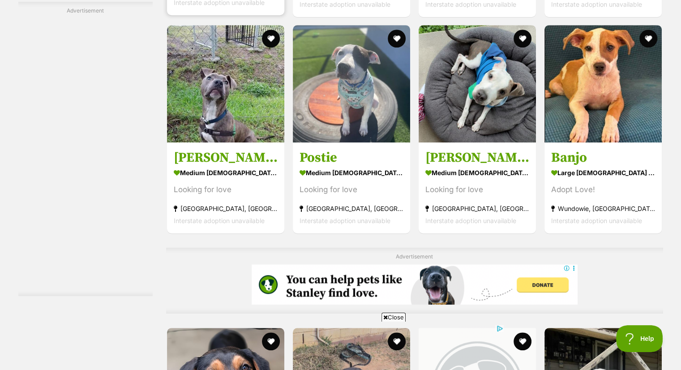
scroll to position [4210, 0]
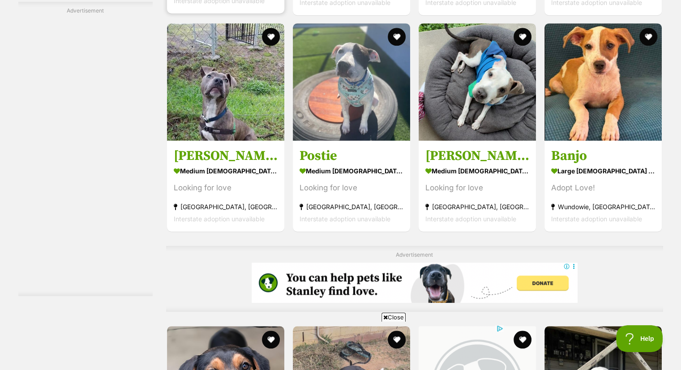
click at [267, 28] on button "favourite" at bounding box center [271, 37] width 18 height 18
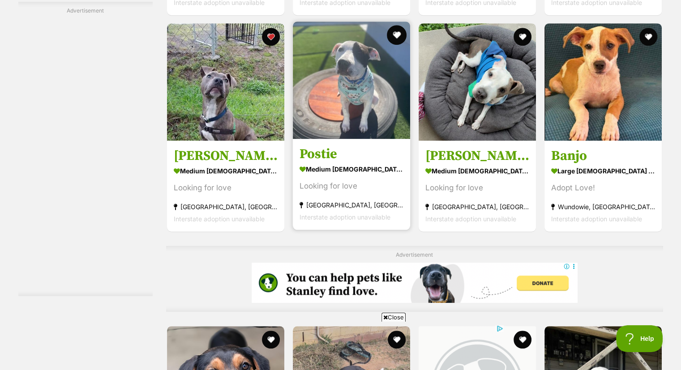
click at [395, 31] on button "favourite" at bounding box center [397, 35] width 20 height 20
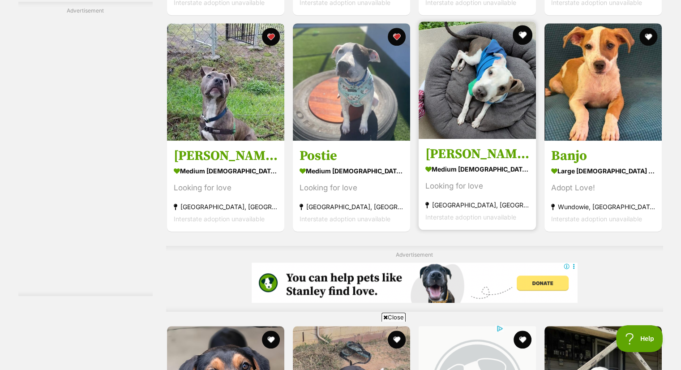
click at [524, 34] on button "favourite" at bounding box center [523, 35] width 20 height 20
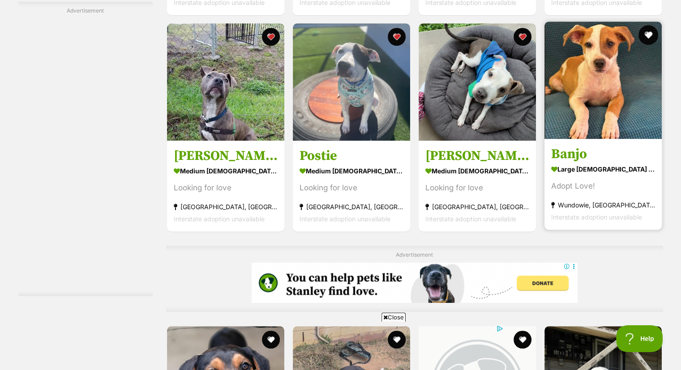
click at [651, 30] on button "favourite" at bounding box center [649, 35] width 20 height 20
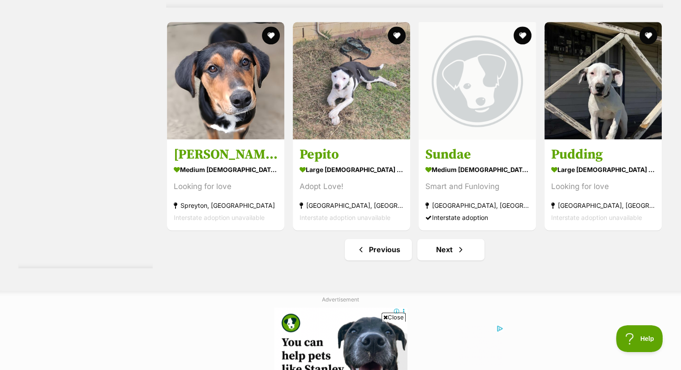
scroll to position [4514, 0]
click at [651, 30] on button "favourite" at bounding box center [649, 35] width 18 height 18
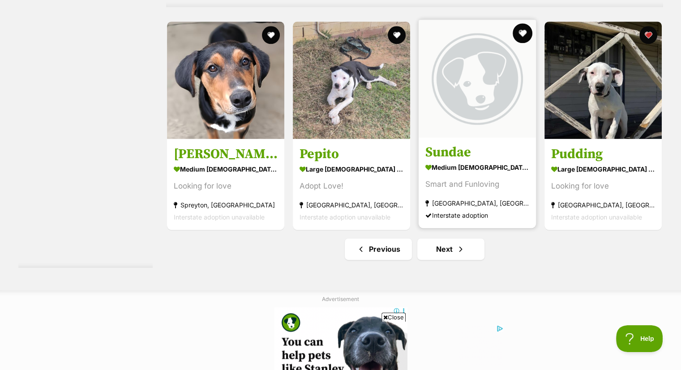
click at [520, 31] on button "favourite" at bounding box center [523, 33] width 20 height 20
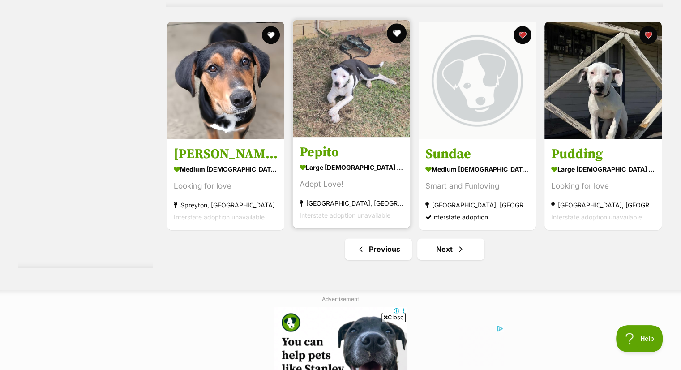
click at [398, 30] on button "favourite" at bounding box center [397, 33] width 20 height 20
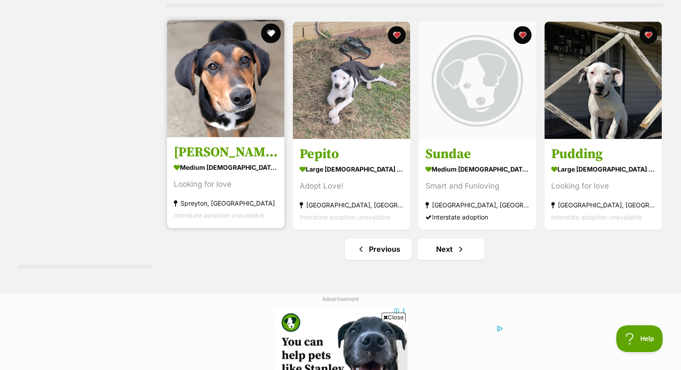
click at [271, 32] on button "favourite" at bounding box center [271, 33] width 20 height 20
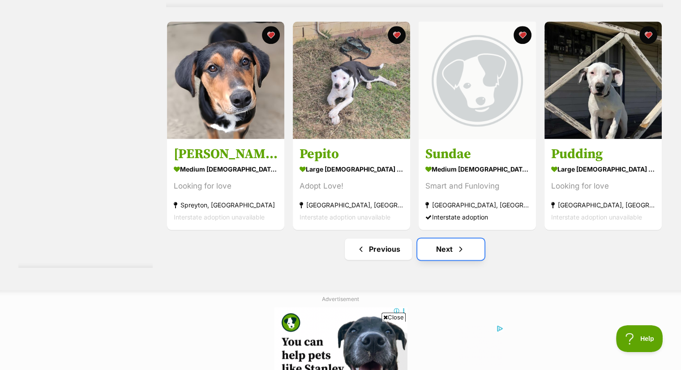
click at [454, 244] on link "Next" at bounding box center [450, 248] width 67 height 21
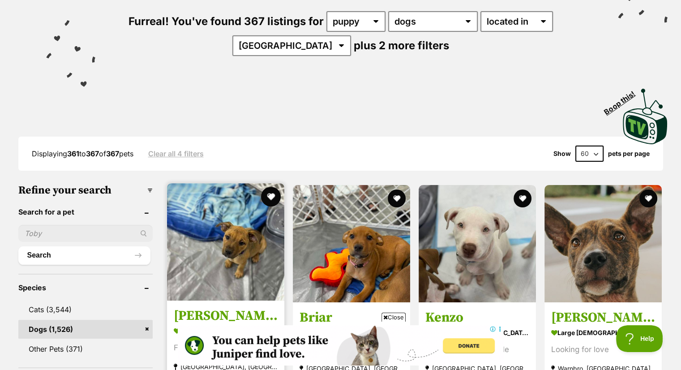
click at [271, 192] on button "favourite" at bounding box center [271, 197] width 20 height 20
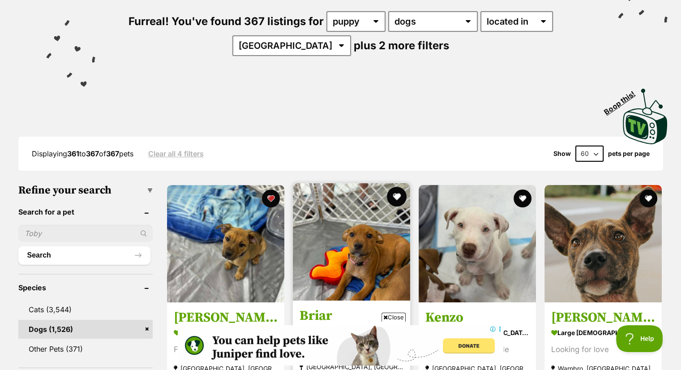
click at [396, 196] on button "favourite" at bounding box center [397, 197] width 20 height 20
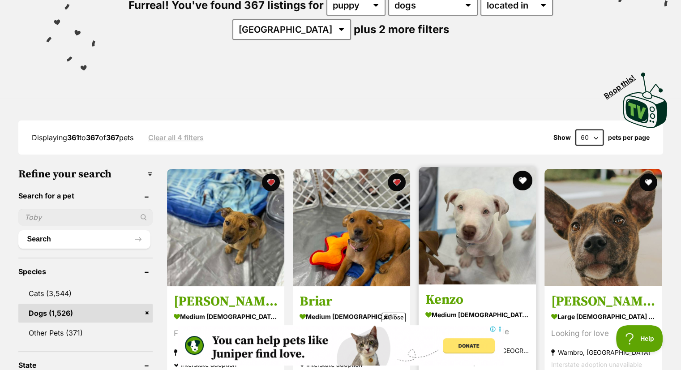
scroll to position [125, 0]
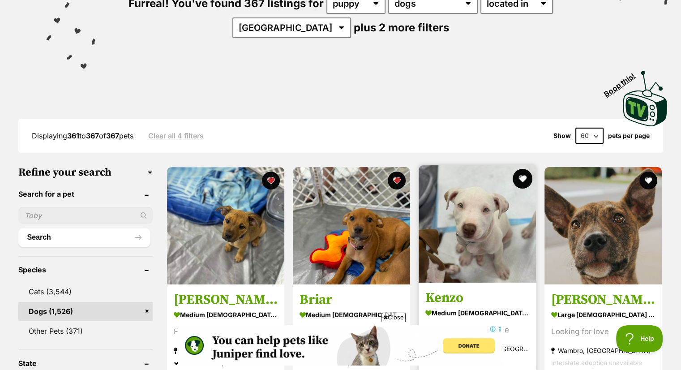
click at [523, 175] on button "favourite" at bounding box center [523, 179] width 20 height 20
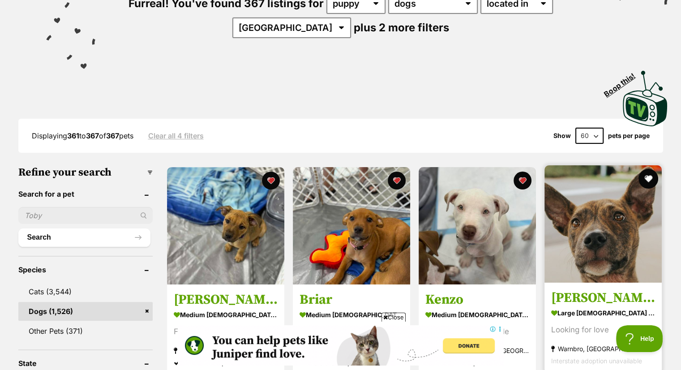
click at [647, 177] on button "favourite" at bounding box center [649, 179] width 20 height 20
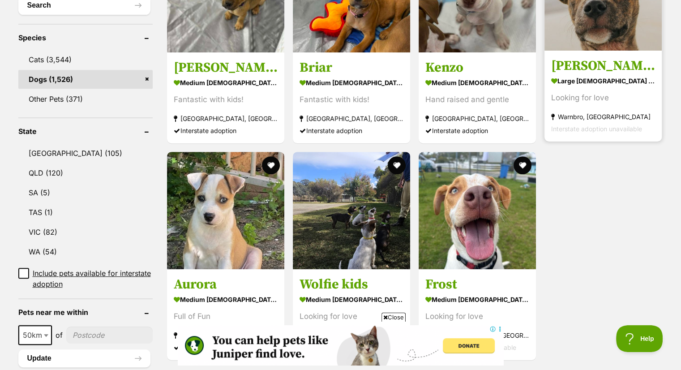
scroll to position [358, 0]
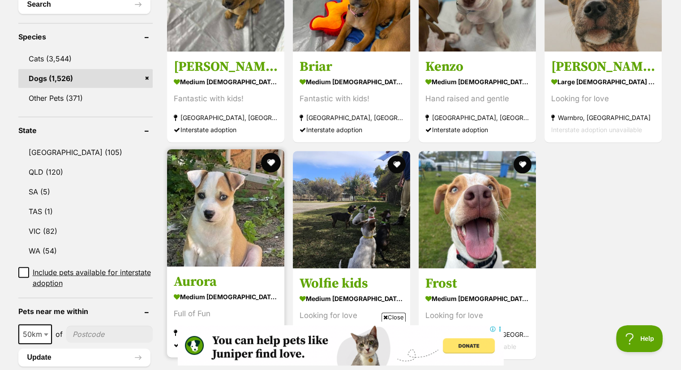
click at [270, 162] on button "favourite" at bounding box center [271, 163] width 20 height 20
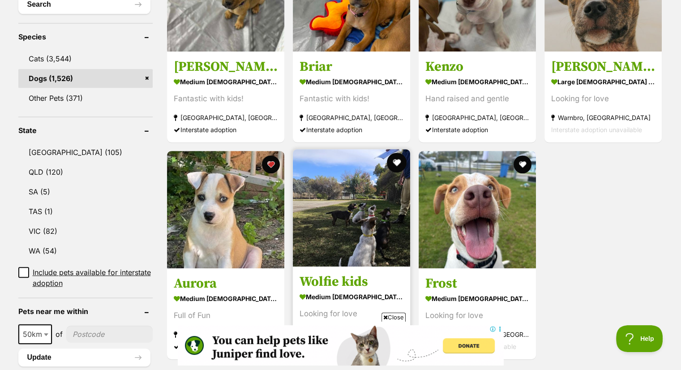
click at [394, 160] on button "favourite" at bounding box center [397, 163] width 20 height 20
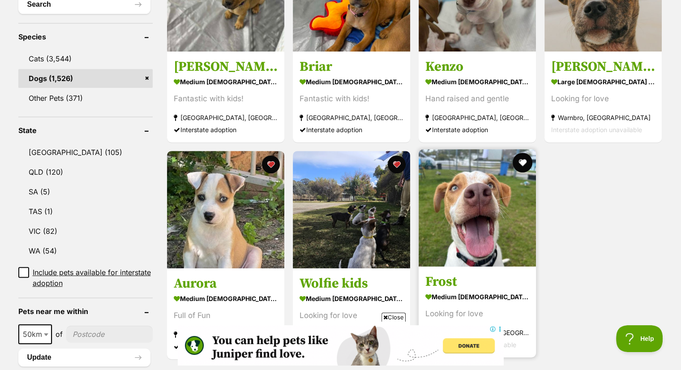
click at [518, 161] on button "favourite" at bounding box center [523, 163] width 20 height 20
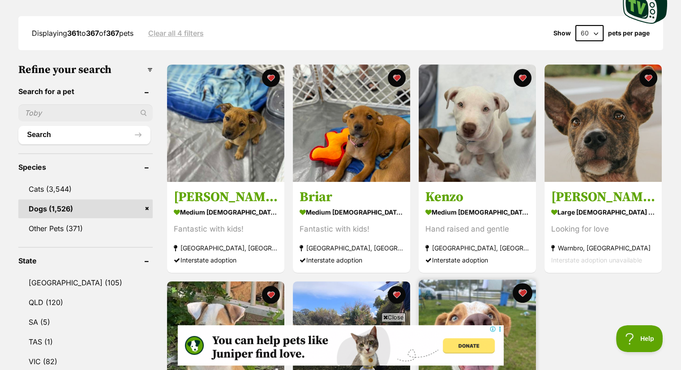
scroll to position [233, 0]
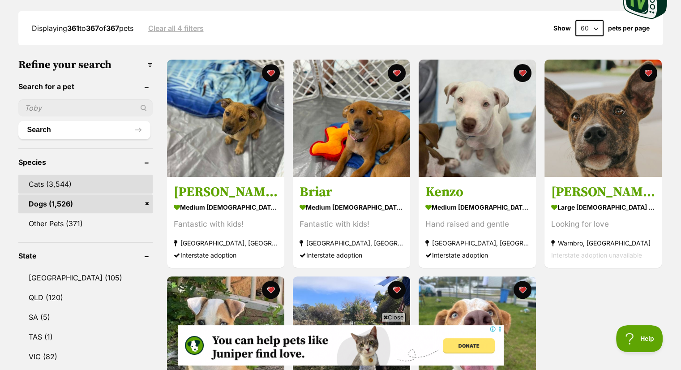
click at [99, 180] on link "Cats (3,544)" at bounding box center [85, 184] width 134 height 19
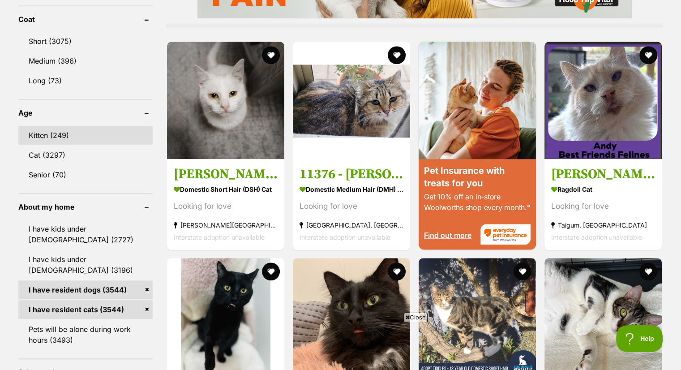
click at [69, 133] on link "Kitten (249)" at bounding box center [85, 135] width 134 height 19
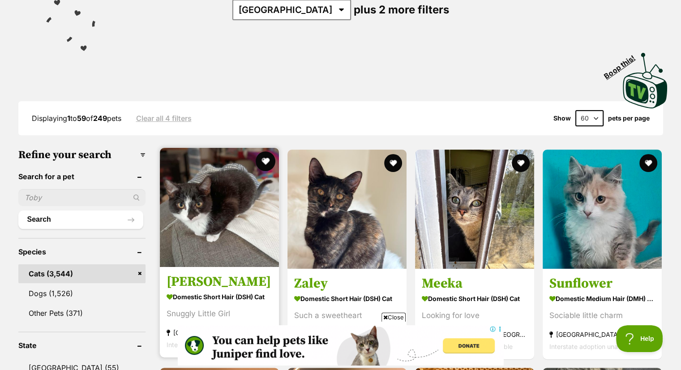
click at [263, 155] on button "favourite" at bounding box center [266, 161] width 20 height 20
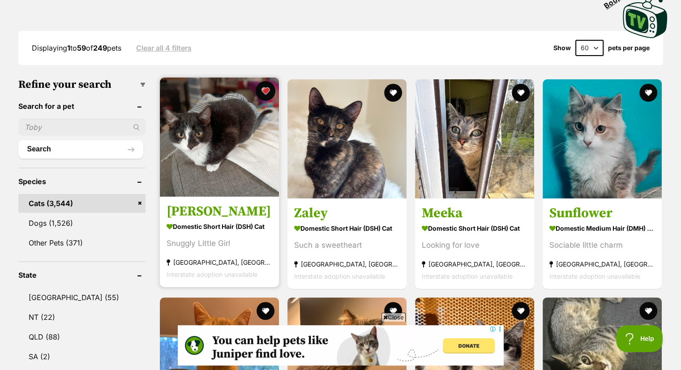
scroll to position [215, 0]
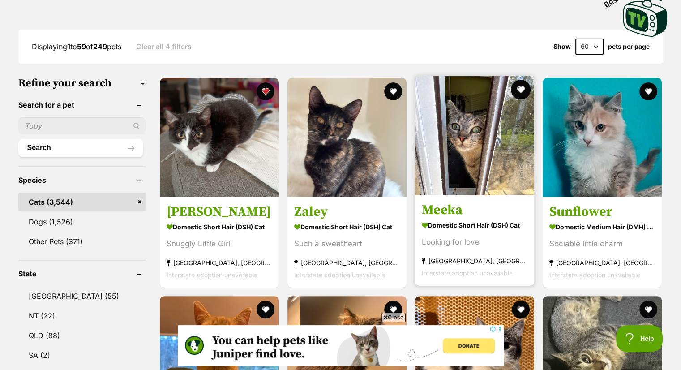
click at [520, 83] on button "favourite" at bounding box center [521, 90] width 20 height 20
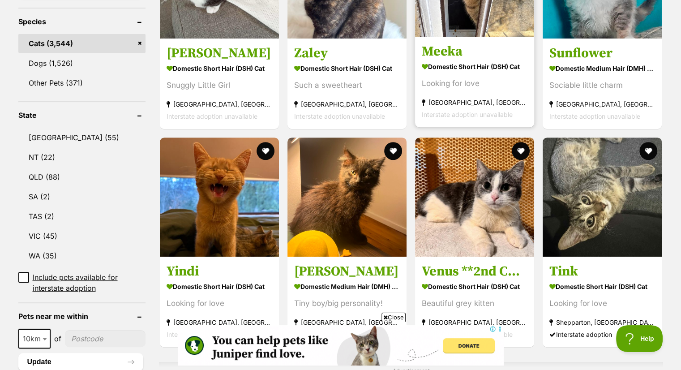
scroll to position [430, 0]
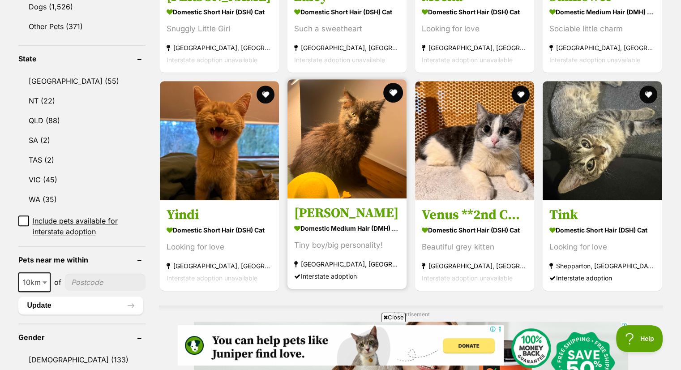
click at [389, 92] on button "favourite" at bounding box center [393, 93] width 20 height 20
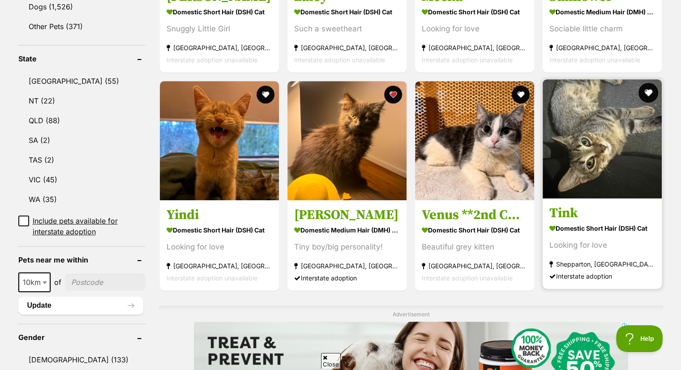
click at [647, 92] on button "favourite" at bounding box center [649, 93] width 20 height 20
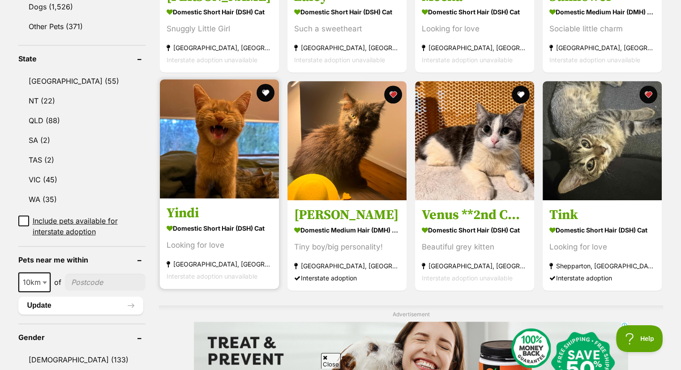
scroll to position [0, 0]
click at [265, 89] on button "favourite" at bounding box center [266, 93] width 20 height 20
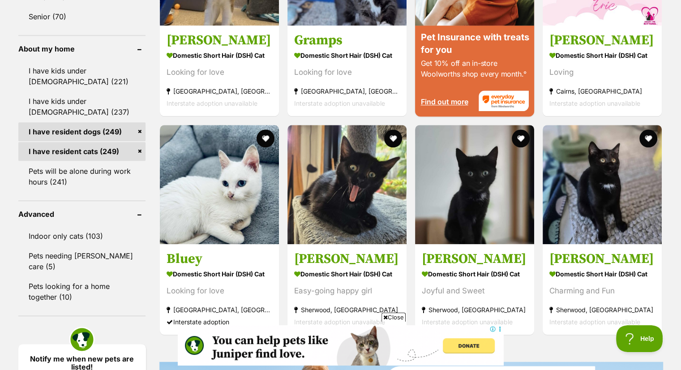
scroll to position [1003, 0]
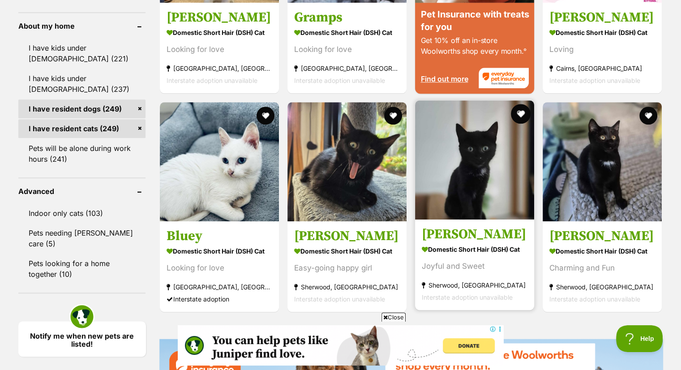
click at [516, 108] on button "favourite" at bounding box center [521, 114] width 20 height 20
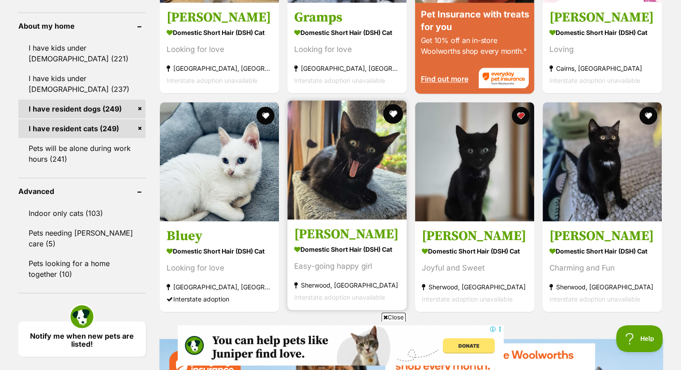
click at [391, 112] on button "favourite" at bounding box center [393, 114] width 20 height 20
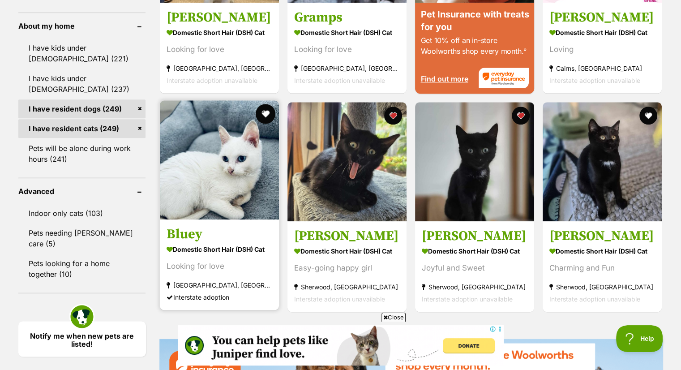
click at [260, 112] on button "favourite" at bounding box center [266, 114] width 20 height 20
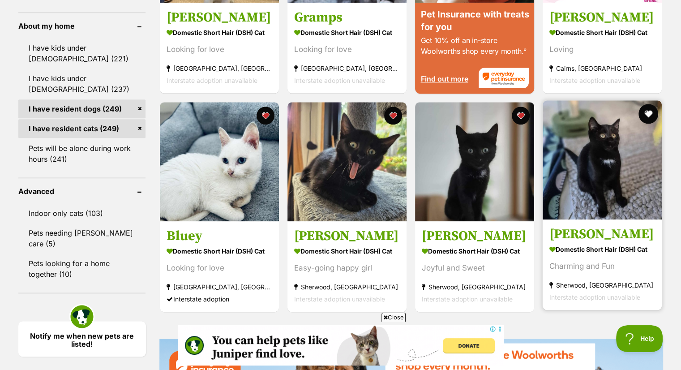
click at [650, 113] on button "favourite" at bounding box center [649, 114] width 20 height 20
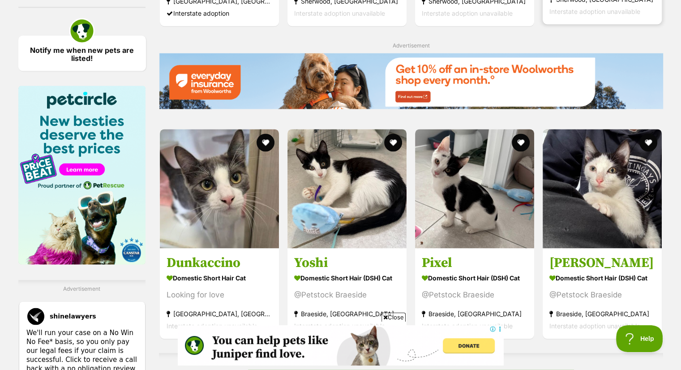
scroll to position [1290, 0]
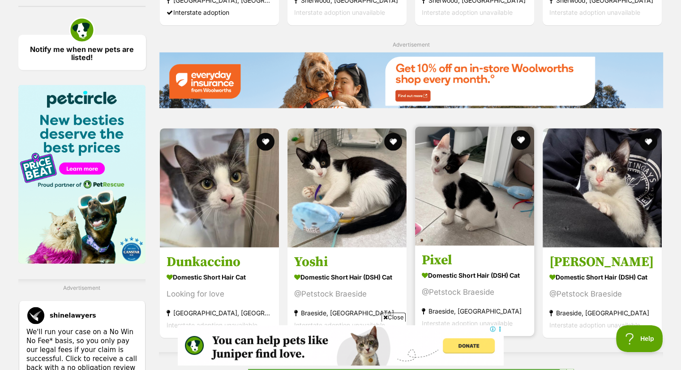
click at [521, 137] on button "favourite" at bounding box center [521, 140] width 20 height 20
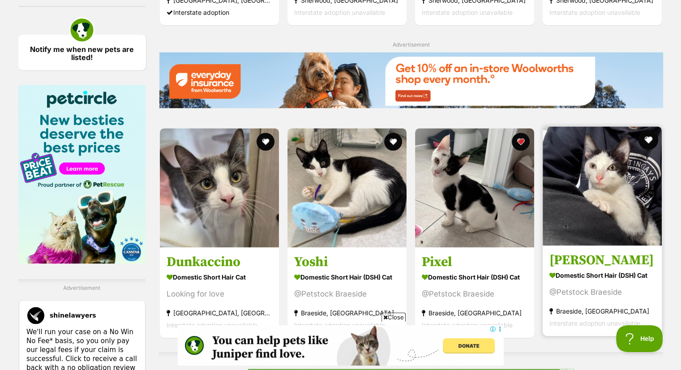
click at [644, 141] on button "favourite" at bounding box center [649, 140] width 20 height 20
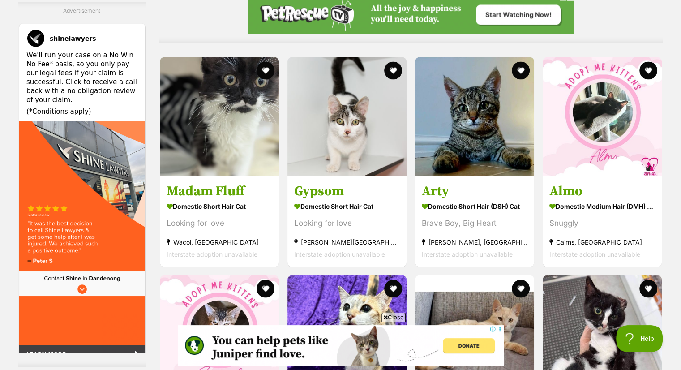
scroll to position [0, 0]
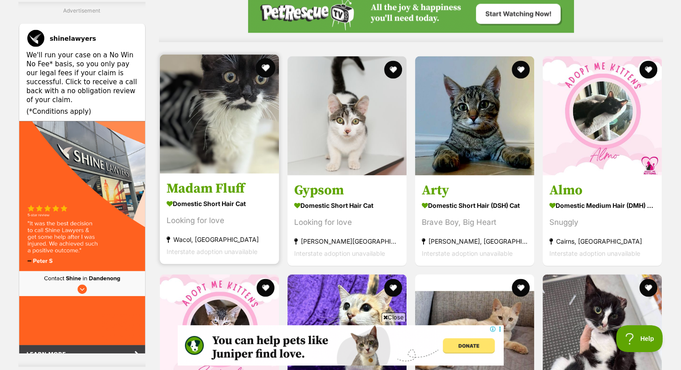
click at [264, 65] on button "favourite" at bounding box center [266, 68] width 20 height 20
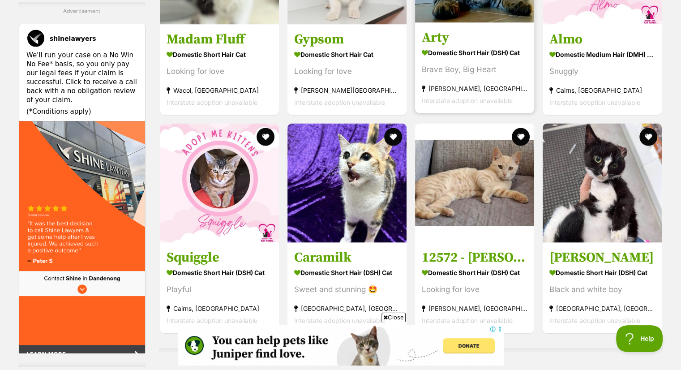
scroll to position [1827, 0]
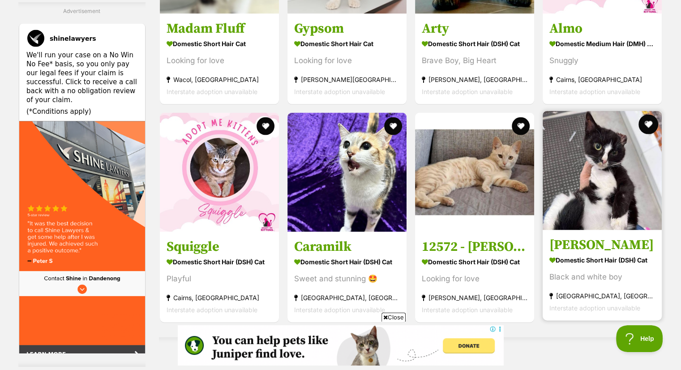
click at [650, 128] on button "favourite" at bounding box center [649, 125] width 20 height 20
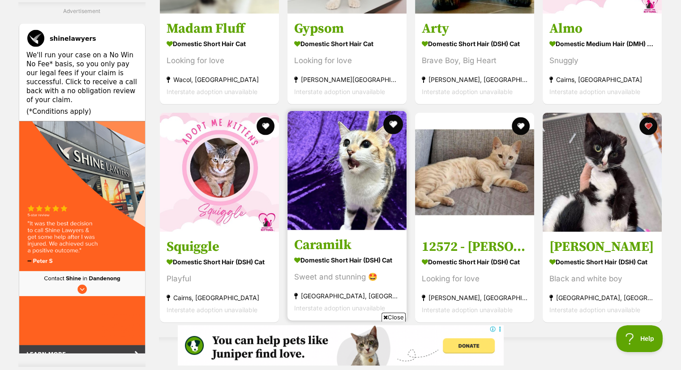
click at [394, 128] on button "favourite" at bounding box center [393, 125] width 20 height 20
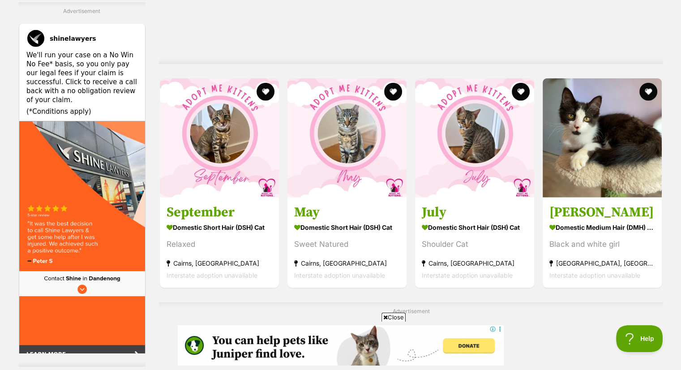
scroll to position [2275, 0]
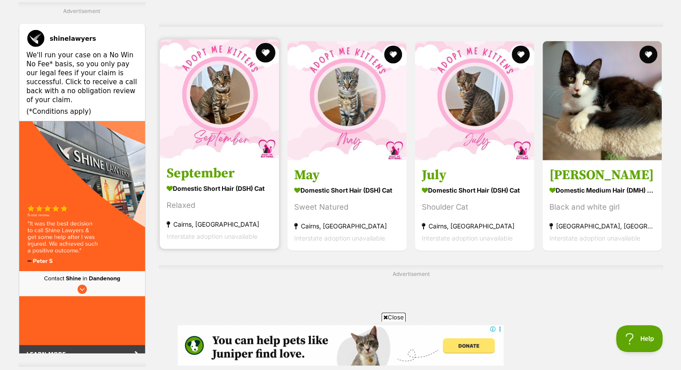
click at [264, 56] on button "favourite" at bounding box center [266, 53] width 20 height 20
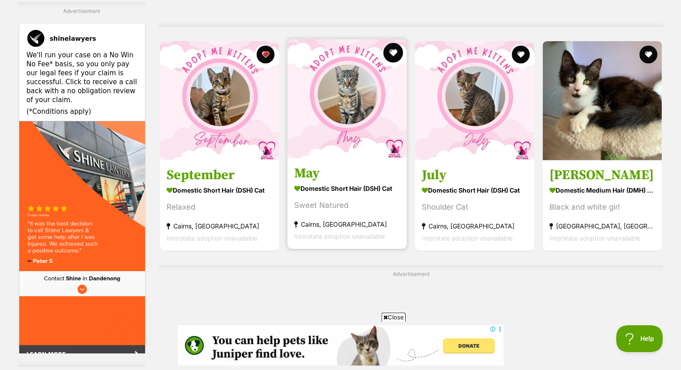
click at [395, 52] on button "favourite" at bounding box center [393, 53] width 20 height 20
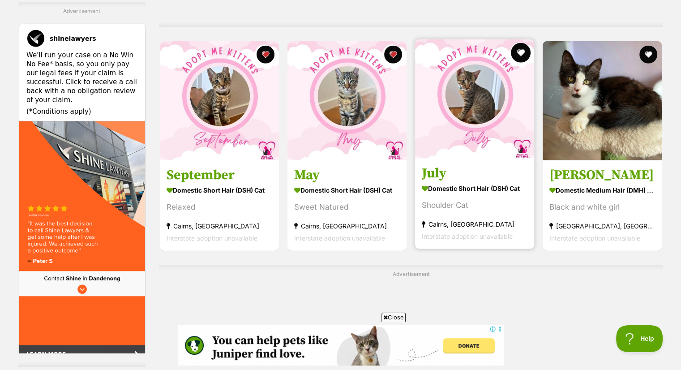
click at [522, 52] on button "favourite" at bounding box center [521, 53] width 20 height 20
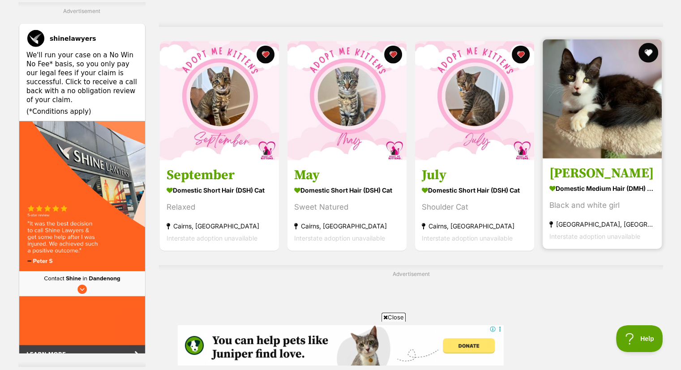
click at [649, 56] on button "favourite" at bounding box center [649, 53] width 20 height 20
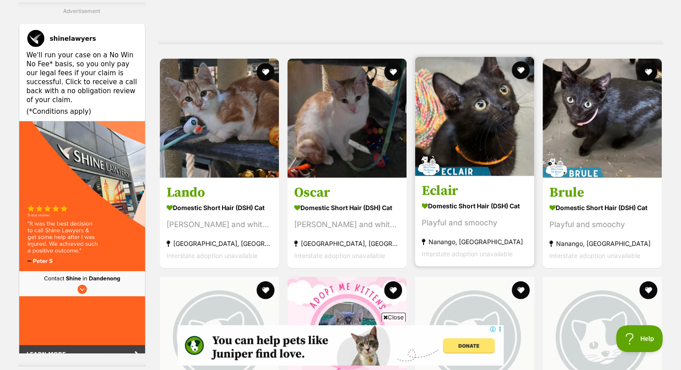
scroll to position [0, 0]
click at [521, 70] on button "favourite" at bounding box center [521, 70] width 20 height 20
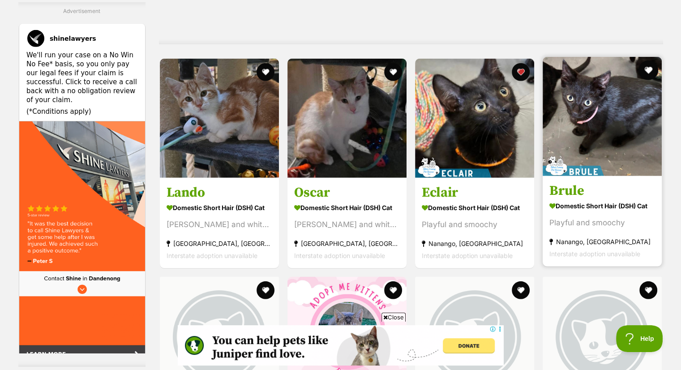
click at [648, 70] on button "favourite" at bounding box center [649, 70] width 20 height 20
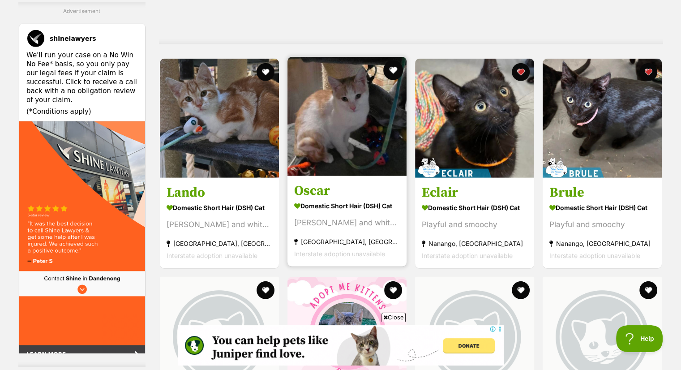
click at [392, 69] on button "favourite" at bounding box center [393, 70] width 20 height 20
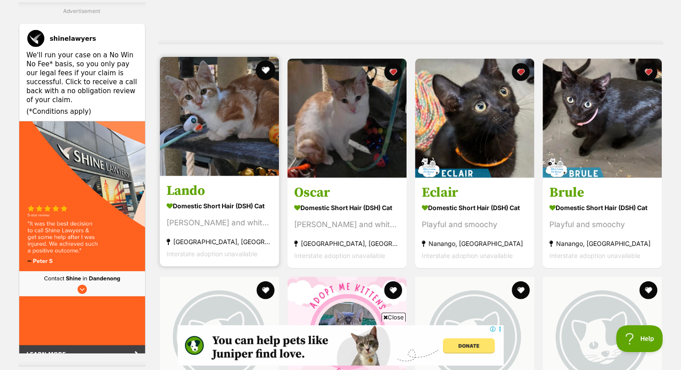
click at [262, 72] on button "favourite" at bounding box center [266, 70] width 20 height 20
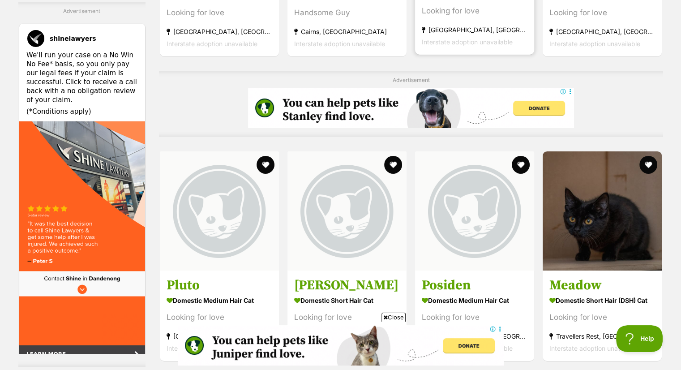
scroll to position [3117, 0]
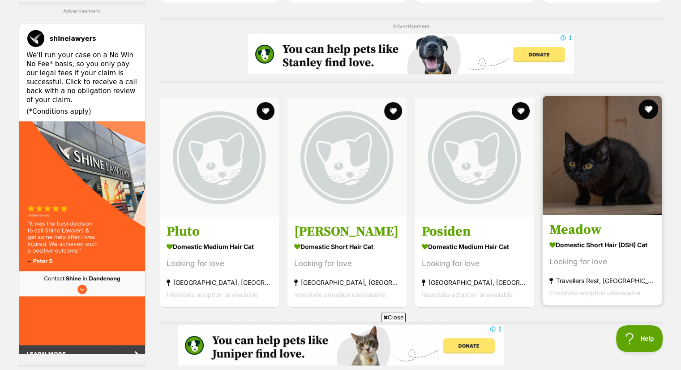
click at [647, 109] on button "favourite" at bounding box center [649, 109] width 20 height 20
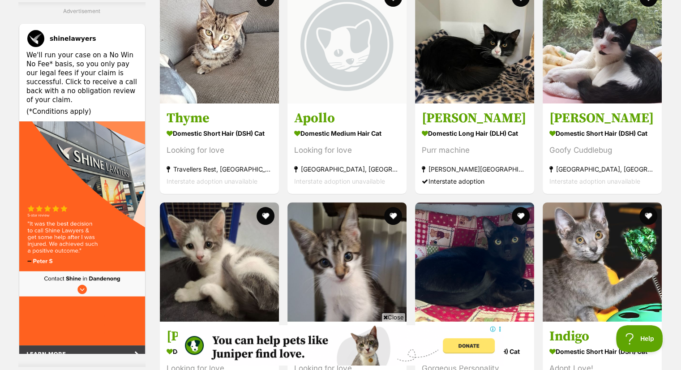
scroll to position [3708, 0]
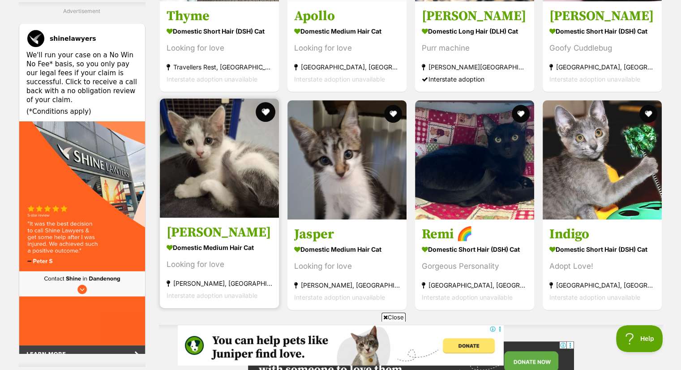
click at [264, 112] on button "favourite" at bounding box center [266, 112] width 20 height 20
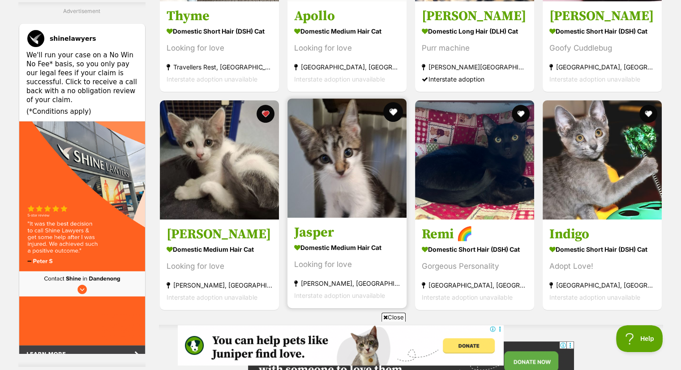
click at [390, 115] on button "favourite" at bounding box center [393, 112] width 20 height 20
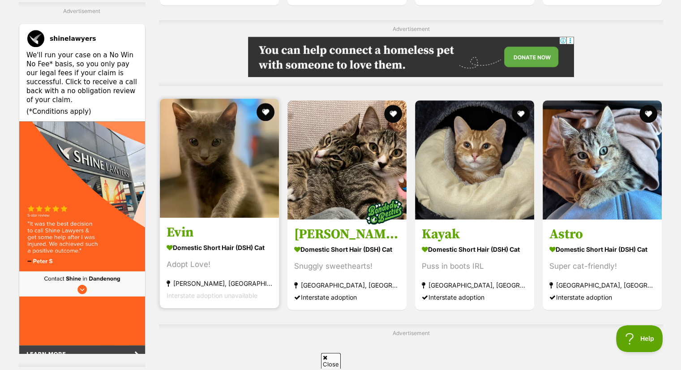
scroll to position [0, 0]
click at [264, 118] on button "favourite" at bounding box center [266, 112] width 20 height 20
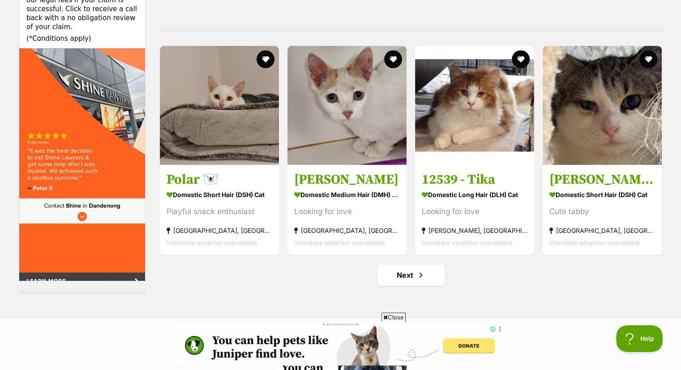
scroll to position [4479, 0]
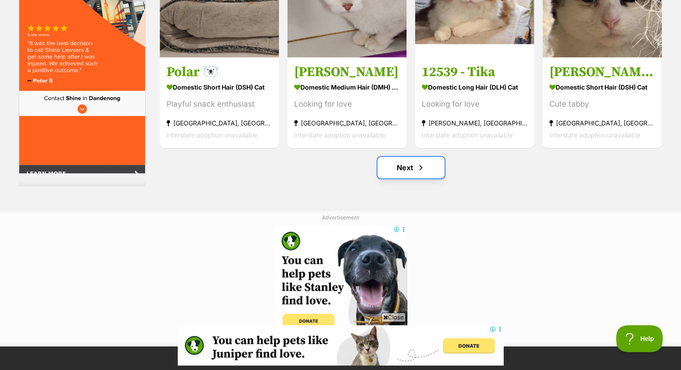
click at [422, 173] on span "Next page" at bounding box center [421, 167] width 9 height 11
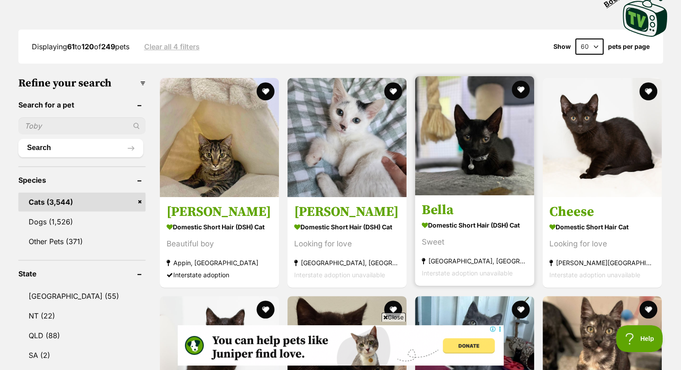
click at [390, 84] on button "favourite" at bounding box center [393, 91] width 18 height 18
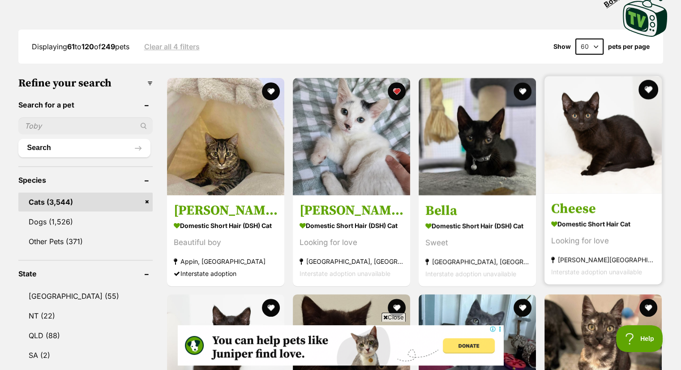
click at [654, 86] on button "favourite" at bounding box center [649, 90] width 20 height 20
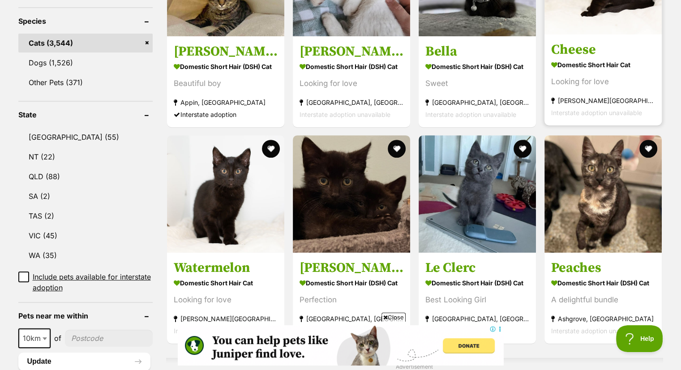
scroll to position [448, 0]
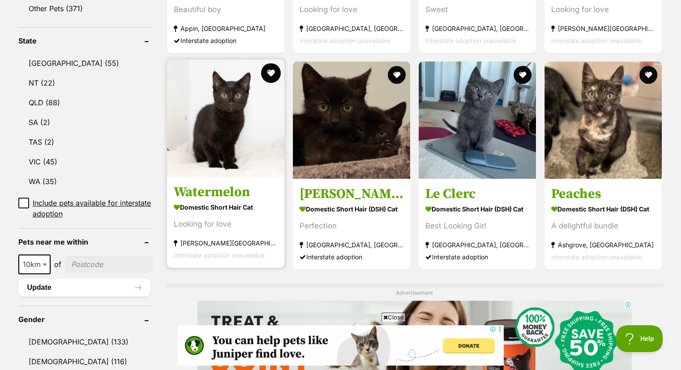
click at [272, 74] on button "favourite" at bounding box center [271, 73] width 20 height 20
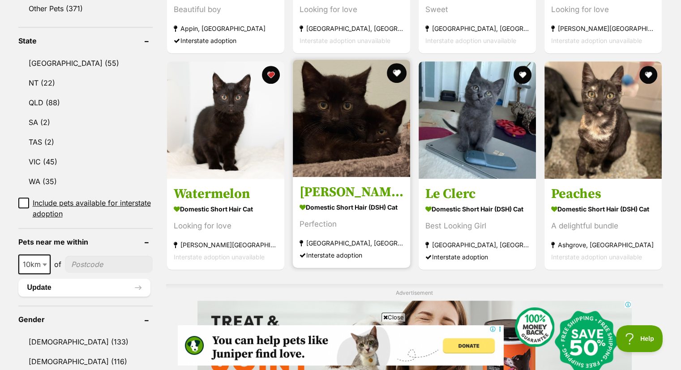
click at [399, 68] on button "favourite" at bounding box center [397, 73] width 20 height 20
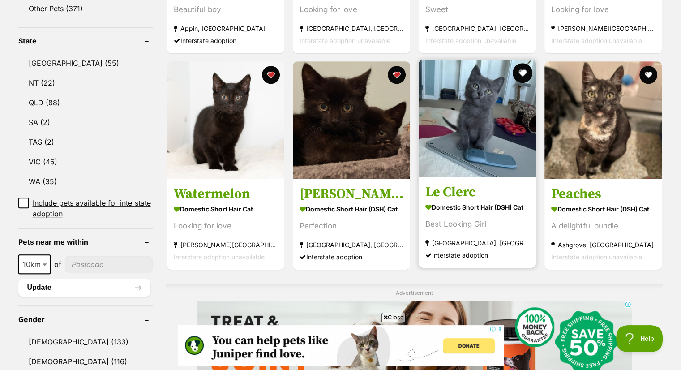
click at [527, 70] on button "favourite" at bounding box center [523, 73] width 20 height 20
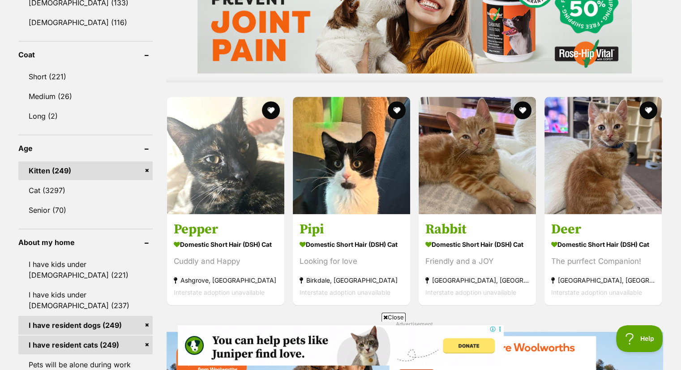
scroll to position [788, 0]
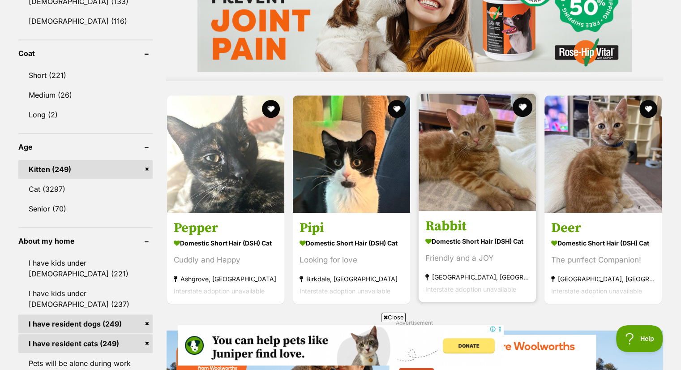
click at [526, 106] on button "favourite" at bounding box center [523, 107] width 20 height 20
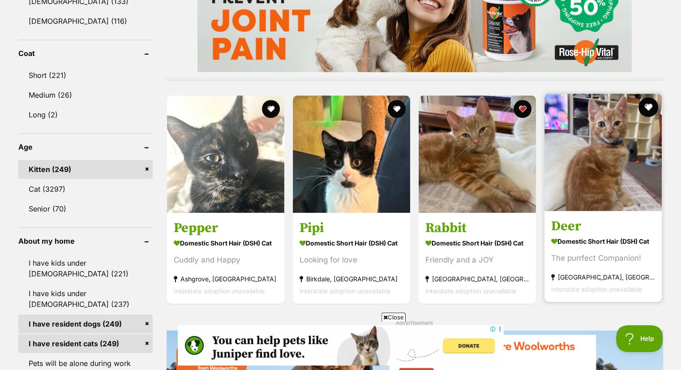
click at [648, 104] on button "favourite" at bounding box center [649, 107] width 20 height 20
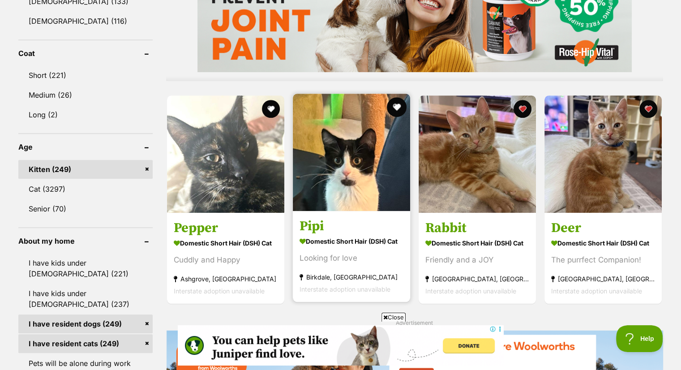
click at [397, 107] on button "favourite" at bounding box center [397, 107] width 20 height 20
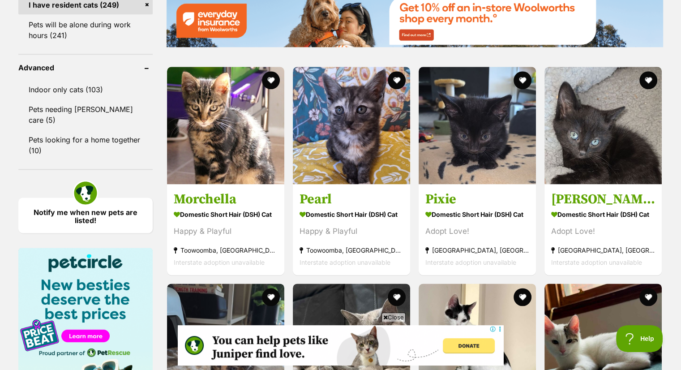
scroll to position [1129, 0]
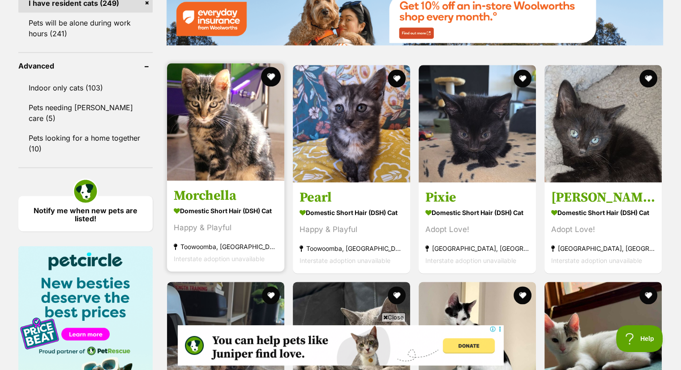
click at [268, 73] on button "favourite" at bounding box center [271, 77] width 20 height 20
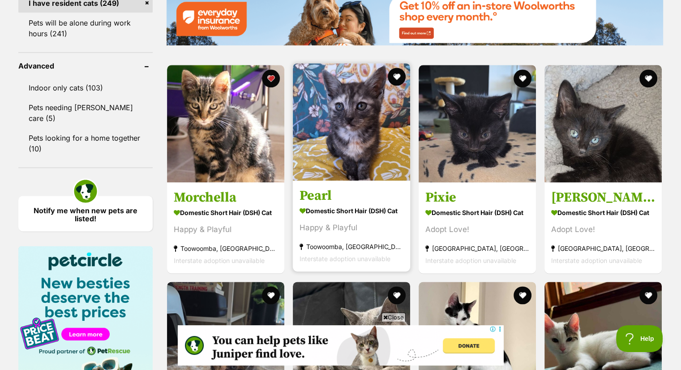
scroll to position [0, 0]
click at [394, 74] on button "favourite" at bounding box center [397, 77] width 20 height 20
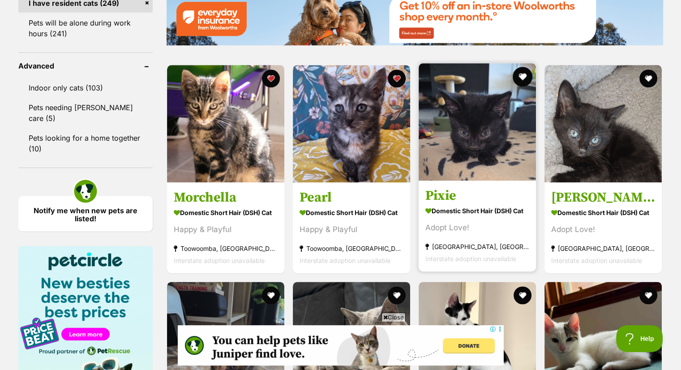
click at [522, 77] on button "favourite" at bounding box center [523, 77] width 20 height 20
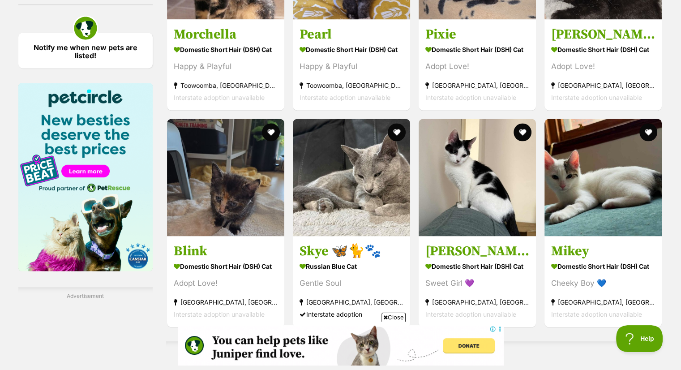
scroll to position [1361, 0]
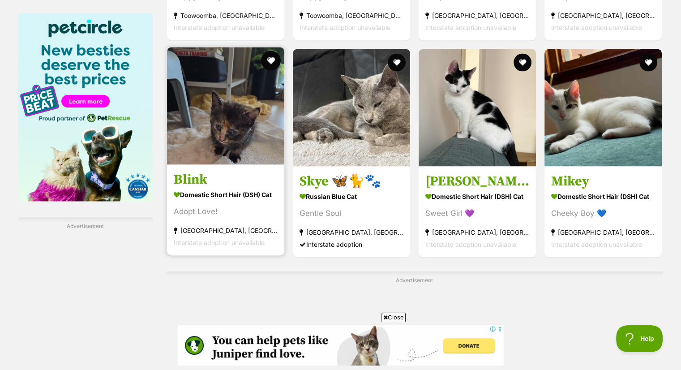
click at [268, 57] on button "favourite" at bounding box center [271, 61] width 20 height 20
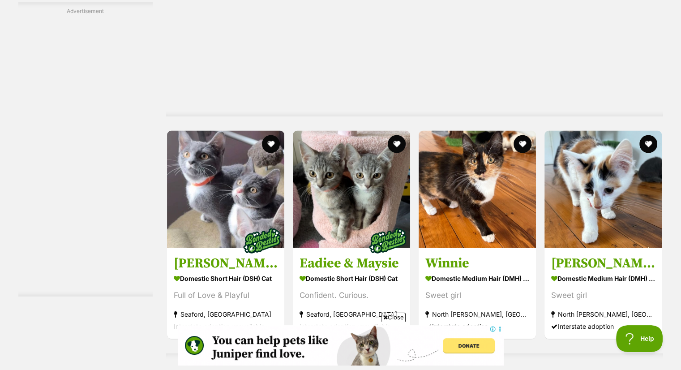
scroll to position [1666, 0]
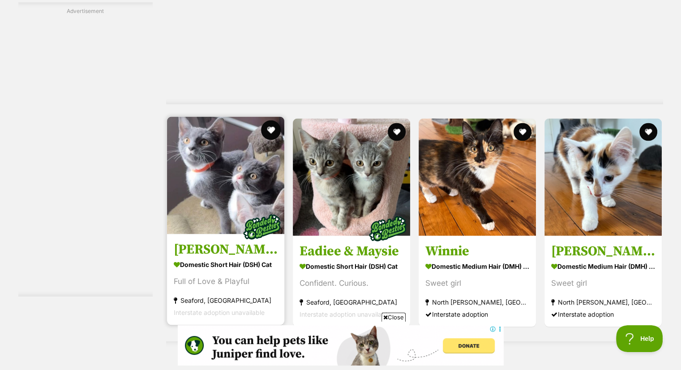
click at [268, 129] on button "favourite" at bounding box center [271, 130] width 20 height 20
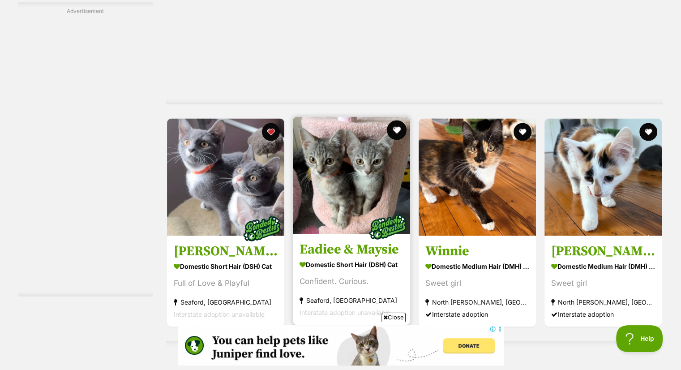
click at [399, 132] on button "favourite" at bounding box center [397, 130] width 20 height 20
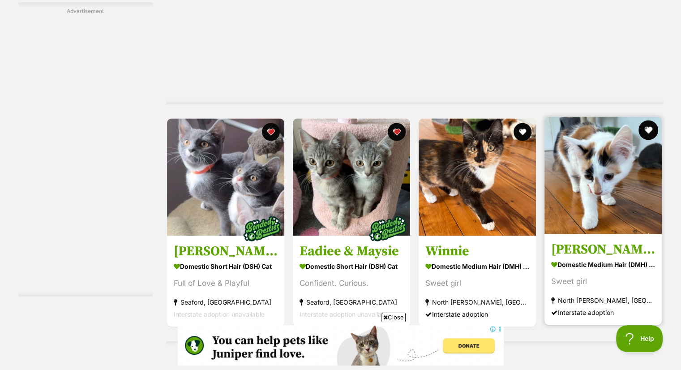
click at [651, 128] on button "favourite" at bounding box center [649, 130] width 20 height 20
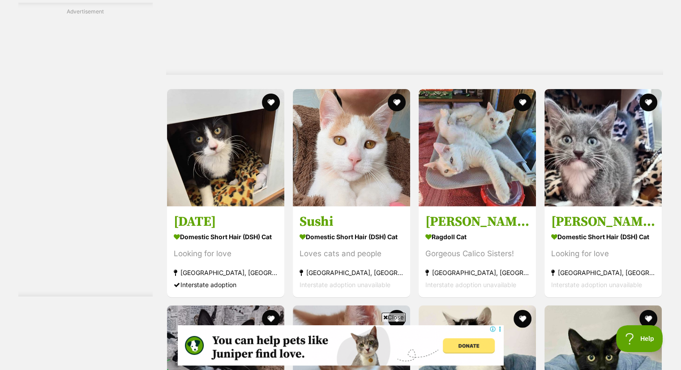
scroll to position [2078, 0]
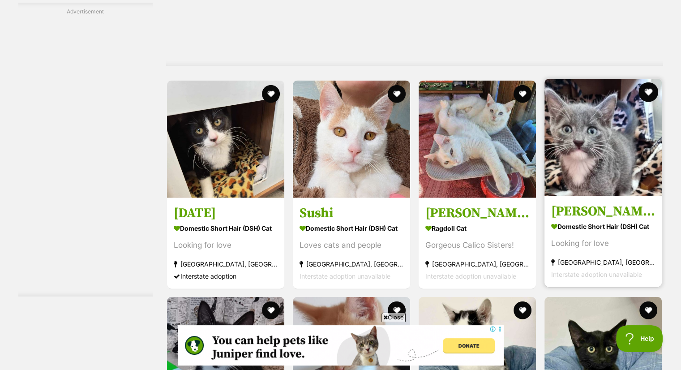
click at [648, 88] on button "favourite" at bounding box center [649, 92] width 20 height 20
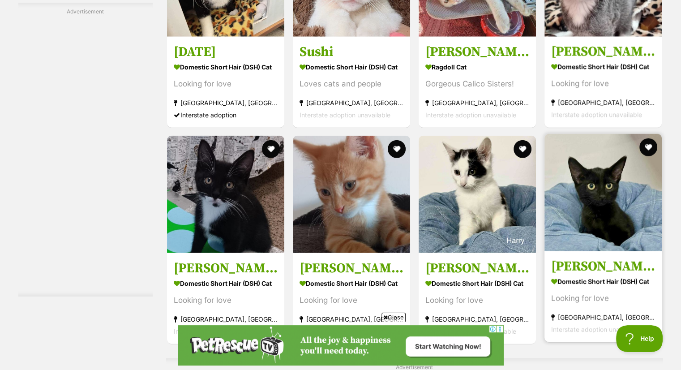
scroll to position [0, 0]
click at [647, 149] on button "favourite" at bounding box center [649, 147] width 20 height 20
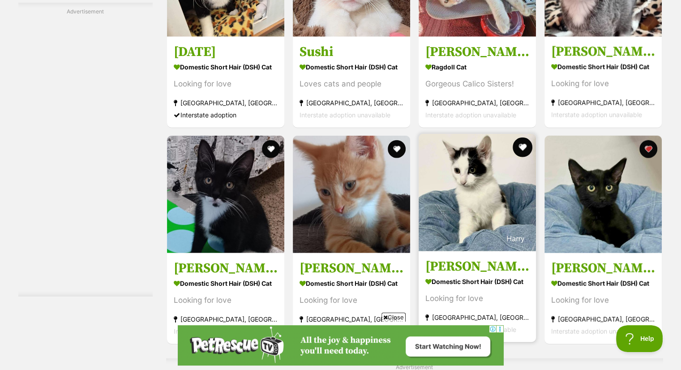
click at [525, 146] on button "favourite" at bounding box center [523, 147] width 20 height 20
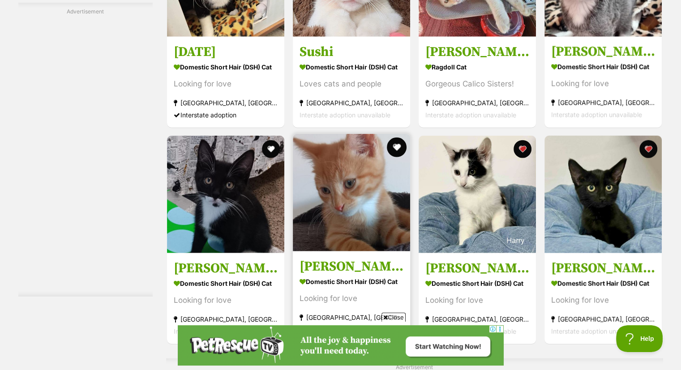
click at [395, 149] on button "favourite" at bounding box center [397, 147] width 20 height 20
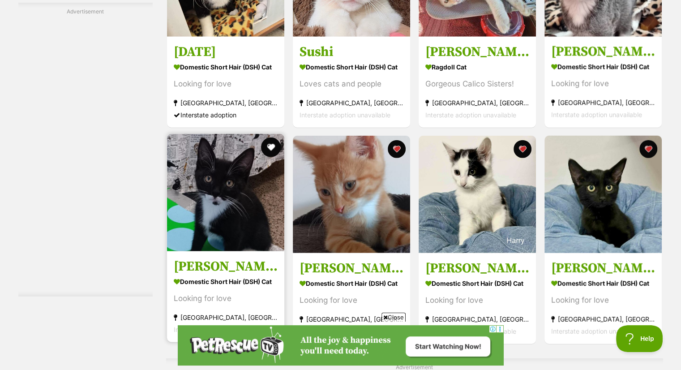
click at [272, 145] on button "favourite" at bounding box center [271, 147] width 20 height 20
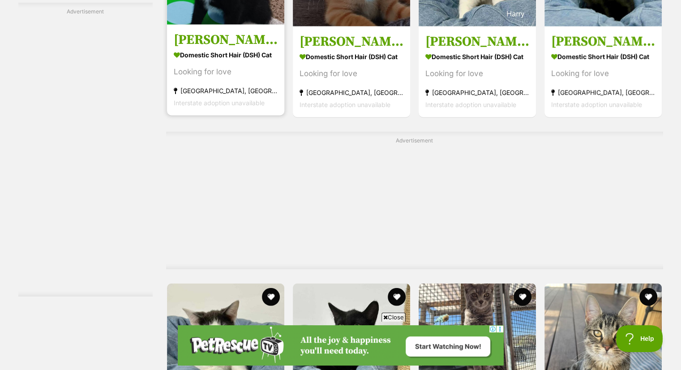
scroll to position [2651, 0]
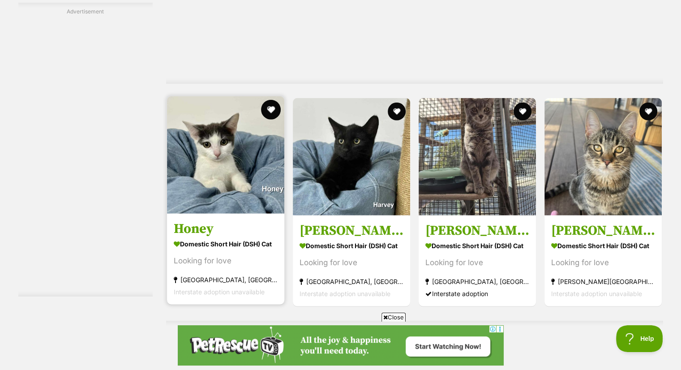
click at [269, 112] on button "favourite" at bounding box center [271, 110] width 20 height 20
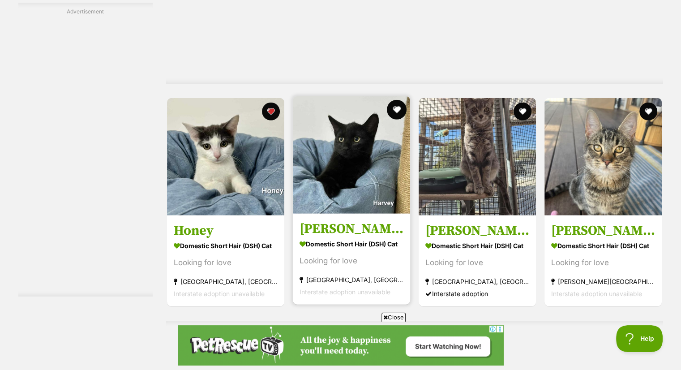
click at [395, 111] on button "favourite" at bounding box center [397, 110] width 20 height 20
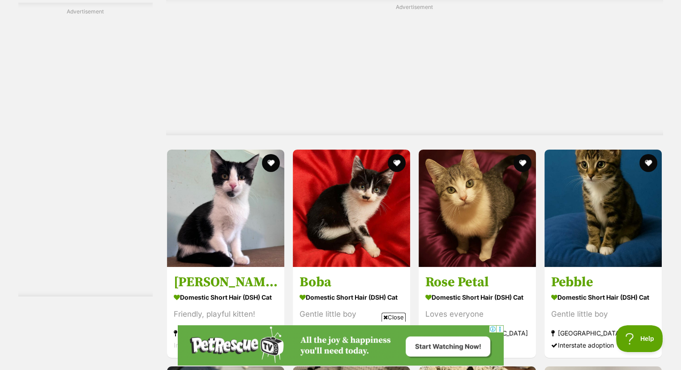
scroll to position [2992, 0]
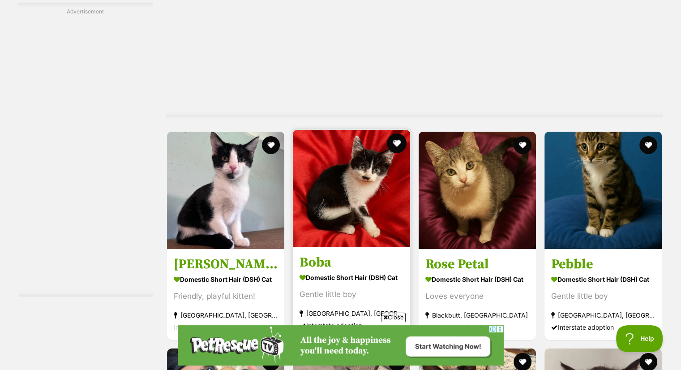
click at [399, 142] on button "favourite" at bounding box center [397, 143] width 20 height 20
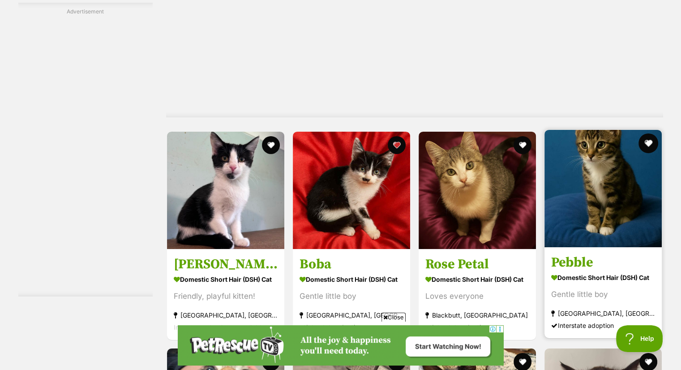
click at [649, 143] on button "favourite" at bounding box center [649, 143] width 20 height 20
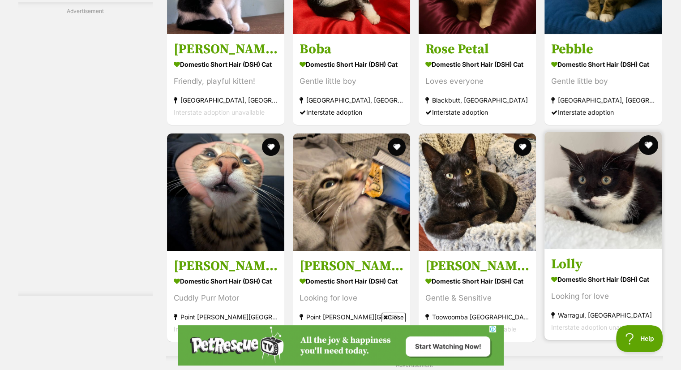
scroll to position [0, 0]
click at [646, 148] on button "favourite" at bounding box center [649, 145] width 20 height 20
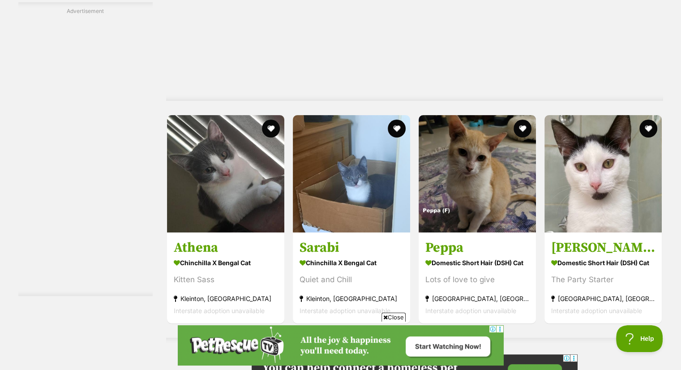
scroll to position [3601, 0]
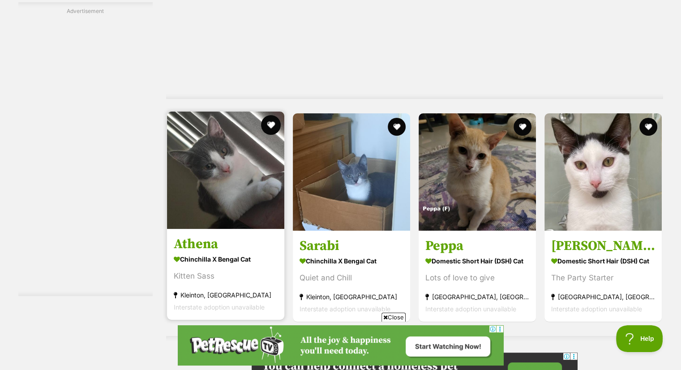
click at [271, 124] on button "favourite" at bounding box center [271, 125] width 20 height 20
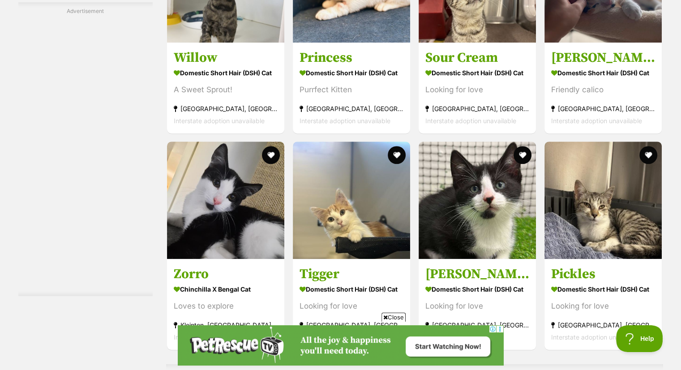
scroll to position [4120, 0]
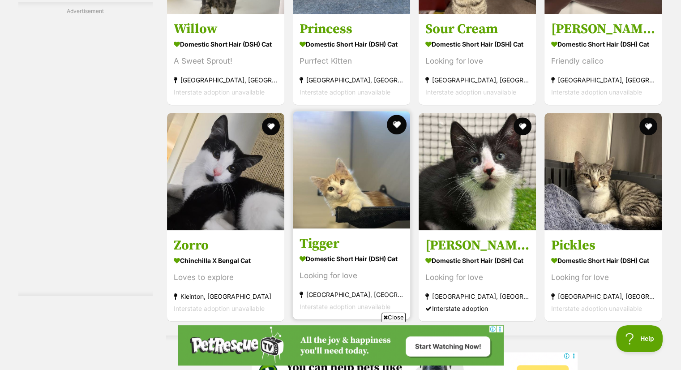
click at [396, 128] on button "favourite" at bounding box center [397, 125] width 20 height 20
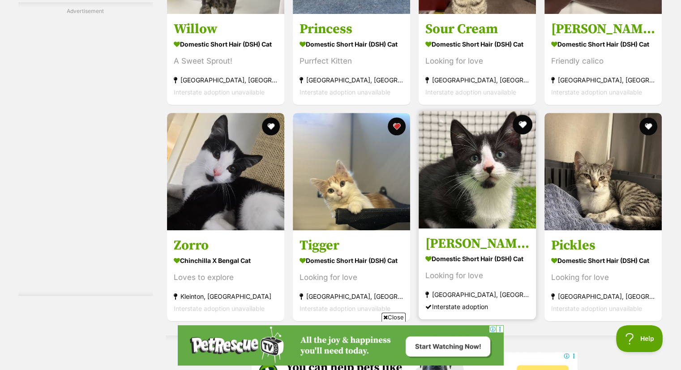
click at [523, 126] on button "favourite" at bounding box center [523, 125] width 20 height 20
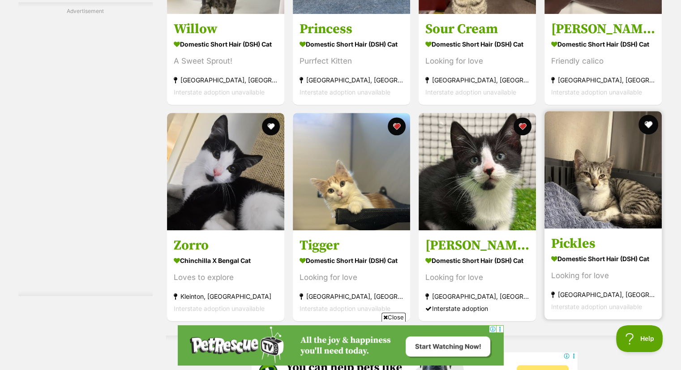
click at [648, 125] on button "favourite" at bounding box center [649, 125] width 20 height 20
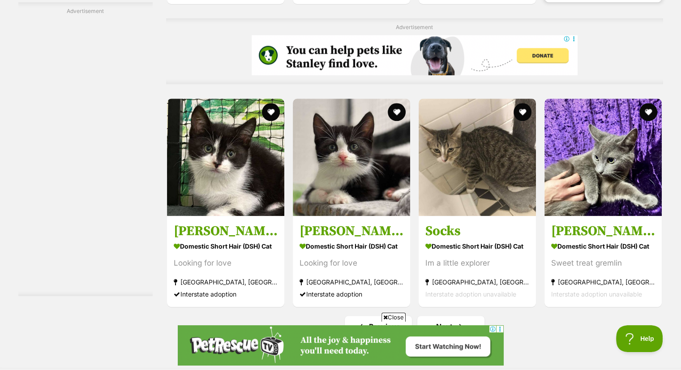
scroll to position [4479, 0]
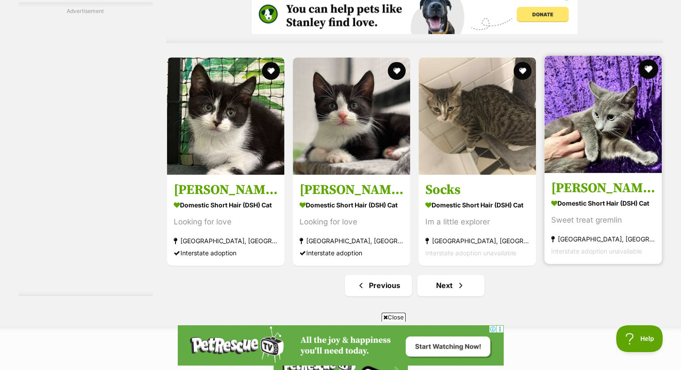
click at [648, 72] on button "favourite" at bounding box center [649, 69] width 20 height 20
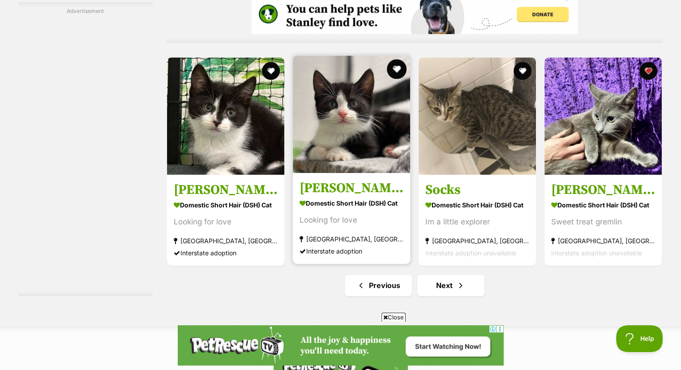
click at [395, 69] on button "favourite" at bounding box center [397, 69] width 20 height 20
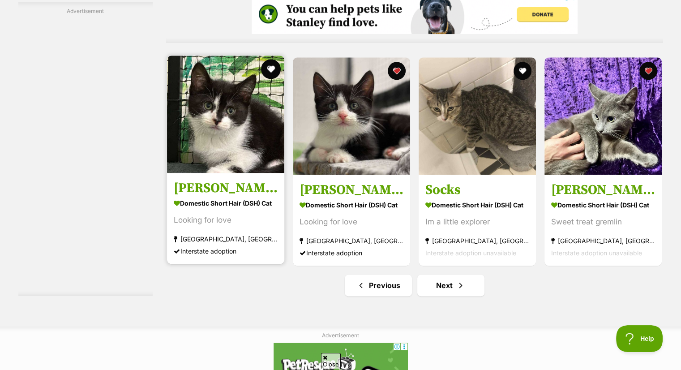
click at [267, 73] on button "favourite" at bounding box center [271, 69] width 20 height 20
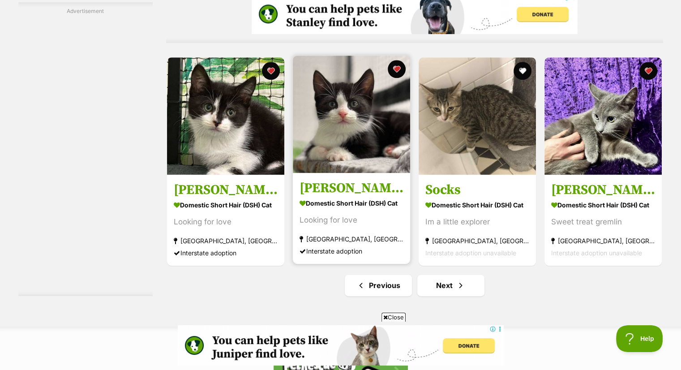
scroll to position [0, 0]
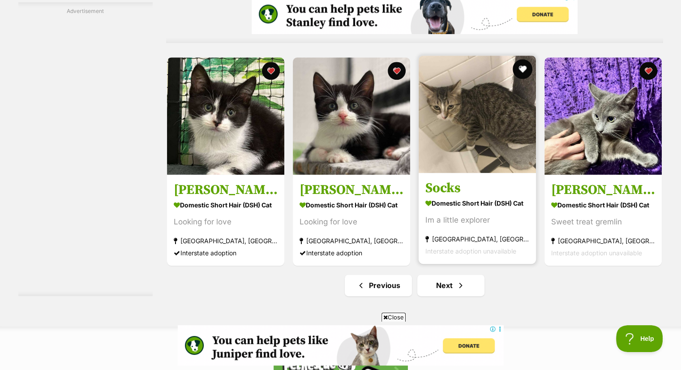
click at [521, 70] on button "favourite" at bounding box center [523, 69] width 20 height 20
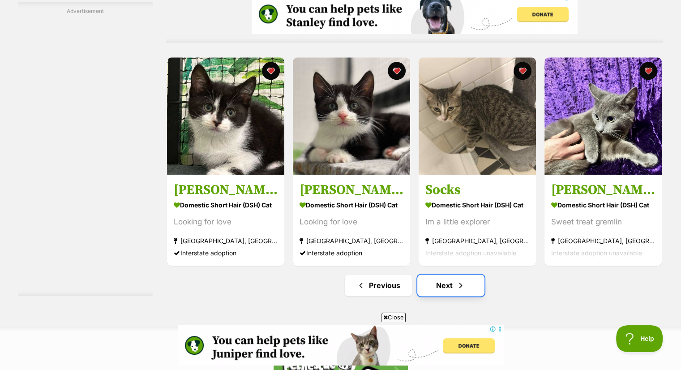
click at [450, 291] on link "Next" at bounding box center [450, 285] width 67 height 21
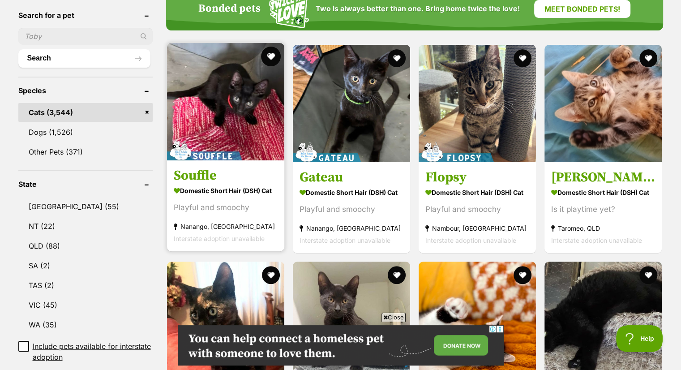
click at [276, 58] on button "favourite" at bounding box center [271, 57] width 20 height 20
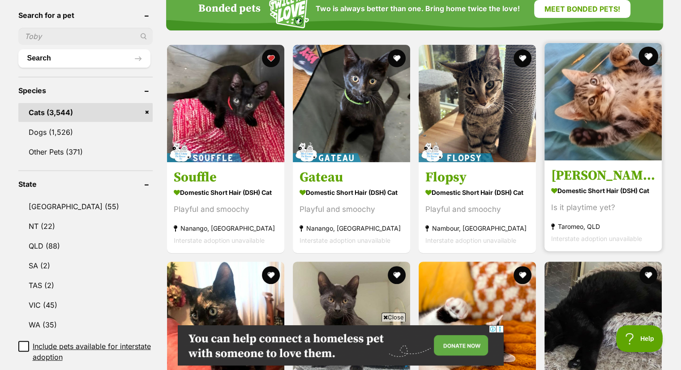
click at [652, 53] on button "favourite" at bounding box center [649, 57] width 20 height 20
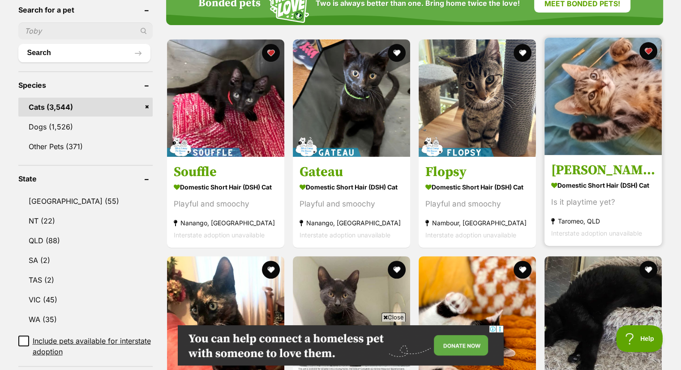
scroll to position [305, 0]
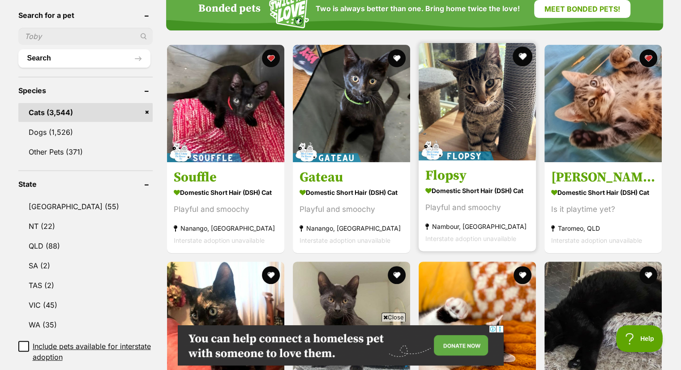
click at [523, 53] on button "favourite" at bounding box center [523, 57] width 20 height 20
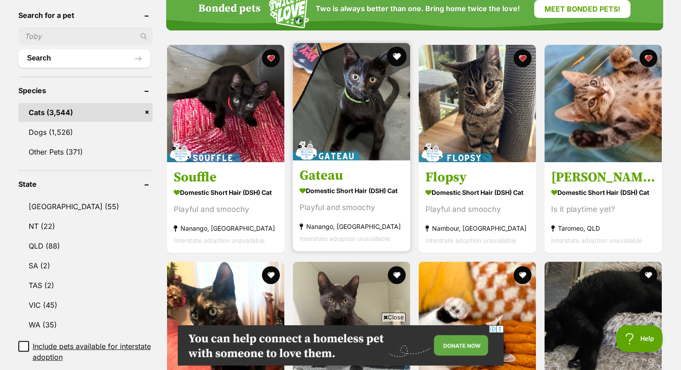
click at [397, 55] on button "favourite" at bounding box center [397, 57] width 20 height 20
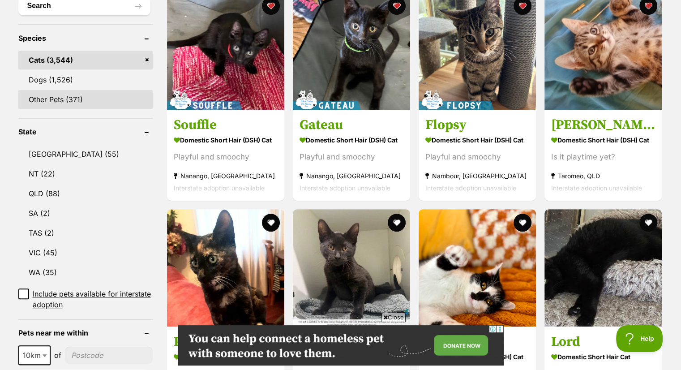
scroll to position [502, 0]
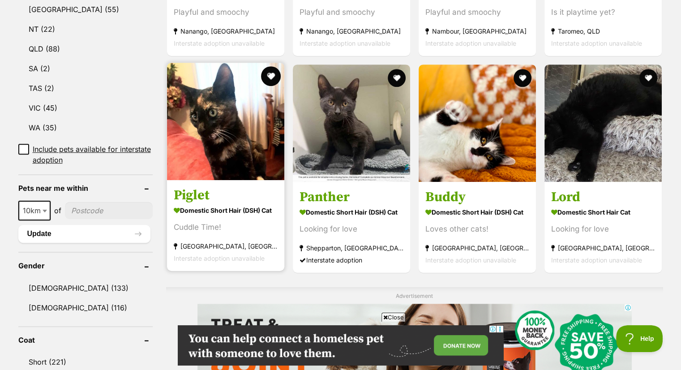
click at [271, 72] on button "favourite" at bounding box center [271, 76] width 20 height 20
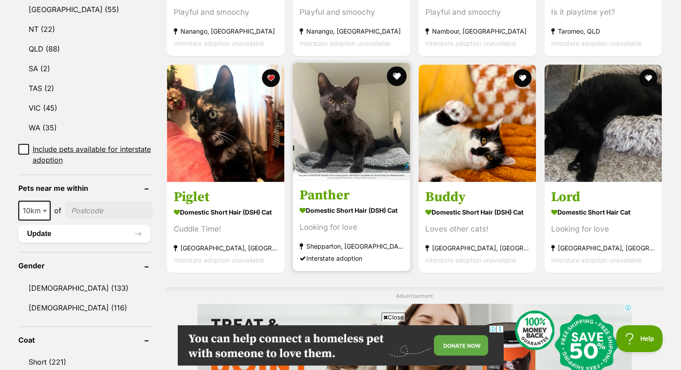
click at [402, 73] on button "favourite" at bounding box center [397, 76] width 20 height 20
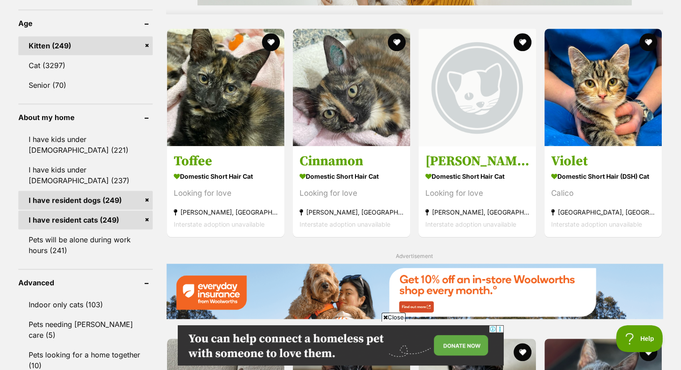
scroll to position [914, 0]
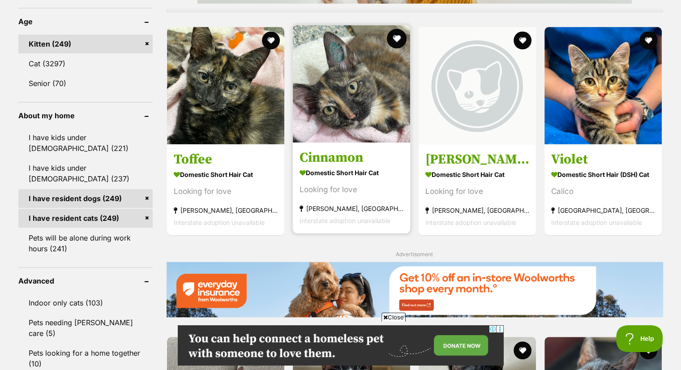
click at [399, 33] on button "favourite" at bounding box center [397, 39] width 20 height 20
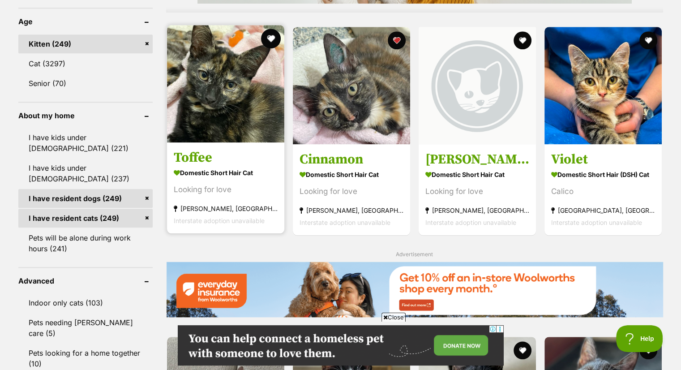
click at [271, 36] on button "favourite" at bounding box center [271, 39] width 20 height 20
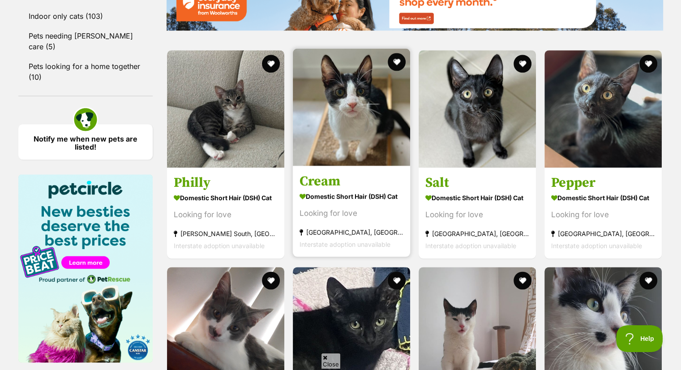
scroll to position [0, 0]
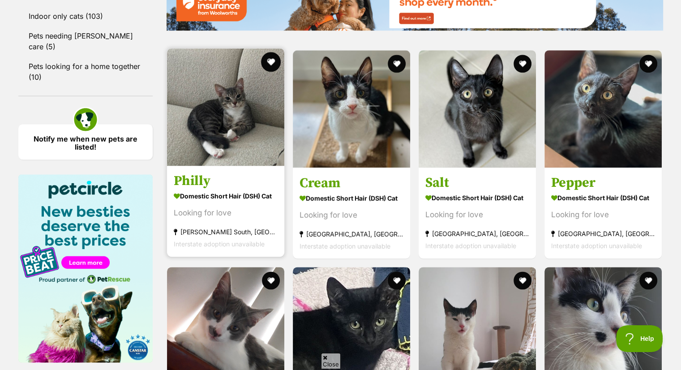
click at [274, 62] on button "favourite" at bounding box center [271, 62] width 20 height 20
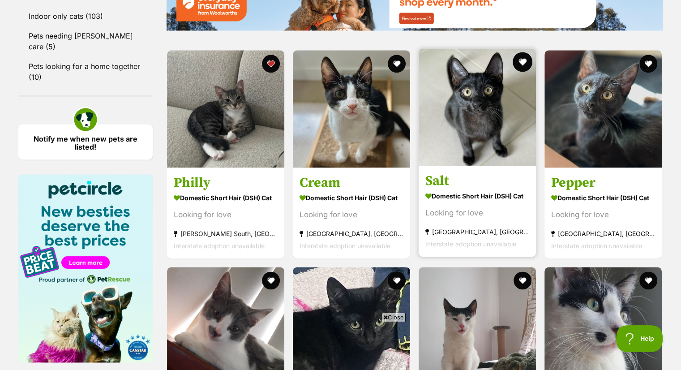
click at [520, 62] on button "favourite" at bounding box center [523, 62] width 20 height 20
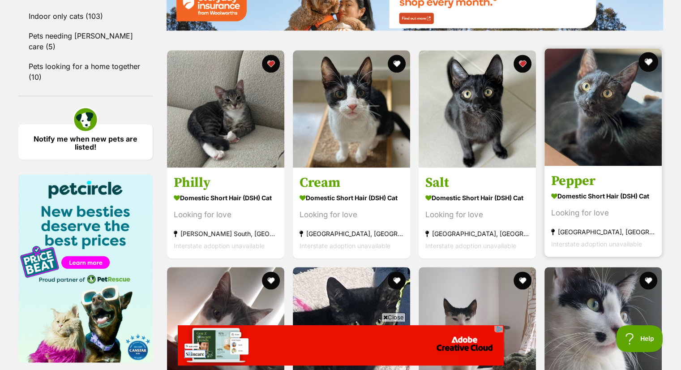
click at [648, 57] on button "favourite" at bounding box center [649, 62] width 20 height 20
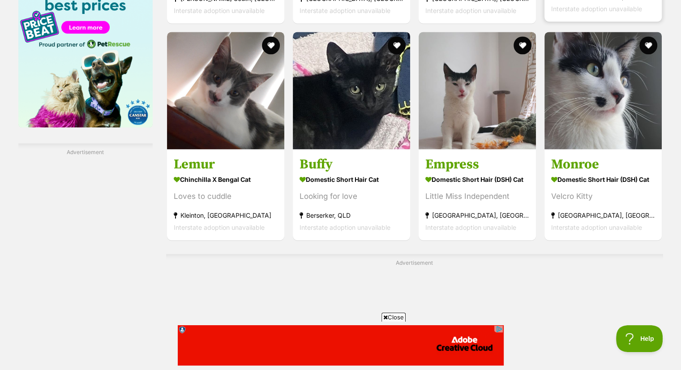
scroll to position [1451, 0]
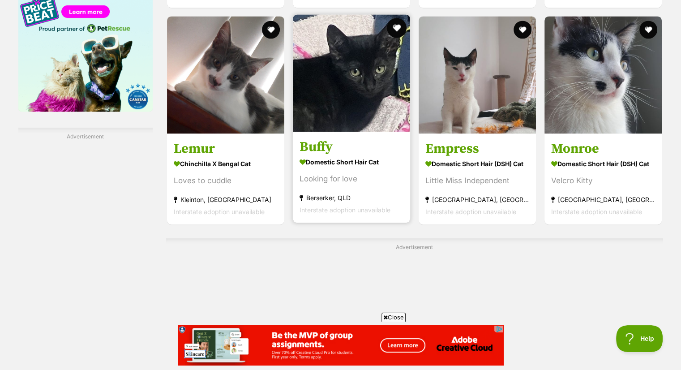
click at [396, 21] on button "favourite" at bounding box center [397, 28] width 20 height 20
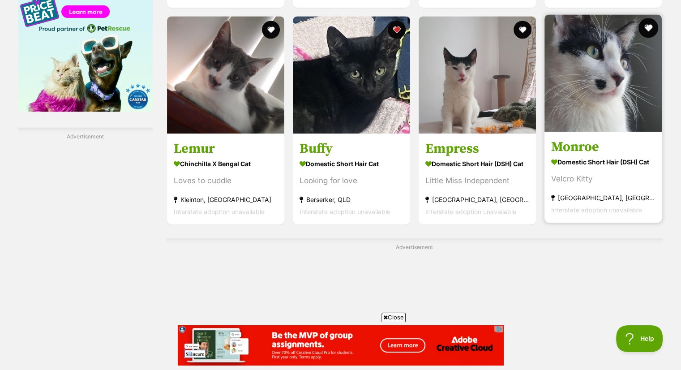
click at [650, 24] on button "favourite" at bounding box center [649, 28] width 20 height 20
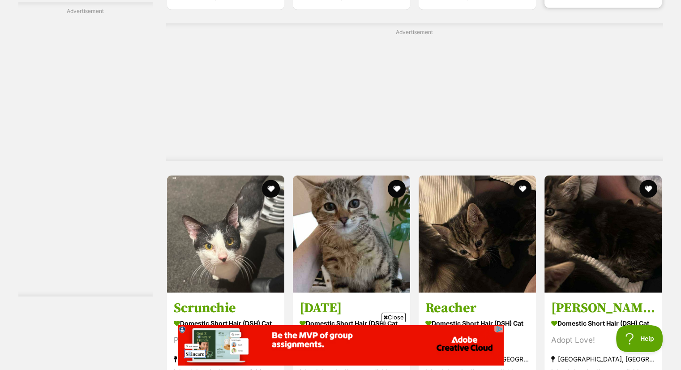
scroll to position [1756, 0]
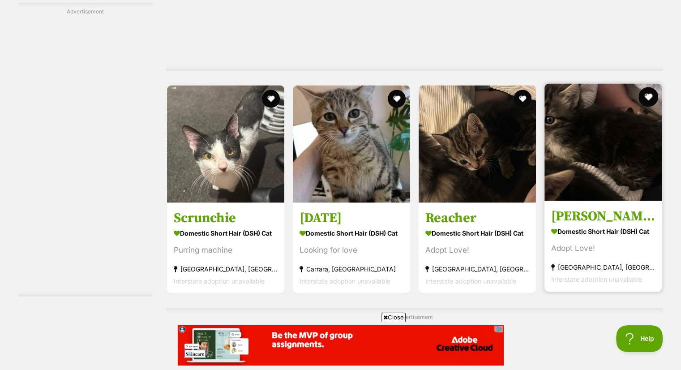
click at [652, 94] on button "favourite" at bounding box center [649, 97] width 20 height 20
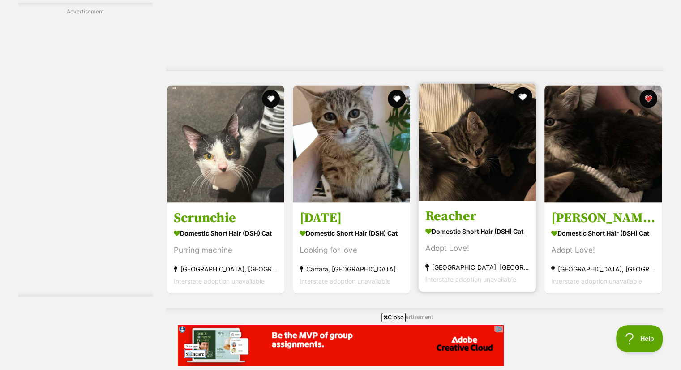
click at [522, 96] on button "favourite" at bounding box center [523, 97] width 20 height 20
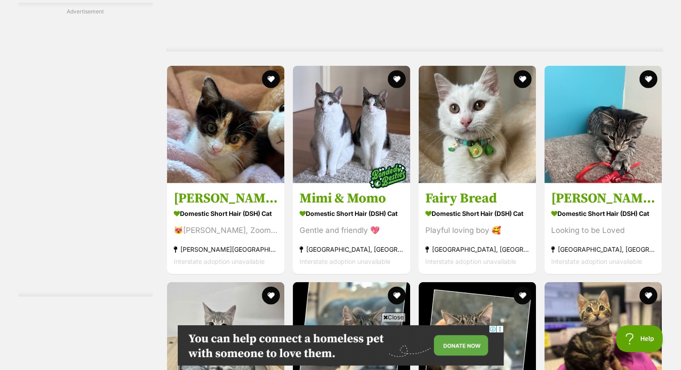
scroll to position [2168, 0]
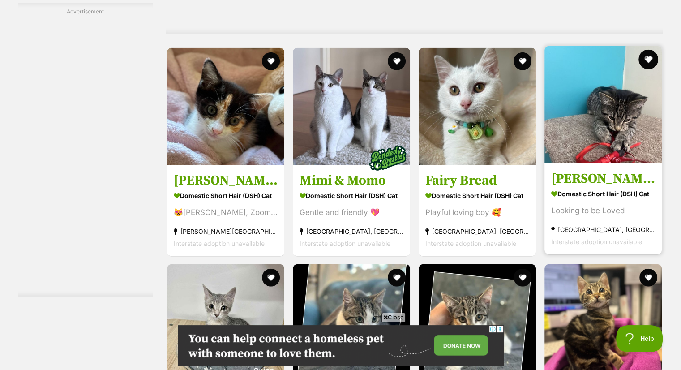
click at [649, 54] on button "favourite" at bounding box center [649, 60] width 20 height 20
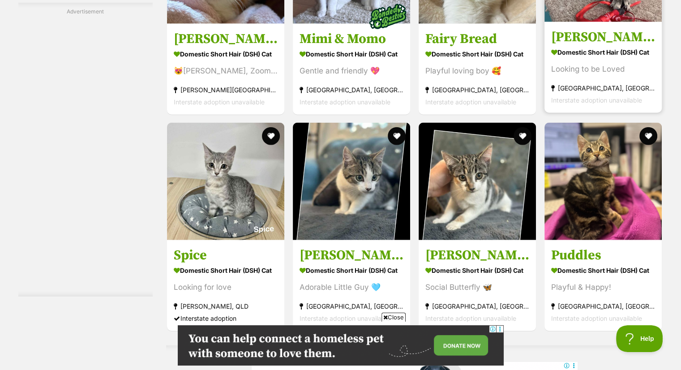
scroll to position [2311, 0]
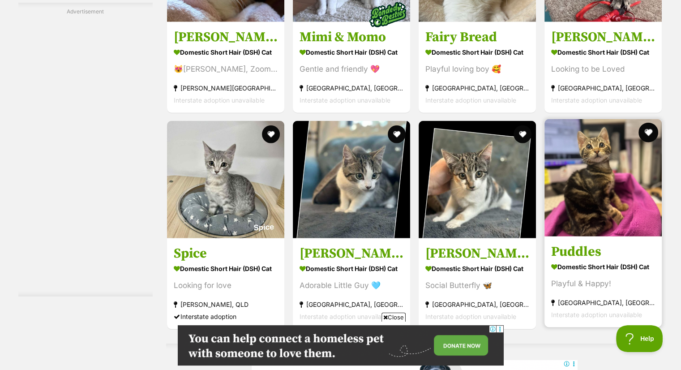
click at [648, 133] on button "favourite" at bounding box center [649, 133] width 20 height 20
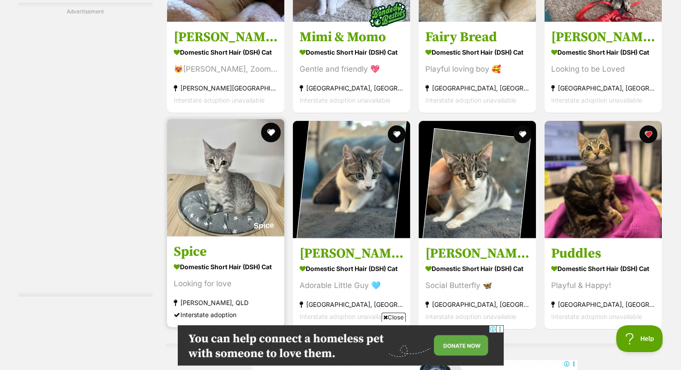
click at [272, 134] on button "favourite" at bounding box center [271, 133] width 20 height 20
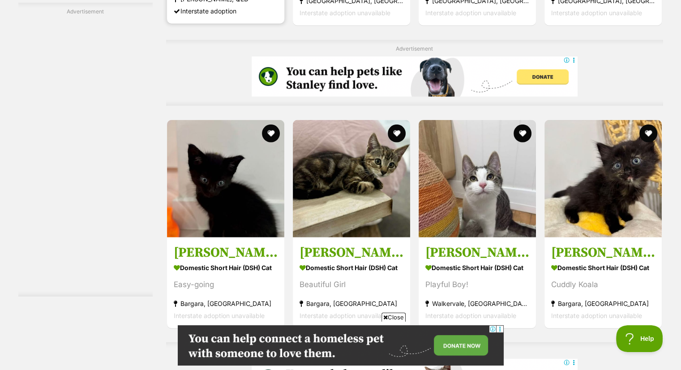
scroll to position [2615, 0]
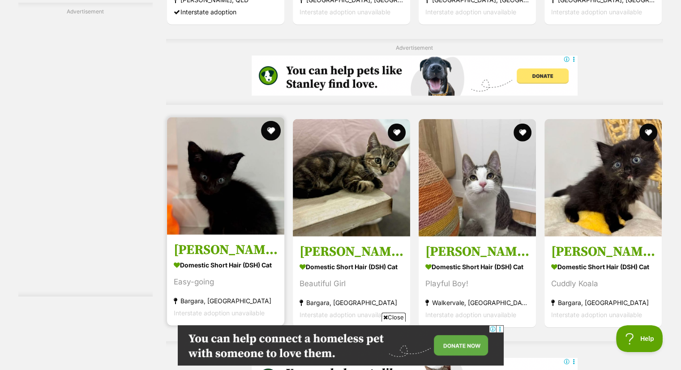
click at [272, 133] on button "favourite" at bounding box center [271, 131] width 20 height 20
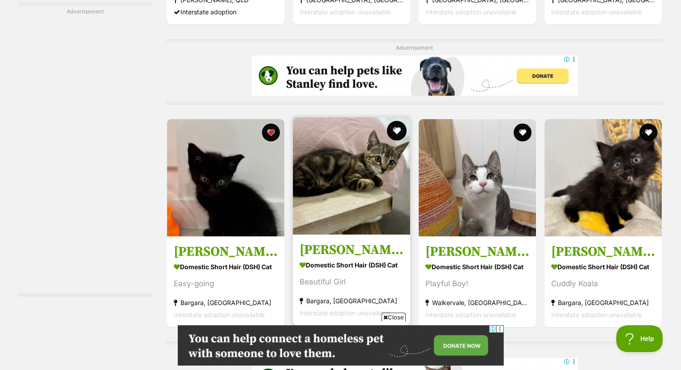
click at [397, 128] on button "favourite" at bounding box center [397, 131] width 20 height 20
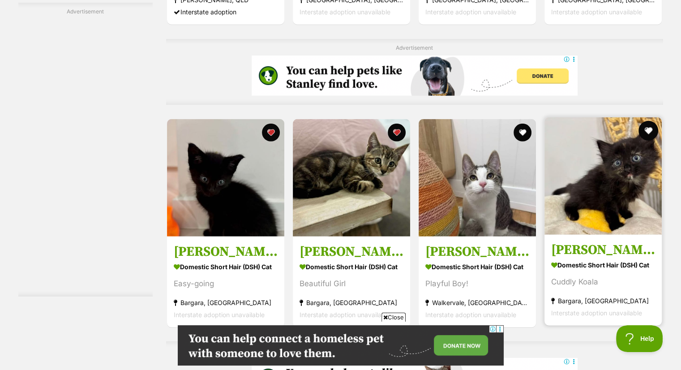
click at [643, 129] on button "favourite" at bounding box center [649, 131] width 20 height 20
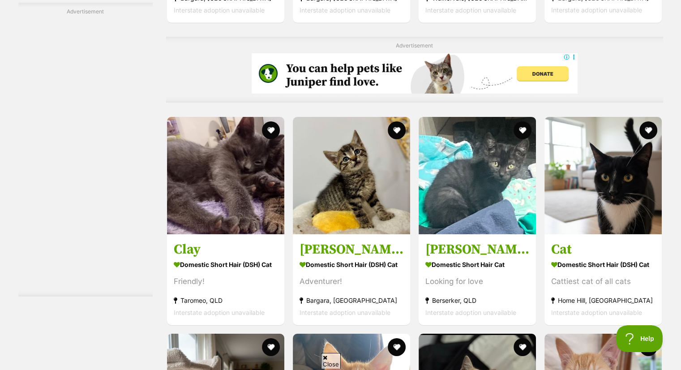
scroll to position [0, 0]
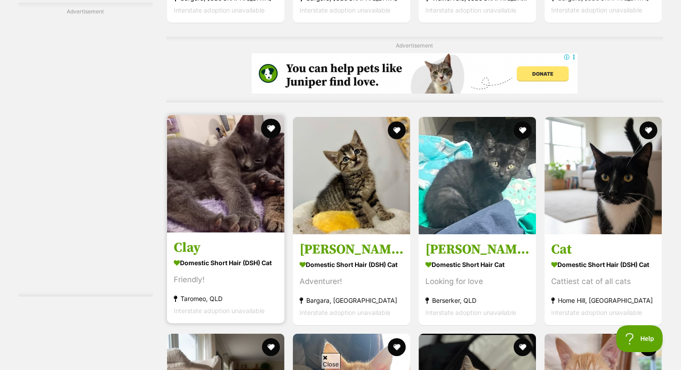
click at [267, 126] on button "favourite" at bounding box center [271, 129] width 20 height 20
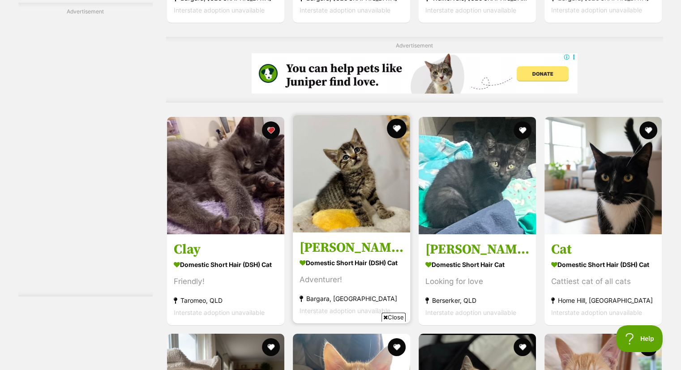
click at [393, 123] on button "favourite" at bounding box center [397, 129] width 20 height 20
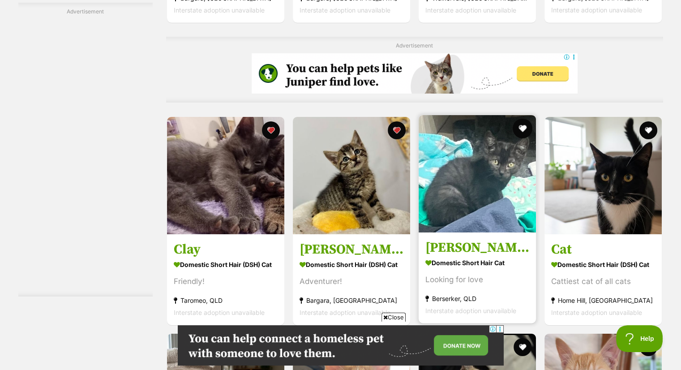
click at [523, 124] on button "favourite" at bounding box center [523, 129] width 20 height 20
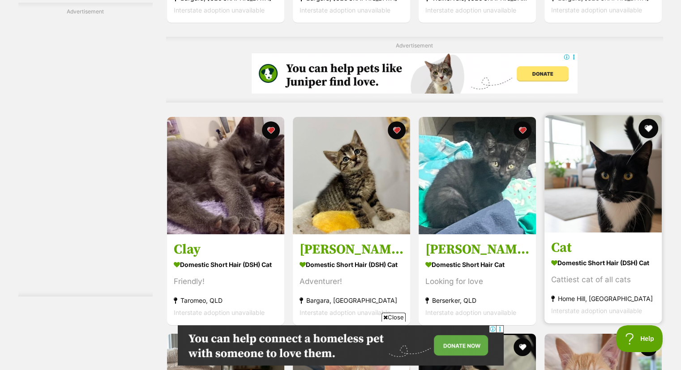
click at [647, 125] on button "favourite" at bounding box center [649, 129] width 20 height 20
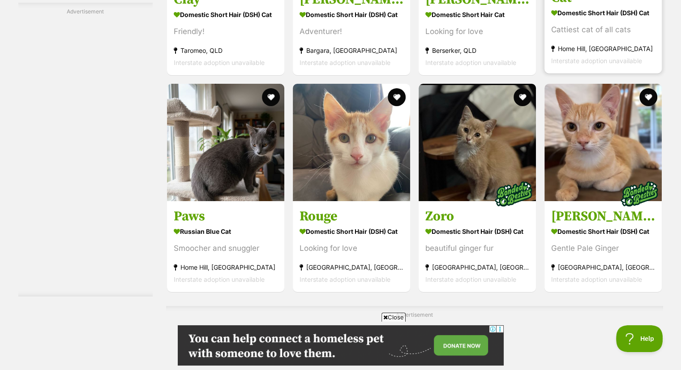
scroll to position [3171, 0]
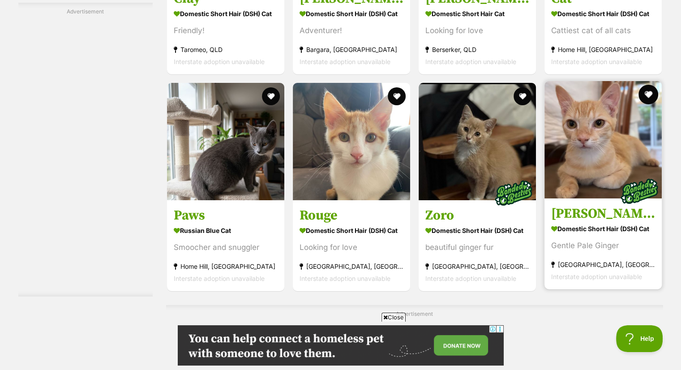
click at [645, 92] on button "favourite" at bounding box center [649, 95] width 20 height 20
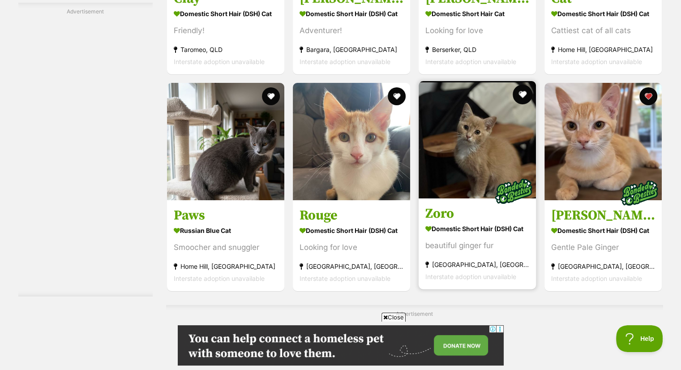
click at [520, 93] on button "favourite" at bounding box center [523, 95] width 20 height 20
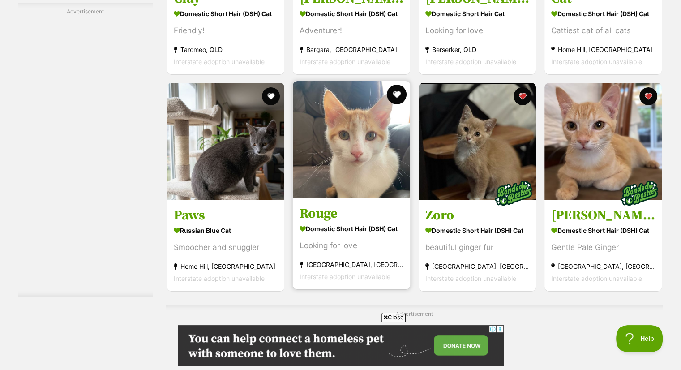
click at [398, 90] on button "favourite" at bounding box center [397, 95] width 20 height 20
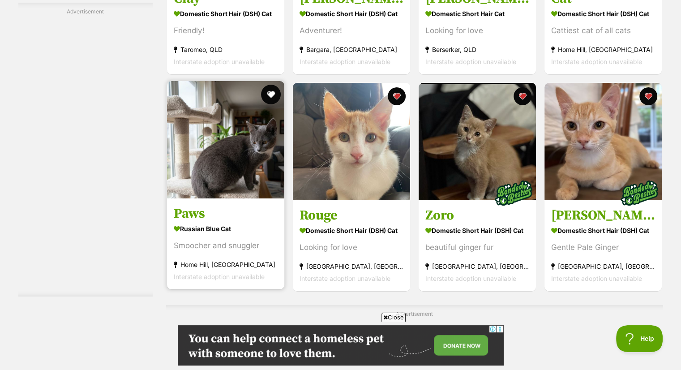
click at [269, 94] on button "favourite" at bounding box center [271, 95] width 20 height 20
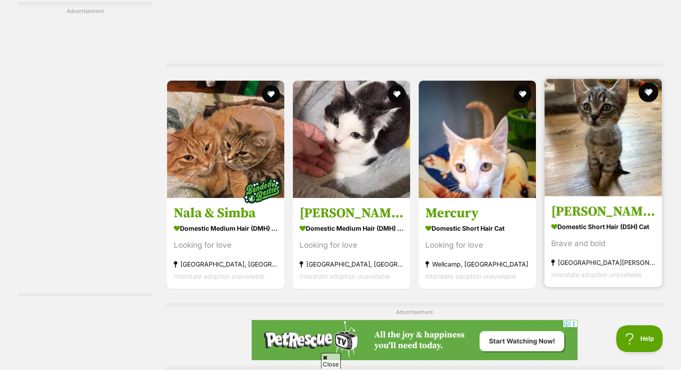
scroll to position [0, 0]
click at [648, 92] on button "favourite" at bounding box center [649, 92] width 20 height 20
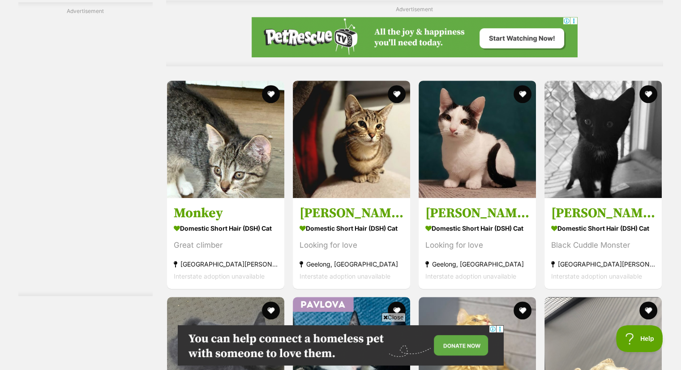
scroll to position [3852, 0]
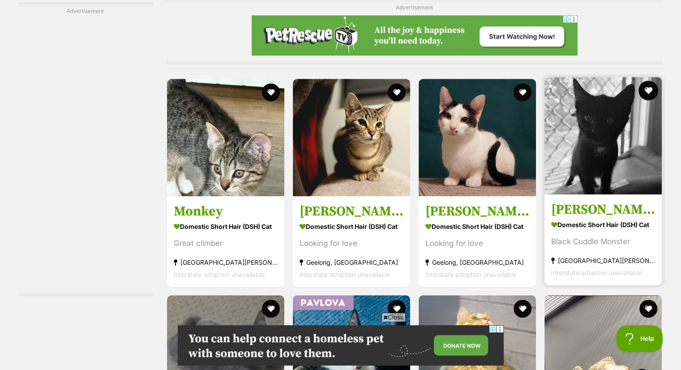
click at [651, 86] on button "favourite" at bounding box center [649, 91] width 20 height 20
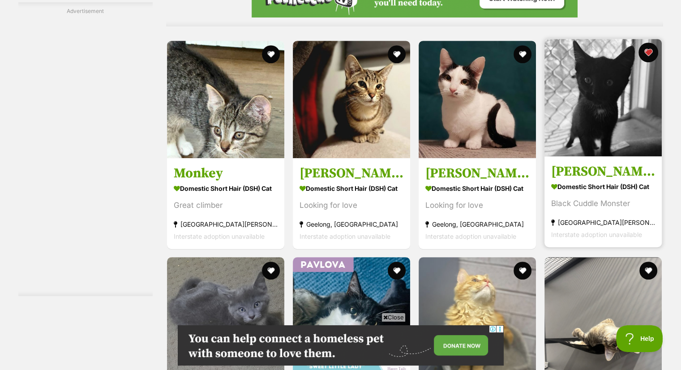
scroll to position [3887, 0]
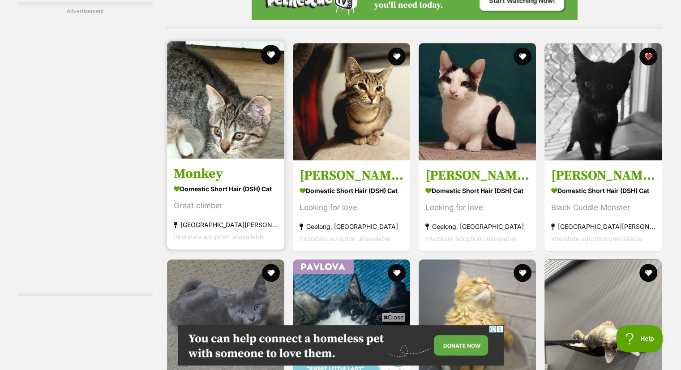
click at [271, 54] on button "favourite" at bounding box center [271, 55] width 20 height 20
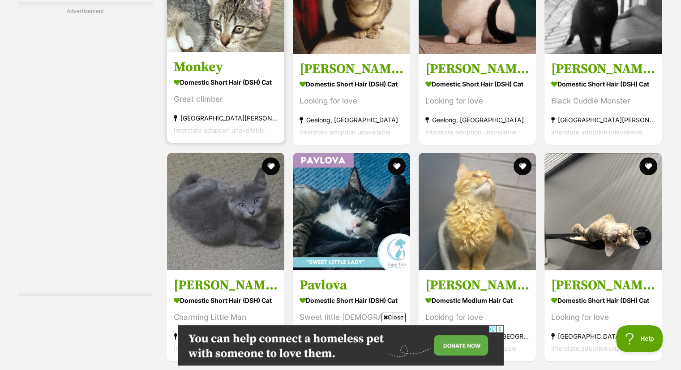
scroll to position [3995, 0]
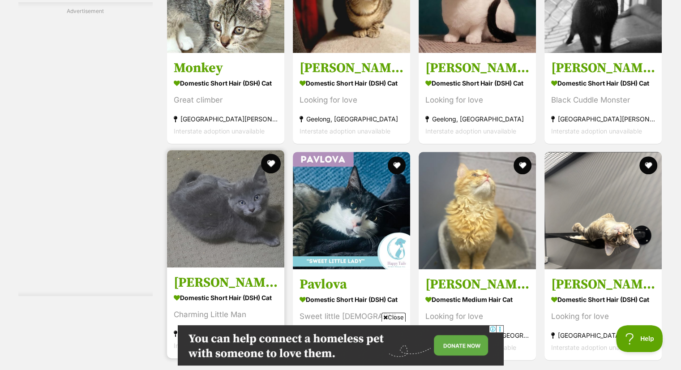
click at [271, 163] on button "favourite" at bounding box center [271, 164] width 20 height 20
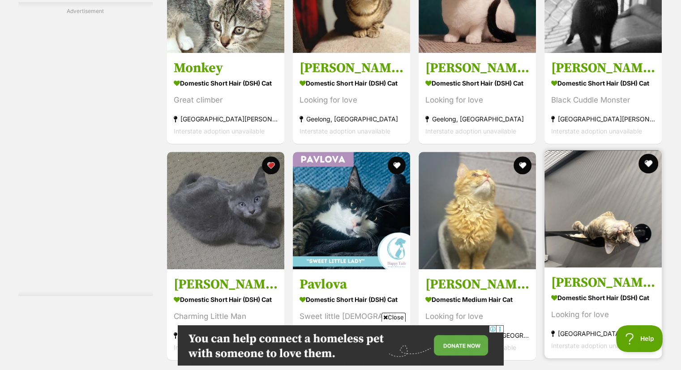
click at [648, 165] on button "favourite" at bounding box center [649, 164] width 20 height 20
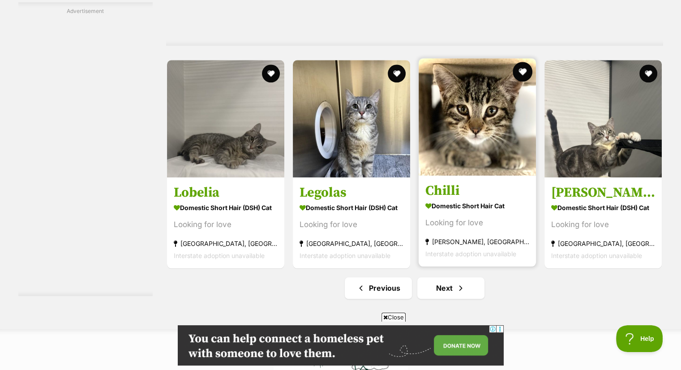
scroll to position [0, 0]
click at [521, 73] on button "favourite" at bounding box center [523, 72] width 20 height 20
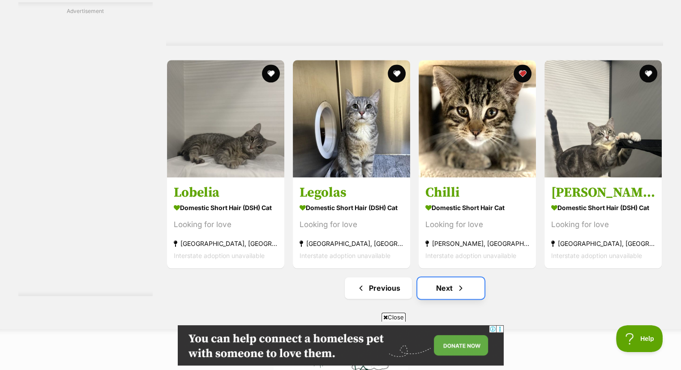
click at [449, 287] on link "Next" at bounding box center [450, 287] width 67 height 21
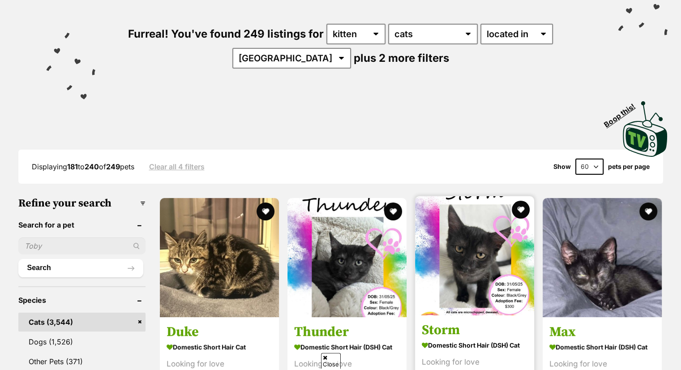
scroll to position [143, 0]
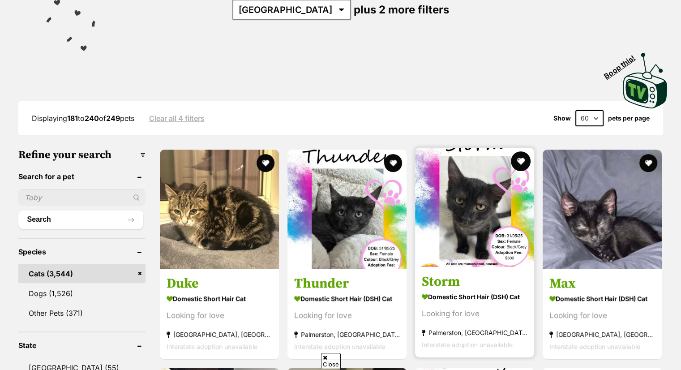
click at [525, 155] on button "favourite" at bounding box center [521, 161] width 20 height 20
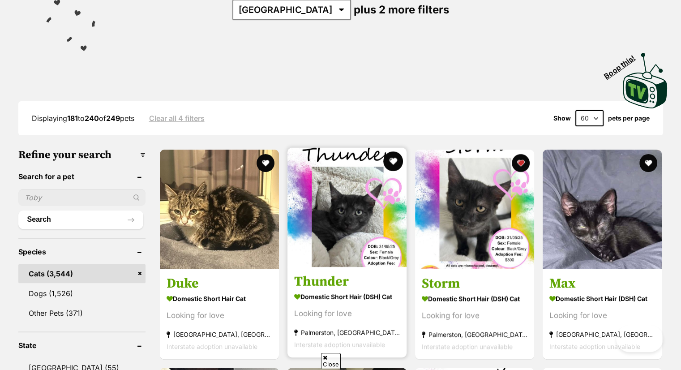
click at [392, 155] on button "favourite" at bounding box center [393, 161] width 20 height 20
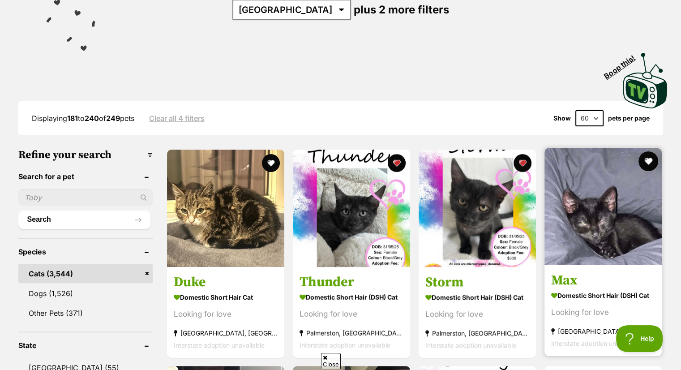
scroll to position [0, 0]
click at [646, 159] on button "favourite" at bounding box center [649, 161] width 20 height 20
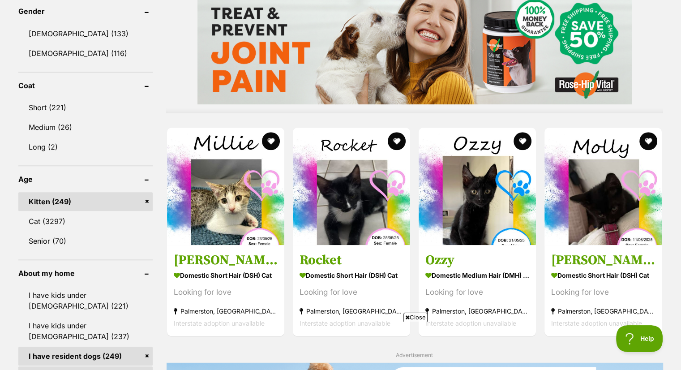
scroll to position [824, 0]
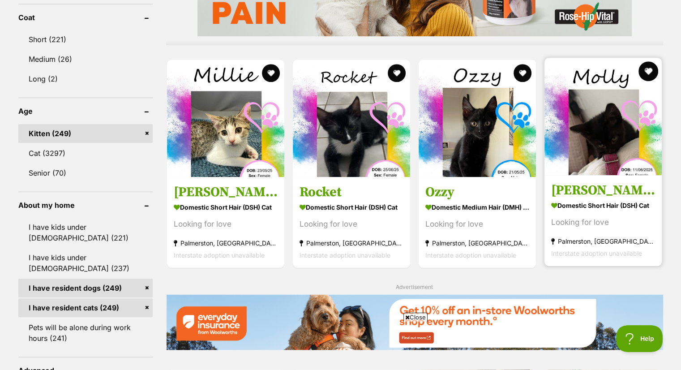
click at [648, 64] on button "favourite" at bounding box center [649, 71] width 20 height 20
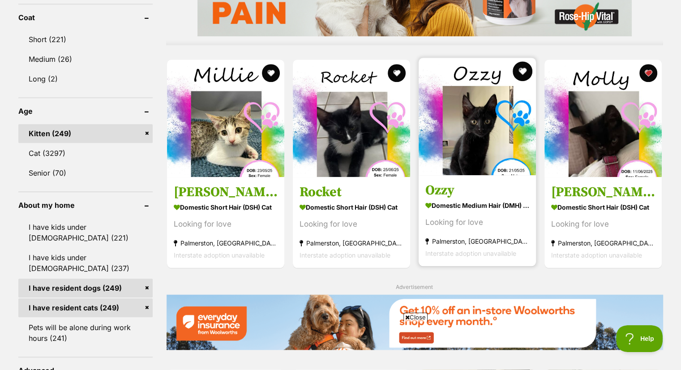
click at [524, 69] on button "favourite" at bounding box center [523, 71] width 20 height 20
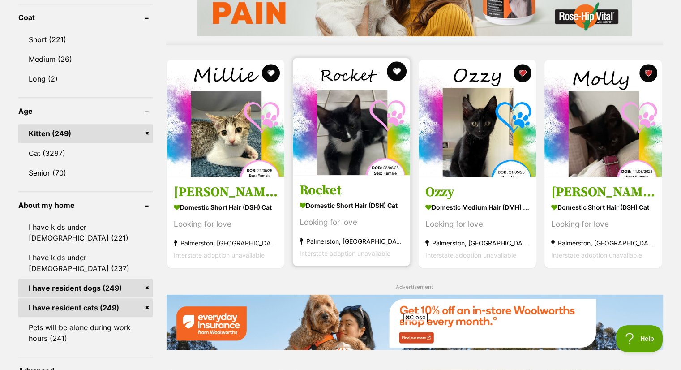
click at [395, 69] on button "favourite" at bounding box center [397, 71] width 20 height 20
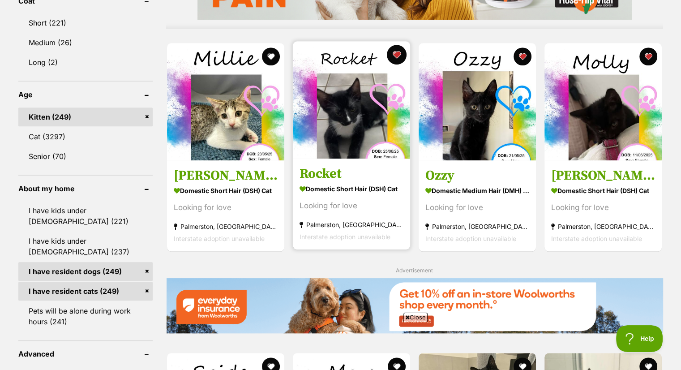
scroll to position [842, 0]
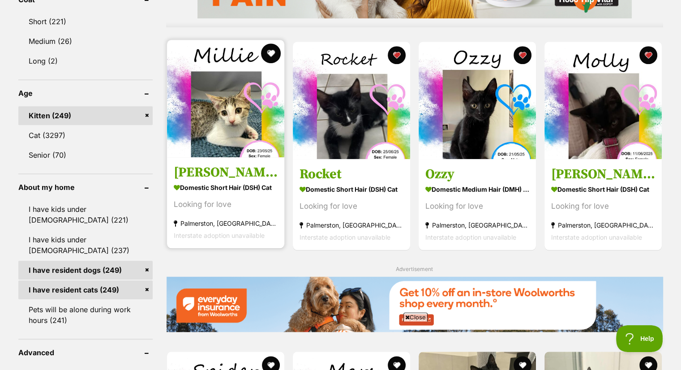
click at [274, 54] on button "favourite" at bounding box center [271, 53] width 20 height 20
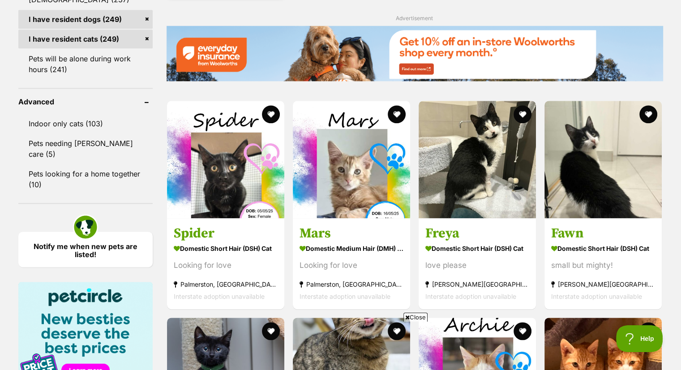
scroll to position [1111, 0]
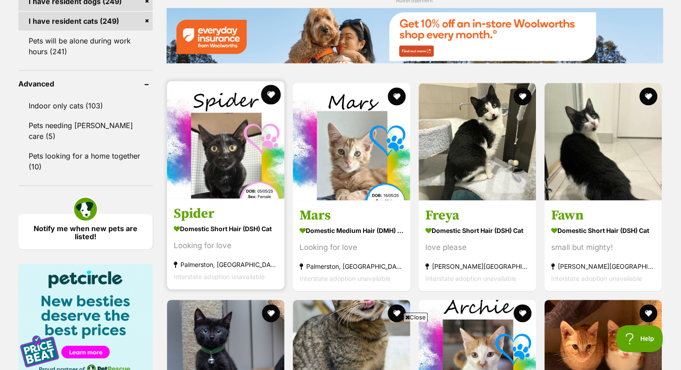
click at [271, 94] on button "favourite" at bounding box center [271, 95] width 20 height 20
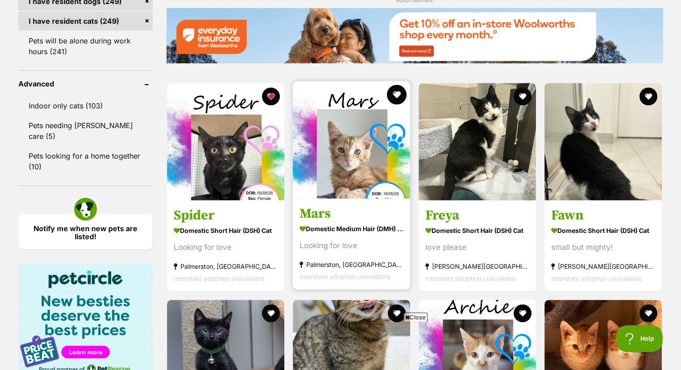
click at [397, 90] on button "favourite" at bounding box center [397, 95] width 20 height 20
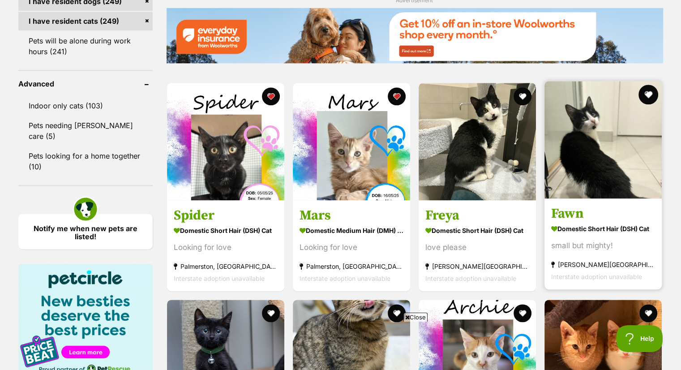
click at [646, 93] on button "favourite" at bounding box center [649, 95] width 20 height 20
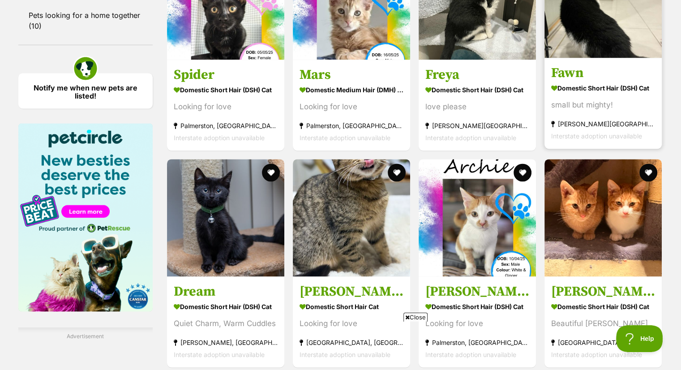
scroll to position [1272, 0]
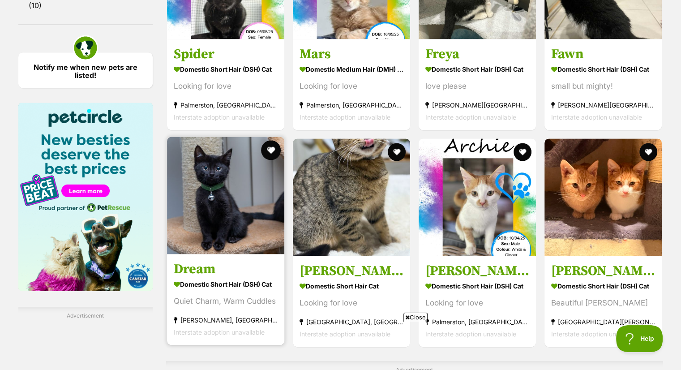
click at [276, 146] on button "favourite" at bounding box center [271, 150] width 20 height 20
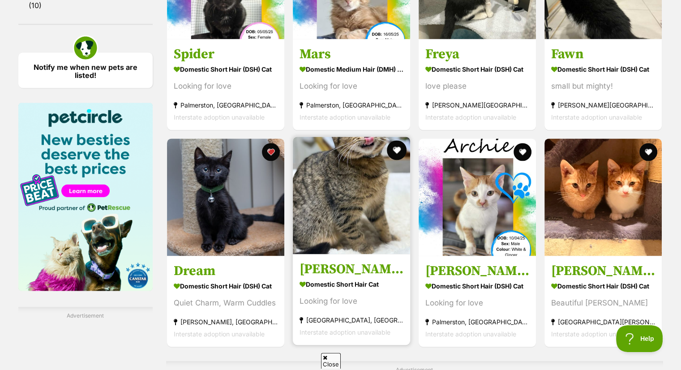
click at [396, 145] on button "favourite" at bounding box center [397, 150] width 20 height 20
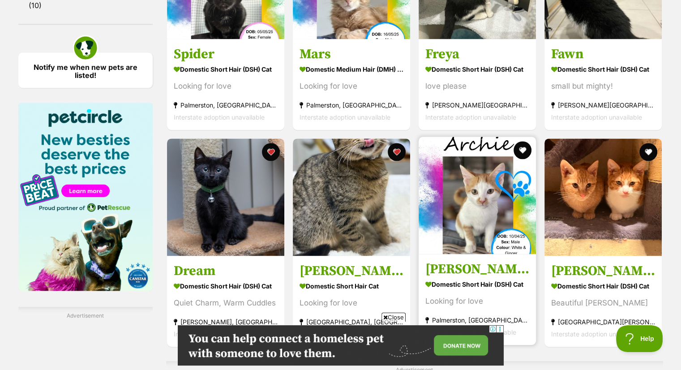
scroll to position [0, 0]
click at [521, 148] on button "favourite" at bounding box center [523, 150] width 20 height 20
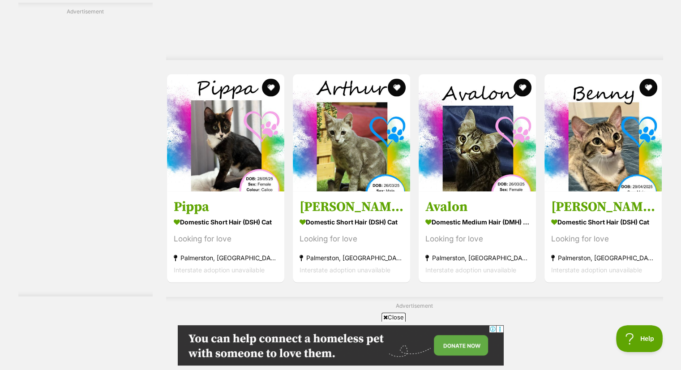
scroll to position [1738, 0]
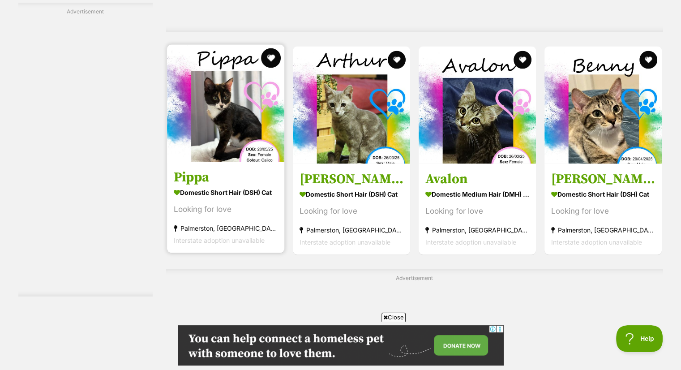
click at [271, 58] on button "favourite" at bounding box center [271, 58] width 20 height 20
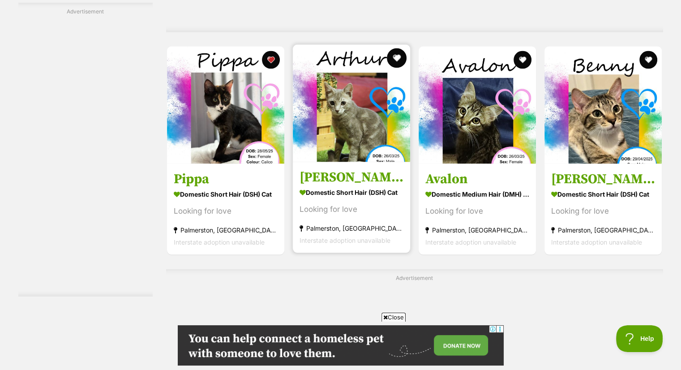
click at [394, 57] on button "favourite" at bounding box center [397, 58] width 20 height 20
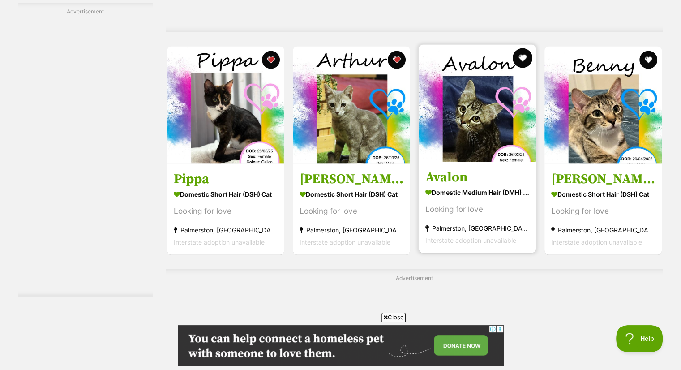
click at [522, 57] on button "favourite" at bounding box center [523, 58] width 20 height 20
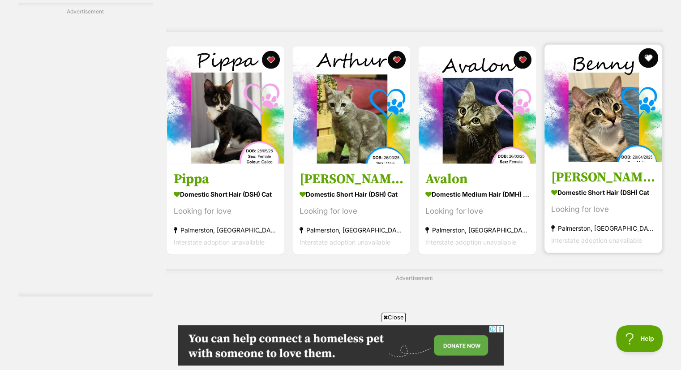
click at [647, 56] on button "favourite" at bounding box center [649, 58] width 20 height 20
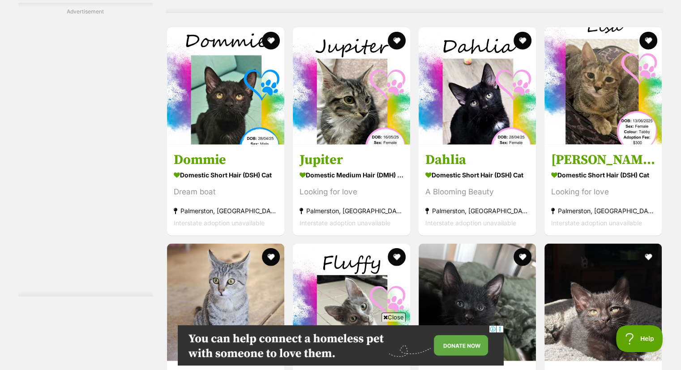
scroll to position [2132, 0]
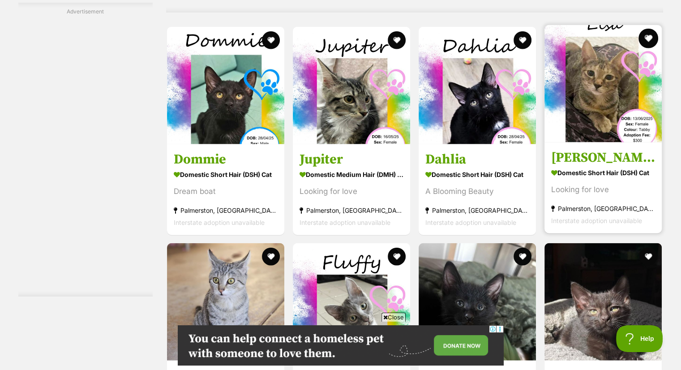
click at [647, 33] on button "favourite" at bounding box center [649, 39] width 20 height 20
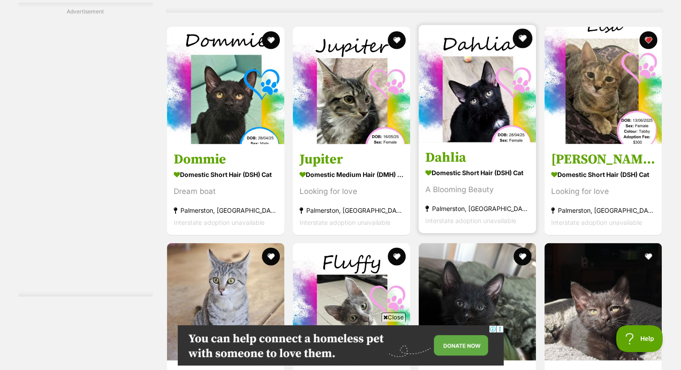
click at [527, 39] on button "favourite" at bounding box center [523, 39] width 20 height 20
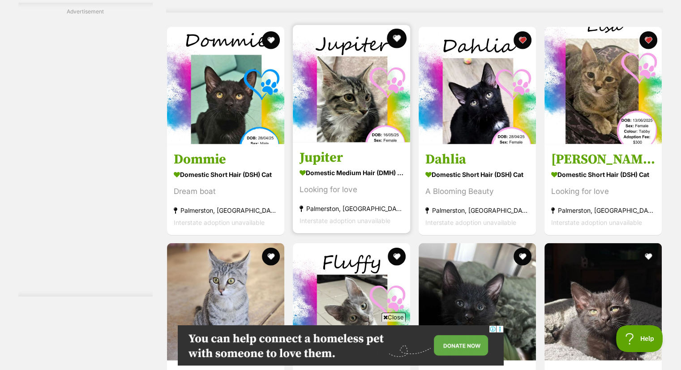
click at [396, 39] on button "favourite" at bounding box center [397, 39] width 20 height 20
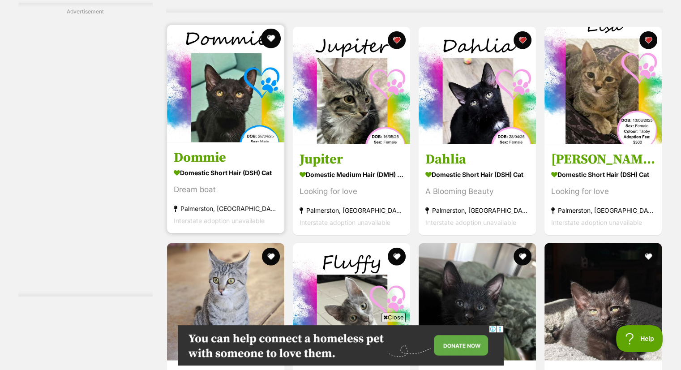
click at [266, 43] on button "favourite" at bounding box center [271, 39] width 20 height 20
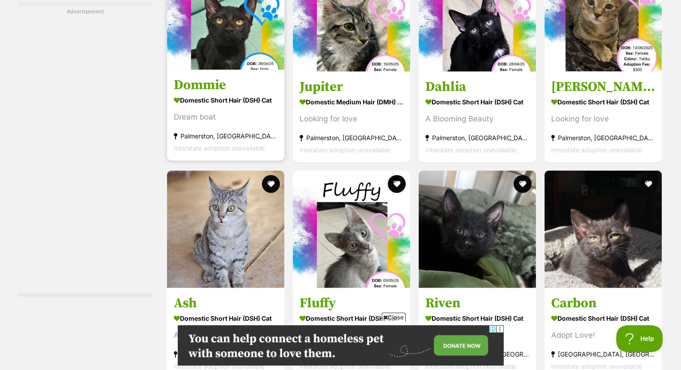
scroll to position [2311, 0]
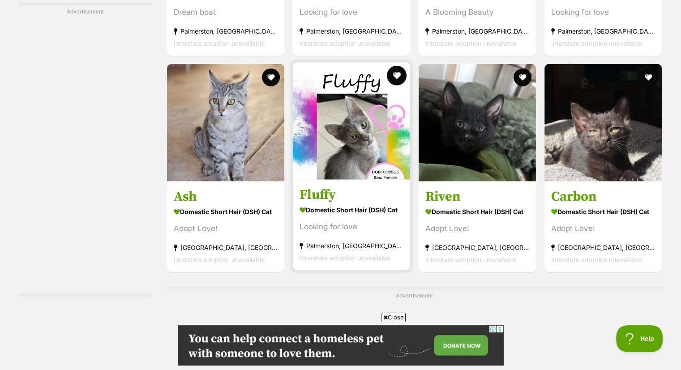
click at [396, 74] on button "favourite" at bounding box center [397, 76] width 20 height 20
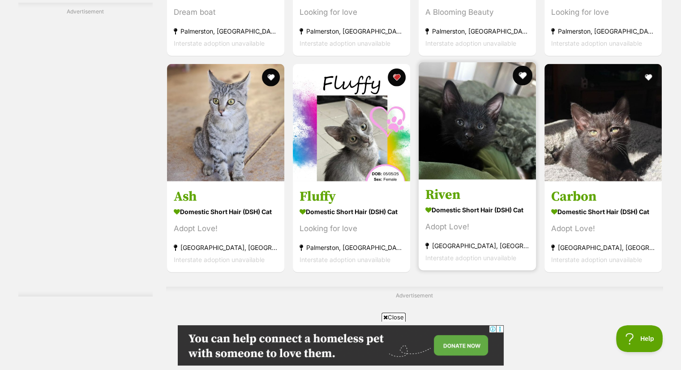
click at [526, 73] on button "favourite" at bounding box center [523, 76] width 20 height 20
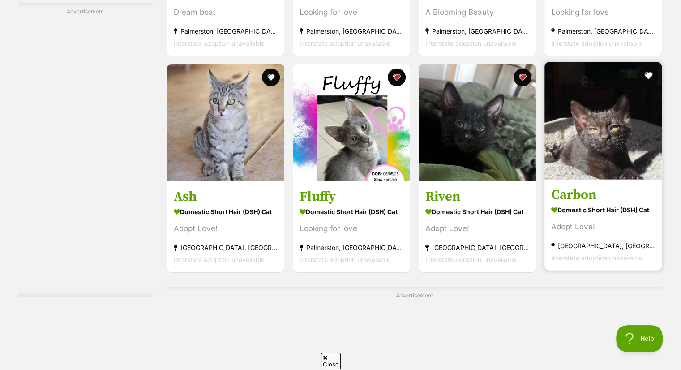
click at [650, 72] on button "favourite" at bounding box center [649, 76] width 20 height 20
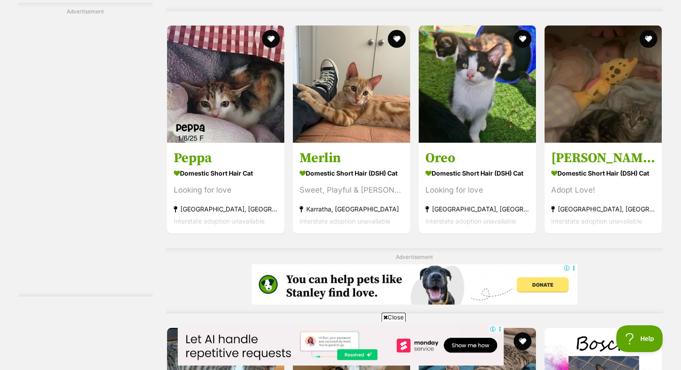
scroll to position [2723, 0]
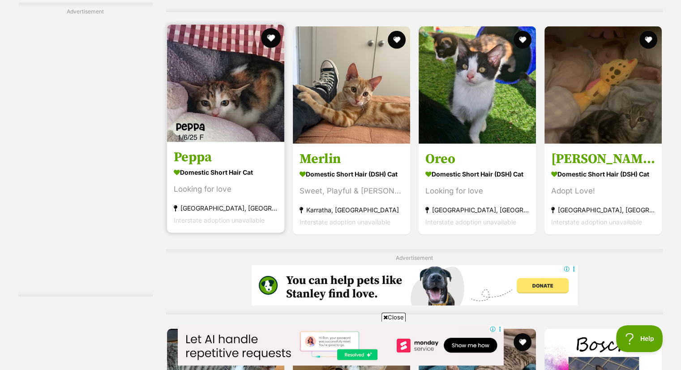
click at [273, 38] on button "favourite" at bounding box center [271, 38] width 20 height 20
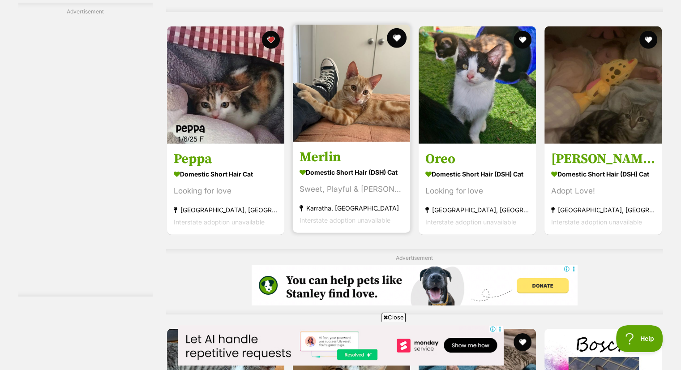
click at [397, 38] on button "favourite" at bounding box center [397, 38] width 20 height 20
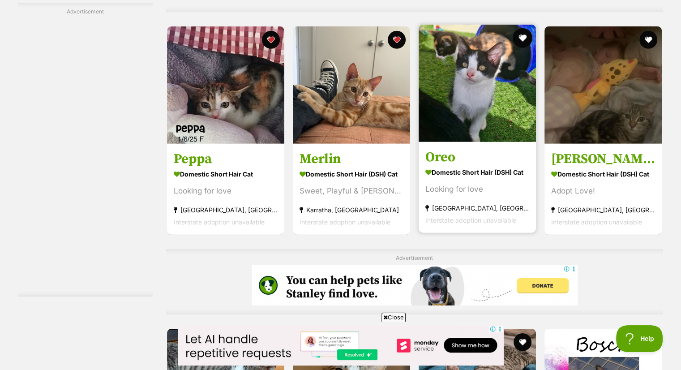
click at [524, 39] on button "favourite" at bounding box center [523, 38] width 20 height 20
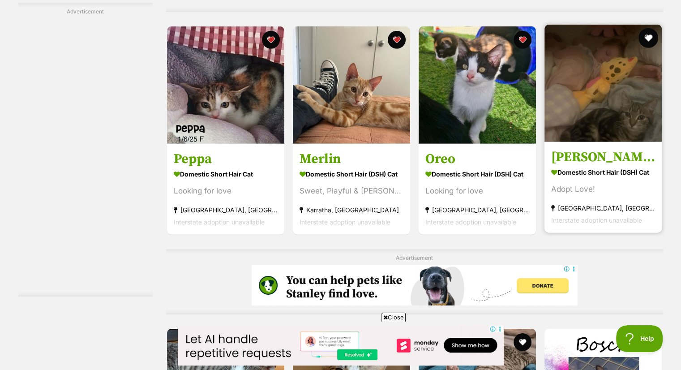
click at [649, 34] on button "favourite" at bounding box center [649, 38] width 20 height 20
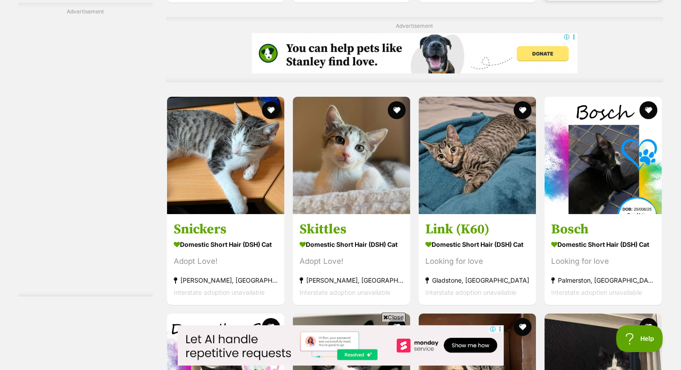
scroll to position [2974, 0]
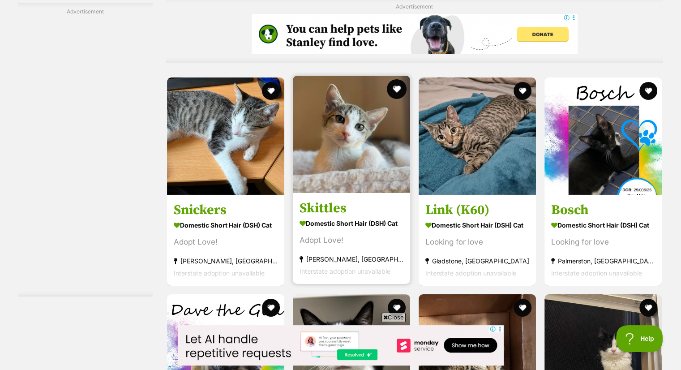
click at [403, 86] on button "favourite" at bounding box center [397, 89] width 20 height 20
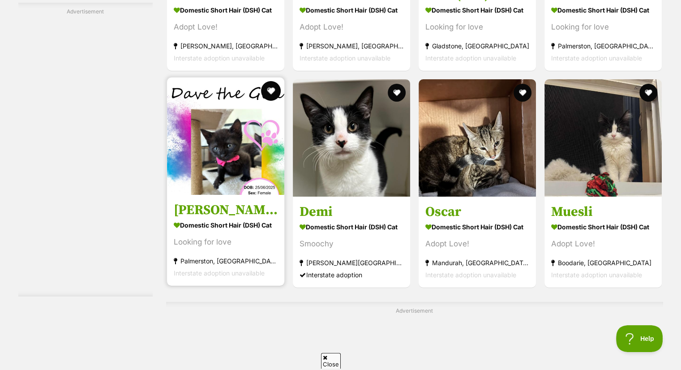
scroll to position [0, 0]
click at [268, 90] on button "favourite" at bounding box center [271, 91] width 20 height 20
